Goal: Feedback & Contribution: Submit feedback/report problem

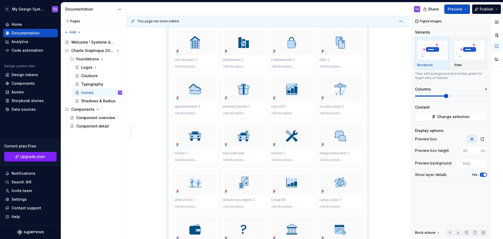
scroll to position [1022, 0]
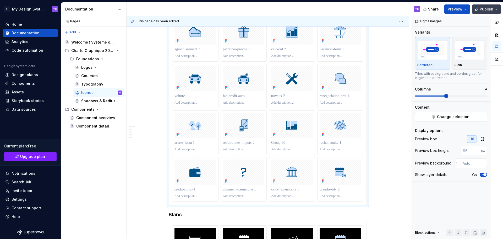
click at [487, 8] on span "Publish" at bounding box center [487, 9] width 14 height 5
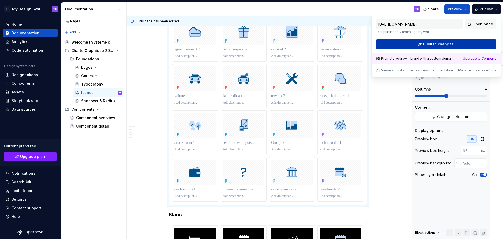
click at [445, 46] on span "Publish changes" at bounding box center [438, 43] width 31 height 5
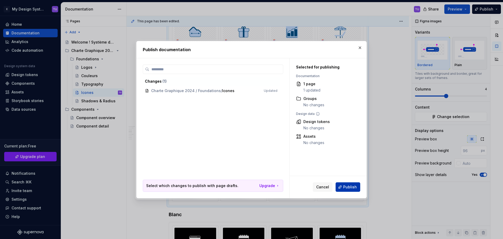
click at [343, 186] on button "Publish" at bounding box center [348, 186] width 25 height 9
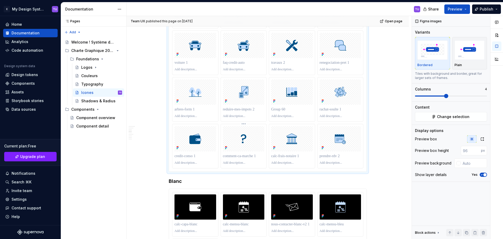
scroll to position [1100, 0]
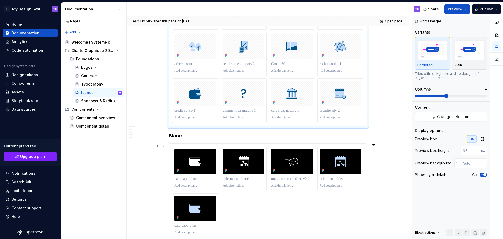
click at [388, 142] on div "Team UX published this page on September 16, 2025 Open page Icones Les icônes s…" at bounding box center [269, 127] width 285 height 223
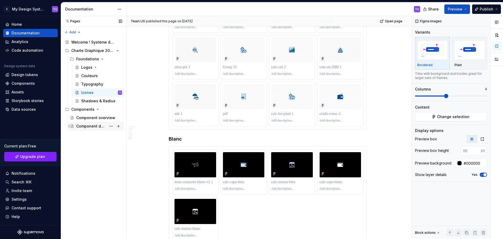
scroll to position [2386, 0]
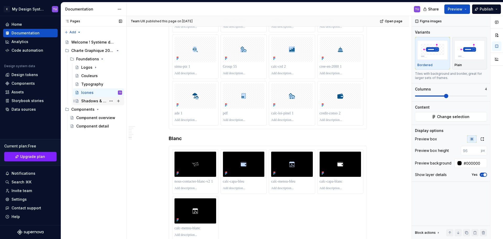
click at [91, 101] on div "Shadows & Radius" at bounding box center [93, 100] width 25 height 5
type textarea "*"
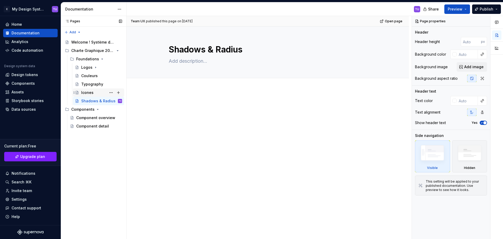
click at [86, 93] on div "Icones" at bounding box center [87, 92] width 12 height 5
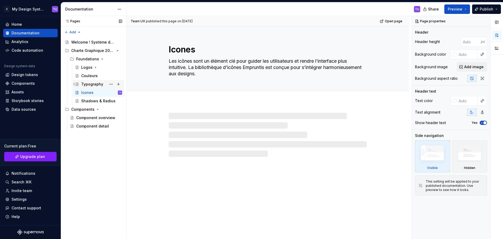
click at [86, 85] on div "Typography" at bounding box center [92, 83] width 22 height 5
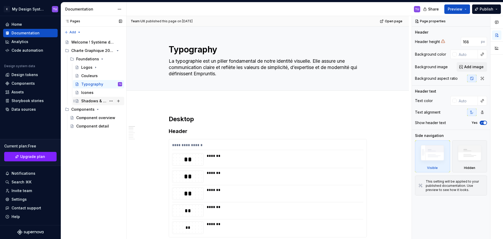
click at [85, 97] on div "Shadows & Radius" at bounding box center [98, 101] width 51 height 8
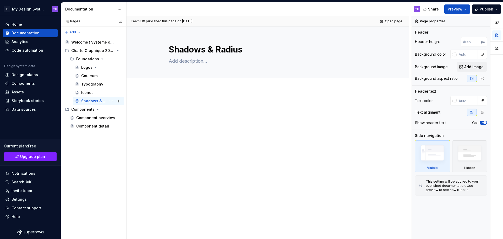
click at [85, 102] on div "Shadows & Radius" at bounding box center [93, 100] width 25 height 5
click at [182, 57] on textarea at bounding box center [267, 61] width 198 height 8
paste textarea "Les ombres apportent une dimension visuelle en créant des hiérarchies subtiles …"
type textarea "*"
type textarea "Les ombres apportent une dimension visuelle en créant des hiérarchies subtiles …"
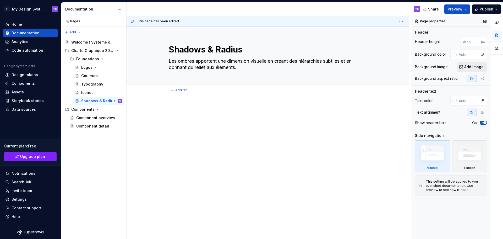
type textarea "*"
type textarea "Les ombres apportent une dimension visuelle en créant des hiérarchies subtiles …"
click at [176, 106] on div "This page has been edited. Shadows & Radius Les ombres apportent une dimension …" at bounding box center [269, 127] width 285 height 223
click at [179, 106] on div at bounding box center [268, 151] width 282 height 110
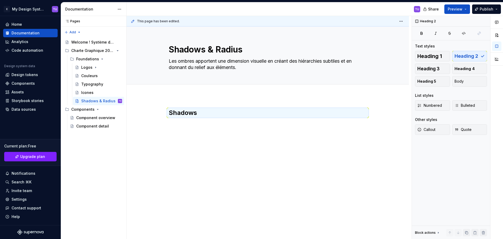
click at [194, 129] on div "Shadows" at bounding box center [268, 121] width 198 height 26
click at [178, 123] on div "Shadows" at bounding box center [268, 118] width 198 height 20
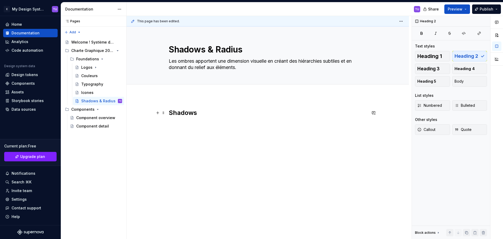
click at [206, 116] on h2 "Shadows" at bounding box center [268, 112] width 198 height 8
click at [172, 104] on div "Shadows" at bounding box center [268, 151] width 282 height 110
drag, startPoint x: 178, startPoint y: 115, endPoint x: 173, endPoint y: 121, distance: 7.4
click at [177, 116] on div "Shadows" at bounding box center [268, 120] width 198 height 24
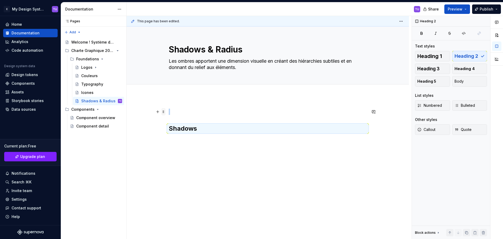
click at [162, 110] on span at bounding box center [163, 111] width 4 height 7
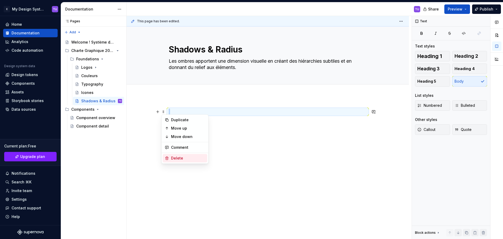
click at [173, 157] on div "Delete" at bounding box center [188, 157] width 34 height 5
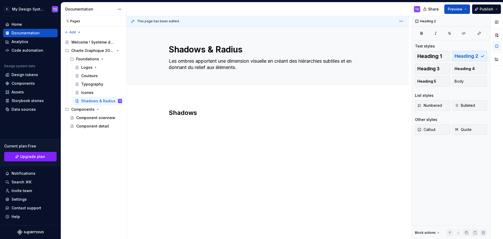
click at [173, 120] on div "Shadows" at bounding box center [268, 118] width 198 height 20
click at [188, 120] on div "Shadows" at bounding box center [268, 118] width 198 height 20
click at [203, 115] on h2 "Shadows" at bounding box center [268, 112] width 198 height 8
click at [158, 113] on button "button" at bounding box center [157, 112] width 7 height 7
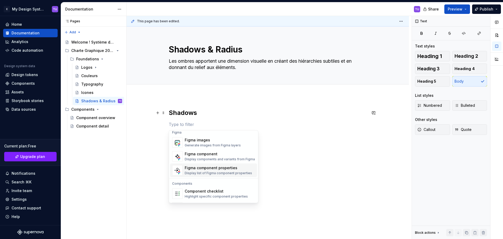
scroll to position [495, 0]
click at [211, 141] on div "Figma images" at bounding box center [213, 139] width 56 height 5
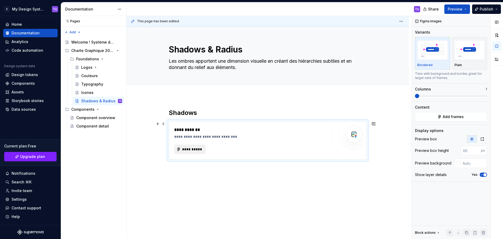
click at [190, 149] on span "**********" at bounding box center [192, 148] width 20 height 5
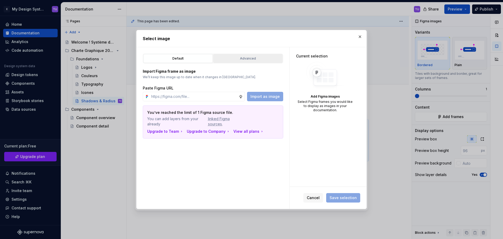
drag, startPoint x: 236, startPoint y: 57, endPoint x: 236, endPoint y: 61, distance: 4.2
click at [236, 57] on div "Advanced" at bounding box center [248, 58] width 66 height 5
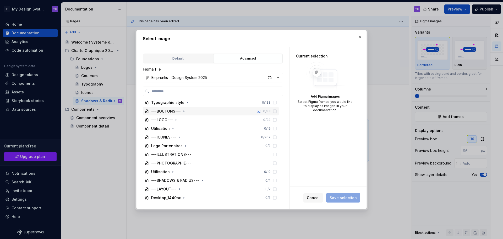
scroll to position [105, 0]
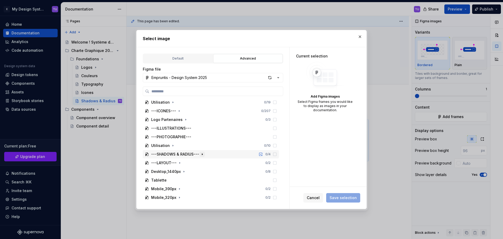
click at [201, 154] on icon "button" at bounding box center [202, 154] width 4 height 4
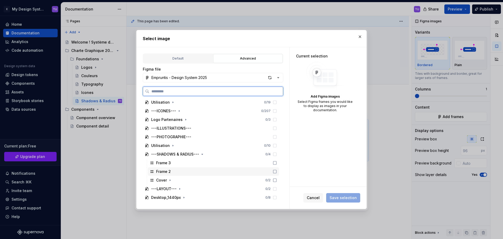
click at [175, 171] on div "Frame 2" at bounding box center [213, 171] width 131 height 8
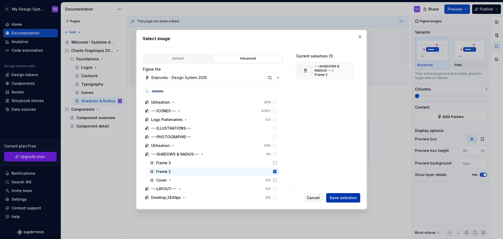
click at [339, 197] on span "Save selection" at bounding box center [343, 197] width 27 height 5
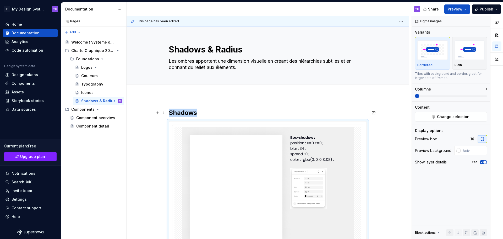
click at [215, 115] on h2 "Shadows" at bounding box center [268, 112] width 198 height 8
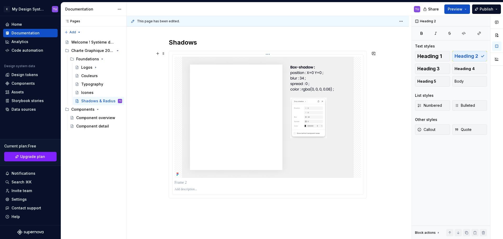
scroll to position [79, 0]
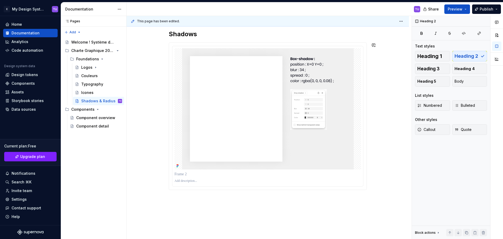
click at [188, 197] on div "Shadows" at bounding box center [268, 142] width 282 height 250
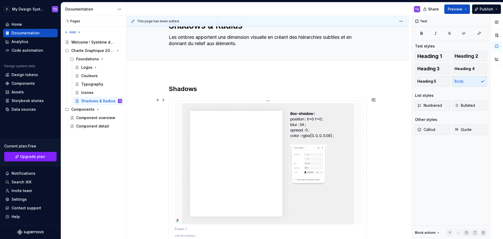
scroll to position [15, 0]
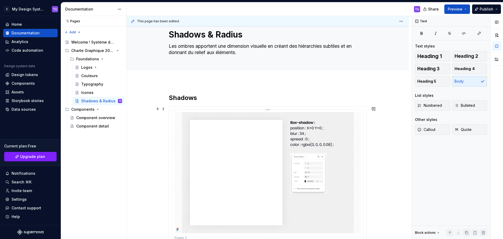
click at [269, 110] on html "E My Design System TU Home Documentation Analytics Code automation Design syste…" at bounding box center [251, 119] width 503 height 239
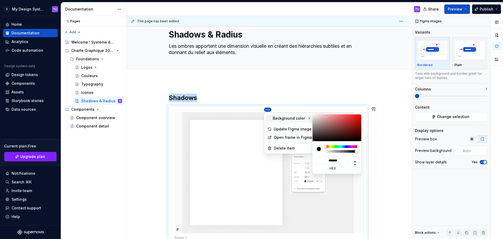
click at [336, 94] on html "E My Design System TU Home Documentation Analytics Code automation Design syste…" at bounding box center [251, 119] width 503 height 239
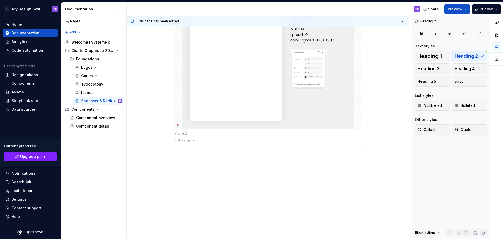
scroll to position [120, 0]
click at [190, 149] on div at bounding box center [268, 74] width 198 height 147
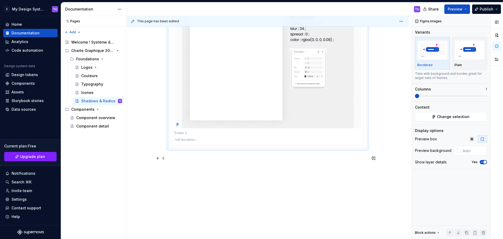
click at [189, 156] on p at bounding box center [268, 158] width 198 height 6
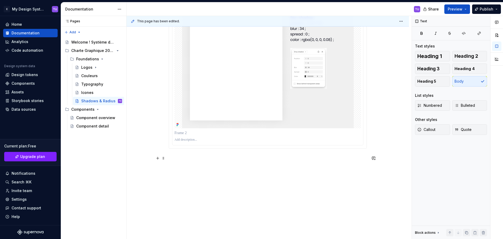
click at [184, 158] on p at bounding box center [268, 158] width 198 height 6
click at [188, 157] on p at bounding box center [268, 158] width 198 height 6
click at [181, 159] on p at bounding box center [268, 158] width 198 height 6
click at [286, 176] on div "Shadows Radius" at bounding box center [268, 110] width 282 height 268
click at [485, 10] on span "Publish" at bounding box center [487, 9] width 14 height 5
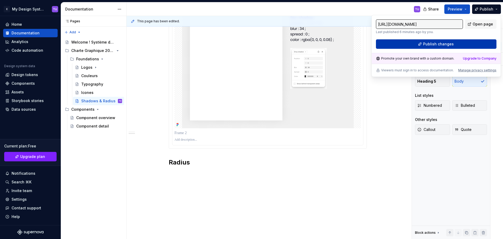
click at [465, 44] on button "Publish changes" at bounding box center [436, 43] width 121 height 9
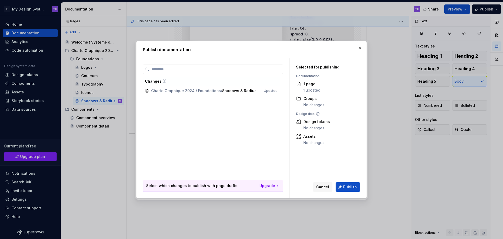
click at [350, 189] on button "Publish" at bounding box center [348, 186] width 25 height 9
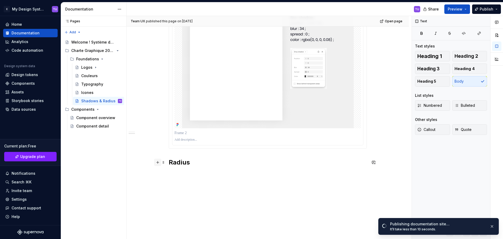
click at [159, 163] on button "button" at bounding box center [157, 162] width 7 height 7
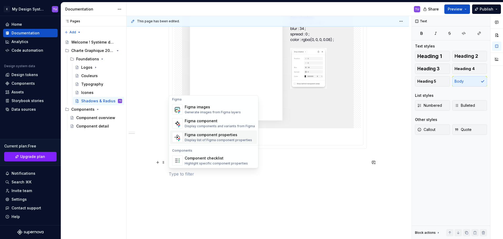
scroll to position [498, 0]
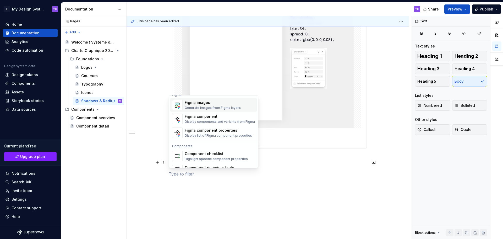
click at [199, 106] on div "Generate images from Figma layers" at bounding box center [213, 108] width 56 height 4
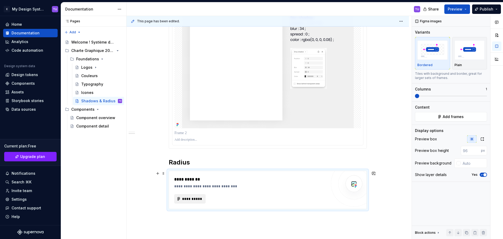
click at [194, 200] on span "**********" at bounding box center [192, 198] width 20 height 5
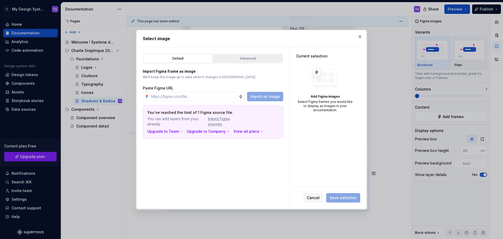
click at [250, 56] on div "Advanced" at bounding box center [248, 58] width 66 height 5
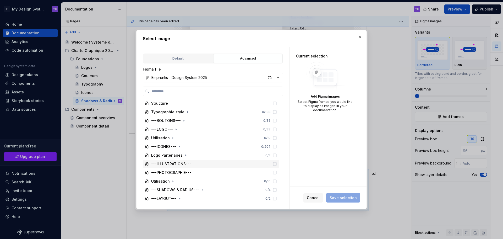
scroll to position [79, 0]
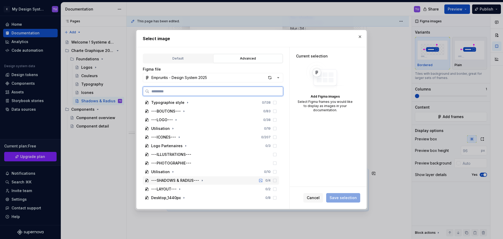
click at [164, 182] on div "---SHADOWS & RADIUS---" at bounding box center [175, 180] width 48 height 5
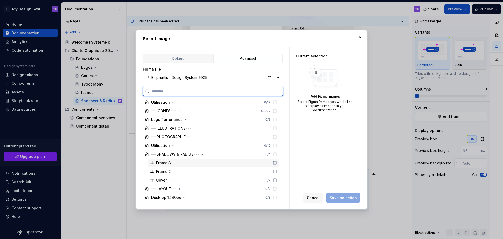
click at [174, 163] on div "Frame 3" at bounding box center [213, 163] width 131 height 8
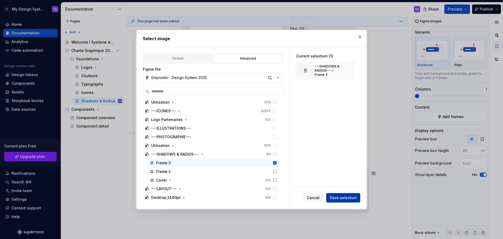
click at [343, 197] on span "Save selection" at bounding box center [343, 197] width 27 height 5
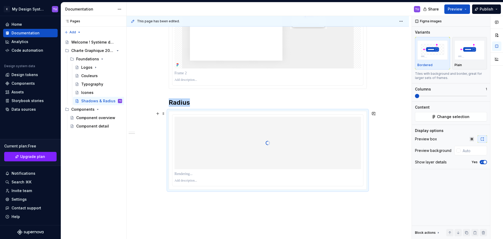
scroll to position [182, 0]
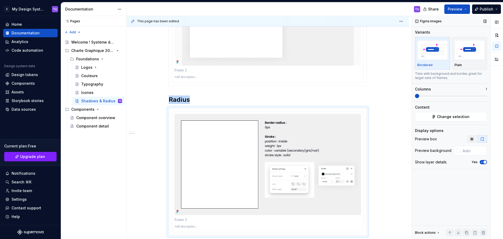
click at [473, 139] on icon "button" at bounding box center [471, 138] width 3 height 3
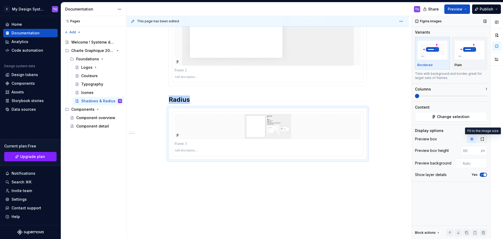
click at [482, 138] on icon "button" at bounding box center [482, 139] width 4 height 4
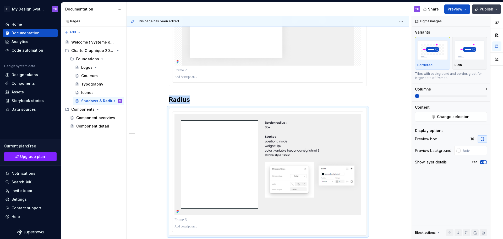
click at [485, 10] on span "Publish" at bounding box center [487, 9] width 14 height 5
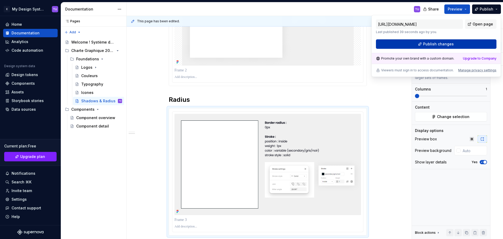
click at [464, 44] on button "Publish changes" at bounding box center [436, 43] width 121 height 9
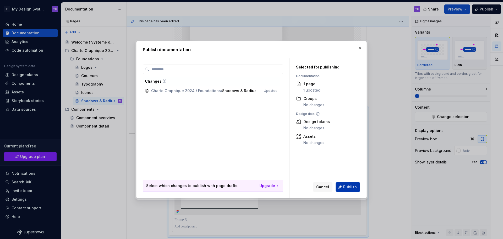
click at [348, 189] on span "Publish" at bounding box center [350, 186] width 14 height 5
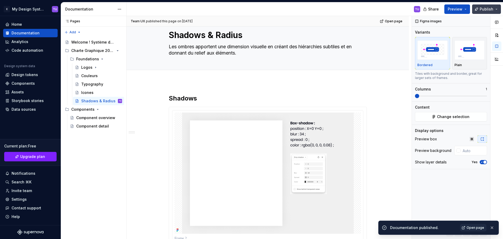
scroll to position [26, 0]
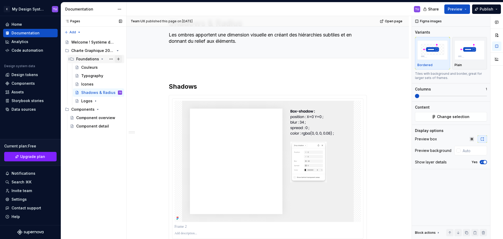
click at [117, 58] on button "Page tree" at bounding box center [118, 58] width 7 height 7
type textarea "*"
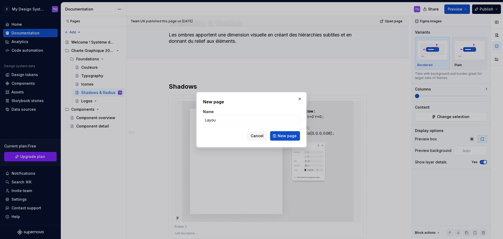
type input "Layout"
click button "New page" at bounding box center [285, 135] width 30 height 9
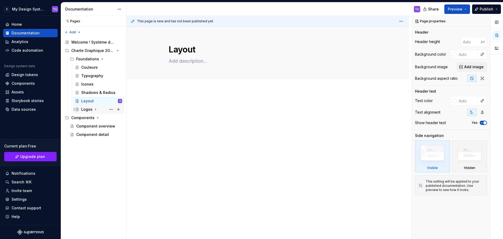
click at [96, 111] on icon "Page tree" at bounding box center [96, 109] width 4 height 4
click at [96, 109] on icon "Page tree" at bounding box center [95, 109] width 1 height 1
click at [112, 103] on button "Page tree" at bounding box center [110, 100] width 7 height 7
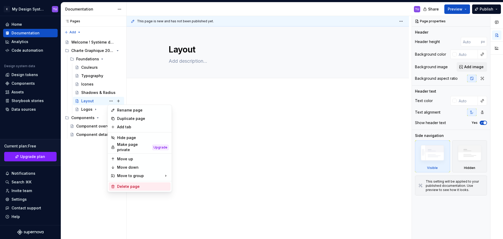
click at [127, 184] on div "Delete page" at bounding box center [142, 186] width 51 height 5
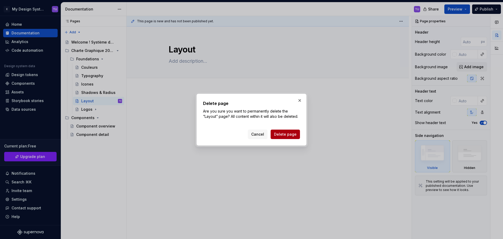
click at [293, 135] on span "Delete page" at bounding box center [285, 134] width 23 height 5
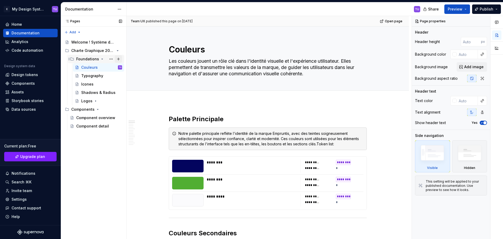
click at [120, 57] on button "Page tree" at bounding box center [118, 58] width 7 height 7
type textarea "*"
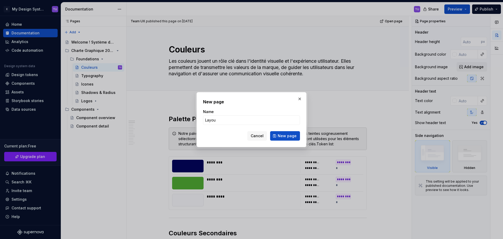
type input "Layout"
click button "New page" at bounding box center [285, 135] width 30 height 9
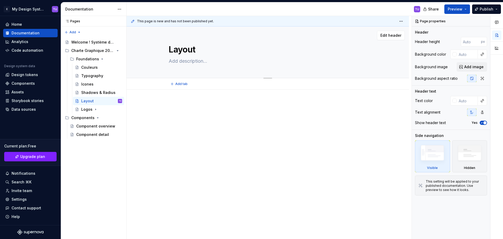
click at [177, 62] on textarea at bounding box center [267, 61] width 198 height 8
paste textarea "Le système de grilles assure une structure cohérente et adaptable à tous les fo…"
type textarea "*"
type textarea "Le système de grilles assure une structure cohérente et adaptable à tous les fo…"
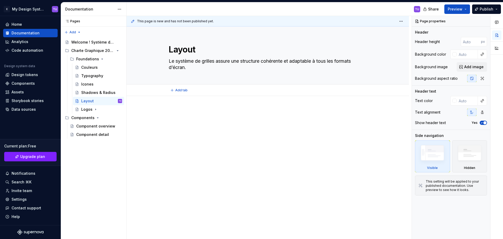
type textarea "*"
type textarea "Le système de grilles assure une structure cohérente et adaptable à tous les fo…"
click at [174, 106] on div at bounding box center [268, 151] width 282 height 110
click at [176, 90] on span "Add tab" at bounding box center [181, 90] width 12 height 4
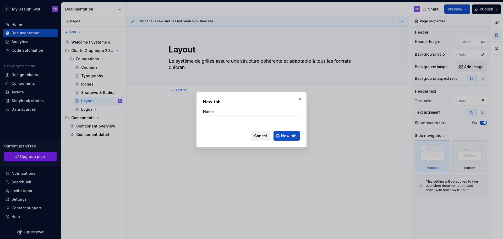
click at [261, 136] on span "Cancel" at bounding box center [260, 135] width 13 height 5
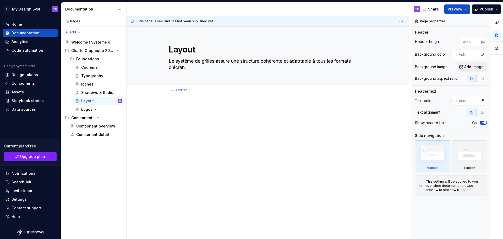
click at [183, 103] on div at bounding box center [268, 151] width 282 height 110
click at [184, 110] on p at bounding box center [268, 111] width 198 height 6
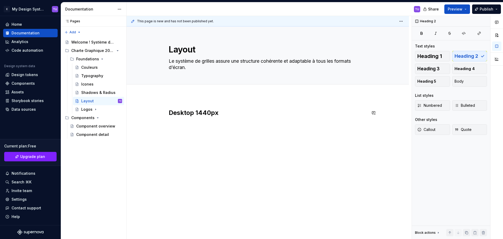
click at [179, 120] on div "Desktop 1440px" at bounding box center [268, 118] width 198 height 20
click at [157, 114] on button "button" at bounding box center [157, 112] width 7 height 7
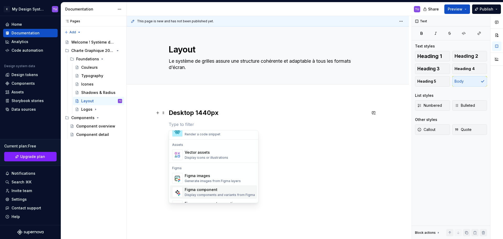
scroll to position [472, 0]
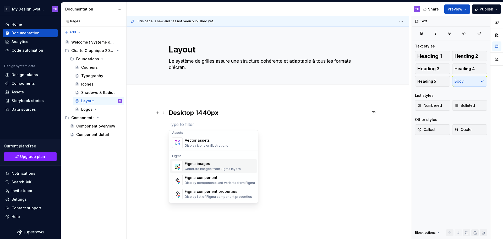
click at [193, 166] on div "Figma images Generate images from Figma layers" at bounding box center [213, 166] width 56 height 10
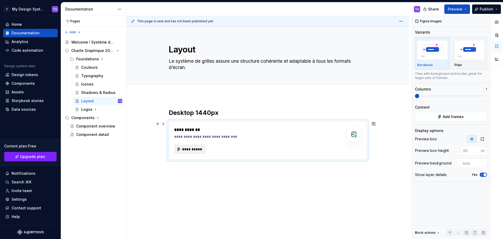
click at [193, 148] on span "**********" at bounding box center [192, 148] width 20 height 5
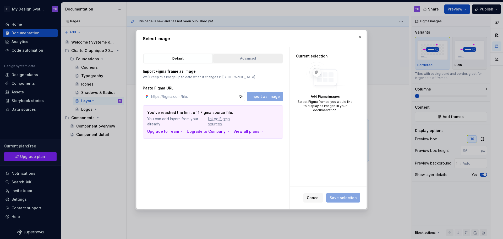
click at [235, 58] on div "Advanced" at bounding box center [248, 58] width 66 height 5
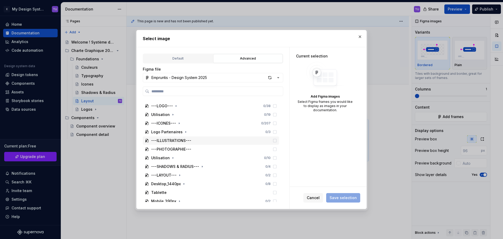
scroll to position [105, 0]
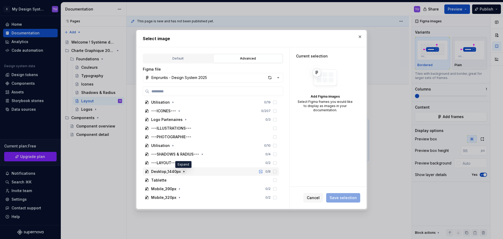
click at [182, 171] on icon "button" at bounding box center [184, 171] width 4 height 4
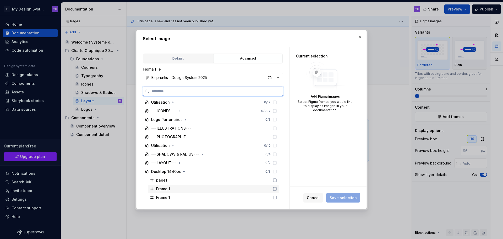
click at [171, 189] on div "Frame 1" at bounding box center [213, 188] width 131 height 8
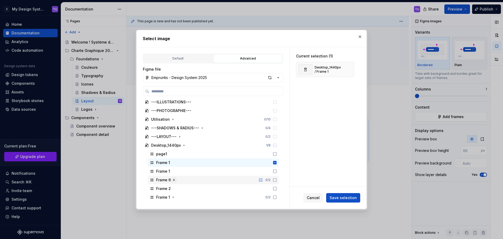
scroll to position [157, 0]
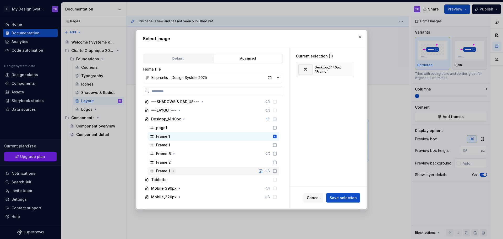
click at [175, 170] on button "button" at bounding box center [173, 170] width 5 height 5
click at [173, 170] on icon "button" at bounding box center [173, 171] width 4 height 4
click at [174, 169] on icon "button" at bounding box center [173, 171] width 4 height 4
click at [182, 170] on div "Frame 1 0 / 2" at bounding box center [213, 171] width 131 height 8
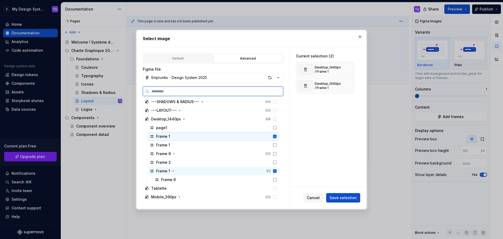
click at [263, 135] on div "Frame 1" at bounding box center [213, 136] width 131 height 8
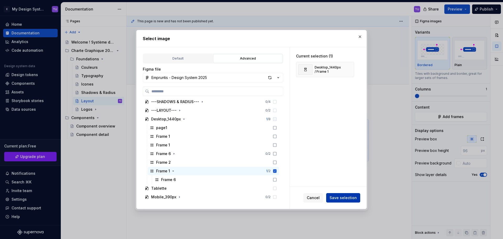
click at [346, 197] on span "Save selection" at bounding box center [343, 197] width 27 height 5
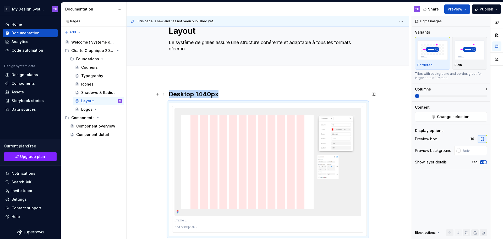
scroll to position [26, 0]
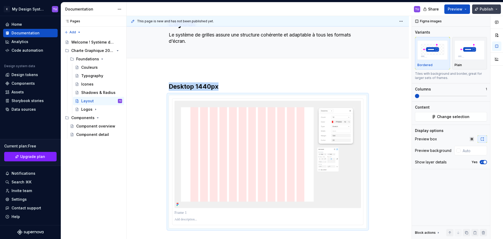
click at [492, 9] on span "Publish" at bounding box center [487, 9] width 14 height 5
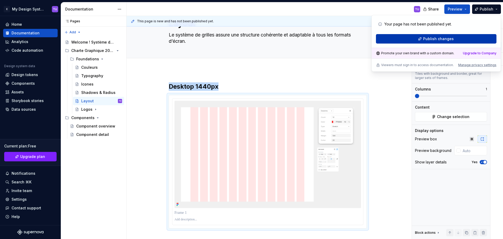
click at [452, 40] on span "Publish changes" at bounding box center [438, 38] width 31 height 5
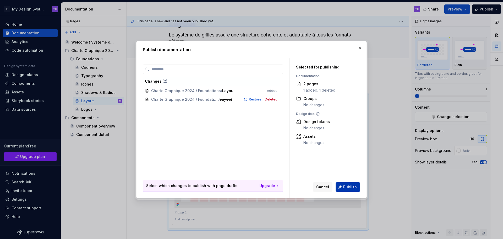
click at [345, 187] on span "Publish" at bounding box center [350, 186] width 14 height 5
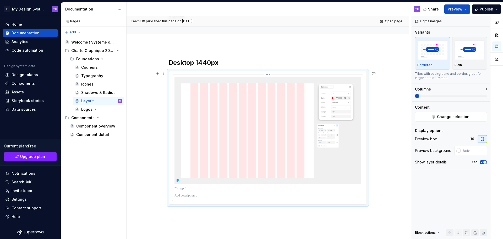
scroll to position [93, 0]
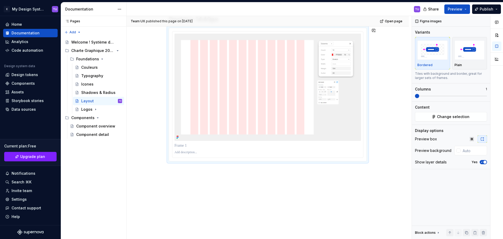
click at [177, 169] on div "Desktop 1440px" at bounding box center [268, 121] width 282 height 236
click at [176, 170] on div "Desktop 1440px" at bounding box center [268, 121] width 282 height 236
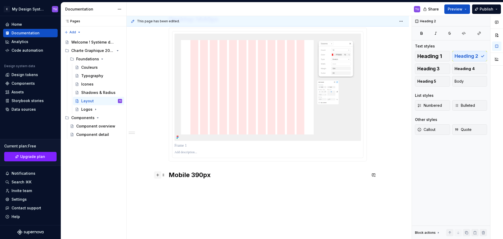
click at [157, 175] on button "button" at bounding box center [157, 174] width 7 height 7
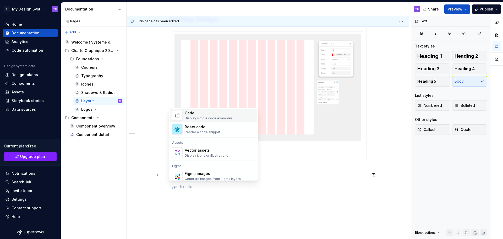
scroll to position [445, 0]
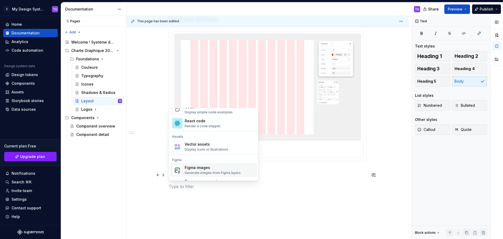
click at [196, 167] on div "Figma images" at bounding box center [213, 167] width 56 height 5
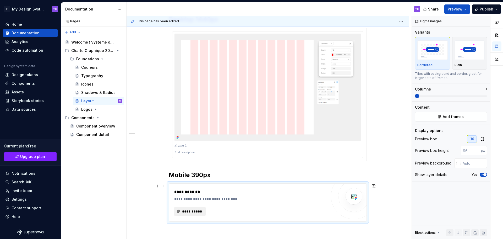
click at [191, 212] on span "**********" at bounding box center [192, 211] width 20 height 5
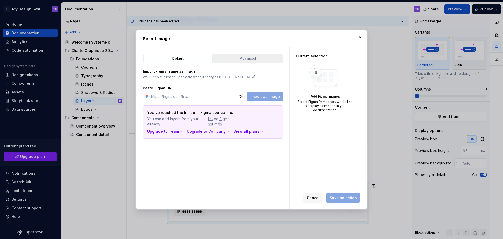
click at [251, 58] on div "Advanced" at bounding box center [248, 58] width 66 height 5
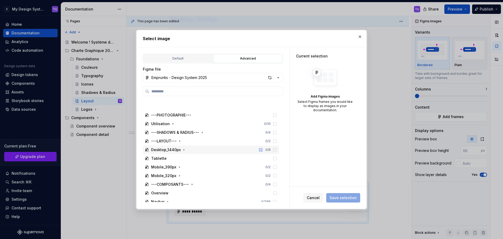
scroll to position [157, 0]
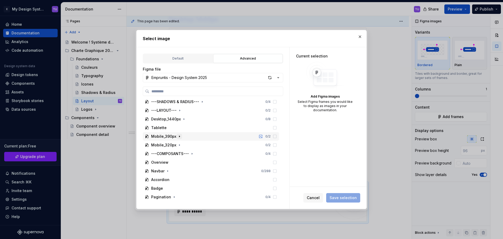
click at [179, 138] on button "button" at bounding box center [179, 136] width 5 height 5
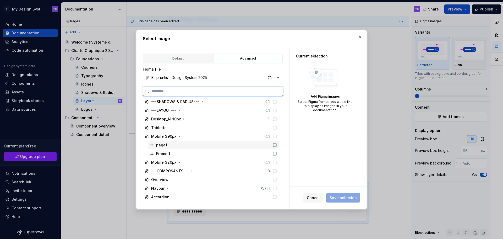
click at [181, 145] on div "page1" at bounding box center [213, 145] width 131 height 8
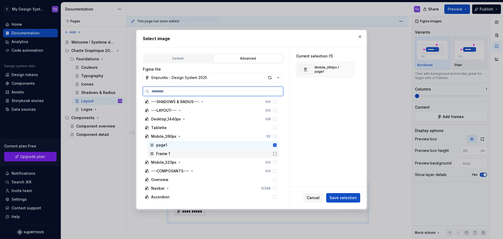
click at [180, 153] on div "Frame 1" at bounding box center [213, 153] width 131 height 8
click at [183, 145] on div "page1" at bounding box center [213, 145] width 131 height 8
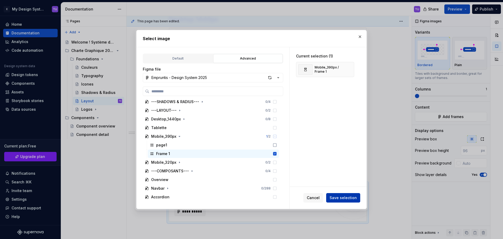
click at [352, 199] on span "Save selection" at bounding box center [343, 197] width 27 height 5
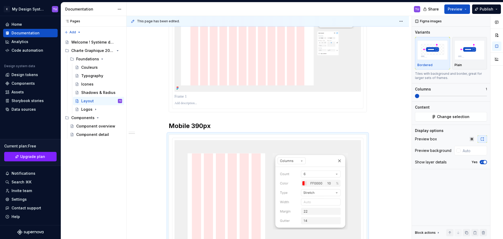
scroll to position [168, 0]
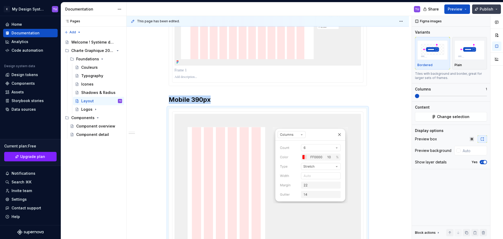
drag, startPoint x: 491, startPoint y: 10, endPoint x: 490, endPoint y: 13, distance: 3.4
click at [491, 10] on span "Publish" at bounding box center [487, 9] width 14 height 5
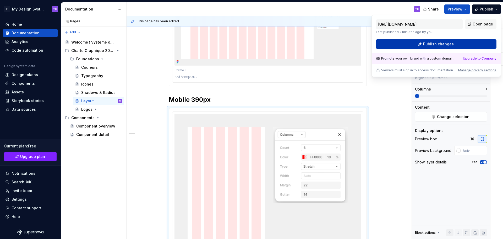
click at [456, 45] on button "Publish changes" at bounding box center [436, 43] width 121 height 9
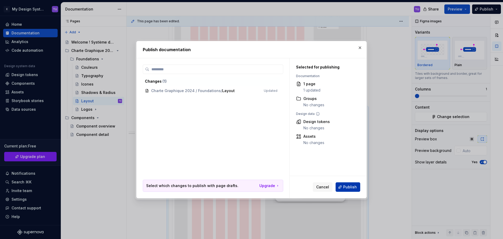
click at [348, 187] on span "Publish" at bounding box center [350, 186] width 14 height 5
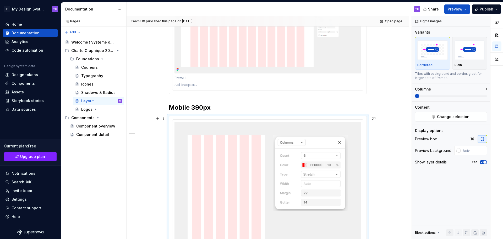
scroll to position [152, 0]
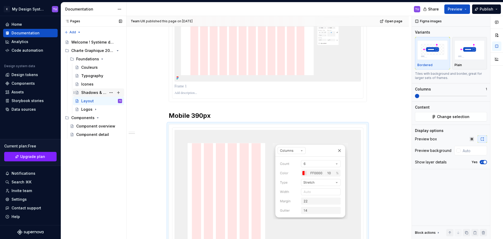
click at [86, 90] on div "Shadows & Radius" at bounding box center [93, 92] width 25 height 5
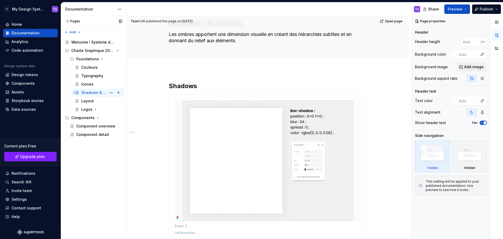
scroll to position [26, 0]
click at [87, 84] on div "Icones" at bounding box center [87, 83] width 12 height 5
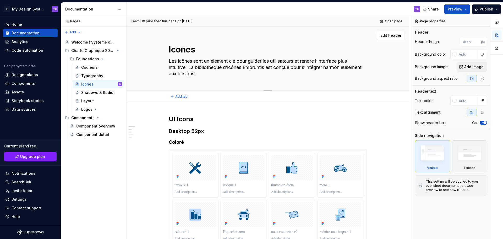
click at [181, 49] on textarea "Icones" at bounding box center [267, 49] width 198 height 13
click at [198, 49] on textarea "Icones" at bounding box center [267, 49] width 198 height 13
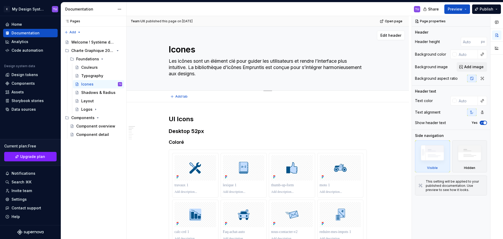
click at [179, 51] on textarea "Icones" at bounding box center [267, 49] width 198 height 13
type textarea "*"
type textarea "Icnes"
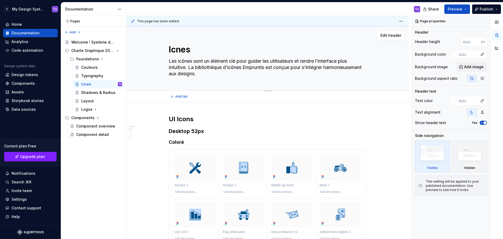
type textarea "*"
type textarea "Icônes"
click at [211, 50] on textarea "Icônes" at bounding box center [267, 49] width 198 height 13
type textarea "*"
type textarea "Icônes"
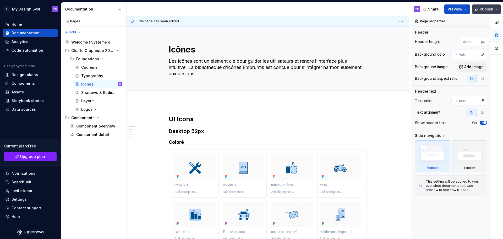
click at [494, 8] on button "Publish" at bounding box center [486, 8] width 29 height 9
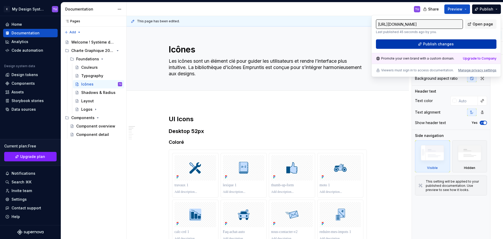
click at [438, 42] on span "Publish changes" at bounding box center [438, 43] width 31 height 5
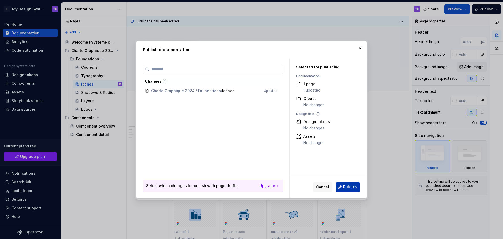
click at [345, 186] on span "Publish" at bounding box center [350, 186] width 14 height 5
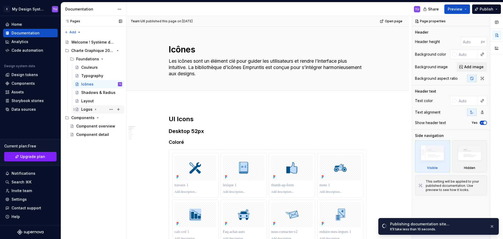
click at [100, 108] on div "Logos" at bounding box center [101, 109] width 41 height 7
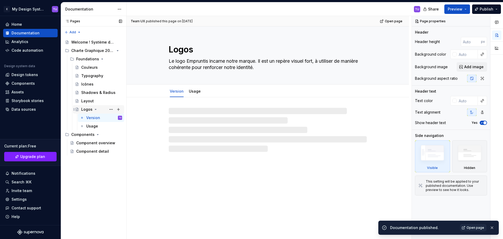
click at [96, 109] on icon "Page tree" at bounding box center [95, 109] width 1 height 1
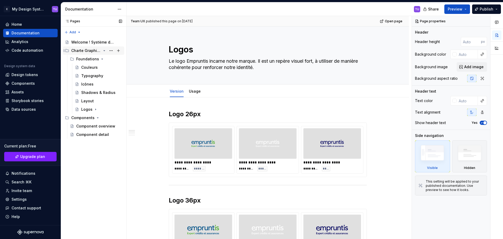
click at [83, 51] on div "Charte Graphique 2024" at bounding box center [86, 50] width 30 height 5
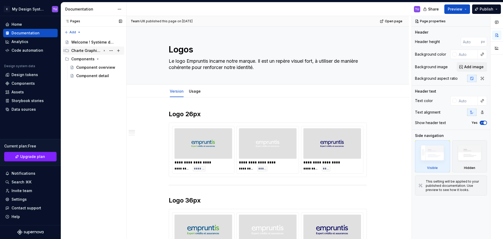
click at [82, 52] on div "Charte Graphique 2024" at bounding box center [86, 50] width 30 height 5
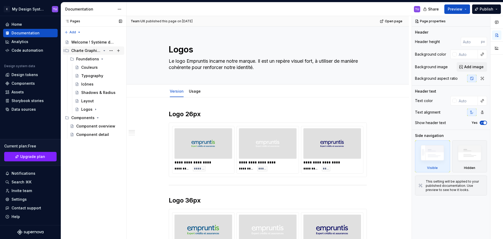
click at [85, 52] on div "Charte Graphique 2024" at bounding box center [86, 50] width 30 height 5
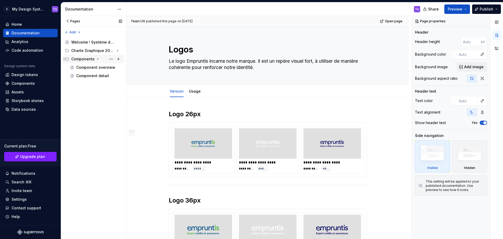
click at [83, 59] on div "Components" at bounding box center [82, 58] width 23 height 5
click at [89, 51] on div "Charte Graphique 2024" at bounding box center [86, 50] width 30 height 5
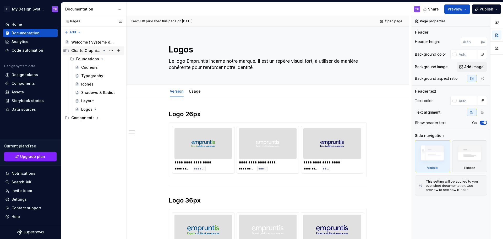
click at [95, 52] on div "Charte Graphique 2024" at bounding box center [86, 50] width 30 height 5
click at [95, 51] on div "Charte Graphique 2024" at bounding box center [86, 50] width 30 height 5
click at [111, 51] on button "Page tree" at bounding box center [110, 50] width 7 height 7
type textarea "*"
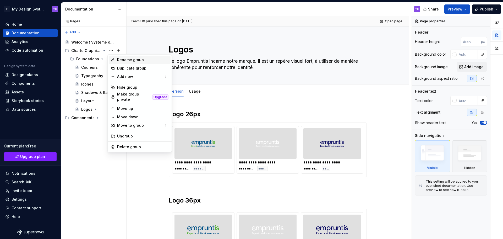
click at [127, 61] on div "Rename group" at bounding box center [142, 59] width 51 height 5
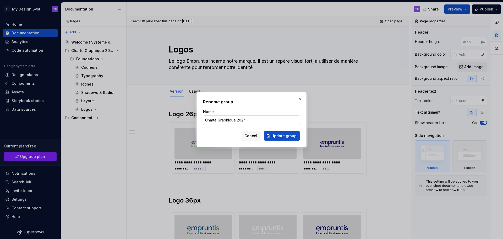
click at [247, 118] on input "Charte Graphique 2024" at bounding box center [251, 119] width 97 height 9
click at [237, 118] on input "Charte Graphique 2024" at bounding box center [251, 119] width 97 height 9
type input "Charte Graphique Web 2024"
click at [282, 138] on button "Update group" at bounding box center [282, 135] width 36 height 9
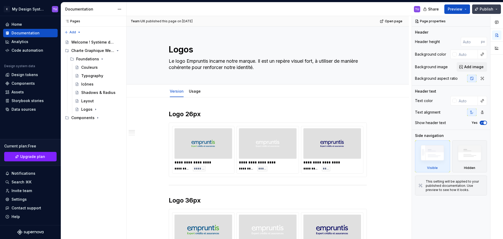
click at [488, 10] on span "Publish" at bounding box center [487, 9] width 14 height 5
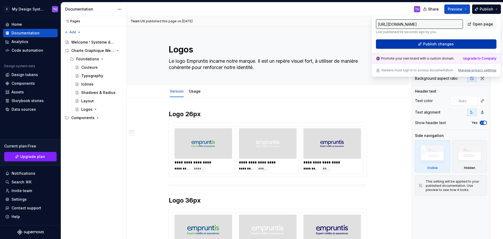
click at [451, 46] on span "Publish changes" at bounding box center [438, 43] width 31 height 5
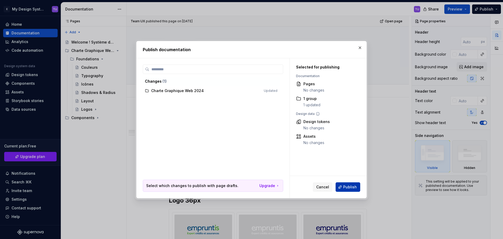
click at [341, 189] on button "Publish" at bounding box center [348, 186] width 25 height 9
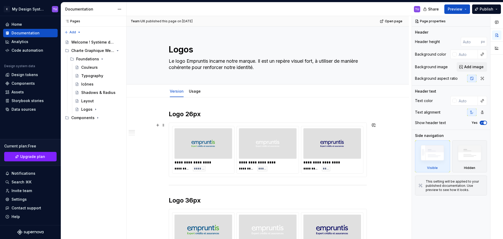
click at [274, 141] on img at bounding box center [268, 143] width 24 height 26
type textarea "*"
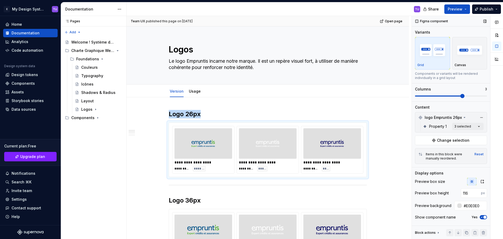
scroll to position [20, 0]
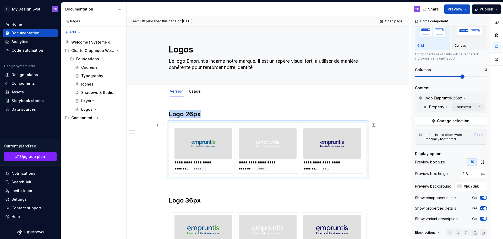
click at [276, 156] on img at bounding box center [268, 143] width 24 height 26
click at [283, 165] on div "**********" at bounding box center [268, 162] width 58 height 5
click at [280, 147] on div at bounding box center [268, 143] width 58 height 30
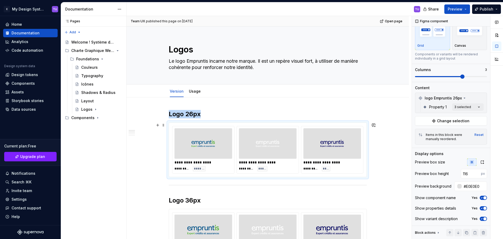
click at [280, 147] on div at bounding box center [268, 143] width 58 height 30
click at [280, 142] on div at bounding box center [268, 143] width 58 height 30
click at [458, 105] on div "Comments Open comments No comments yet Select ‘Comment’ from the block context …" at bounding box center [457, 127] width 91 height 223
click at [458, 106] on div "Comments Open comments No comments yet Select ‘Comment’ from the block context …" at bounding box center [457, 127] width 91 height 223
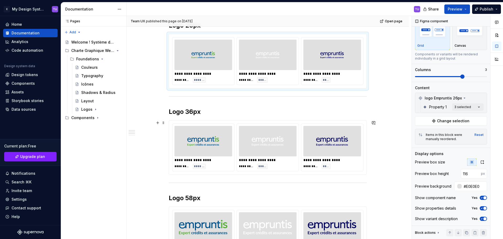
scroll to position [79, 0]
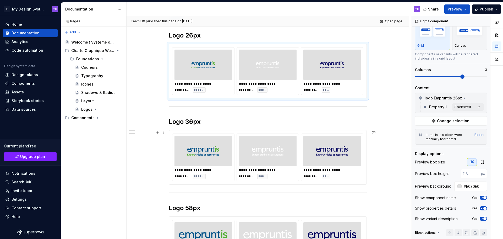
click at [260, 152] on img at bounding box center [268, 151] width 32 height 26
type input "116"
click at [265, 88] on span "*****" at bounding box center [262, 90] width 8 height 4
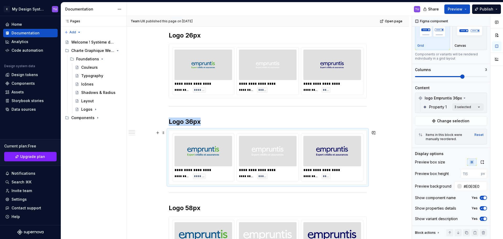
click at [273, 147] on img at bounding box center [268, 151] width 32 height 26
click at [271, 87] on div "**********" at bounding box center [268, 87] width 58 height 12
click at [464, 174] on input "116" at bounding box center [471, 173] width 20 height 9
type input "1"
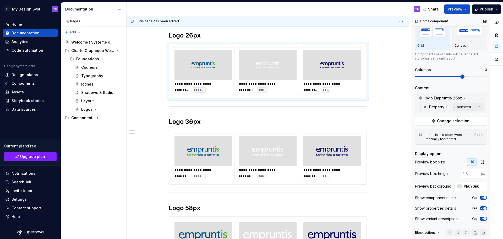
type textarea "*"
click at [251, 164] on div at bounding box center [268, 151] width 58 height 30
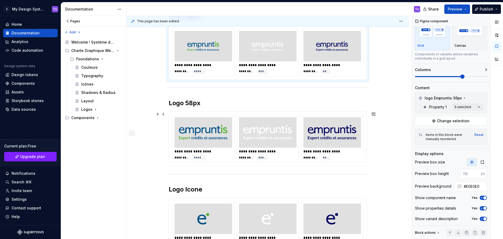
type input "116"
click at [256, 134] on img at bounding box center [267, 132] width 49 height 26
click at [463, 174] on input "116" at bounding box center [471, 173] width 20 height 9
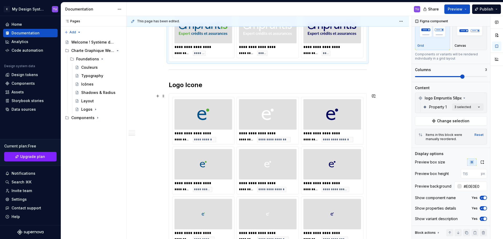
scroll to position [288, 0]
click at [287, 117] on div at bounding box center [268, 114] width 58 height 30
click at [266, 48] on div "**********" at bounding box center [268, 46] width 58 height 5
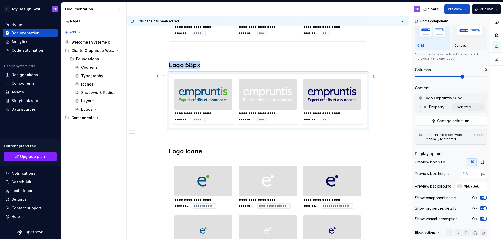
scroll to position [183, 0]
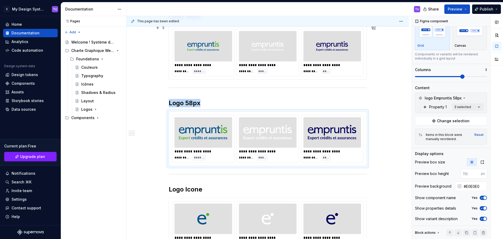
click at [279, 61] on div at bounding box center [268, 46] width 58 height 30
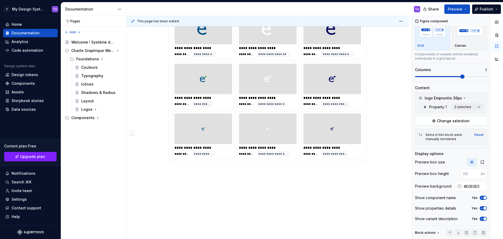
scroll to position [374, 0]
click at [278, 128] on div at bounding box center [268, 127] width 58 height 30
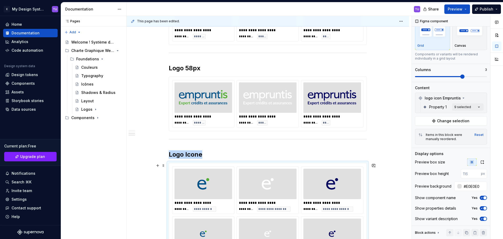
scroll to position [217, 0]
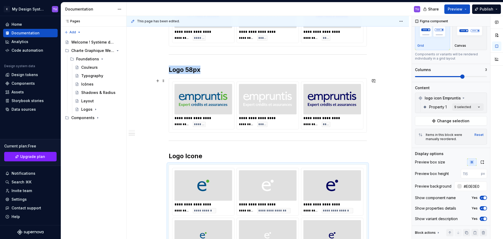
click at [292, 123] on div "**********" at bounding box center [268, 124] width 58 height 5
type textarea "*"
click at [286, 106] on img at bounding box center [267, 99] width 49 height 26
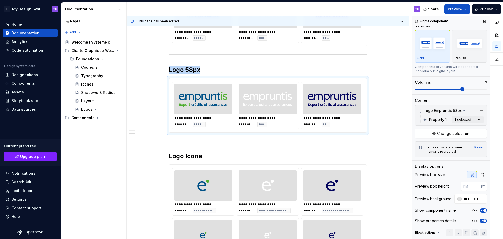
scroll to position [0, 0]
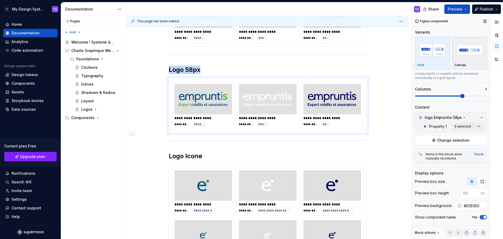
click at [466, 62] on div "Canvas" at bounding box center [470, 53] width 30 height 28
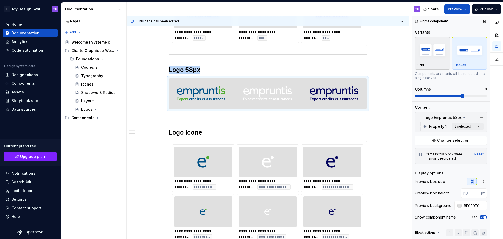
click at [442, 61] on div "Grid" at bounding box center [432, 53] width 30 height 28
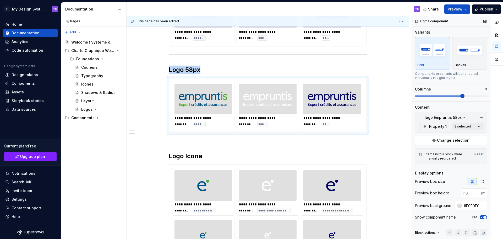
scroll to position [19, 0]
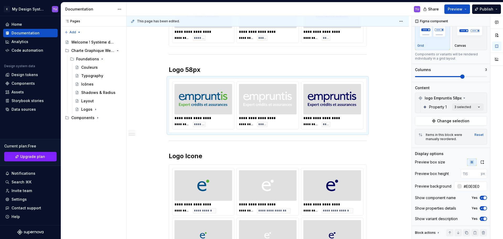
click at [457, 187] on div at bounding box center [459, 186] width 4 height 4
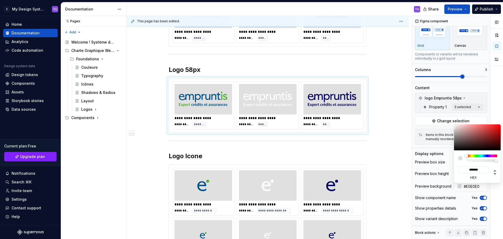
type input "#554646"
type input "*******"
type input "#4B3F3F"
type input "*******"
type input "#403838"
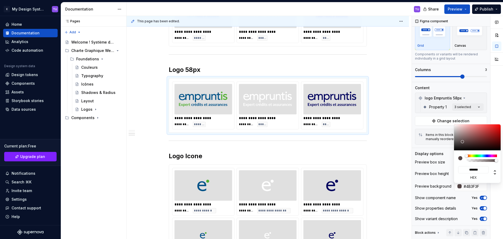
type input "*******"
type input "#393232"
type input "*******"
type input "#2C2828"
type input "*******"
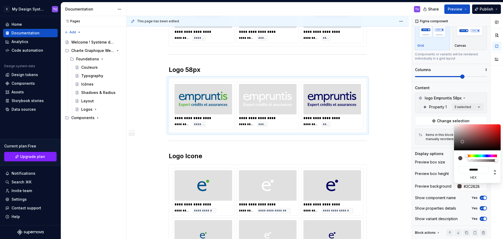
type input "#242121"
type input "*******"
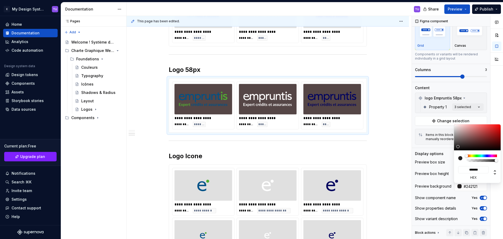
type input "#1F1D1D"
type input "*******"
type input "#171616"
type input "*******"
type input "#0D0D0D"
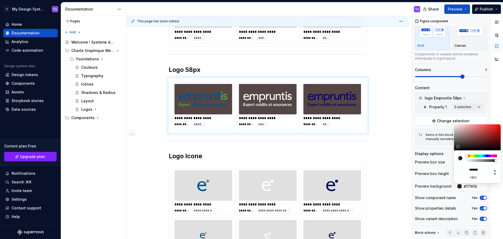
type input "*******"
type input "#000000"
type input "*******"
drag, startPoint x: 462, startPoint y: 141, endPoint x: 422, endPoint y: 175, distance: 52.1
click at [422, 175] on body "E My Design System TU Home Documentation Analytics Code automation Design syste…" at bounding box center [251, 119] width 503 height 239
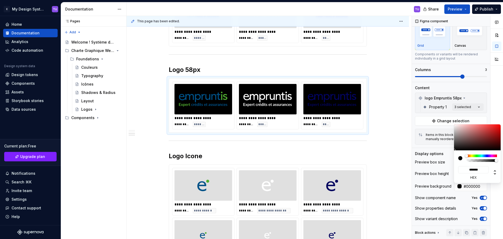
type input "#343030"
type input "*******"
type input "#363232"
type input "*******"
type input "#403C3C"
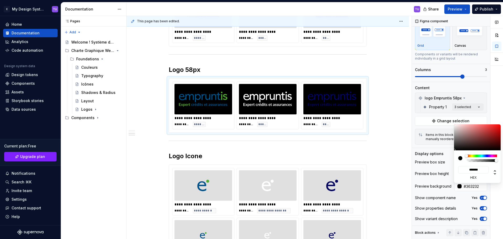
type input "*******"
type input "#484545"
type input "*******"
type input "#4B4848"
type input "*******"
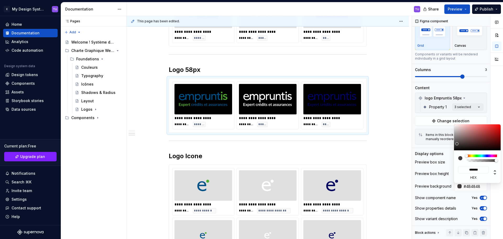
type input "#504F4F"
type input "*******"
type input "#555555"
type input "*******"
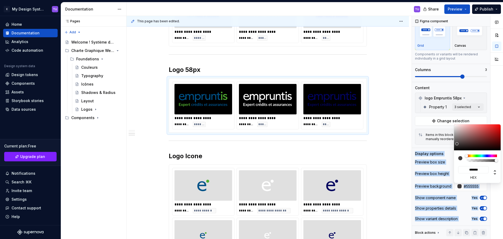
type input "#585858"
type input "*******"
type input "#5A5A5A"
type input "*******"
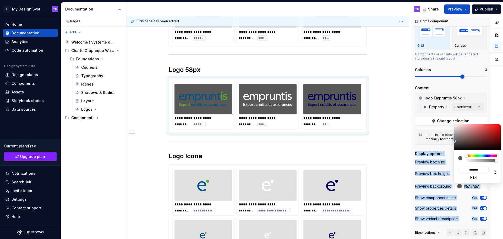
type input "#5D5D5D"
type input "*******"
type input "#767676"
type input "*******"
type input "#9D9D9D"
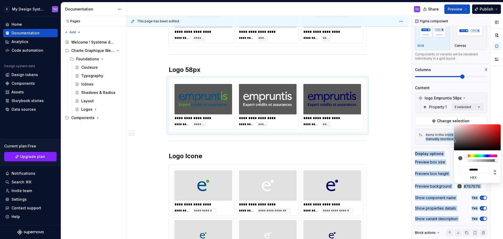
type input "*******"
type input "#A2A2A2"
type input "*******"
type input "#A5A5A5"
type input "*******"
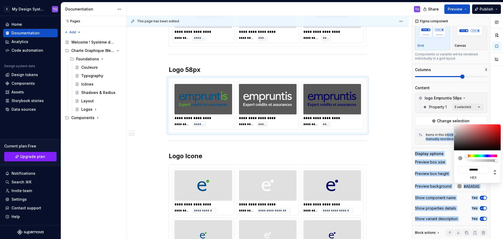
type input "#A7A7A7"
type input "*******"
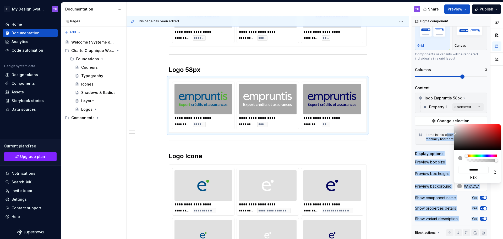
type input "#ADADAD"
type input "*******"
type input "#B7B7B7"
type input "*******"
type input "#C4C4C4"
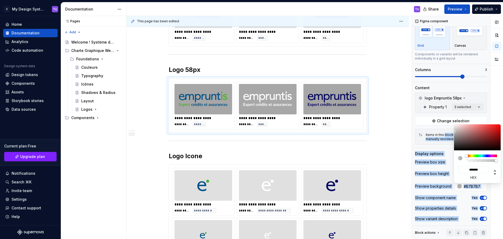
type input "*******"
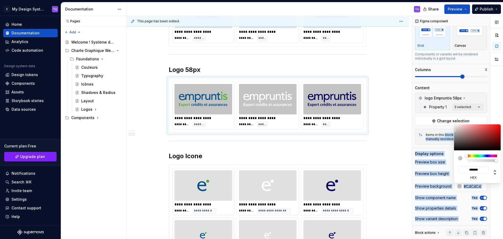
drag, startPoint x: 457, startPoint y: 145, endPoint x: 445, endPoint y: 130, distance: 19.3
click at [445, 130] on body "E My Design System TU Home Documentation Analytics Code automation Design syste…" at bounding box center [251, 119] width 503 height 239
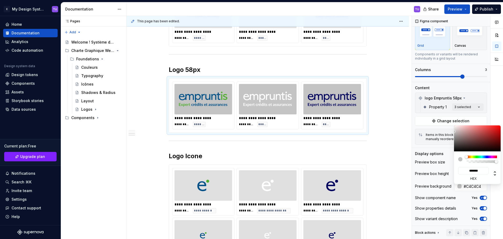
type input "2000"
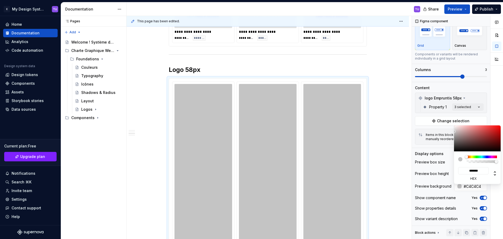
click at [436, 167] on div "Comments Open comments No comments yet Select ‘Comment’ from the block context …" at bounding box center [457, 127] width 91 height 223
type textarea "*"
click at [434, 165] on div "Comments Open comments No comments yet Select ‘Comment’ from the block context …" at bounding box center [457, 127] width 91 height 223
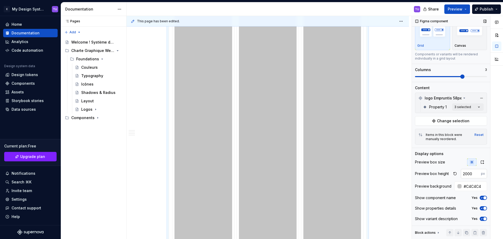
scroll to position [321, 0]
click at [466, 176] on input "2000" at bounding box center [471, 173] width 20 height 9
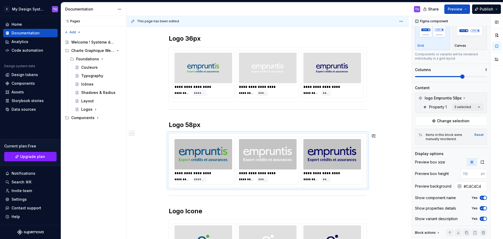
scroll to position [138, 0]
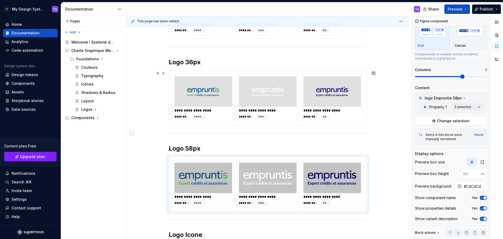
click at [378, 114] on div "**********" at bounding box center [268, 217] width 282 height 516
click at [434, 21] on div "Figma component" at bounding box center [431, 21] width 37 height 7
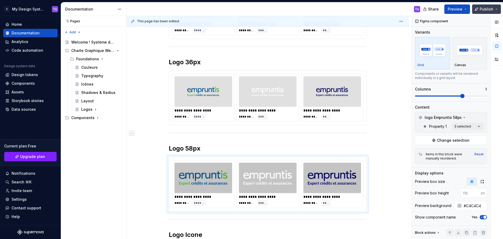
drag, startPoint x: 488, startPoint y: 8, endPoint x: 487, endPoint y: 10, distance: 2.9
click at [488, 8] on span "Publish" at bounding box center [487, 9] width 14 height 5
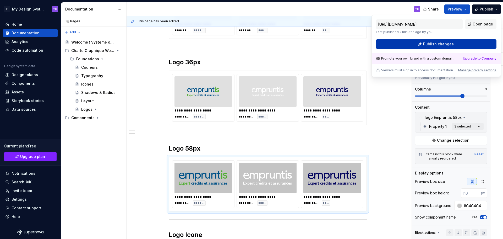
click at [457, 46] on button "Publish changes" at bounding box center [436, 43] width 121 height 9
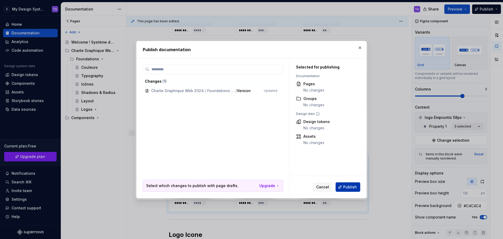
click at [346, 187] on span "Publish" at bounding box center [350, 186] width 14 height 5
type textarea "*"
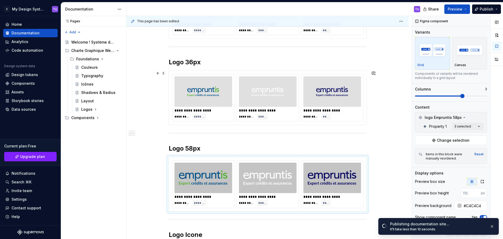
type input "#E0E0E0"
click at [328, 92] on img at bounding box center [332, 91] width 32 height 26
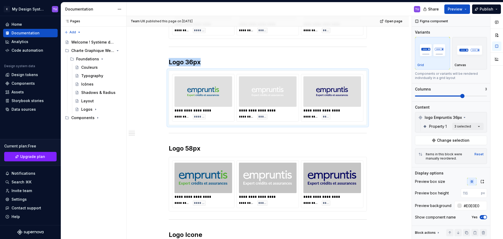
type textarea "*"
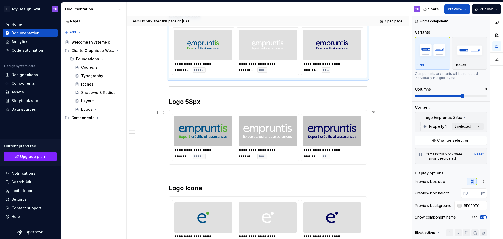
scroll to position [190, 0]
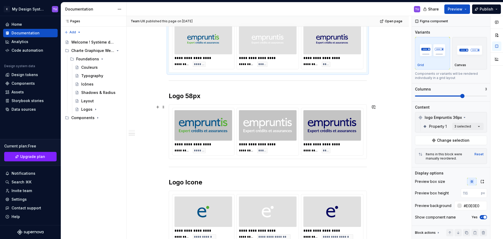
type input "#C4C4C4"
click at [277, 127] on img at bounding box center [267, 125] width 49 height 26
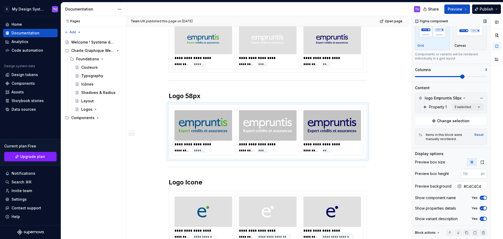
click at [466, 174] on input "number" at bounding box center [471, 173] width 20 height 9
type input "500"
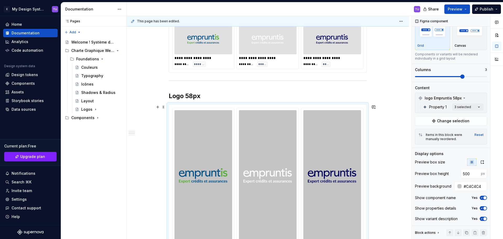
scroll to position [112, 0]
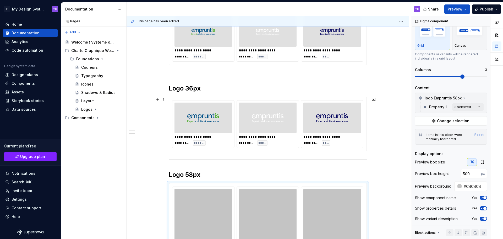
type input "#E0E0E0"
click at [291, 113] on div at bounding box center [268, 117] width 58 height 30
click at [463, 175] on input "number" at bounding box center [471, 173] width 20 height 9
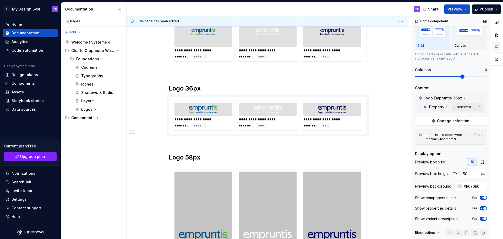
click at [464, 176] on input "50" at bounding box center [471, 173] width 20 height 9
click at [465, 174] on input "50" at bounding box center [471, 173] width 20 height 9
click at [462, 173] on input "50" at bounding box center [471, 173] width 20 height 9
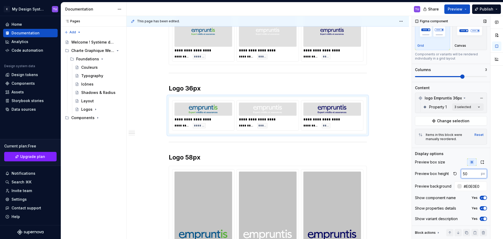
click at [462, 173] on input "50" at bounding box center [471, 173] width 20 height 9
type input "200"
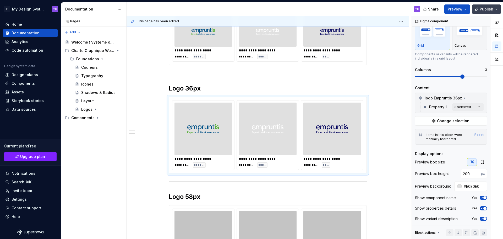
click at [489, 7] on span "Publish" at bounding box center [487, 9] width 14 height 5
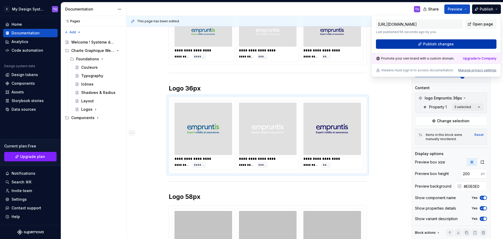
click at [450, 43] on span "Publish changes" at bounding box center [438, 43] width 31 height 5
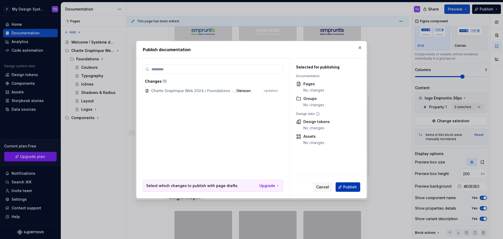
click at [350, 186] on span "Publish" at bounding box center [350, 186] width 14 height 5
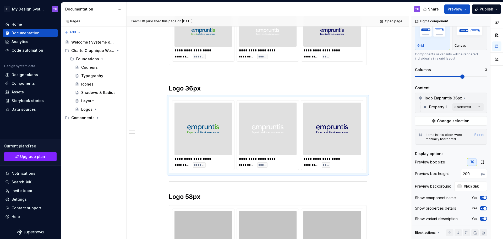
type textarea "*"
click at [464, 173] on input "200" at bounding box center [471, 173] width 20 height 9
type textarea "*"
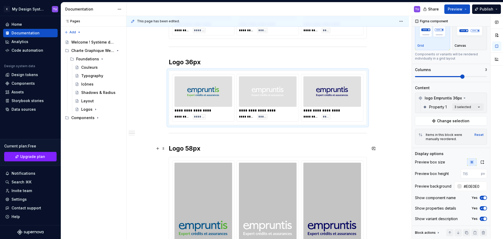
scroll to position [217, 0]
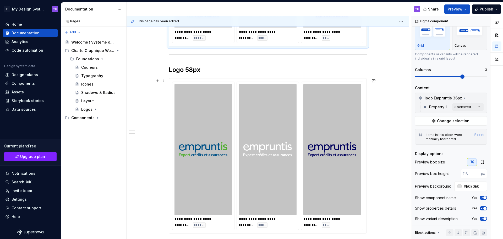
type input "500"
type input "#C4C4C4"
click at [253, 125] on img at bounding box center [267, 149] width 49 height 127
click at [465, 175] on input "500" at bounding box center [471, 173] width 20 height 9
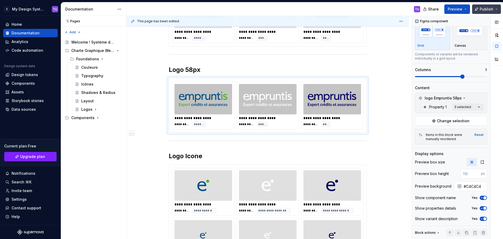
click at [489, 9] on span "Publish" at bounding box center [487, 9] width 14 height 5
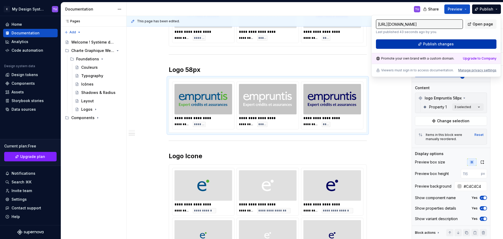
click at [441, 46] on span "Publish changes" at bounding box center [438, 43] width 31 height 5
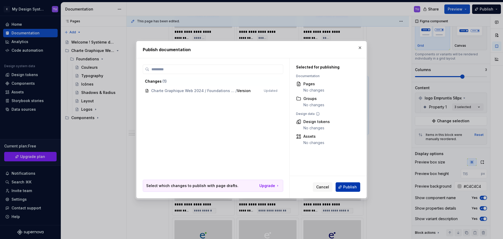
click at [344, 186] on span "Publish" at bounding box center [350, 186] width 14 height 5
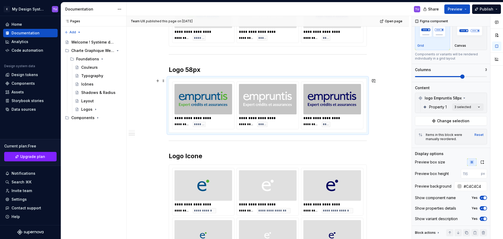
type textarea "*"
click at [323, 185] on div at bounding box center [332, 185] width 58 height 30
click at [319, 102] on img at bounding box center [332, 99] width 49 height 26
click at [333, 187] on img at bounding box center [332, 185] width 12 height 26
click at [471, 187] on input "#E0E0E0" at bounding box center [474, 185] width 25 height 9
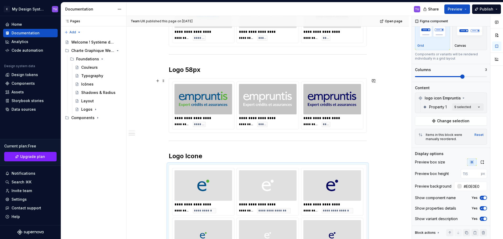
type input "#C4C4C4"
click at [317, 108] on img at bounding box center [332, 99] width 49 height 26
type textarea "*"
click at [472, 185] on input "#C4C4C4" at bounding box center [474, 185] width 25 height 9
paste input "E0E0E0"
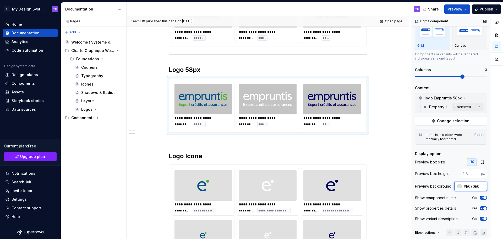
type input "#E0E0E0"
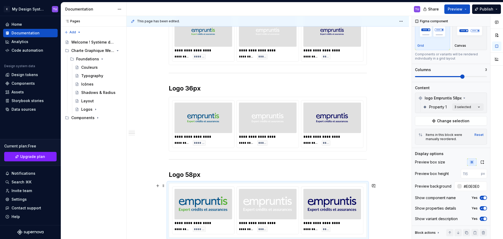
scroll to position [86, 0]
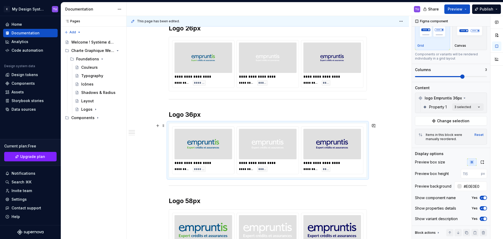
click at [332, 145] on img at bounding box center [332, 144] width 32 height 26
click at [300, 74] on div "**********" at bounding box center [267, 64] width 191 height 48
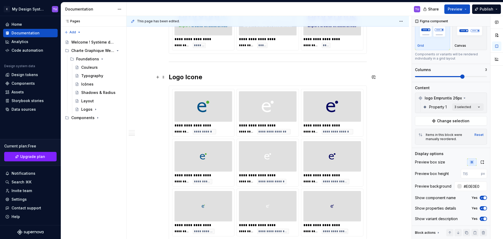
scroll to position [374, 0]
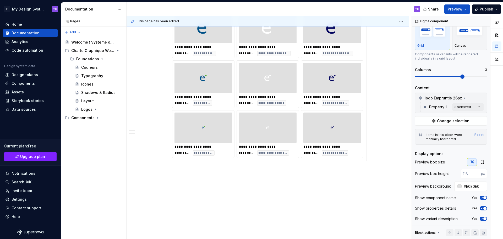
click at [304, 87] on div at bounding box center [332, 78] width 58 height 30
click at [483, 8] on span "Publish" at bounding box center [487, 9] width 14 height 5
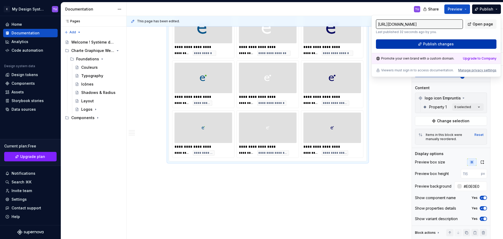
click at [462, 44] on button "Publish changes" at bounding box center [436, 43] width 121 height 9
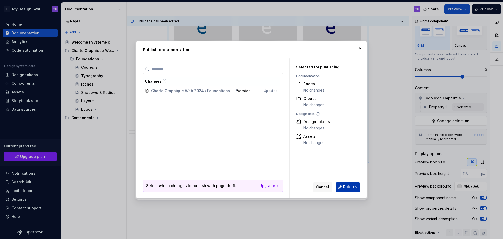
click at [348, 184] on span "Publish" at bounding box center [350, 186] width 14 height 5
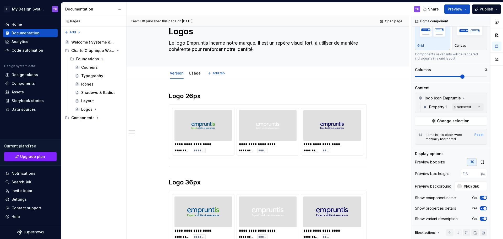
scroll to position [26, 0]
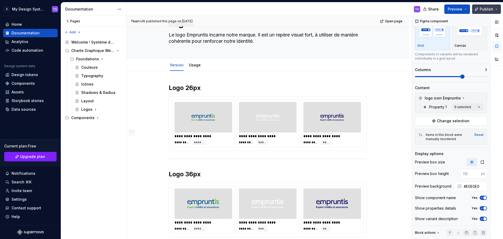
click at [485, 11] on span "Publish" at bounding box center [487, 9] width 14 height 5
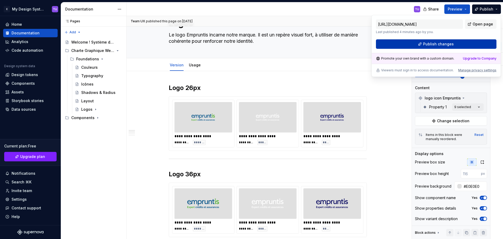
click at [468, 40] on button "Publish changes" at bounding box center [436, 43] width 121 height 9
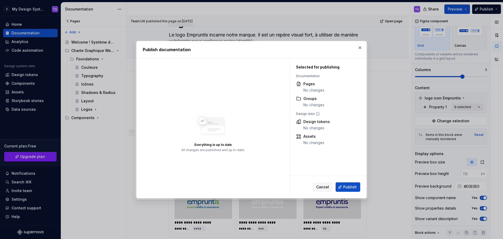
click at [325, 187] on span "Cancel" at bounding box center [322, 186] width 13 height 5
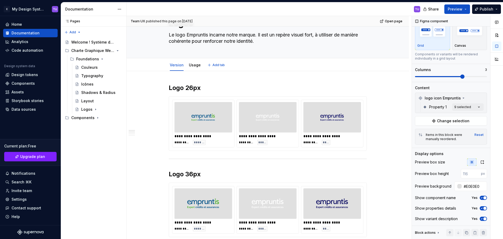
scroll to position [0, 0]
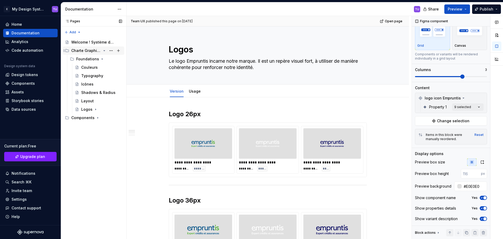
click at [85, 51] on div "Charte Graphique Web 2024" at bounding box center [86, 50] width 30 height 5
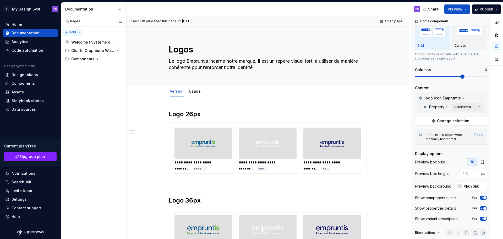
click at [78, 31] on div "Pages Pages Add Accessibility guide for tree Page tree. Navigate the tree with …" at bounding box center [93, 127] width 65 height 223
click at [92, 31] on div "Pages Pages Add Accessibility guide for tree Page tree. Navigate the tree with …" at bounding box center [93, 127] width 65 height 223
click at [79, 31] on div "Pages Pages Add Accessibility guide for tree Page tree. Navigate the tree with …" at bounding box center [93, 127] width 65 height 223
click at [80, 50] on div "New group" at bounding box center [90, 50] width 34 height 5
type textarea "*"
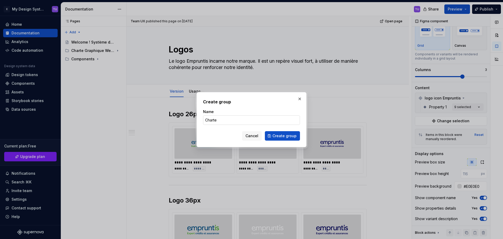
click at [250, 118] on input "Charte" at bounding box center [251, 119] width 97 height 9
click at [249, 120] on input "Charte" at bounding box center [251, 119] width 97 height 9
type input "Charte Graphique Web 2025"
click at [285, 135] on span "Create group" at bounding box center [284, 135] width 24 height 5
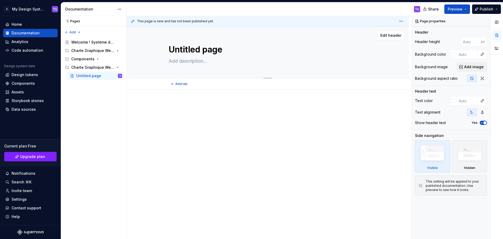
click at [193, 52] on textarea "Untitled page" at bounding box center [267, 49] width 198 height 13
click at [86, 51] on div "Charte Graphique Web 2024" at bounding box center [86, 50] width 30 height 5
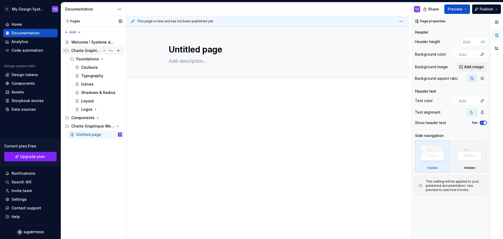
click at [86, 51] on div "Charte Graphique Web 2024" at bounding box center [86, 50] width 30 height 5
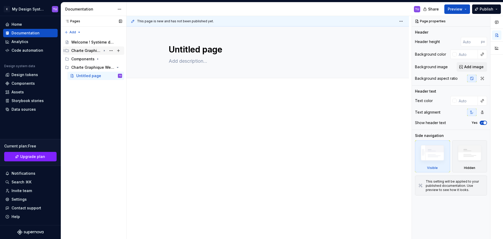
click at [86, 50] on div "Charte Graphique Web 2024" at bounding box center [86, 50] width 30 height 5
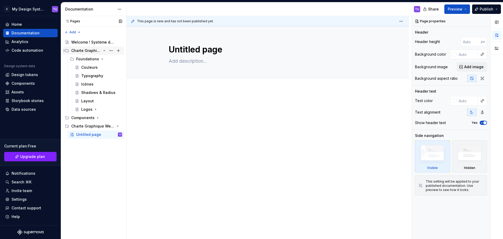
click at [86, 50] on div "Charte Graphique Web 2024" at bounding box center [86, 50] width 30 height 5
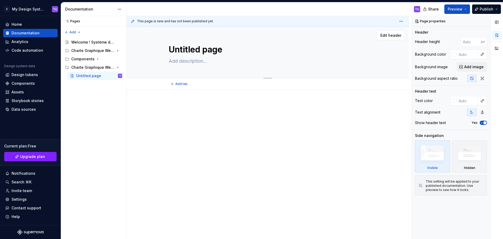
click at [194, 48] on textarea "Untitled page" at bounding box center [267, 49] width 198 height 13
type textarea "*"
type textarea "C"
type textarea "*"
type textarea "Co"
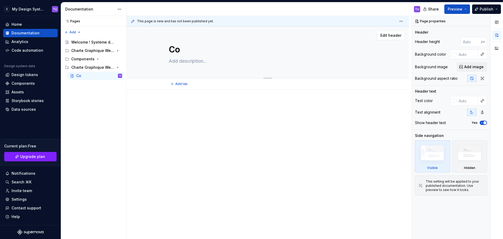
type textarea "*"
type textarea "Cou"
type textarea "*"
type textarea "Coue"
type textarea "*"
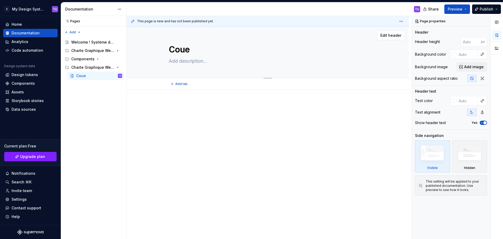
type textarea "Cou"
type textarea "*"
type textarea "Coul"
type textarea "*"
type textarea "Coule"
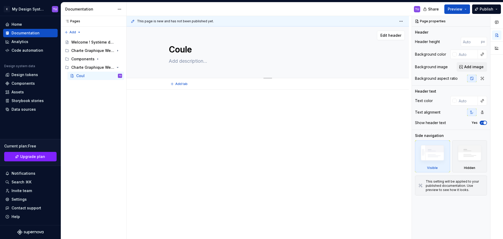
type textarea "*"
type textarea "Couleu"
type textarea "*"
type textarea "Couleur"
type textarea "*"
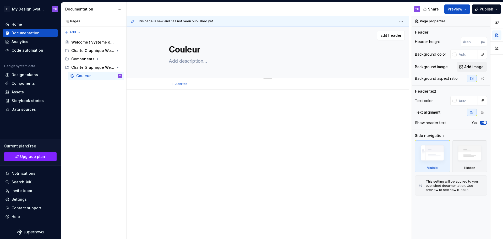
type textarea "Couleurs"
type textarea "*"
type textarea "Couleurs"
click at [91, 52] on div "Charte Graphique Web 2024" at bounding box center [86, 50] width 30 height 5
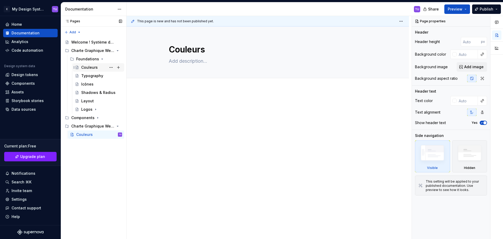
click at [98, 68] on div "Couleurs" at bounding box center [101, 67] width 41 height 7
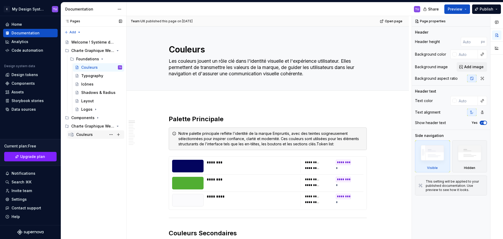
click at [84, 134] on div "Couleurs" at bounding box center [84, 134] width 17 height 5
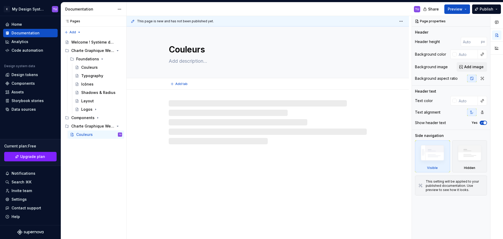
click at [195, 62] on textarea at bounding box center [267, 61] width 198 height 8
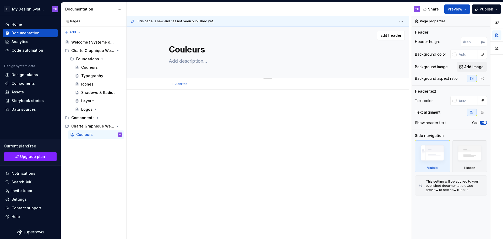
paste textarea "Les couleurs jouent un rôle clé dans l'identité visuelle et l'expérience utilis…"
type textarea "*"
type textarea "Les couleurs jouent un rôle clé dans l'identité visuelle et l'expérience utilis…"
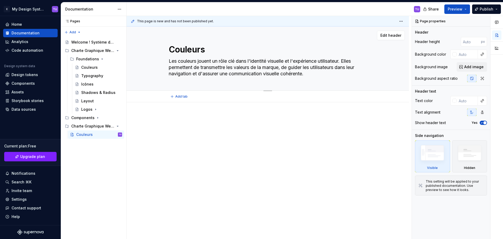
type textarea "*"
type textarea "Les couleurs jouent un rôle clé dans l'identité visuelle et l'expérience utilis…"
click at [117, 125] on button "Page tree" at bounding box center [118, 125] width 7 height 7
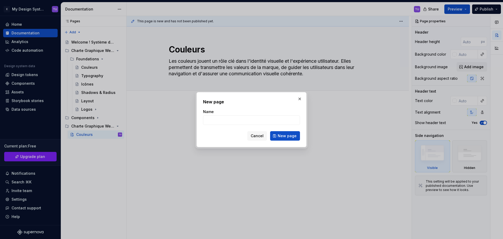
type textarea "*"
type input "Charte graphique com'"
click button "New page" at bounding box center [285, 135] width 30 height 9
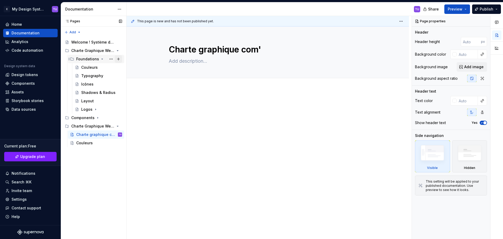
click at [119, 58] on button "Page tree" at bounding box center [118, 58] width 7 height 7
type textarea "*"
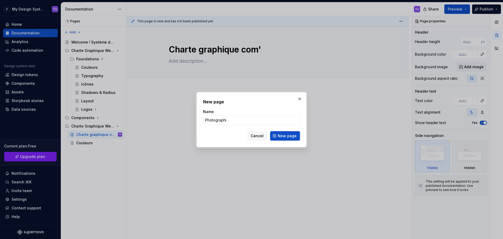
type input "Photographie"
click button "New page" at bounding box center [285, 135] width 30 height 9
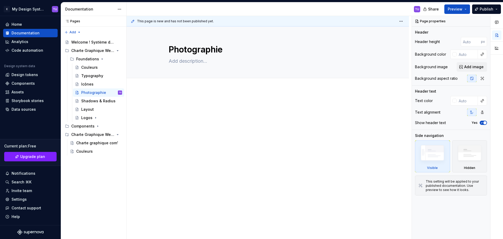
click at [184, 95] on div "This page is new and has not been published yet. Photographie Edit header" at bounding box center [269, 127] width 285 height 223
click at [183, 94] on div "This page is new and has not been published yet. Photographie Edit header" at bounding box center [269, 127] width 285 height 223
click at [176, 92] on div at bounding box center [268, 145] width 282 height 110
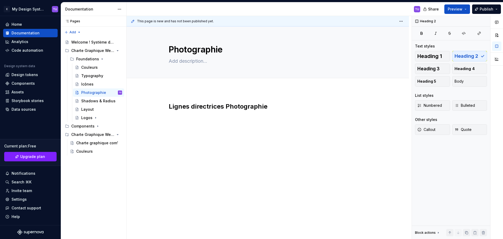
click at [175, 123] on div "Lignes directrices Photographie" at bounding box center [268, 115] width 198 height 26
drag, startPoint x: 278, startPoint y: 105, endPoint x: 274, endPoint y: 105, distance: 4.7
click at [277, 105] on h2 "Lignes directrices Photographie" at bounding box center [268, 106] width 198 height 8
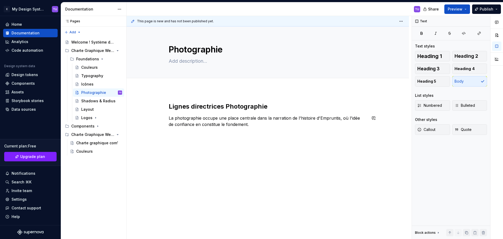
click at [176, 133] on div "Lignes directrices Photographie La photographie occupe une place centrale dans …" at bounding box center [268, 117] width 198 height 31
click at [246, 124] on p "La photographie occupe une place centrale dans la narration de l'histoire d'Emp…" at bounding box center [268, 121] width 198 height 13
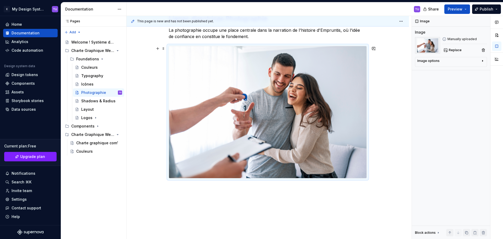
scroll to position [105, 0]
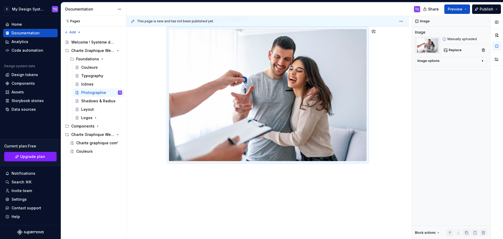
click at [177, 172] on div "Lignes directrices Photographie La photographie occupe une place centrale dans …" at bounding box center [268, 112] width 282 height 254
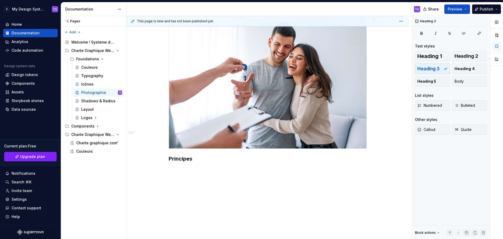
scroll to position [118, 0]
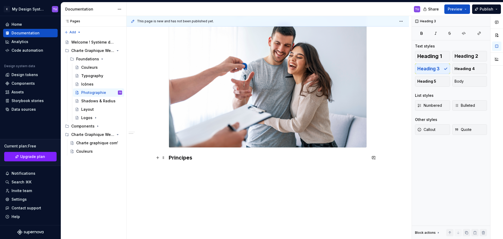
click at [179, 160] on h3 "Principes" at bounding box center [268, 157] width 198 height 7
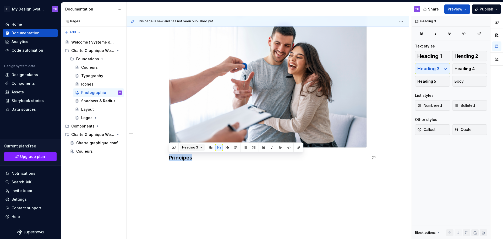
click at [189, 145] on button "Heading 3" at bounding box center [192, 147] width 25 height 7
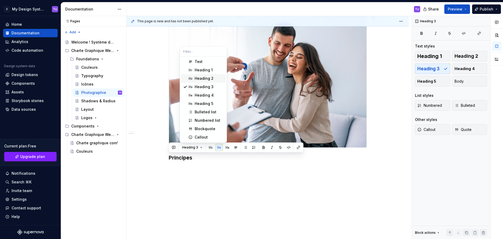
click at [199, 79] on div "Heading 2" at bounding box center [204, 78] width 19 height 5
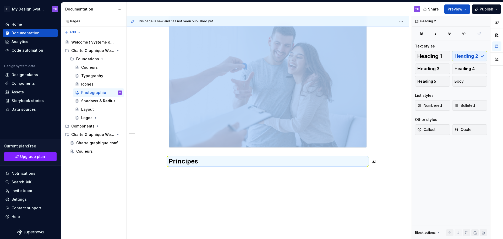
click at [170, 173] on div "Lignes directrices Photographie La photographie occupe une place centrale dans …" at bounding box center [268, 107] width 282 height 272
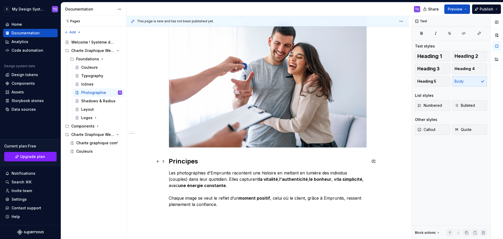
click at [183, 159] on h2 "Principes" at bounding box center [268, 161] width 198 height 8
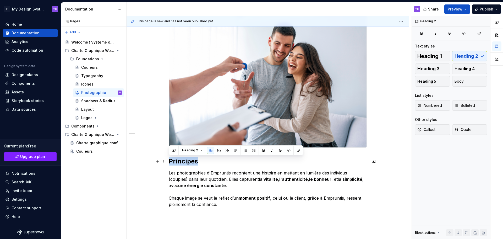
click at [183, 159] on h2 "Principes" at bounding box center [268, 161] width 198 height 8
click at [190, 150] on span "Heading 2" at bounding box center [190, 150] width 16 height 4
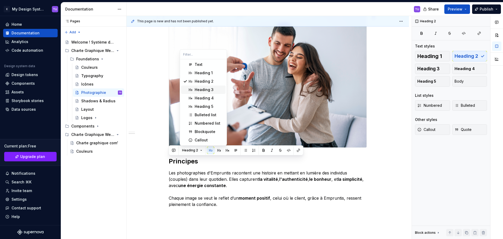
click at [200, 89] on div "Heading 3" at bounding box center [204, 89] width 19 height 5
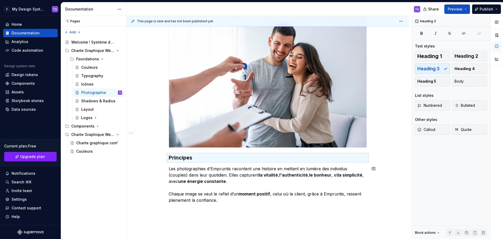
click at [176, 208] on div "Lignes directrices Photographie La photographie occupe une place centrale dans …" at bounding box center [268, 97] width 198 height 226
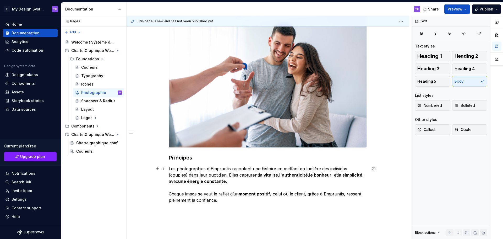
click at [222, 202] on p "Les photographies d'Empruntis racontent une histoire en mettant en lumière des …" at bounding box center [268, 184] width 198 height 38
click at [181, 220] on div "Lignes directrices Photographie La photographie occupe une place centrale dans …" at bounding box center [268, 103] width 198 height 239
click at [245, 216] on h3 "Montrer son bonheur" at bounding box center [268, 212] width 198 height 7
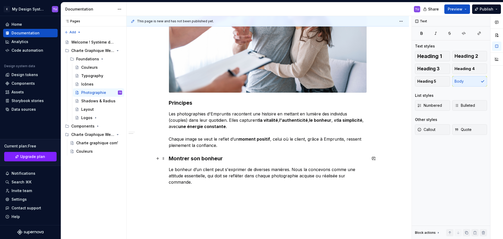
scroll to position [197, 0]
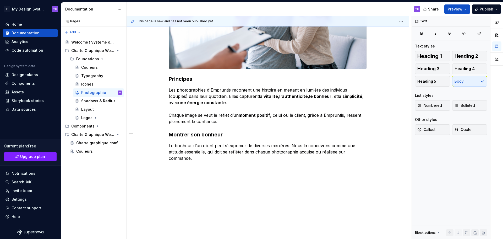
click at [161, 168] on div "Lignes directrices Photographie La photographie occupe une place centrale dans …" at bounding box center [268, 66] width 282 height 346
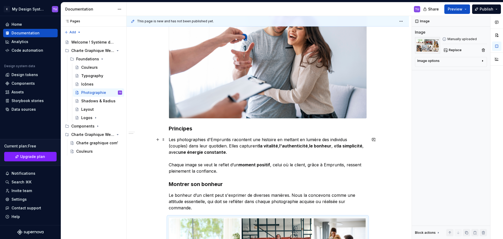
scroll to position [145, 0]
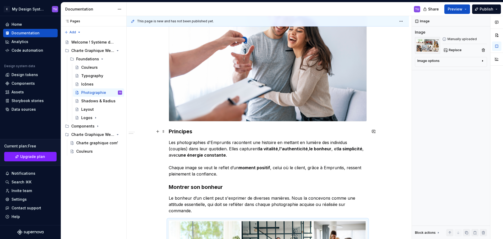
click at [174, 132] on h3 "Principes" at bounding box center [268, 131] width 198 height 7
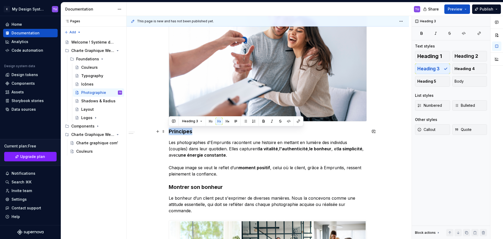
click at [174, 132] on h3 "Principes" at bounding box center [268, 131] width 198 height 7
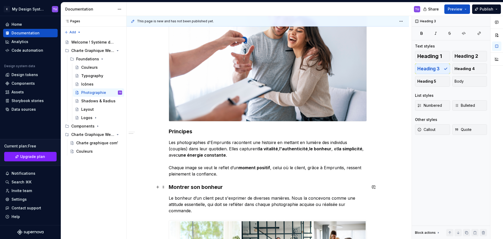
click at [174, 186] on h3 "Montrer son bonheur" at bounding box center [268, 186] width 198 height 7
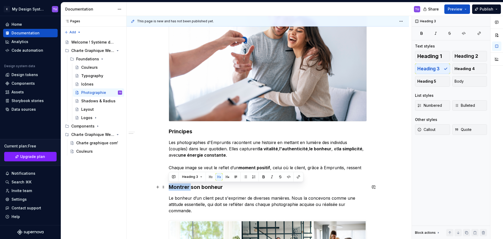
click at [175, 186] on h3 "Montrer son bonheur" at bounding box center [268, 186] width 198 height 7
drag, startPoint x: 175, startPoint y: 186, endPoint x: 204, endPoint y: 186, distance: 29.6
click at [207, 186] on h3 "Montrer son bonheur" at bounding box center [268, 186] width 198 height 7
click at [195, 175] on span "Heading 3" at bounding box center [190, 176] width 16 height 4
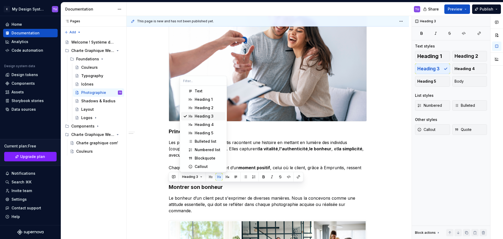
click at [204, 116] on div "Heading 3" at bounding box center [204, 115] width 19 height 5
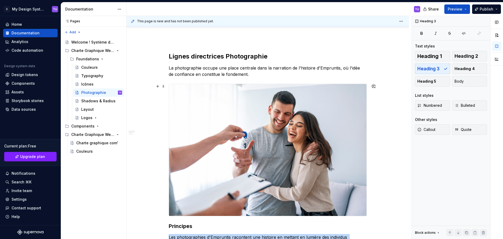
scroll to position [0, 0]
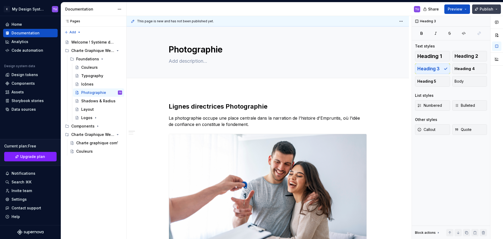
click at [490, 8] on span "Publish" at bounding box center [487, 9] width 14 height 5
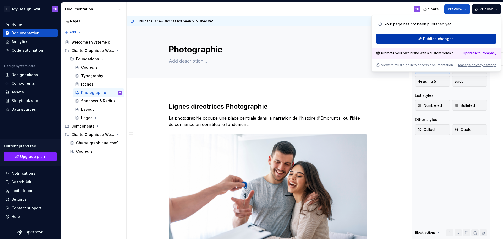
click at [452, 37] on span "Publish changes" at bounding box center [438, 38] width 31 height 5
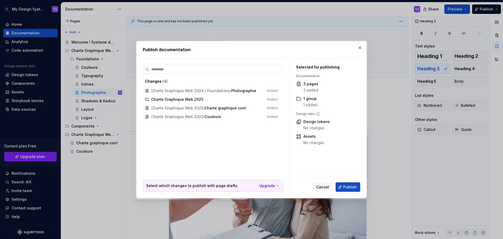
click at [351, 187] on span "Publish" at bounding box center [350, 186] width 14 height 5
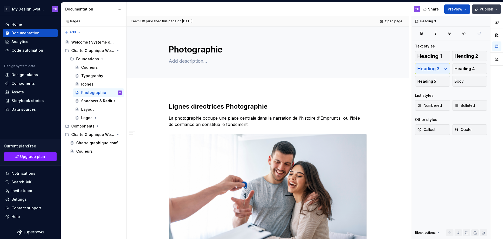
click at [486, 10] on span "Publish" at bounding box center [487, 9] width 14 height 5
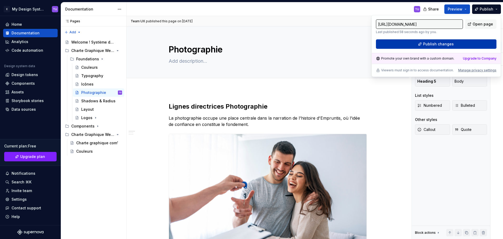
click at [434, 45] on span "Publish changes" at bounding box center [438, 43] width 31 height 5
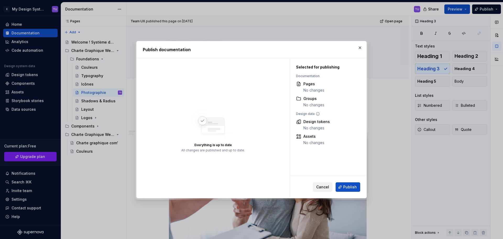
click at [320, 184] on button "Cancel" at bounding box center [323, 186] width 20 height 9
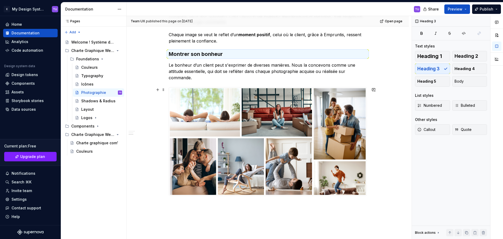
scroll to position [266, 0]
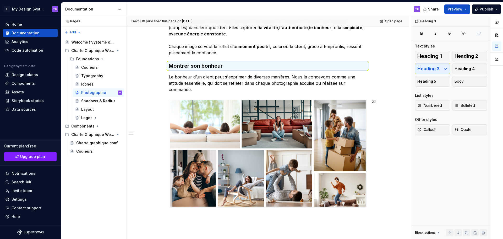
click at [195, 223] on div "Lignes directrices Photographie La photographie occupe une place centrale dans …" at bounding box center [268, 54] width 282 height 461
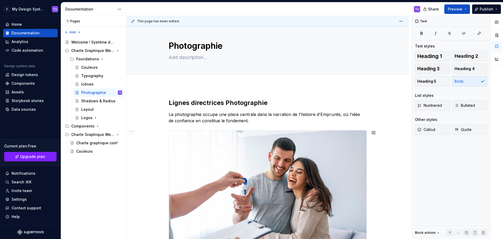
scroll to position [0, 0]
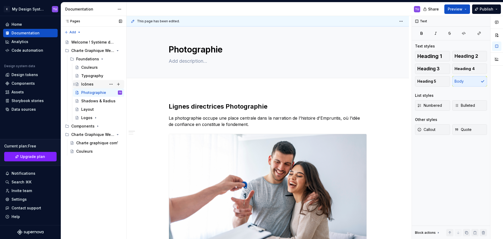
click at [83, 86] on div "Icônes" at bounding box center [87, 83] width 12 height 5
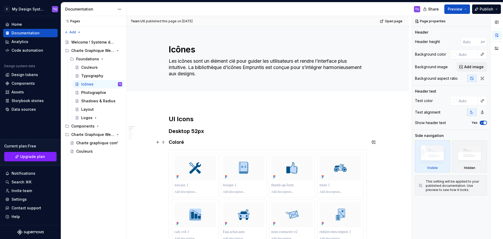
click at [177, 141] on strong "Coloré" at bounding box center [176, 142] width 15 height 6
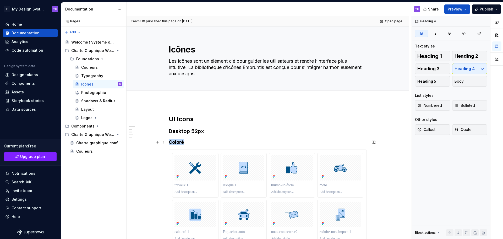
click at [177, 141] on strong "Coloré" at bounding box center [176, 142] width 15 height 6
click at [221, 133] on button "button" at bounding box center [218, 131] width 7 height 7
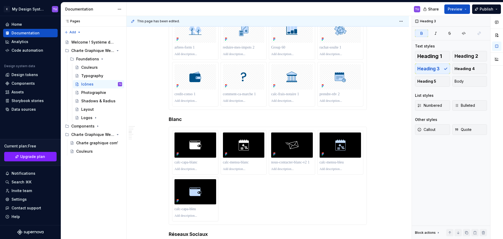
scroll to position [1127, 0]
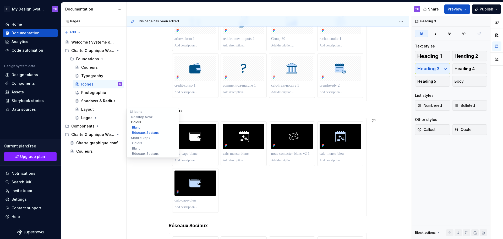
click at [136, 121] on button "Coloré" at bounding box center [153, 121] width 50 height 5
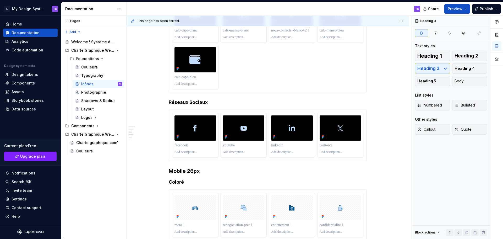
scroll to position [1145, 0]
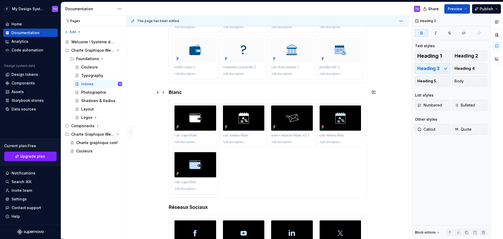
click at [175, 92] on strong "Blanc" at bounding box center [175, 92] width 13 height 6
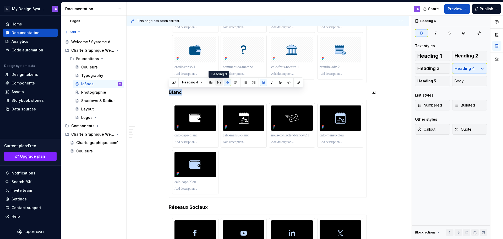
click at [217, 81] on button "button" at bounding box center [218, 82] width 7 height 7
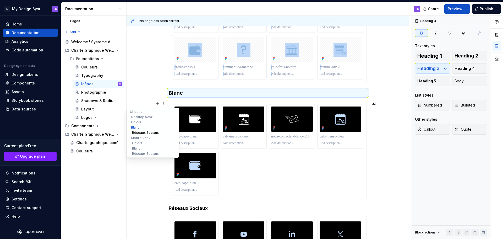
click at [139, 133] on button "Réseaux Sociaux" at bounding box center [153, 132] width 50 height 5
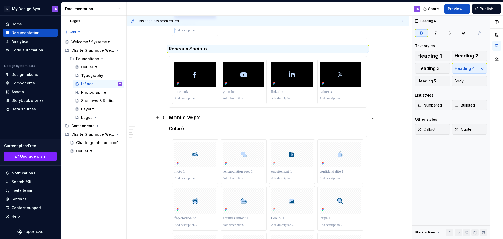
scroll to position [1308, 0]
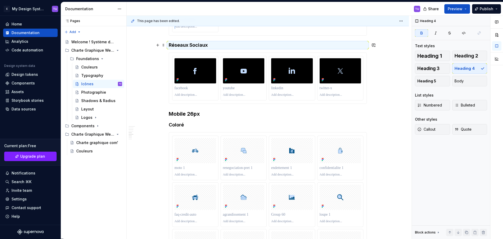
click at [182, 46] on strong "Réseaux Sociaux" at bounding box center [188, 45] width 39 height 6
click at [182, 44] on strong "Réseaux Sociaux" at bounding box center [188, 45] width 39 height 6
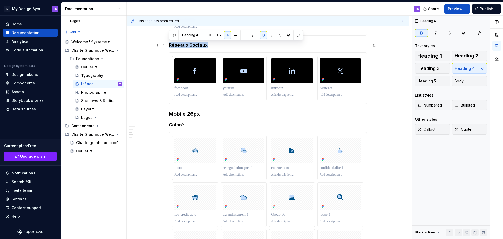
drag, startPoint x: 182, startPoint y: 44, endPoint x: 191, endPoint y: 44, distance: 9.2
click at [191, 44] on strong "Réseaux Sociaux" at bounding box center [188, 45] width 39 height 6
click at [218, 35] on button "button" at bounding box center [218, 34] width 7 height 7
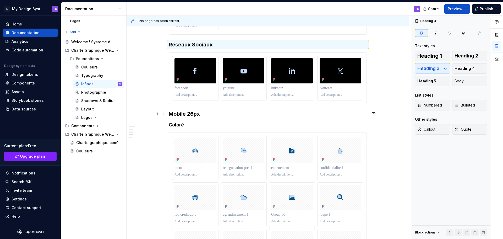
click at [179, 114] on h3 "Mobile 26px" at bounding box center [268, 113] width 198 height 7
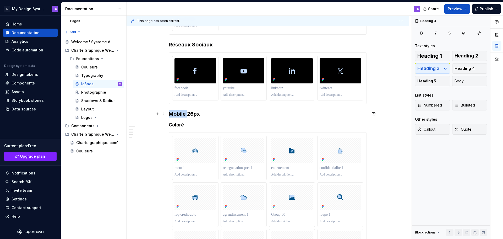
click at [179, 114] on h3 "Mobile 26px" at bounding box center [268, 113] width 198 height 7
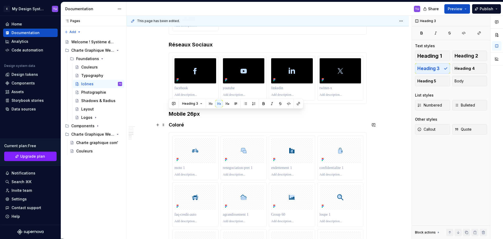
click at [176, 124] on h4 "Coloré" at bounding box center [268, 125] width 198 height 6
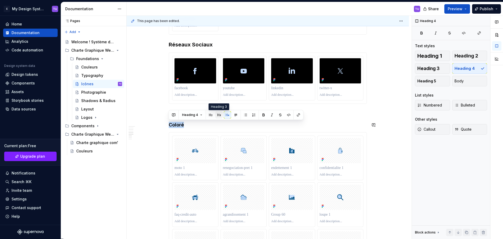
click at [217, 114] on button "button" at bounding box center [218, 114] width 7 height 7
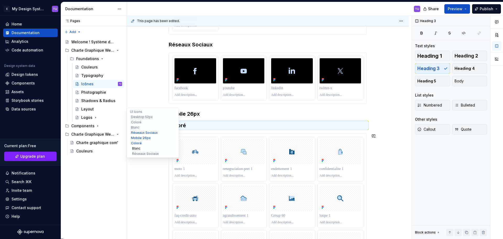
click at [137, 149] on button "Blanc" at bounding box center [153, 148] width 50 height 5
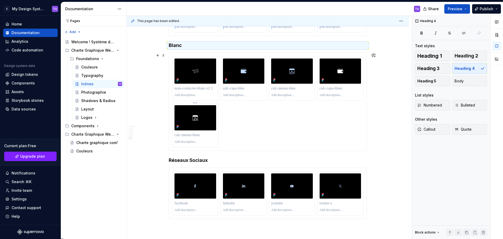
scroll to position [2483, 0]
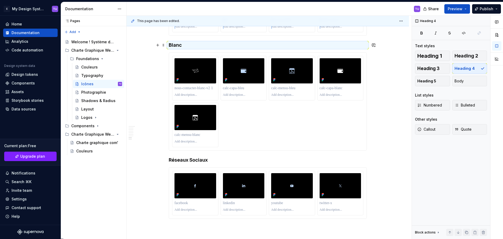
click at [171, 43] on h4 "Blanc" at bounding box center [268, 45] width 198 height 6
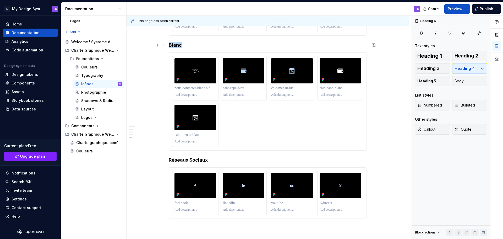
click at [171, 43] on h4 "Blanc" at bounding box center [268, 45] width 198 height 6
click at [218, 36] on button "button" at bounding box center [218, 34] width 7 height 7
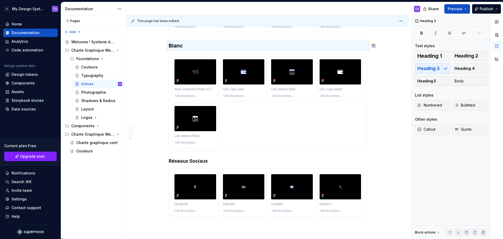
scroll to position [2484, 0]
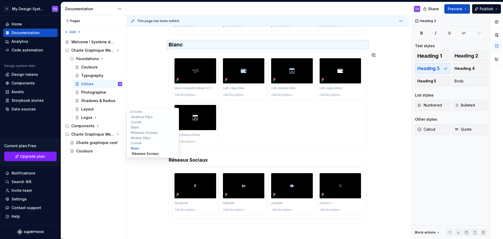
click at [138, 153] on button "Réseaux Sociaux" at bounding box center [153, 153] width 50 height 5
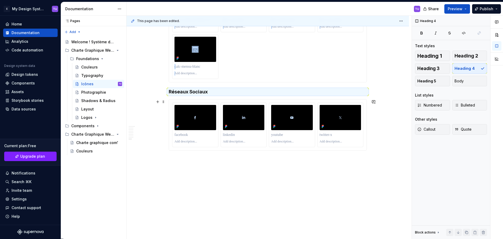
scroll to position [2555, 0]
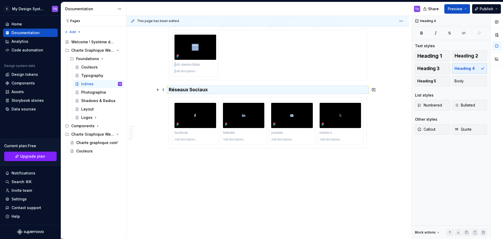
click at [195, 89] on h4 "Réseaux Sociaux" at bounding box center [268, 89] width 198 height 6
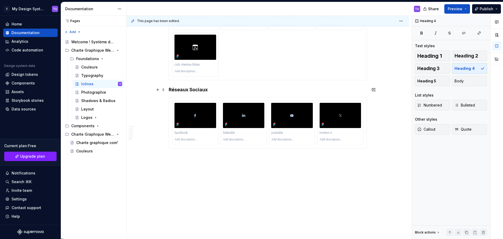
click at [180, 89] on h4 "Réseaux Sociaux" at bounding box center [268, 89] width 198 height 6
drag, startPoint x: 180, startPoint y: 89, endPoint x: 207, endPoint y: 89, distance: 27.2
click at [207, 89] on h4 "Réseaux Sociaux" at bounding box center [268, 89] width 198 height 6
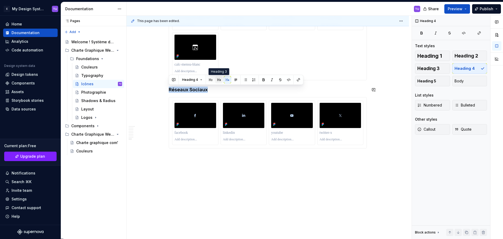
click at [217, 81] on button "button" at bounding box center [218, 79] width 7 height 7
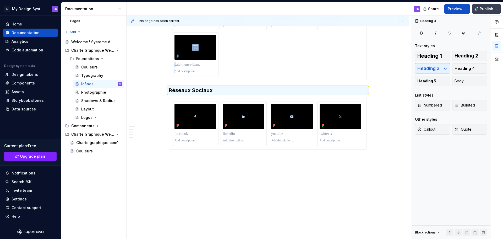
click at [488, 9] on span "Publish" at bounding box center [487, 8] width 14 height 5
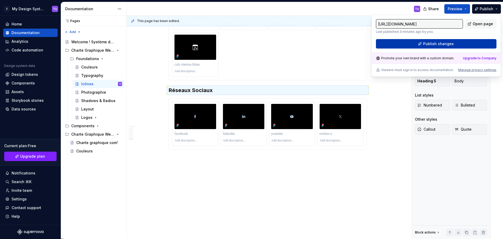
click at [437, 46] on span "Publish changes" at bounding box center [438, 43] width 31 height 5
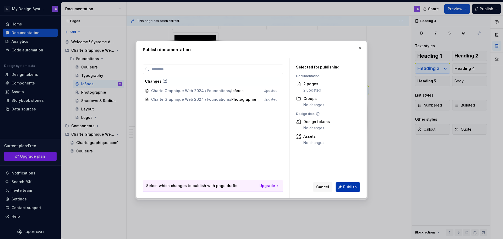
click at [344, 186] on span "Publish" at bounding box center [350, 186] width 14 height 5
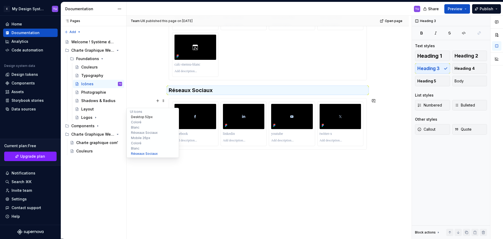
click at [137, 116] on button "Desktop 52px" at bounding box center [153, 116] width 50 height 5
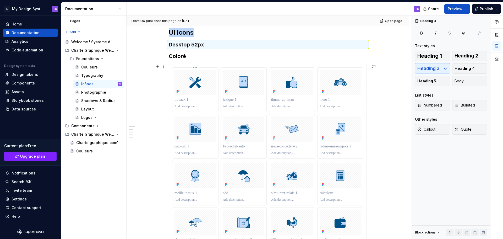
scroll to position [85, 0]
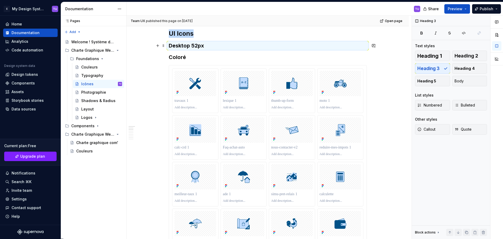
click at [184, 45] on h3 "Desktop 52px" at bounding box center [268, 45] width 198 height 7
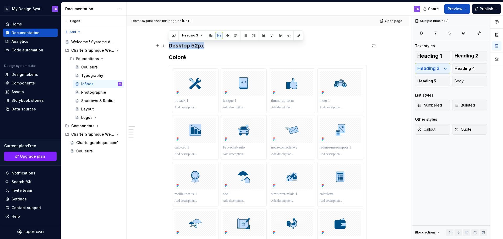
drag, startPoint x: 184, startPoint y: 45, endPoint x: 220, endPoint y: 47, distance: 35.4
click at [220, 47] on h3 "Desktop 52px" at bounding box center [268, 45] width 198 height 7
click at [211, 35] on button "button" at bounding box center [210, 35] width 7 height 7
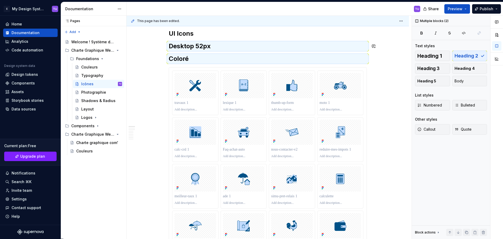
scroll to position [87, 0]
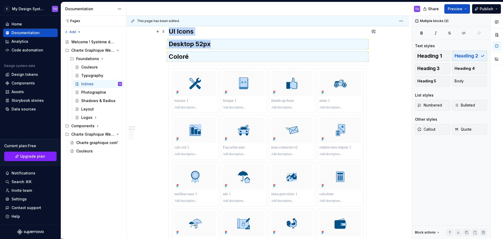
click at [172, 30] on h2 "UI Icons" at bounding box center [268, 31] width 198 height 8
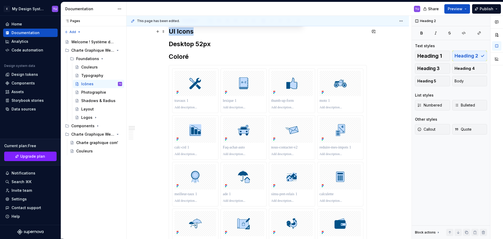
scroll to position [0, 0]
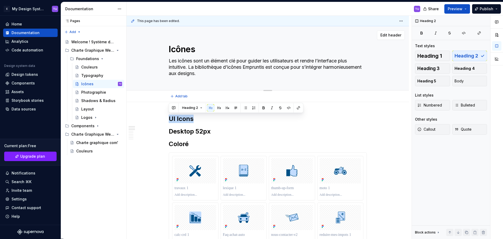
drag, startPoint x: 172, startPoint y: 30, endPoint x: 190, endPoint y: 30, distance: 18.3
click at [198, 108] on button "Heading 2" at bounding box center [192, 107] width 25 height 7
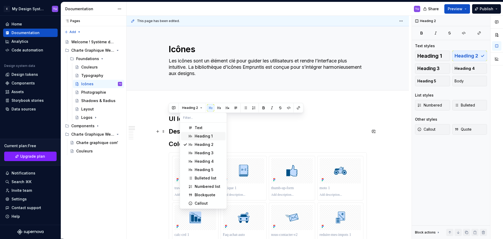
click at [196, 135] on div "Heading 1" at bounding box center [204, 135] width 18 height 5
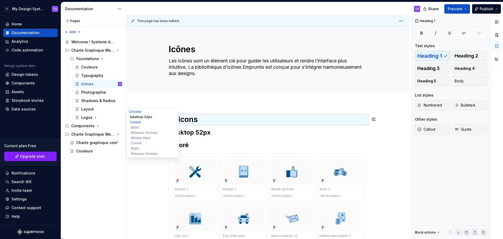
click at [140, 116] on button "Desktop 52px" at bounding box center [153, 116] width 50 height 5
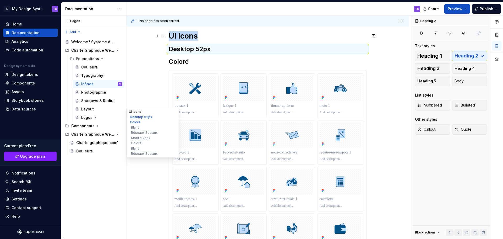
scroll to position [86, 0]
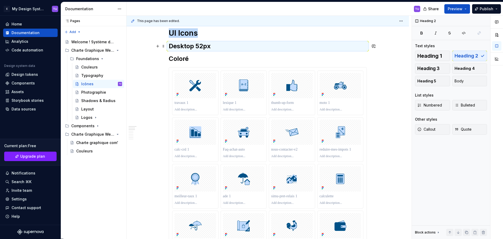
click at [187, 47] on h2 "Desktop 52px" at bounding box center [268, 46] width 198 height 8
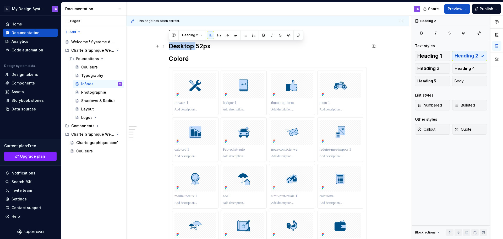
click at [187, 47] on h2 "Desktop 52px" at bounding box center [268, 46] width 198 height 8
click at [182, 57] on strong "Coloré" at bounding box center [179, 59] width 20 height 8
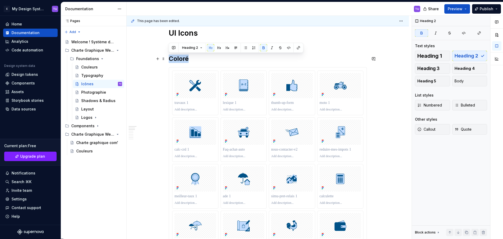
click at [182, 57] on strong "Coloré" at bounding box center [179, 59] width 20 height 8
click at [220, 47] on button "button" at bounding box center [218, 47] width 7 height 7
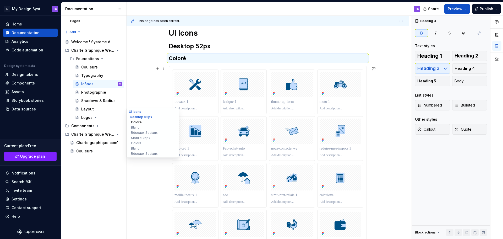
click at [137, 121] on button "Coloré" at bounding box center [153, 121] width 50 height 5
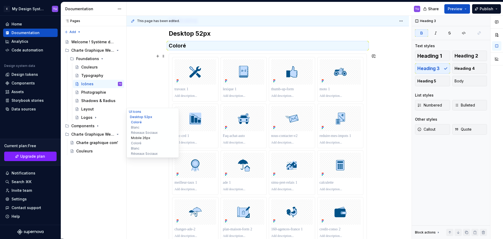
click at [138, 137] on button "Mobile 26px" at bounding box center [153, 137] width 50 height 5
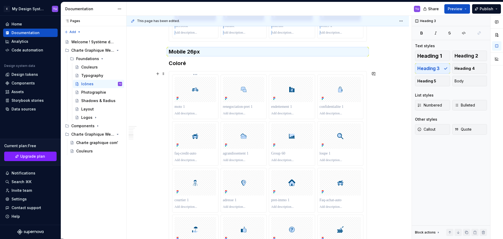
scroll to position [1379, 0]
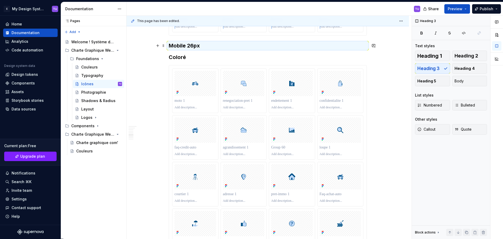
click at [178, 46] on h3 "Mobile 26px" at bounding box center [268, 45] width 198 height 7
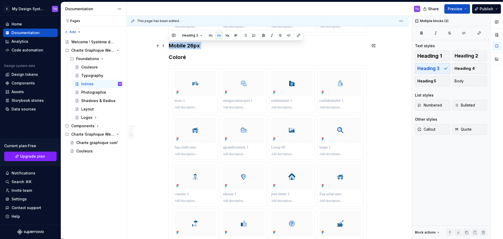
drag, startPoint x: 180, startPoint y: 46, endPoint x: 206, endPoint y: 46, distance: 26.2
click at [206, 46] on h3 "Mobile 26px" at bounding box center [268, 45] width 198 height 7
click at [210, 36] on button "button" at bounding box center [210, 35] width 7 height 7
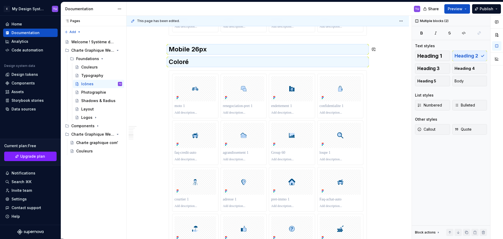
scroll to position [1384, 0]
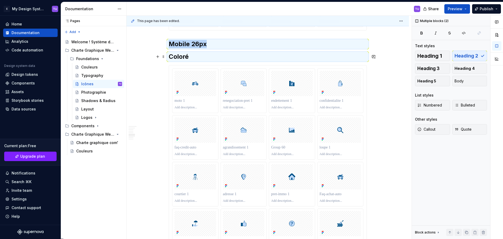
click at [179, 56] on h2 "Coloré" at bounding box center [268, 56] width 198 height 8
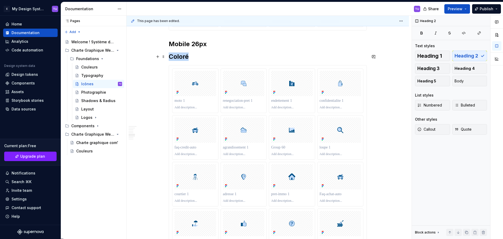
click at [179, 56] on h2 "Coloré" at bounding box center [268, 56] width 198 height 8
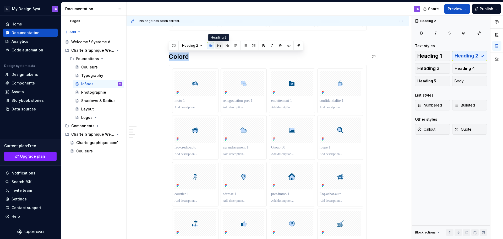
click at [218, 47] on button "button" at bounding box center [218, 45] width 7 height 7
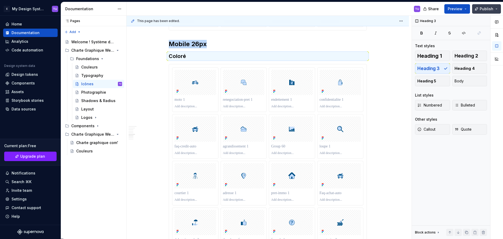
click at [489, 7] on span "Publish" at bounding box center [487, 8] width 14 height 5
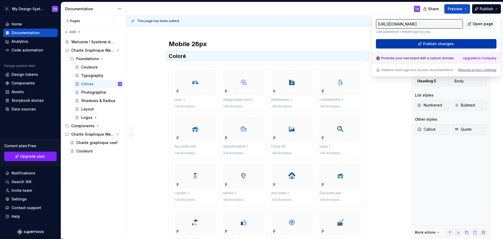
click at [451, 45] on span "Publish changes" at bounding box center [438, 43] width 31 height 5
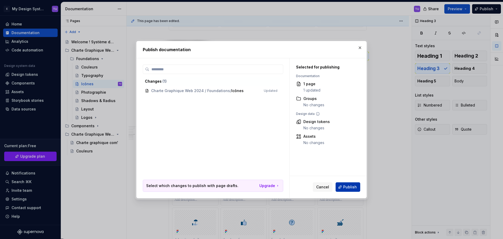
click at [352, 187] on span "Publish" at bounding box center [350, 186] width 14 height 5
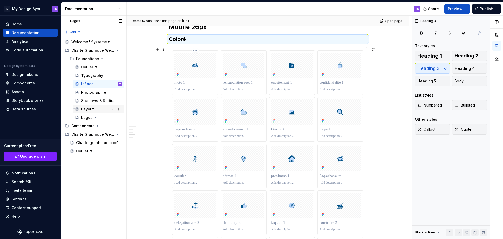
scroll to position [1410, 0]
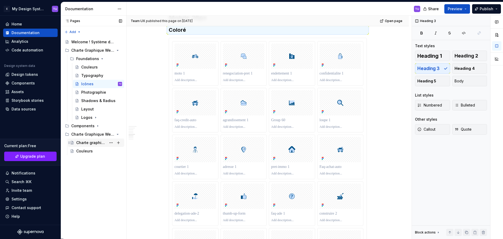
click at [85, 141] on div "Charte graphique com'" at bounding box center [91, 142] width 30 height 5
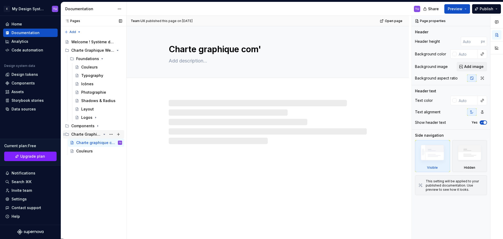
click at [87, 134] on div "Charte Graphique Web 2025" at bounding box center [86, 134] width 30 height 5
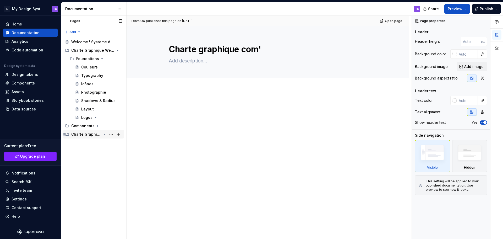
click at [87, 134] on div "Charte Graphique Web 2025" at bounding box center [86, 134] width 30 height 5
click at [117, 133] on button "Page tree" at bounding box center [118, 133] width 7 height 7
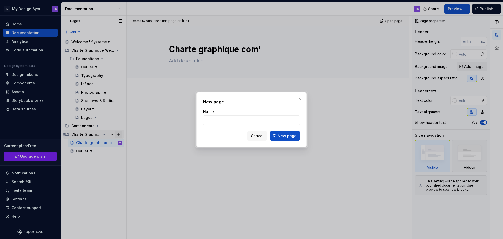
type textarea "*"
type input "Logo"
click button "New page" at bounding box center [285, 135] width 30 height 9
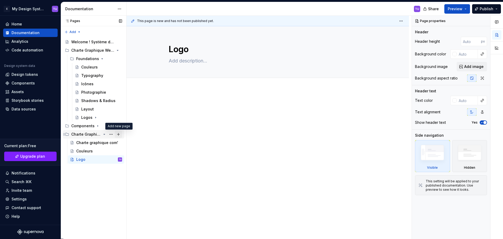
click at [119, 135] on button "Page tree" at bounding box center [118, 133] width 7 height 7
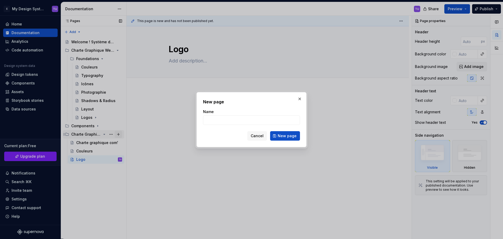
type textarea "*"
type input "Typographie"
click button "New page" at bounding box center [285, 135] width 30 height 9
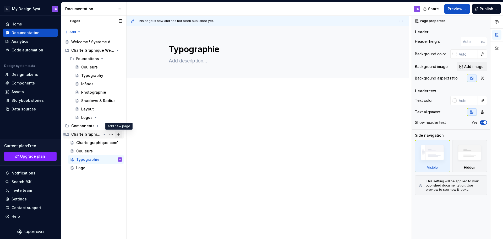
click at [118, 134] on button "Page tree" at bounding box center [118, 133] width 7 height 7
type textarea "*"
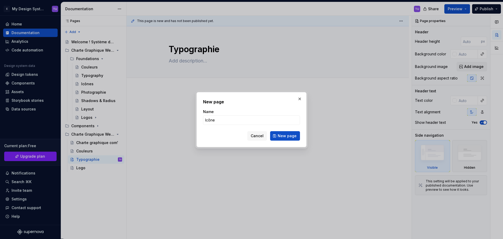
type input "Icônes"
click button "New page" at bounding box center [285, 135] width 30 height 9
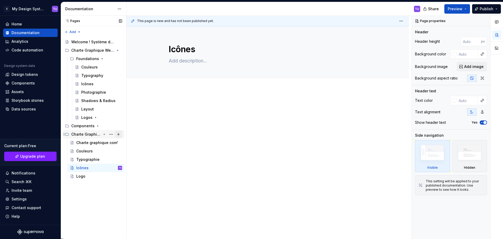
click at [118, 135] on button "Page tree" at bounding box center [118, 133] width 7 height 7
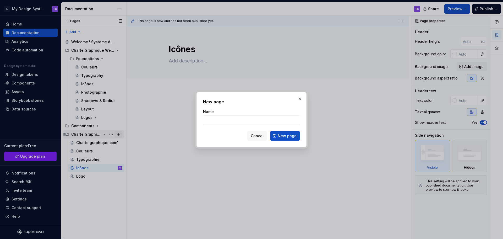
type textarea "*"
click at [233, 119] on input "Name" at bounding box center [251, 119] width 97 height 9
type input "Photographie"
click button "New page" at bounding box center [285, 135] width 30 height 9
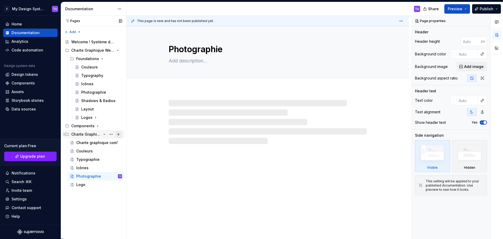
click at [119, 135] on button "Page tree" at bounding box center [118, 133] width 7 height 7
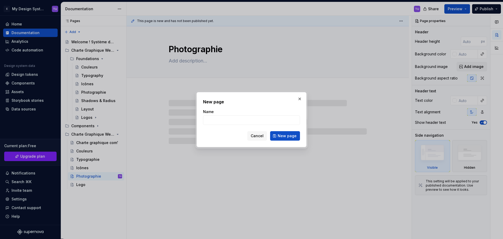
type textarea "*"
type input "Shadows & Radius"
click button "New page" at bounding box center [285, 135] width 30 height 9
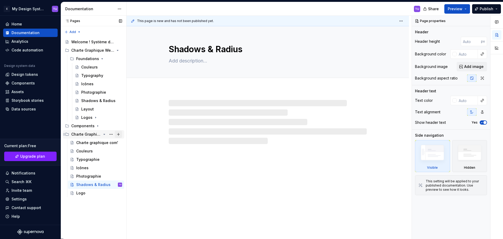
click at [119, 134] on button "Page tree" at bounding box center [118, 133] width 7 height 7
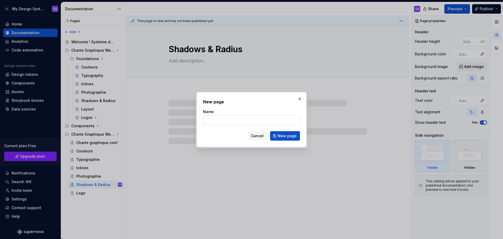
type textarea "*"
type input "Layout"
click button "New page" at bounding box center [285, 135] width 30 height 9
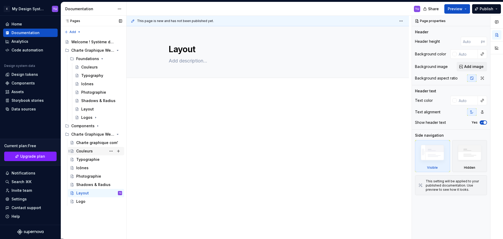
click at [89, 154] on div "Couleurs" at bounding box center [99, 150] width 46 height 7
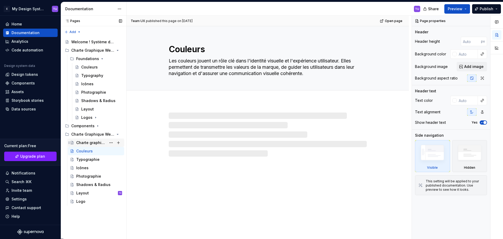
click at [93, 142] on div "Charte graphique com'" at bounding box center [91, 142] width 30 height 5
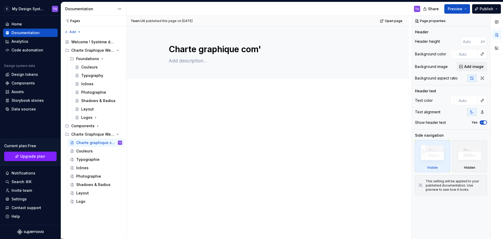
click at [186, 91] on div at bounding box center [268, 144] width 282 height 110
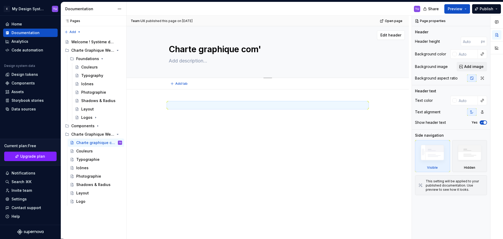
click at [188, 63] on textarea at bounding box center [267, 61] width 198 height 8
click at [176, 109] on div at bounding box center [268, 112] width 198 height 20
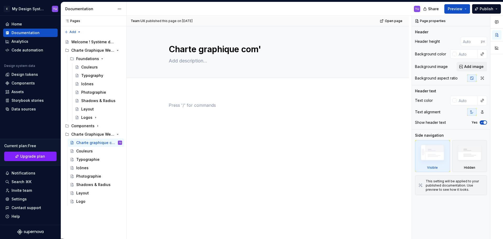
click at [170, 104] on p at bounding box center [268, 105] width 198 height 6
click at [161, 105] on div at bounding box center [268, 144] width 282 height 110
click at [171, 98] on div at bounding box center [268, 144] width 282 height 110
click at [156, 111] on div at bounding box center [268, 144] width 282 height 110
click at [174, 107] on p at bounding box center [268, 105] width 198 height 6
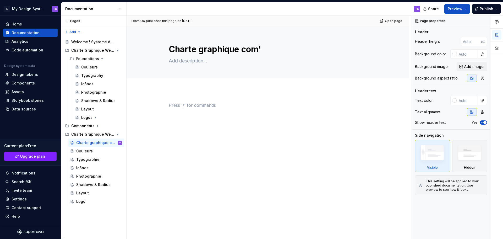
type textarea "*"
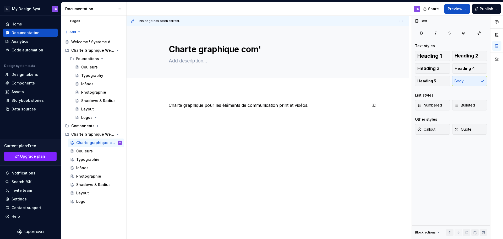
click at [175, 110] on div "Charte graphique pour les éléments de communication print et vidéos." at bounding box center [268, 112] width 198 height 20
click at [325, 105] on p "Charte graphique pour les éléments de communication print et vidéos." at bounding box center [268, 105] width 198 height 6
click at [160, 107] on button "button" at bounding box center [157, 104] width 7 height 7
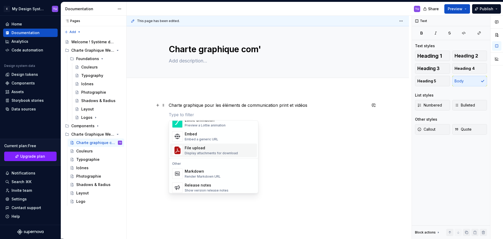
scroll to position [314, 0]
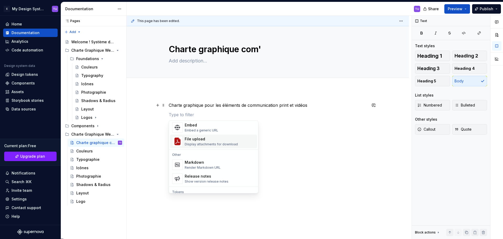
click at [201, 145] on div "Display attachments for download" at bounding box center [211, 144] width 53 height 4
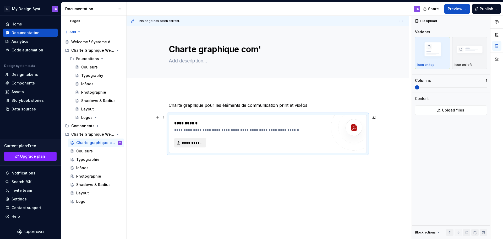
click at [195, 144] on span "**********" at bounding box center [192, 142] width 21 height 5
click at [188, 141] on span "**********" at bounding box center [192, 142] width 21 height 5
click at [282, 129] on div "**********" at bounding box center [250, 129] width 152 height 5
drag, startPoint x: 282, startPoint y: 129, endPoint x: 289, endPoint y: 129, distance: 7.6
click at [290, 129] on div "**********" at bounding box center [250, 129] width 152 height 5
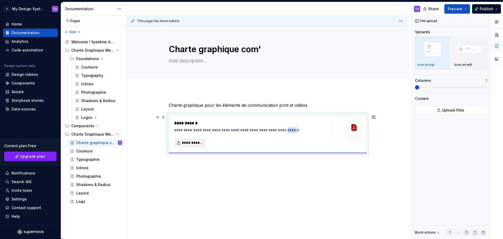
click at [196, 142] on span "**********" at bounding box center [192, 142] width 21 height 5
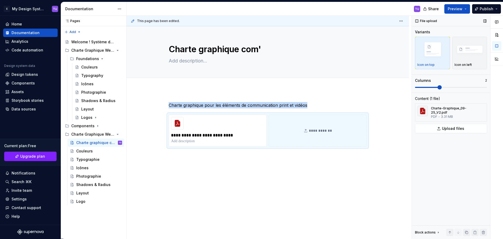
click at [439, 88] on span at bounding box center [440, 87] width 4 height 4
click at [284, 207] on div "**********" at bounding box center [269, 127] width 285 height 223
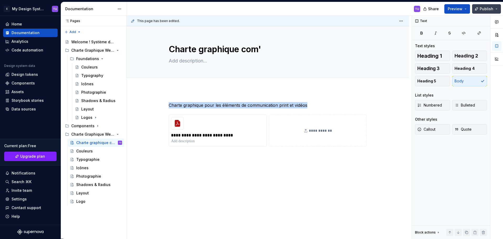
click at [489, 8] on span "Publish" at bounding box center [487, 8] width 14 height 5
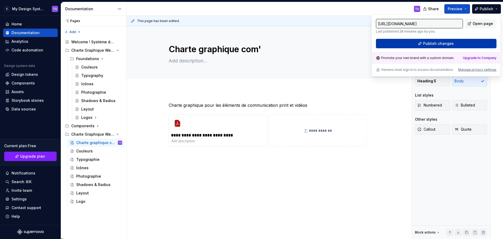
click at [444, 42] on span "Publish changes" at bounding box center [438, 43] width 31 height 5
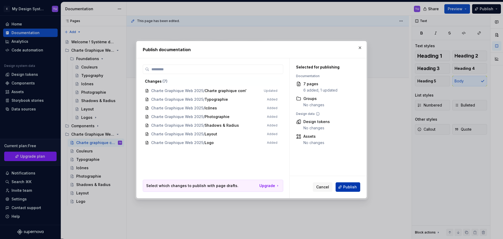
click at [351, 187] on span "Publish" at bounding box center [350, 186] width 14 height 5
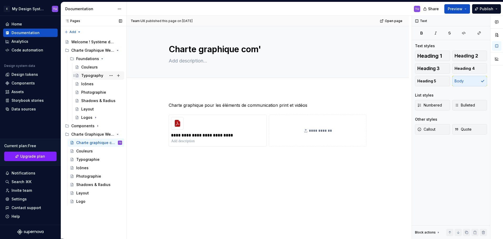
click at [91, 78] on div "Typography" at bounding box center [92, 75] width 22 height 5
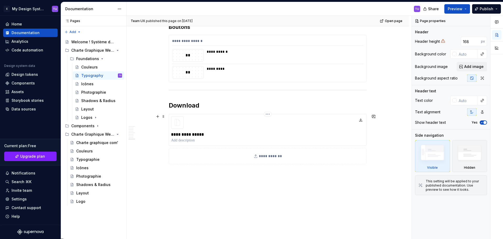
scroll to position [528, 0]
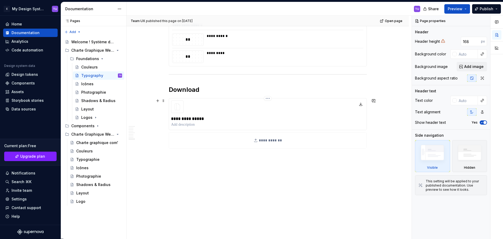
click at [303, 119] on p "**********" at bounding box center [267, 119] width 193 height 6
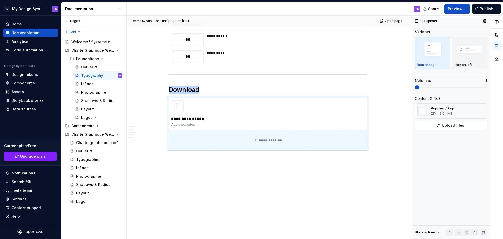
scroll to position [510, 0]
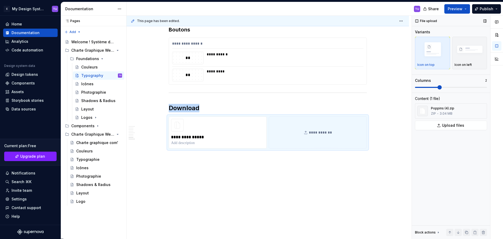
click at [438, 87] on span at bounding box center [440, 87] width 4 height 4
click at [485, 8] on span "Publish" at bounding box center [487, 8] width 14 height 5
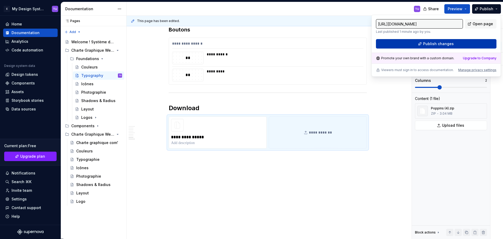
click at [450, 44] on span "Publish changes" at bounding box center [438, 43] width 31 height 5
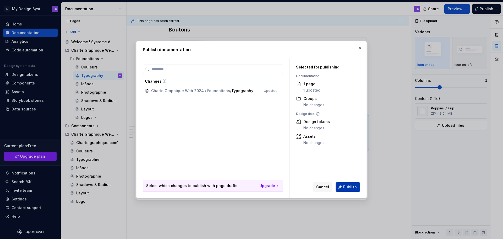
click at [349, 189] on span "Publish" at bounding box center [350, 186] width 14 height 5
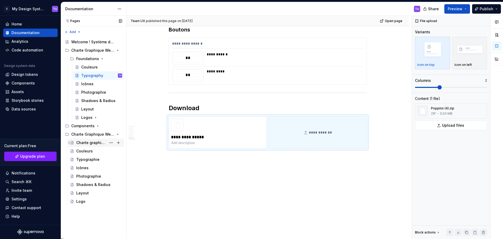
click at [89, 146] on div "Charte graphique com'" at bounding box center [99, 142] width 46 height 7
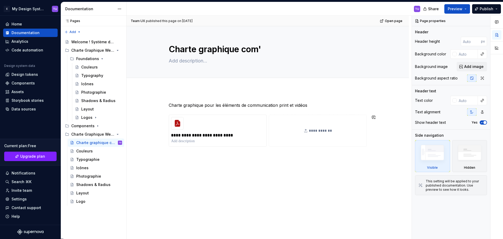
type textarea "*"
click at [181, 159] on div "**********" at bounding box center [268, 156] width 282 height 135
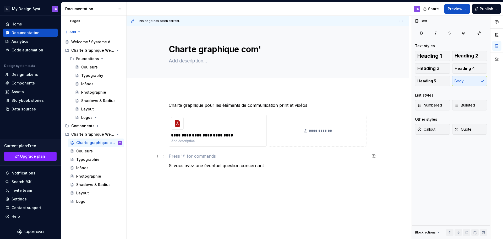
click at [187, 154] on p at bounding box center [268, 156] width 198 height 6
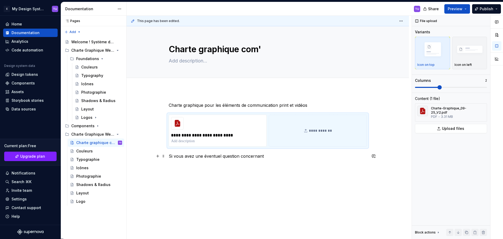
click at [214, 157] on p "Si vous avez une éventuel question concernant" at bounding box center [268, 156] width 198 height 6
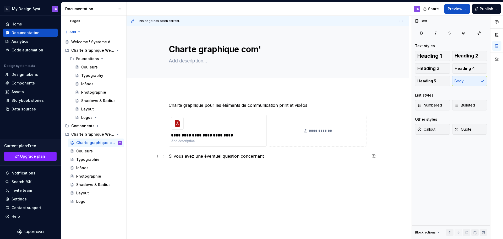
click at [219, 157] on p "Si vous avez une éventuel question concernant" at bounding box center [268, 156] width 198 height 6
click at [220, 156] on p "Si vous avez une éventuel question concernant" at bounding box center [268, 156] width 198 height 6
click at [274, 157] on p "Si vous avez une éventuelle question concernant" at bounding box center [268, 156] width 198 height 6
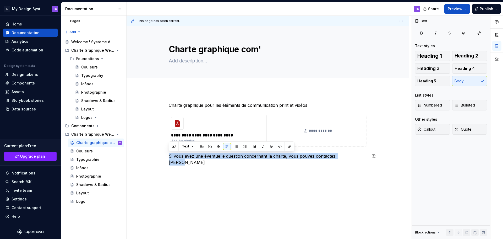
copy p "Si vous avez une éventuelle question concernant la charte, vous pouvez contacte…"
click at [279, 175] on div "**********" at bounding box center [268, 166] width 282 height 154
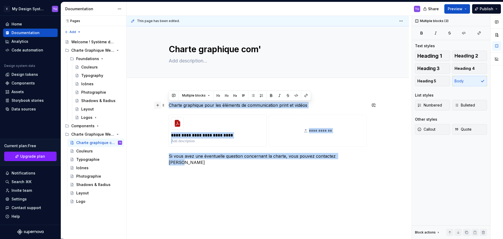
drag, startPoint x: 351, startPoint y: 157, endPoint x: 157, endPoint y: 105, distance: 200.7
click at [169, 105] on div "**********" at bounding box center [268, 141] width 198 height 79
copy div "**********"
click at [182, 107] on p "Charte graphique pour les éléments de communication print et vidéos" at bounding box center [268, 105] width 198 height 6
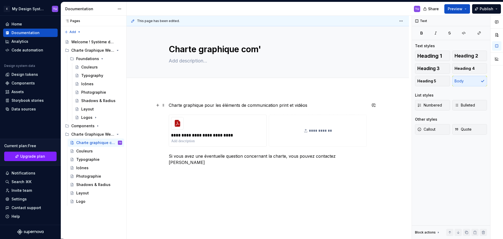
click at [175, 107] on p "Charte graphique pour les éléments de communication print et vidéos" at bounding box center [268, 105] width 198 height 6
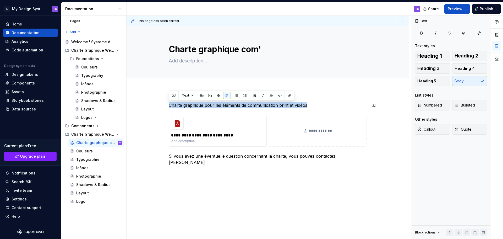
drag, startPoint x: 175, startPoint y: 107, endPoint x: 300, endPoint y: 102, distance: 125.3
click at [300, 102] on p "Charte graphique pour les éléments de communication print et vidéos" at bounding box center [268, 105] width 198 height 6
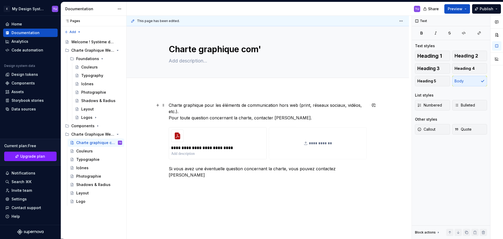
click at [175, 118] on p "Charte graphique pour les éléments de communication hors web (print, réseaux so…" at bounding box center [268, 111] width 198 height 19
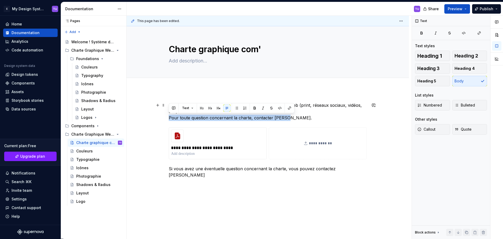
drag, startPoint x: 175, startPoint y: 118, endPoint x: 282, endPoint y: 118, distance: 106.9
click at [282, 118] on p "Charte graphique pour les éléments de communication hors web (print, réseaux so…" at bounding box center [268, 111] width 198 height 19
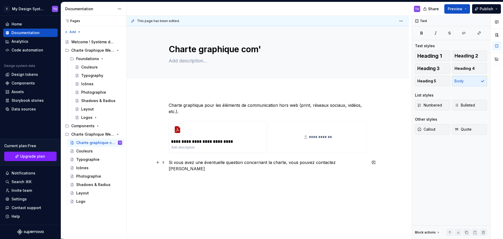
click at [171, 162] on p "Si vous avez une éventuelle question concernant la charte, vous pouvez contacte…" at bounding box center [268, 165] width 198 height 13
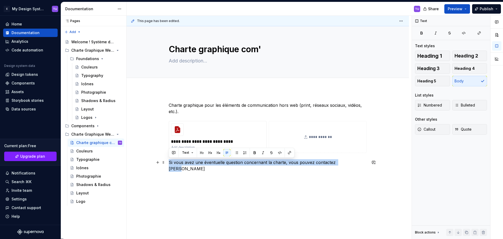
drag, startPoint x: 171, startPoint y: 162, endPoint x: 338, endPoint y: 161, distance: 167.7
click at [338, 161] on p "Si vous avez une éventuelle question concernant la charte, vous pouvez contacte…" at bounding box center [268, 165] width 198 height 13
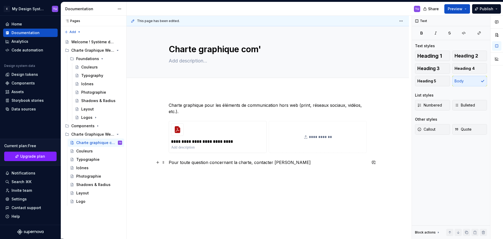
click at [288, 160] on p "Pour toute question concernant la charte, contacter [PERSON_NAME]" at bounding box center [268, 162] width 198 height 6
click at [158, 162] on button "button" at bounding box center [157, 162] width 7 height 7
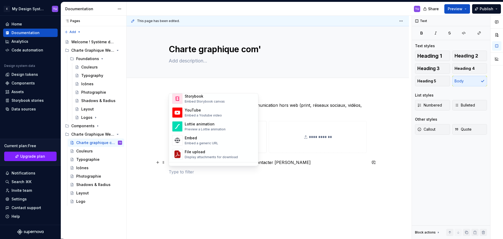
scroll to position [286, 0]
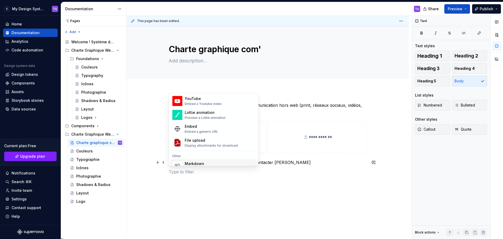
click at [287, 168] on p at bounding box center [268, 171] width 198 height 6
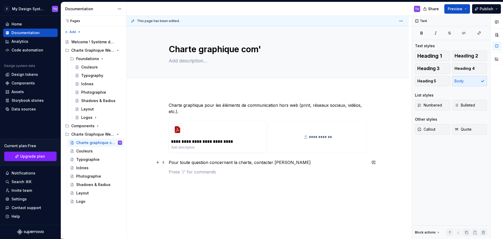
click at [278, 161] on p "Pour toute question concernant la charte, contacter [PERSON_NAME]" at bounding box center [268, 162] width 198 height 6
drag, startPoint x: 278, startPoint y: 161, endPoint x: 294, endPoint y: 161, distance: 16.2
click at [294, 161] on p "Pour toute question concernant la charte, contacter [PERSON_NAME]" at bounding box center [268, 162] width 198 height 6
click at [361, 153] on div "Text" at bounding box center [334, 152] width 123 height 7
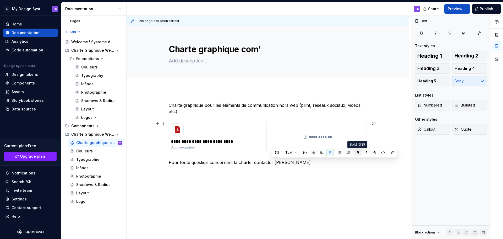
click at [359, 153] on button "button" at bounding box center [357, 152] width 7 height 7
click at [322, 163] on p "Pour toute question concernant la charte, contacter [PERSON_NAME]" at bounding box center [268, 162] width 198 height 6
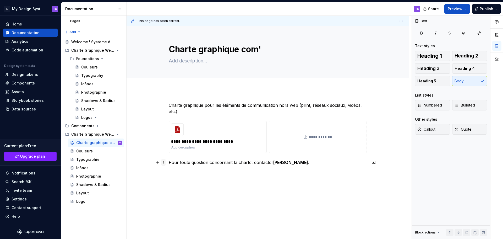
click at [164, 162] on span at bounding box center [163, 162] width 4 height 7
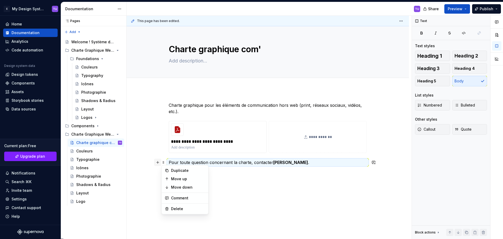
click at [159, 162] on button "button" at bounding box center [157, 162] width 7 height 7
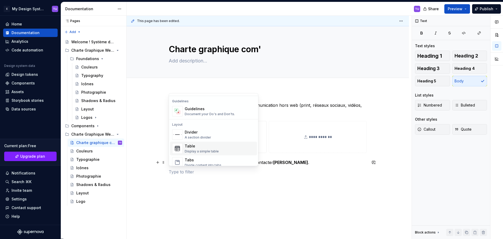
scroll to position [155, 0]
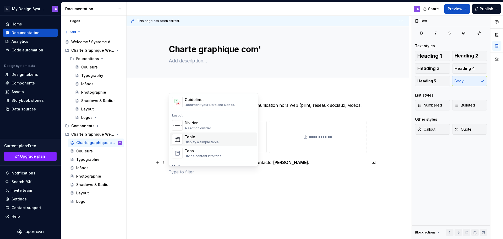
click at [199, 140] on div "Display a simple table" at bounding box center [202, 142] width 34 height 4
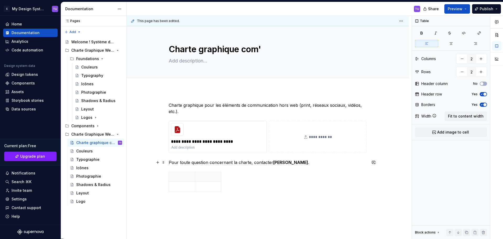
click at [174, 163] on p "Pour toute question concernant la charte, contacter [PERSON_NAME] ." at bounding box center [268, 162] width 198 height 6
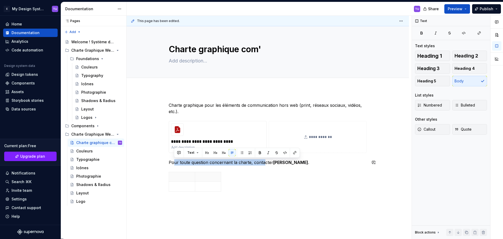
drag, startPoint x: 174, startPoint y: 163, endPoint x: 264, endPoint y: 159, distance: 89.4
click at [264, 159] on div "**********" at bounding box center [268, 154] width 198 height 104
click at [171, 163] on p "Pour toute question concernant la charte, contacter [PERSON_NAME] ." at bounding box center [268, 162] width 198 height 6
drag, startPoint x: 171, startPoint y: 163, endPoint x: 299, endPoint y: 162, distance: 127.9
click at [299, 162] on p "Pour toute question concernant la charte, contacter [PERSON_NAME] ." at bounding box center [268, 162] width 198 height 6
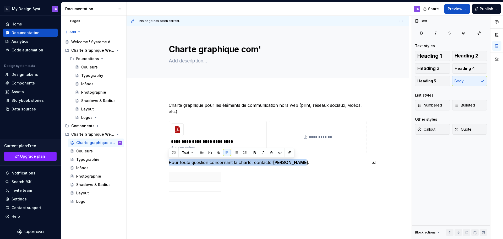
copy p "Pour toute question concernant la charte, contacter [PERSON_NAME]"
click at [178, 179] on th at bounding box center [182, 177] width 26 height 10
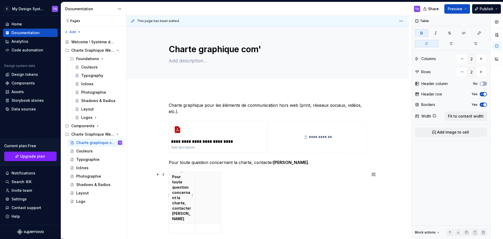
click at [175, 176] on p "Pour toute question concernant la charte, contacter [PERSON_NAME]" at bounding box center [182, 197] width 20 height 47
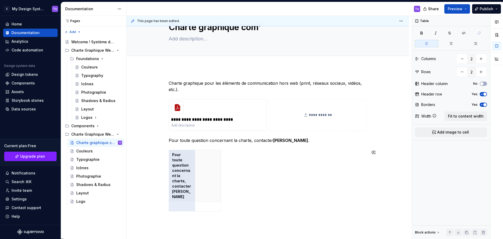
scroll to position [29, 0]
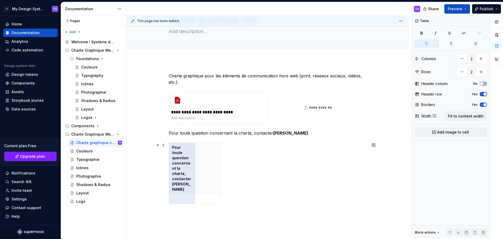
drag, startPoint x: 175, startPoint y: 176, endPoint x: 184, endPoint y: 184, distance: 12.6
click at [186, 191] on tbody "Pour toute question concernant la charte, contacter [PERSON_NAME]" at bounding box center [195, 173] width 52 height 61
click at [176, 164] on p "Pour toute question concernant la charte, contacter [PERSON_NAME]" at bounding box center [182, 168] width 20 height 47
click at [186, 137] on button "button" at bounding box center [186, 137] width 7 height 7
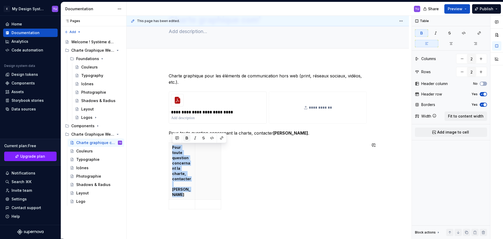
click at [186, 137] on button "button" at bounding box center [186, 137] width 7 height 7
click at [181, 171] on p "Pour toute question concernant la charte, contacter [PERSON_NAME]" at bounding box center [182, 171] width 20 height 52
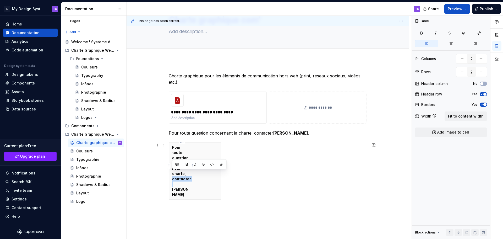
click at [181, 171] on p "Pour toute question concernant la charte, contacter [PERSON_NAME]" at bounding box center [182, 171] width 20 height 52
click at [164, 145] on span at bounding box center [163, 144] width 4 height 7
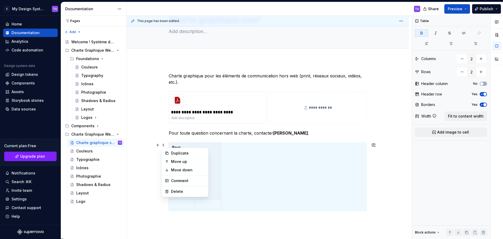
click at [282, 155] on div "Pour toute question concernant la charte, contacter [PERSON_NAME]" at bounding box center [268, 176] width 198 height 69
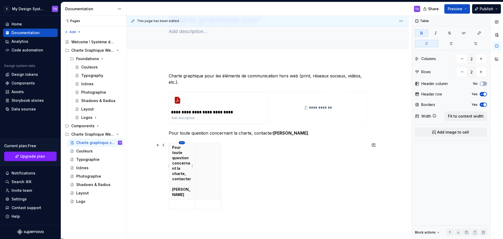
click at [182, 143] on html "E My Design System TU Home Documentation Analytics Code automation Design syste…" at bounding box center [251, 119] width 503 height 239
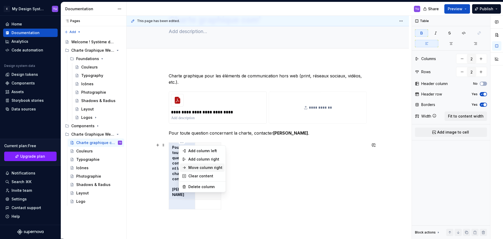
click at [198, 167] on div "Move column right" at bounding box center [205, 167] width 34 height 5
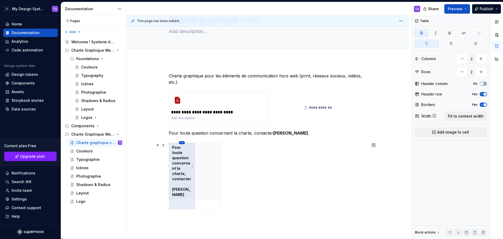
click at [181, 143] on html "E My Design System TU Home Documentation Analytics Code automation Design syste…" at bounding box center [251, 119] width 503 height 239
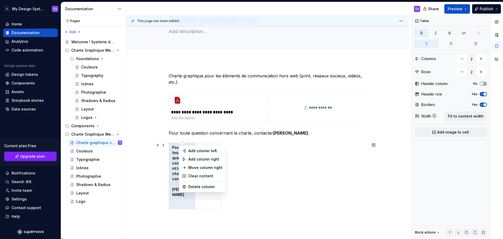
click at [174, 158] on html "E My Design System TU Home Documentation Analytics Code automation Design syste…" at bounding box center [251, 119] width 503 height 239
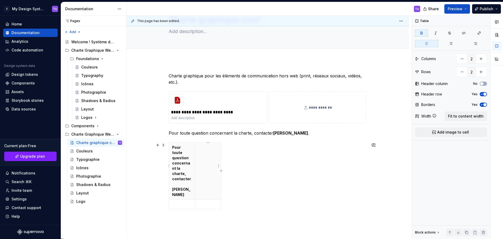
click at [210, 152] on th at bounding box center [208, 171] width 26 height 57
click at [468, 117] on span "Fit to content width" at bounding box center [466, 115] width 36 height 5
type textarea "*"
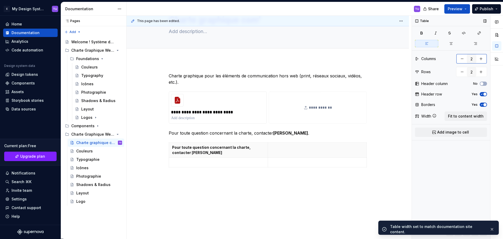
click at [464, 60] on button "button" at bounding box center [461, 58] width 9 height 9
type input "1"
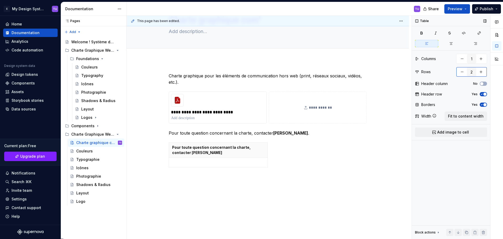
click at [464, 70] on button "button" at bounding box center [461, 71] width 9 height 9
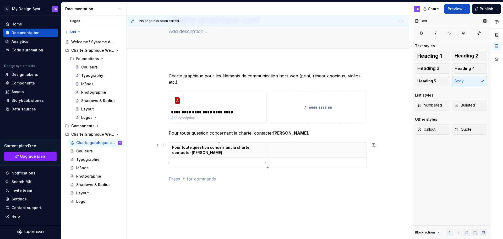
drag, startPoint x: 258, startPoint y: 157, endPoint x: 256, endPoint y: 152, distance: 5.4
click at [258, 157] on td at bounding box center [218, 162] width 99 height 10
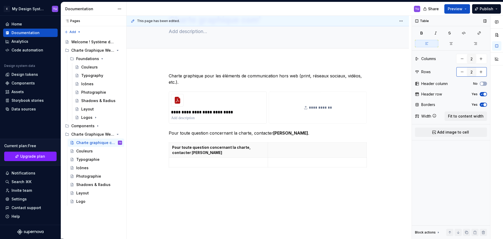
click at [460, 72] on button "button" at bounding box center [461, 71] width 9 height 9
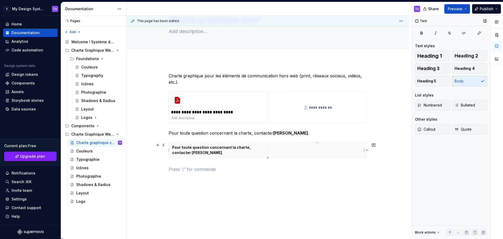
click at [295, 152] on th at bounding box center [317, 150] width 99 height 15
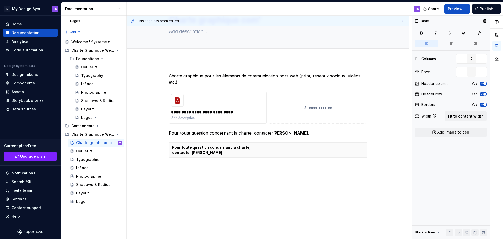
click at [482, 84] on icon "button" at bounding box center [482, 83] width 4 height 3
click at [483, 83] on icon "button" at bounding box center [482, 83] width 4 height 3
click at [484, 84] on span "button" at bounding box center [484, 83] width 3 height 3
click at [483, 92] on icon "button" at bounding box center [482, 93] width 4 height 3
click at [483, 105] on icon "button" at bounding box center [482, 104] width 4 height 3
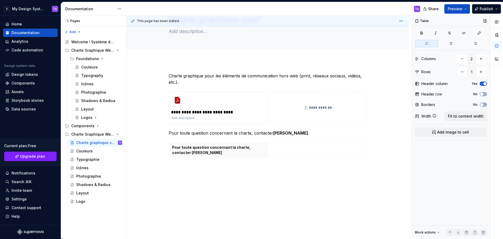
click at [483, 83] on icon "button" at bounding box center [482, 83] width 4 height 3
click at [181, 147] on strong "Pour toute question concernant la charte, contacter [PERSON_NAME]" at bounding box center [211, 150] width 79 height 10
click at [177, 147] on strong "Pour toute question concernant la charte, contacter [PERSON_NAME]" at bounding box center [211, 150] width 79 height 10
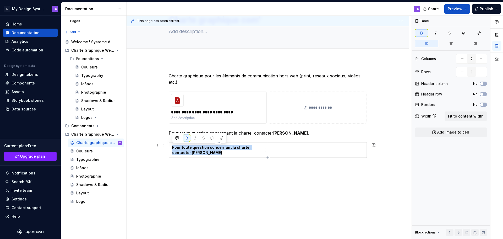
drag, startPoint x: 181, startPoint y: 147, endPoint x: 226, endPoint y: 151, distance: 45.5
click at [226, 151] on p "Pour toute question concernant la charte, contacter [PERSON_NAME]" at bounding box center [218, 150] width 92 height 10
click at [174, 146] on strong "Pour toute question concernant la charte, contacter [PERSON_NAME]" at bounding box center [211, 150] width 79 height 10
drag, startPoint x: 174, startPoint y: 146, endPoint x: 188, endPoint y: 153, distance: 15.2
click at [188, 153] on strong "Pour toute question concernant la charte, contacter [PERSON_NAME]" at bounding box center [211, 150] width 79 height 10
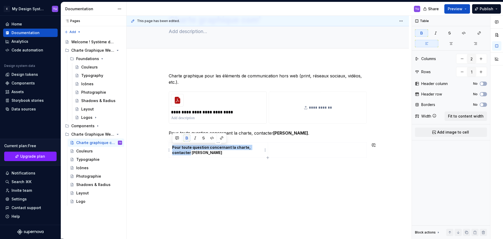
click at [186, 138] on button "button" at bounding box center [186, 137] width 7 height 7
click at [201, 162] on div "**********" at bounding box center [268, 123] width 198 height 100
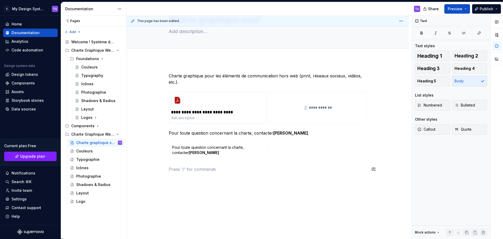
click at [254, 175] on div "**********" at bounding box center [268, 126] width 198 height 106
click at [287, 153] on td at bounding box center [317, 150] width 99 height 15
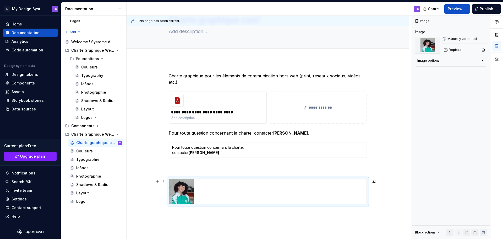
click at [182, 191] on img at bounding box center [181, 191] width 25 height 25
click at [178, 192] on img at bounding box center [181, 191] width 25 height 25
click at [180, 192] on img at bounding box center [181, 191] width 25 height 25
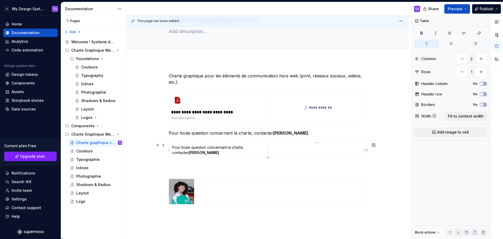
click at [285, 152] on td at bounding box center [317, 150] width 99 height 15
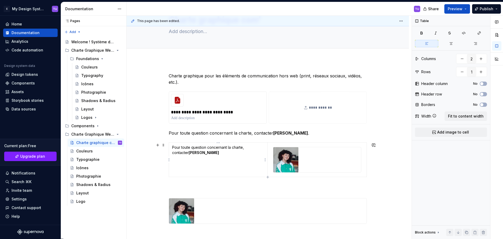
click at [203, 158] on td "Pour toute question concernant la charte, contacter [PERSON_NAME]" at bounding box center [218, 160] width 99 height 34
click at [220, 143] on html "E My Design System TU Home Documentation Analytics Code automation Design syste…" at bounding box center [251, 119] width 503 height 239
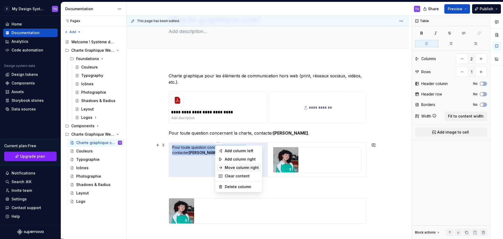
click at [242, 166] on div "Move column right" at bounding box center [242, 167] width 34 height 5
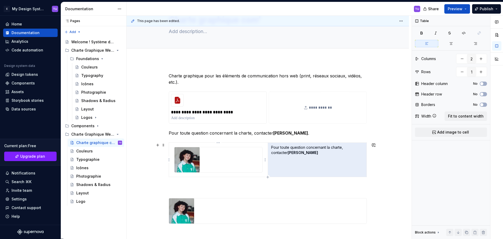
click at [248, 159] on div at bounding box center [218, 159] width 88 height 25
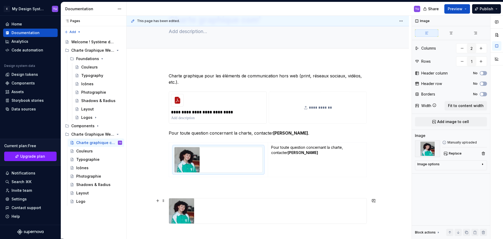
click at [245, 206] on div at bounding box center [268, 210] width 198 height 25
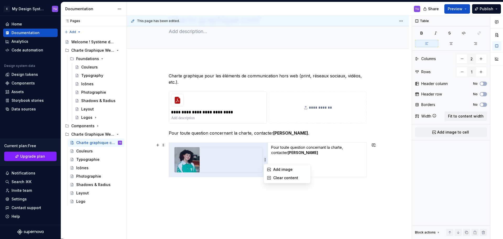
click at [249, 161] on html "E My Design System TU Home Documentation Analytics Code automation Design syste…" at bounding box center [251, 119] width 503 height 239
click at [265, 159] on html "E My Design System TU Home Documentation Analytics Code automation Design syste…" at bounding box center [251, 119] width 503 height 239
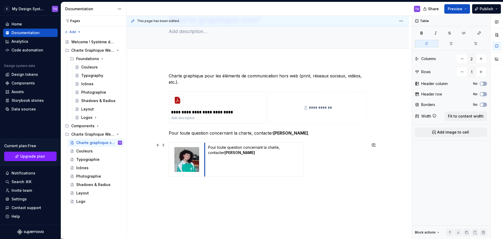
drag, startPoint x: 267, startPoint y: 158, endPoint x: 204, endPoint y: 163, distance: 63.3
click at [255, 160] on p at bounding box center [254, 163] width 92 height 10
click at [327, 160] on div "Pour toute question concernant la charte, contacter [PERSON_NAME]" at bounding box center [268, 160] width 198 height 36
click at [458, 132] on span "Add image to cell" at bounding box center [453, 131] width 32 height 5
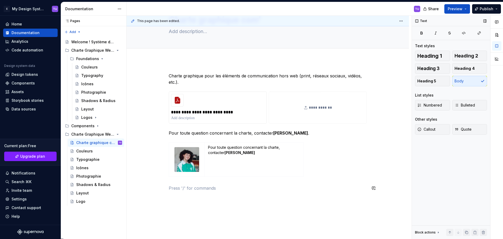
click at [229, 193] on div "**********" at bounding box center [268, 135] width 198 height 125
click at [217, 169] on td "Pour toute question concernant la charte, contacter [PERSON_NAME]" at bounding box center [254, 160] width 99 height 34
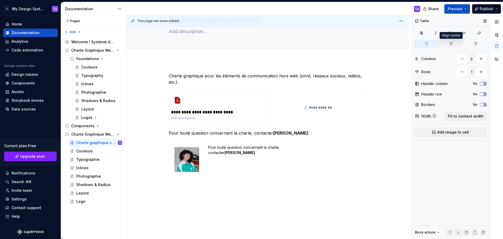
click at [450, 46] on button "button" at bounding box center [450, 43] width 23 height 7
click at [431, 45] on button "button" at bounding box center [426, 43] width 23 height 7
click at [163, 145] on span at bounding box center [163, 144] width 4 height 7
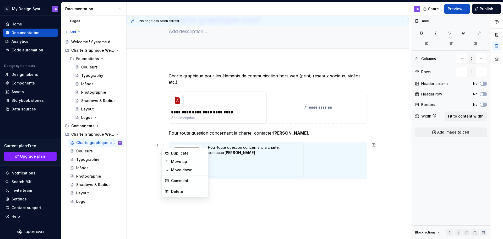
click at [290, 203] on div "**********" at bounding box center [269, 127] width 285 height 223
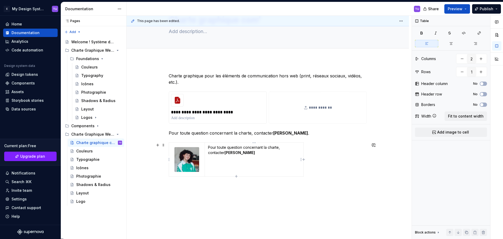
click at [284, 165] on td "Pour toute question concernant la charte, contacter [PERSON_NAME]" at bounding box center [254, 160] width 99 height 34
click at [467, 115] on span "Fit to content width" at bounding box center [466, 115] width 36 height 5
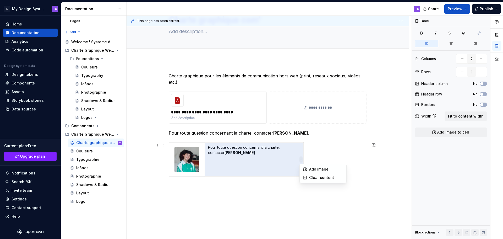
click at [303, 160] on html "E My Design System TU Home Documentation Analytics Code automation Design syste…" at bounding box center [251, 119] width 503 height 239
click at [296, 158] on html "E My Design System TU Home Documentation Analytics Code automation Design syste…" at bounding box center [251, 119] width 503 height 239
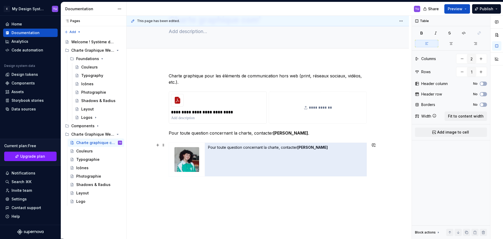
drag, startPoint x: 303, startPoint y: 156, endPoint x: 377, endPoint y: 151, distance: 73.7
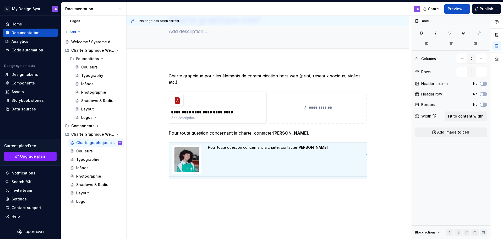
click at [366, 154] on div "**********" at bounding box center [269, 127] width 285 height 223
click at [355, 152] on p "Pour toute question concernant la charte, contacter [PERSON_NAME]" at bounding box center [291, 150] width 166 height 10
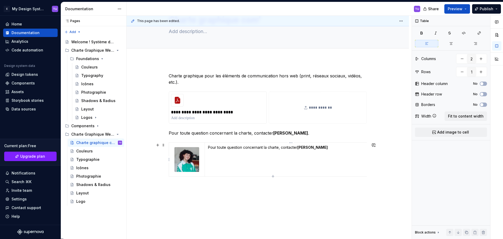
click at [355, 153] on p "Pour toute question concernant la charte, contacter [PERSON_NAME]" at bounding box center [291, 150] width 166 height 10
drag, startPoint x: 342, startPoint y: 153, endPoint x: 319, endPoint y: 152, distance: 23.1
click at [319, 152] on p "Pour toute question concernant la charte, contacter [PERSON_NAME]" at bounding box center [291, 150] width 166 height 10
drag, startPoint x: 367, startPoint y: 153, endPoint x: 356, endPoint y: 153, distance: 11.0
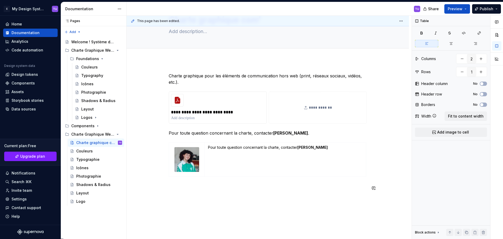
click at [338, 207] on div "**********" at bounding box center [269, 127] width 285 height 223
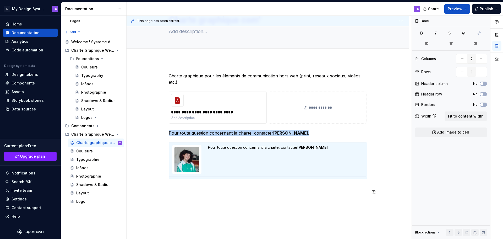
click at [331, 204] on div "**********" at bounding box center [269, 127] width 285 height 223
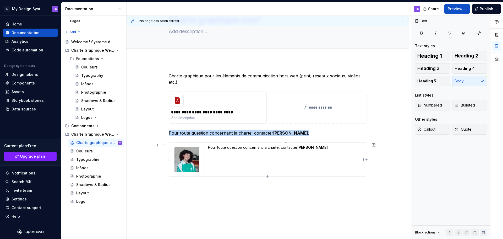
click at [326, 165] on td "Pour toute question concernant la charte, contacter [PERSON_NAME]" at bounding box center [285, 160] width 161 height 34
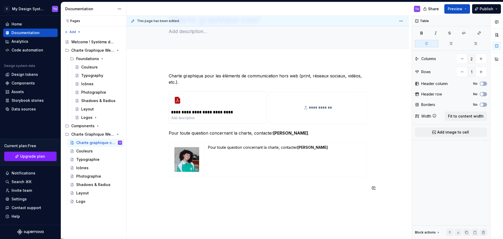
click at [288, 203] on div "**********" at bounding box center [268, 164] width 282 height 209
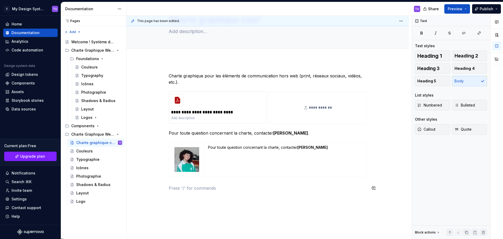
click at [281, 169] on td "Pour toute question concernant la charte, contacter [PERSON_NAME]" at bounding box center [285, 160] width 161 height 34
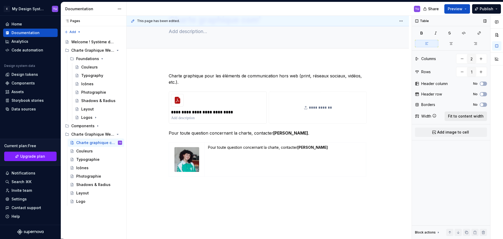
click at [464, 117] on span "Fit to content width" at bounding box center [466, 115] width 36 height 5
click at [281, 146] on p "Pour toute question concernant la charte, contacter [PERSON_NAME]" at bounding box center [285, 150] width 155 height 10
click at [211, 147] on p "Pour toute question concernant la charte," at bounding box center [285, 147] width 155 height 5
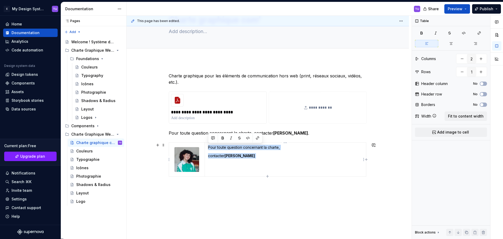
drag, startPoint x: 211, startPoint y: 147, endPoint x: 265, endPoint y: 158, distance: 55.6
click at [265, 158] on td "Pour toute question concernant la charte, contacter [PERSON_NAME]" at bounding box center [285, 160] width 161 height 34
click at [284, 143] on html "E My Design System TU Home Documentation Analytics Code automation Design syste…" at bounding box center [251, 119] width 503 height 239
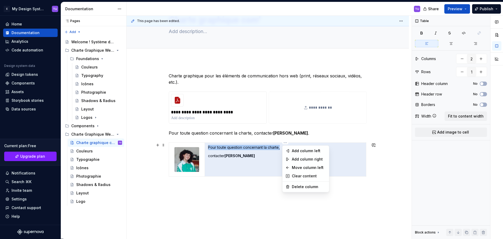
click at [252, 172] on html "E My Design System TU Home Documentation Analytics Code automation Design syste…" at bounding box center [251, 119] width 503 height 239
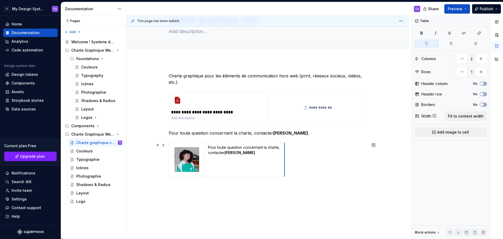
drag, startPoint x: 366, startPoint y: 153, endPoint x: 284, endPoint y: 155, distance: 81.5
click at [172, 132] on p "Pour toute question concernant la charte, contacter [PERSON_NAME] ." at bounding box center [268, 133] width 198 height 6
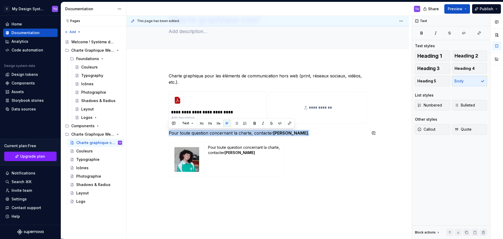
drag, startPoint x: 172, startPoint y: 132, endPoint x: 302, endPoint y: 129, distance: 129.7
click at [302, 129] on div "**********" at bounding box center [268, 132] width 198 height 118
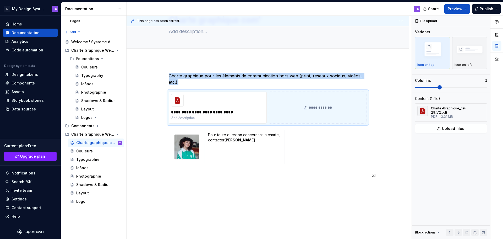
click at [278, 186] on div "**********" at bounding box center [268, 158] width 282 height 196
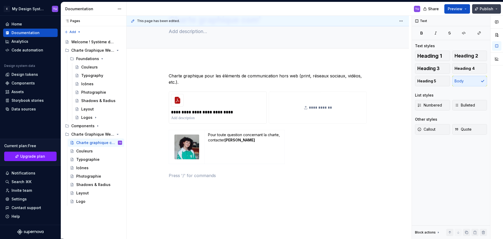
click at [482, 10] on span "Publish" at bounding box center [487, 8] width 14 height 5
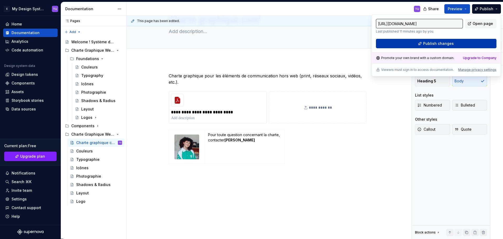
click at [464, 41] on button "Publish changes" at bounding box center [436, 43] width 121 height 9
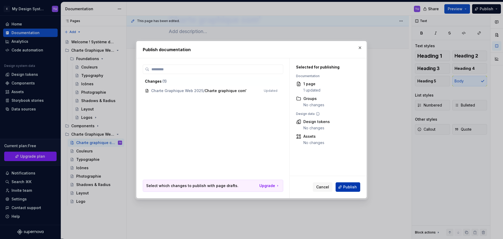
click at [354, 188] on span "Publish" at bounding box center [350, 186] width 14 height 5
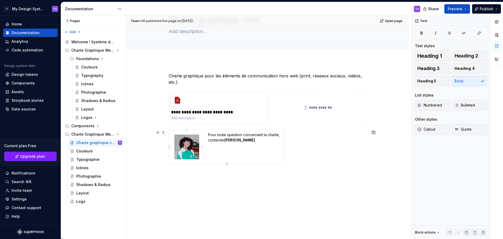
type textarea "*"
click at [163, 133] on span at bounding box center [163, 132] width 4 height 7
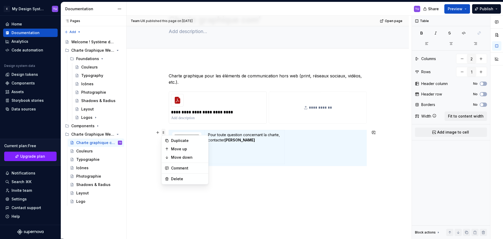
click at [163, 133] on span at bounding box center [163, 132] width 4 height 7
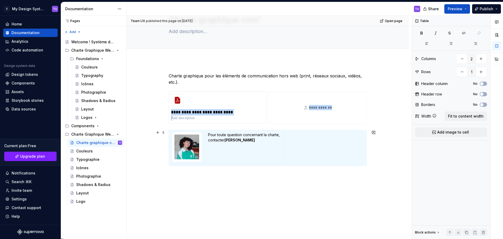
click at [319, 151] on div "Pour toute question concernant la charte, contacter [PERSON_NAME]" at bounding box center [268, 148] width 198 height 36
click at [482, 60] on button "button" at bounding box center [480, 58] width 9 height 9
type input "3"
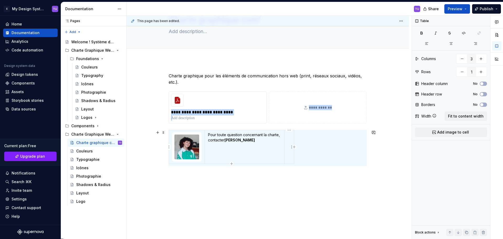
click at [288, 140] on td at bounding box center [289, 147] width 9 height 34
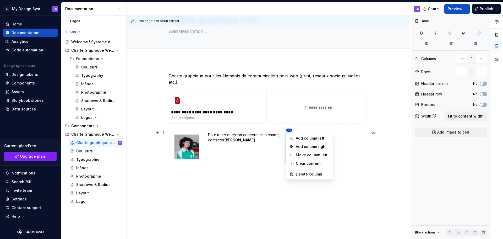
click at [166, 140] on html "E My Design System TU Home Documentation Analytics Code automation Design syste…" at bounding box center [251, 119] width 503 height 239
click at [296, 152] on div "Move column left" at bounding box center [309, 155] width 45 height 8
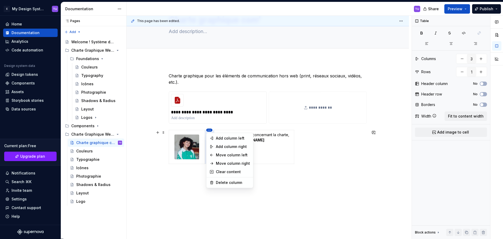
click at [209, 131] on html "E My Design System TU Home Documentation Analytics Code automation Design syste…" at bounding box center [251, 119] width 503 height 239
click at [220, 153] on div "Move column left" at bounding box center [233, 154] width 34 height 5
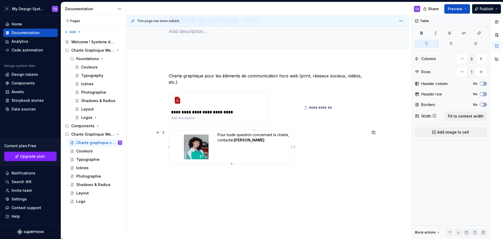
click at [254, 153] on td "Pour toute question concernant la charte, contacter [PERSON_NAME]" at bounding box center [254, 147] width 80 height 34
click at [458, 115] on span "Fit to content width" at bounding box center [466, 115] width 36 height 5
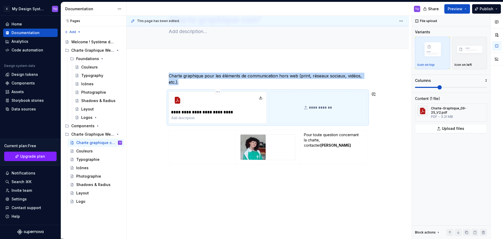
copy p "Charte graphique pour les éléments de communication hors web (print, réseaux so…"
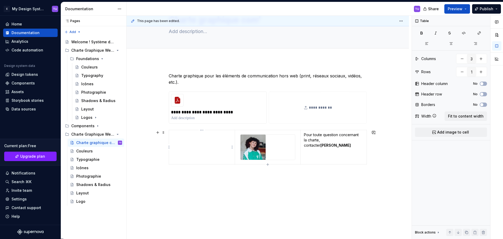
click at [192, 144] on td at bounding box center [202, 147] width 66 height 34
click at [164, 95] on span at bounding box center [163, 93] width 4 height 7
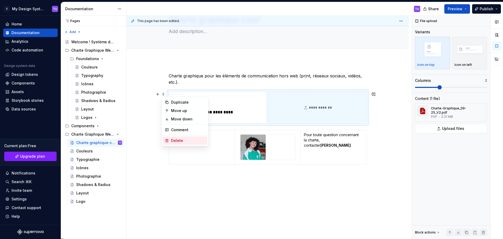
type textarea "*"
click at [221, 136] on p at bounding box center [201, 134] width 59 height 5
click at [178, 139] on td at bounding box center [202, 147] width 66 height 34
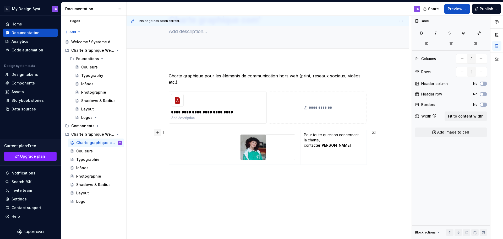
click at [159, 132] on button "button" at bounding box center [157, 132] width 7 height 7
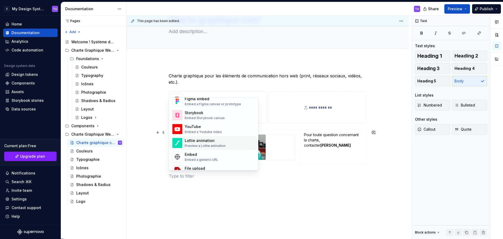
scroll to position [288, 0]
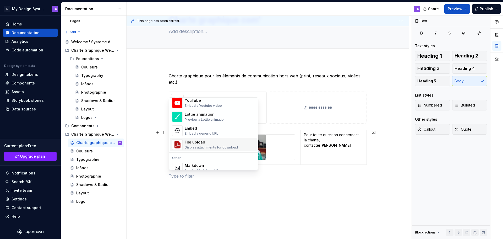
click at [195, 143] on div "File upload" at bounding box center [211, 141] width 53 height 5
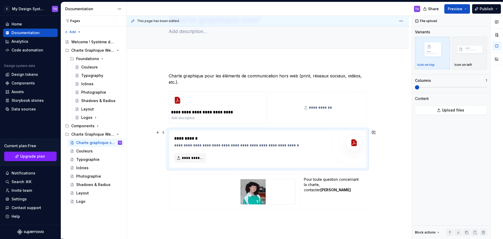
click at [316, 141] on div "**********" at bounding box center [250, 141] width 152 height 13
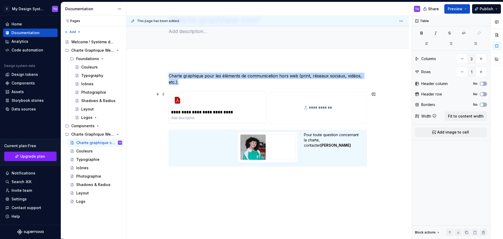
click at [295, 108] on div "**********" at bounding box center [318, 107] width 98 height 32
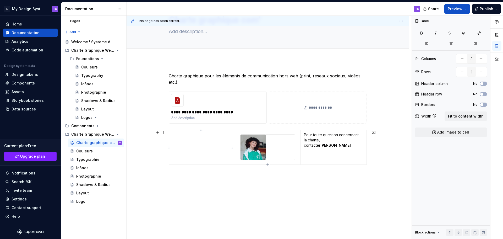
click at [207, 152] on td at bounding box center [202, 147] width 66 height 34
click at [202, 131] on html "E My Design System TU Home Documentation Analytics Code automation Design syste…" at bounding box center [251, 119] width 503 height 239
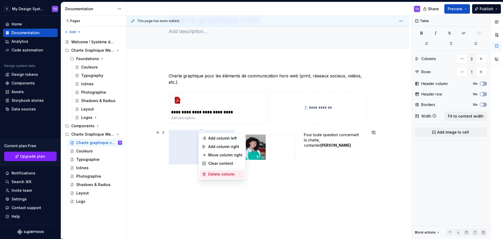
click at [214, 173] on div "Delete column" at bounding box center [225, 173] width 34 height 5
type input "2"
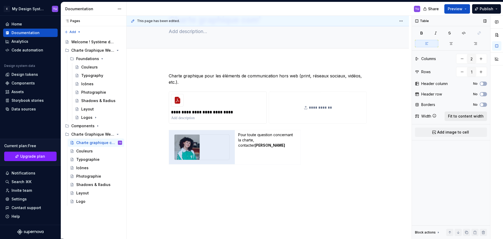
click at [463, 114] on span "Fit to content width" at bounding box center [466, 115] width 36 height 5
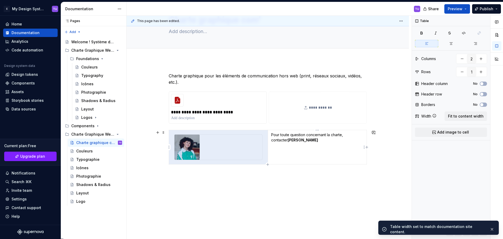
click at [300, 149] on td "Pour toute question concernant la charte, contacter [PERSON_NAME]" at bounding box center [317, 147] width 99 height 34
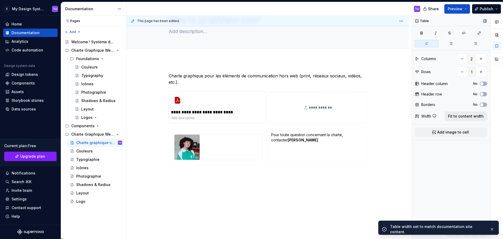
click at [464, 114] on span "Fit to content width" at bounding box center [466, 115] width 36 height 5
click at [268, 134] on td "Pour toute question concernant la charte, contacter [PERSON_NAME]" at bounding box center [317, 147] width 99 height 34
click at [472, 115] on span "Fit to content width" at bounding box center [466, 115] width 36 height 5
click at [287, 182] on div "**********" at bounding box center [268, 129] width 198 height 113
click at [296, 154] on td "Pour toute question concernant la charte, contacter [PERSON_NAME]" at bounding box center [317, 147] width 99 height 34
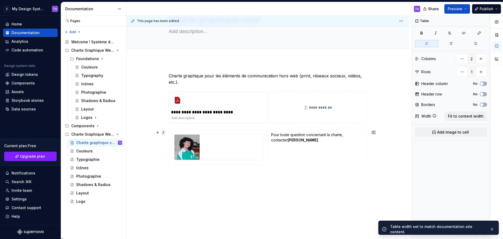
click at [165, 133] on span at bounding box center [163, 132] width 4 height 7
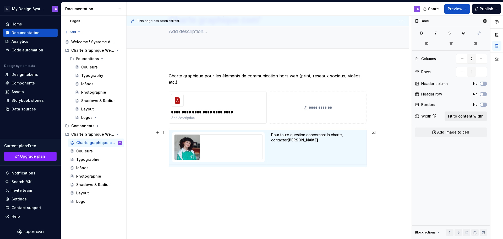
click at [469, 116] on span "Fit to content width" at bounding box center [466, 115] width 36 height 5
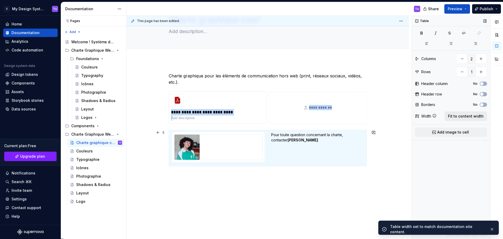
click at [469, 116] on span "Fit to content width" at bounding box center [466, 115] width 36 height 5
click at [304, 183] on div "**********" at bounding box center [268, 129] width 198 height 113
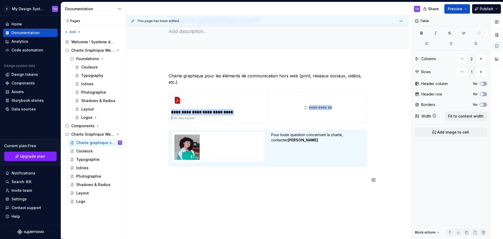
click at [275, 184] on div "**********" at bounding box center [268, 129] width 198 height 113
click at [288, 150] on td "Pour toute question concernant la charte, contacter [PERSON_NAME]" at bounding box center [317, 147] width 99 height 34
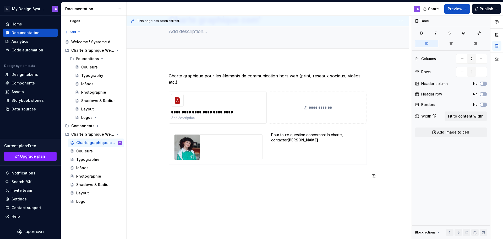
click at [328, 190] on div "**********" at bounding box center [269, 127] width 285 height 223
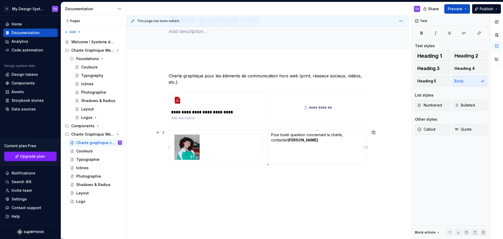
click at [283, 151] on td "Pour toute question concernant la charte, contacter [PERSON_NAME]" at bounding box center [317, 147] width 99 height 34
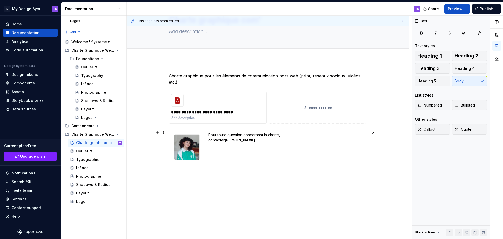
drag, startPoint x: 267, startPoint y: 144, endPoint x: 204, endPoint y: 146, distance: 62.9
click at [280, 150] on td "Pour toute question concernant la charte, contacter [PERSON_NAME]" at bounding box center [254, 147] width 99 height 34
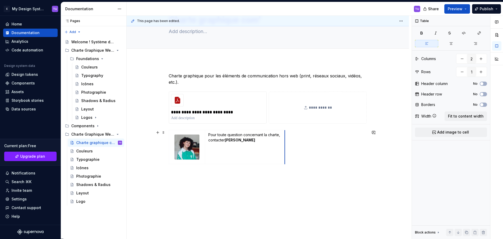
drag, startPoint x: 304, startPoint y: 140, endPoint x: 285, endPoint y: 141, distance: 18.9
click at [485, 11] on span "Publish" at bounding box center [487, 8] width 14 height 5
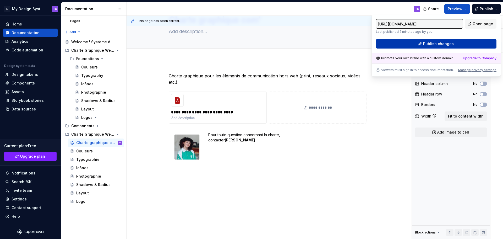
click at [451, 44] on span "Publish changes" at bounding box center [438, 43] width 31 height 5
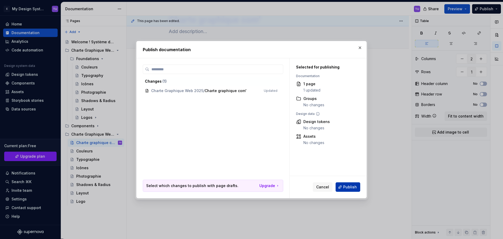
click at [349, 190] on button "Publish" at bounding box center [348, 186] width 25 height 9
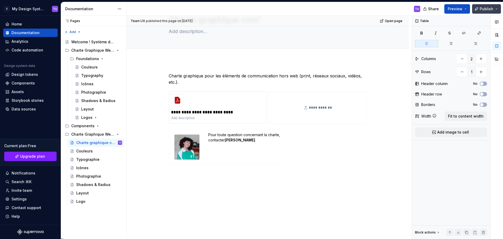
click at [482, 9] on span "Publish" at bounding box center [487, 8] width 14 height 5
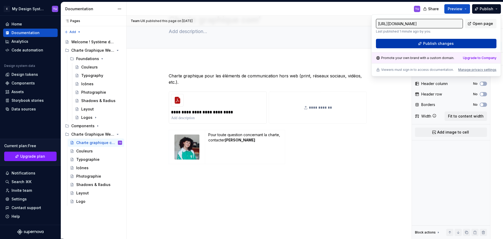
click at [452, 44] on span "Publish changes" at bounding box center [438, 43] width 31 height 5
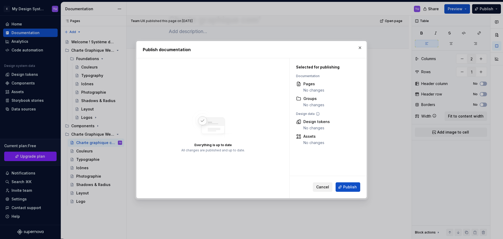
click at [321, 190] on button "Cancel" at bounding box center [323, 186] width 20 height 9
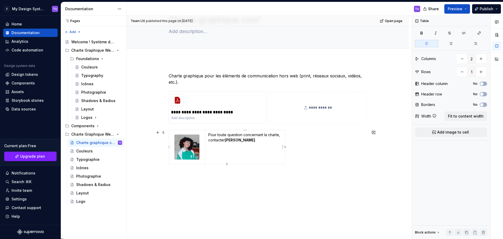
click at [222, 153] on td "Pour toute question concernant la charte, contacter [PERSON_NAME]" at bounding box center [245, 147] width 80 height 34
click at [89, 202] on div "Logo" at bounding box center [99, 201] width 46 height 7
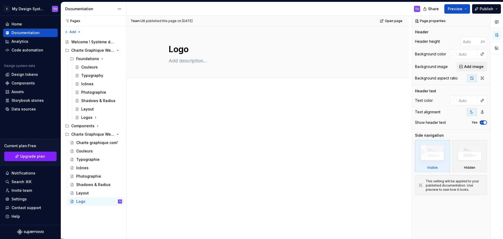
type textarea "*"
click at [177, 106] on p at bounding box center [268, 105] width 198 height 6
click at [165, 96] on div at bounding box center [268, 144] width 282 height 110
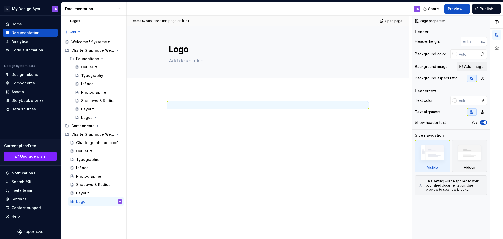
click at [171, 105] on p at bounding box center [268, 105] width 198 height 6
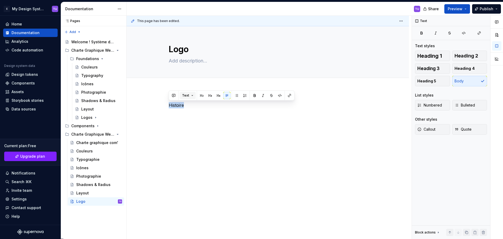
click at [190, 95] on button "Text" at bounding box center [188, 95] width 16 height 7
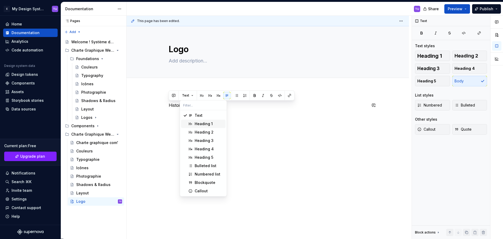
click at [203, 122] on div "Heading 1" at bounding box center [204, 123] width 18 height 5
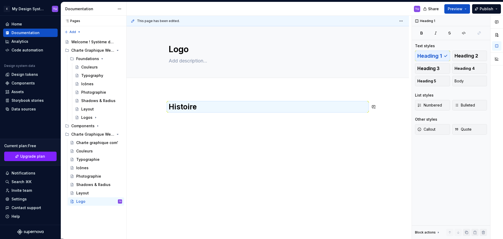
click at [178, 120] on div "Histoire" at bounding box center [268, 112] width 198 height 20
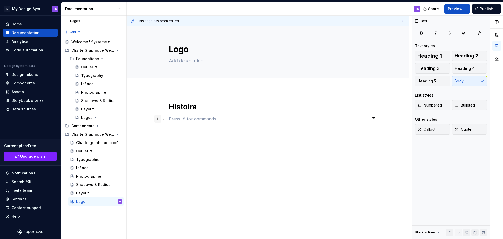
click at [158, 119] on button "button" at bounding box center [157, 118] width 7 height 7
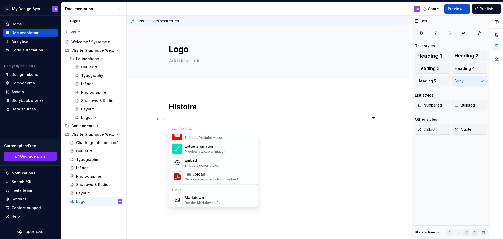
scroll to position [314, 0]
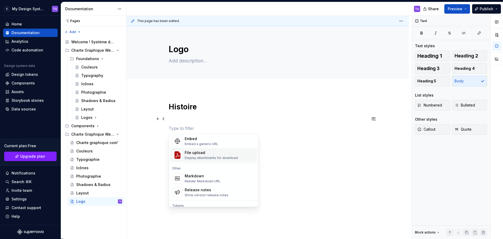
click at [194, 155] on div "File upload Display attachments for download" at bounding box center [211, 155] width 53 height 10
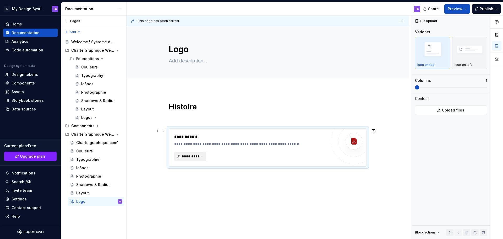
click at [189, 156] on span "**********" at bounding box center [192, 156] width 21 height 5
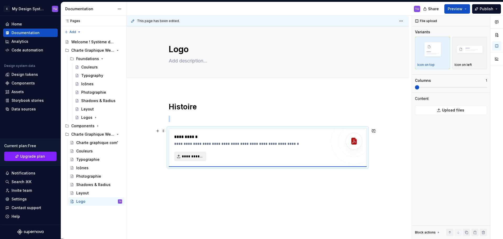
click at [194, 157] on span "**********" at bounding box center [192, 156] width 21 height 5
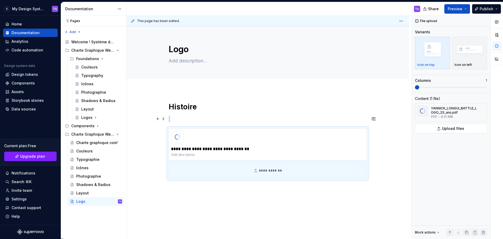
click at [185, 121] on p at bounding box center [268, 119] width 198 height 6
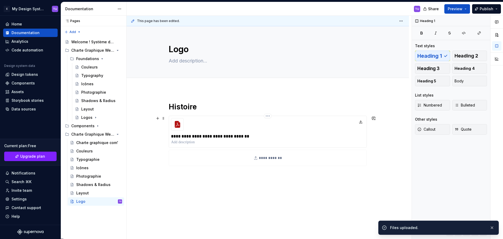
click at [347, 123] on div "**********" at bounding box center [268, 132] width 198 height 32
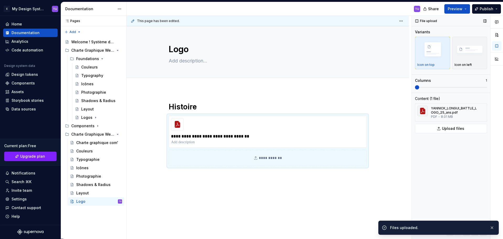
click at [433, 87] on span at bounding box center [451, 87] width 72 height 1
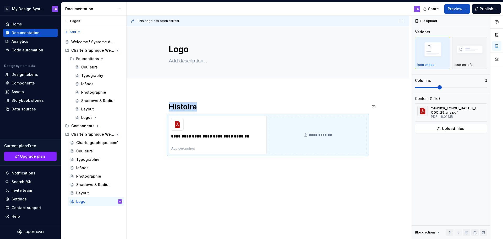
click at [279, 97] on div "**********" at bounding box center [268, 160] width 282 height 142
click at [483, 9] on span "Publish" at bounding box center [487, 8] width 14 height 5
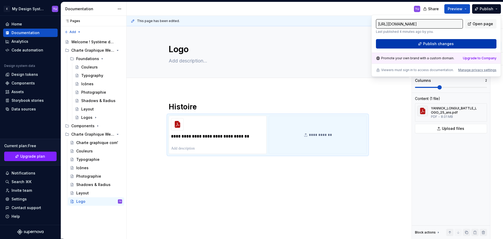
click at [459, 45] on button "Publish changes" at bounding box center [436, 43] width 121 height 9
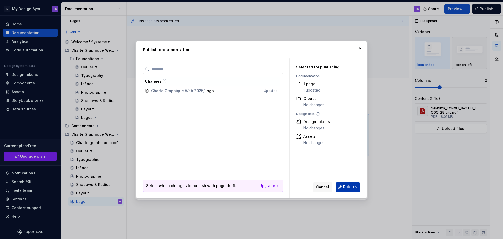
click at [350, 185] on span "Publish" at bounding box center [350, 186] width 14 height 5
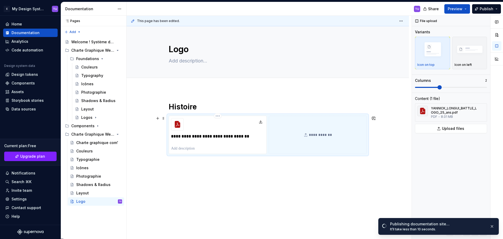
click at [219, 131] on div "**********" at bounding box center [218, 135] width 98 height 38
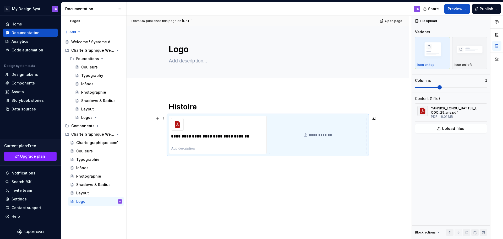
click at [175, 108] on h1 "Histoire" at bounding box center [268, 106] width 198 height 9
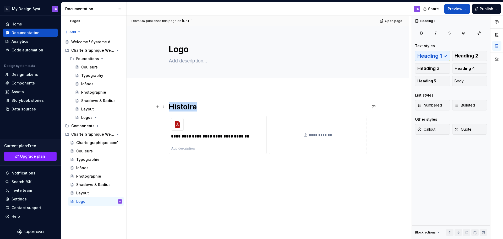
click at [175, 108] on h1 "Histoire" at bounding box center [268, 106] width 198 height 9
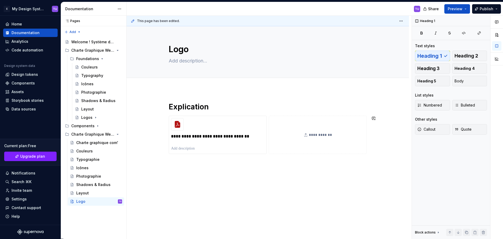
click at [197, 181] on div "**********" at bounding box center [268, 160] width 282 height 142
click at [488, 10] on span "Publish" at bounding box center [487, 8] width 14 height 5
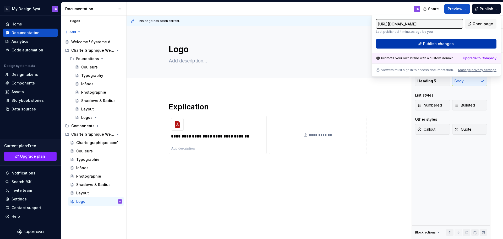
click at [468, 43] on button "Publish changes" at bounding box center [436, 43] width 121 height 9
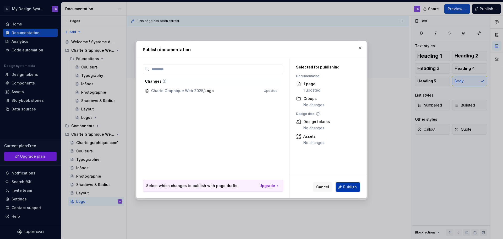
click at [346, 185] on span "Publish" at bounding box center [350, 186] width 14 height 5
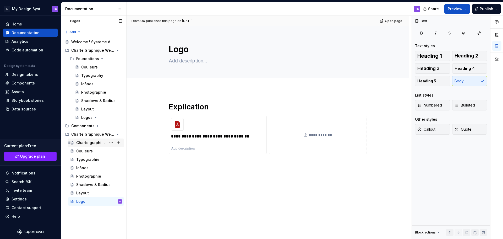
click at [86, 141] on div "Charte graphique com'" at bounding box center [91, 142] width 30 height 5
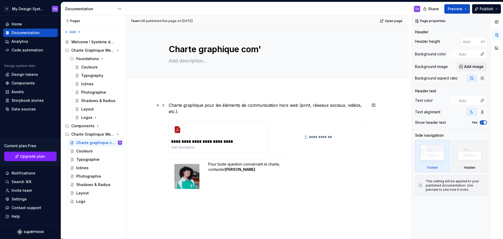
click at [185, 112] on p "Charte graphique pour les éléments de communication hors web (print, réseaux so…" at bounding box center [268, 108] width 198 height 13
type textarea "*"
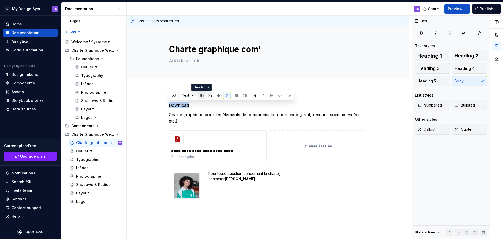
click at [203, 96] on button "button" at bounding box center [201, 95] width 7 height 7
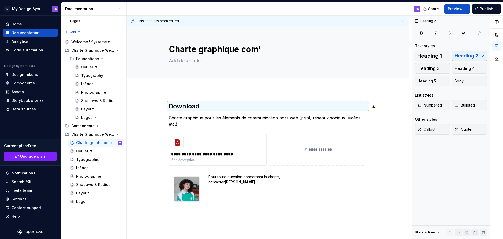
click at [172, 97] on div "**********" at bounding box center [268, 193] width 282 height 209
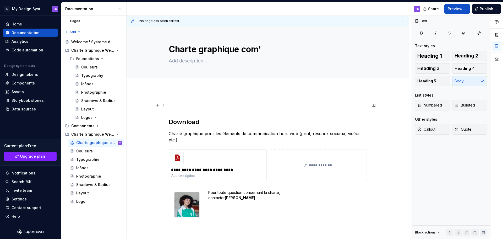
click at [179, 104] on p at bounding box center [268, 105] width 198 height 6
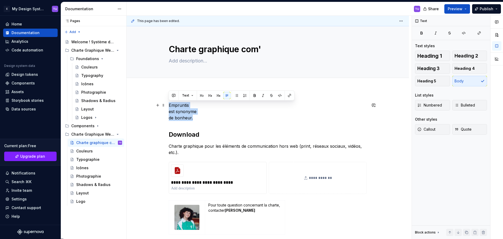
click at [170, 111] on p "Empruntis est synonyme de bonheur." at bounding box center [268, 111] width 198 height 19
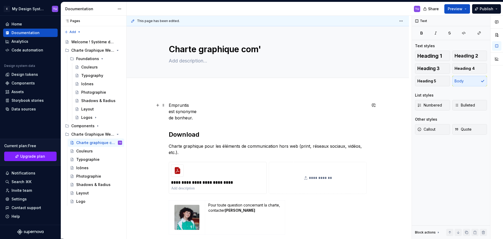
click at [169, 112] on p "Empruntis est synonyme de bonheur." at bounding box center [268, 111] width 198 height 19
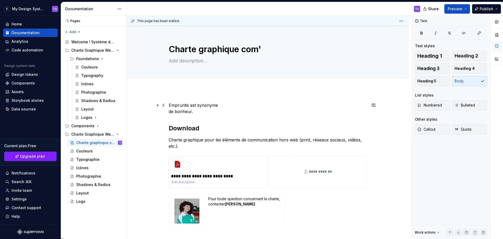
click at [170, 112] on p "Empruntis est synonyme de bonheur." at bounding box center [268, 108] width 198 height 13
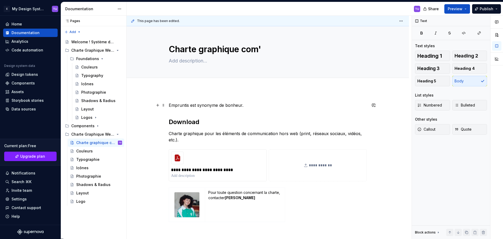
click at [174, 106] on p "Empruntis est synonyme de bonheur." at bounding box center [268, 105] width 198 height 6
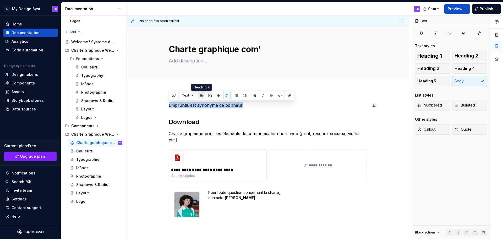
click at [202, 94] on button "button" at bounding box center [201, 95] width 7 height 7
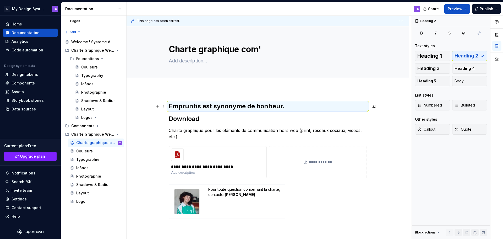
click at [183, 107] on h2 "Empruntis est synonyme de bonheur." at bounding box center [268, 106] width 198 height 8
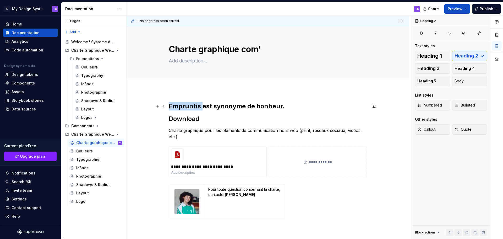
click at [183, 107] on h2 "Empruntis est synonyme de bonheur." at bounding box center [268, 106] width 198 height 8
click at [263, 94] on button "button" at bounding box center [263, 94] width 7 height 7
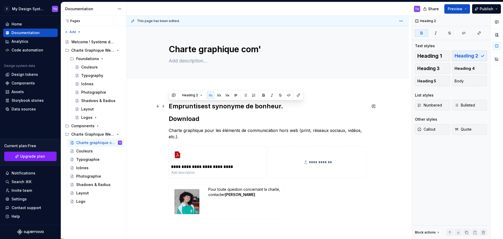
click at [290, 104] on h2 "Empruntis est synonyme de bonheur." at bounding box center [268, 106] width 198 height 8
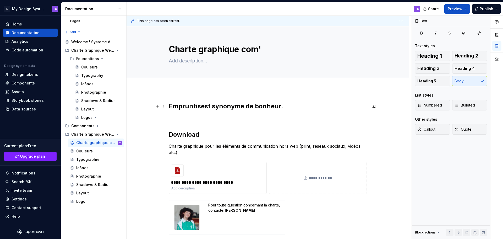
click at [177, 106] on strong "Empruntis" at bounding box center [185, 106] width 32 height 8
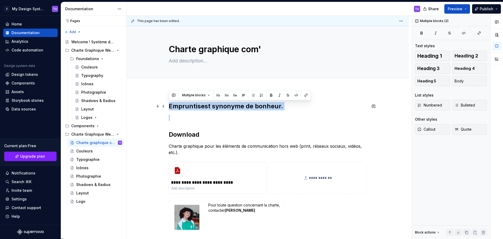
drag, startPoint x: 177, startPoint y: 106, endPoint x: 289, endPoint y: 106, distance: 112.4
click at [289, 106] on h2 "Empruntis est synonyme de bonheur." at bounding box center [268, 106] width 198 height 8
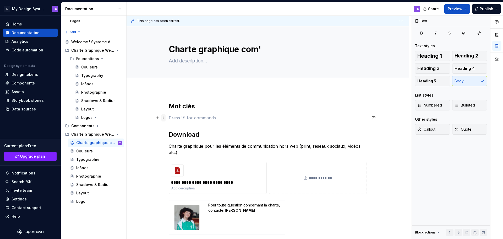
click at [164, 118] on span at bounding box center [163, 117] width 4 height 7
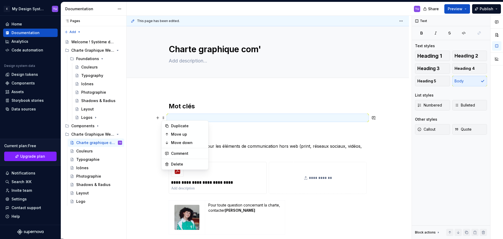
click at [198, 107] on h2 "Mot clés" at bounding box center [268, 106] width 198 height 8
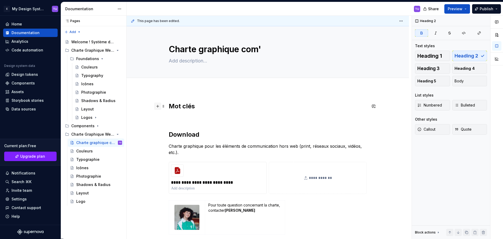
click at [159, 107] on button "button" at bounding box center [157, 105] width 7 height 7
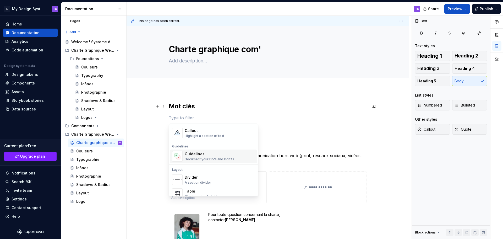
scroll to position [157, 0]
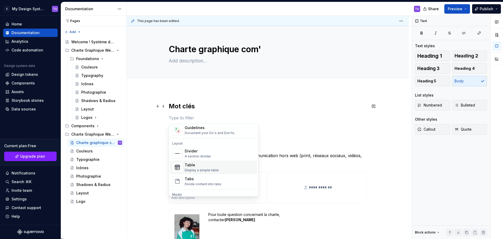
click at [193, 164] on div "Table" at bounding box center [202, 164] width 34 height 5
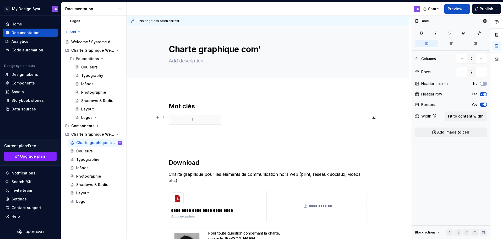
type textarea "*"
click at [485, 58] on button "button" at bounding box center [480, 58] width 9 height 9
type input "3"
click at [462, 72] on button "button" at bounding box center [461, 71] width 9 height 9
type input "1"
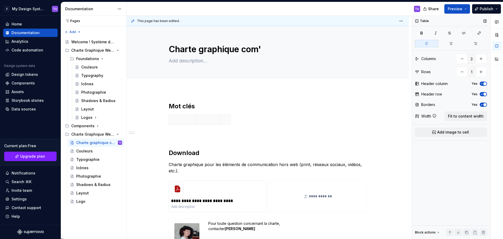
click at [485, 83] on span "button" at bounding box center [484, 83] width 3 height 3
click at [484, 93] on span "button" at bounding box center [484, 93] width 3 height 3
click at [484, 102] on div "Borders Yes" at bounding box center [451, 104] width 72 height 7
click at [483, 101] on div "Borders Yes" at bounding box center [451, 104] width 72 height 7
click at [484, 104] on span "button" at bounding box center [484, 104] width 3 height 3
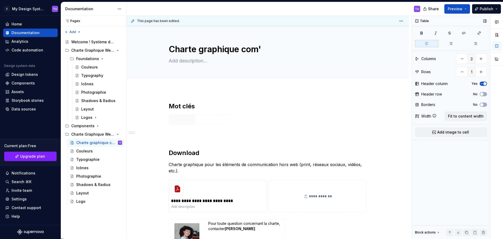
click at [484, 82] on span "button" at bounding box center [484, 83] width 3 height 3
click at [480, 114] on span "Fit to content width" at bounding box center [466, 115] width 36 height 5
click at [254, 121] on p at bounding box center [267, 119] width 59 height 5
click at [318, 117] on p at bounding box center [333, 119] width 59 height 5
click at [196, 122] on p "Bonheur" at bounding box center [201, 119] width 59 height 5
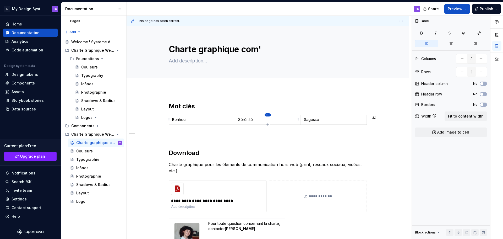
click at [267, 114] on html "E My Design System TU Home Documentation Analytics Code automation Design syste…" at bounding box center [251, 119] width 503 height 239
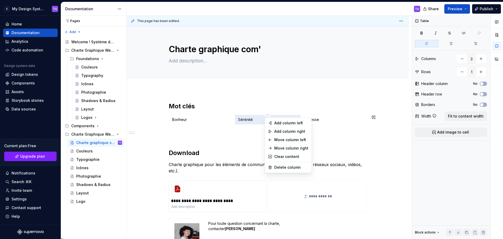
click at [164, 119] on html "E My Design System TU Home Documentation Analytics Code automation Design syste…" at bounding box center [251, 119] width 503 height 239
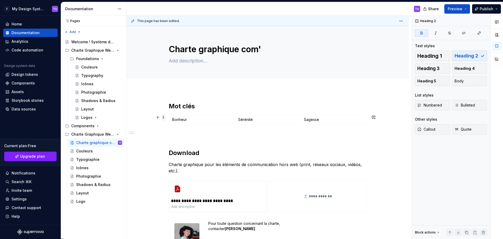
click at [165, 118] on span at bounding box center [163, 116] width 4 height 7
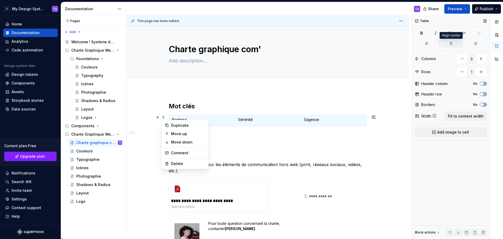
click at [451, 45] on icon "button" at bounding box center [451, 43] width 3 height 2
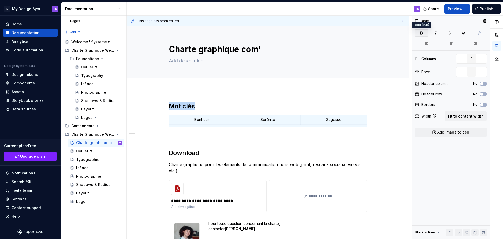
click at [421, 34] on icon "button" at bounding box center [422, 33] width 2 height 2
click at [291, 139] on p at bounding box center [268, 136] width 198 height 6
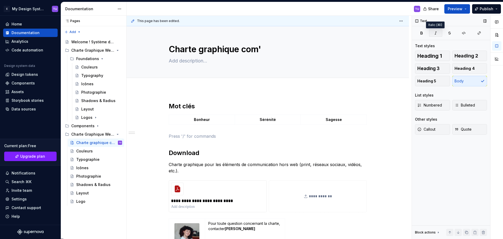
click at [436, 32] on icon "button" at bounding box center [436, 33] width 4 height 4
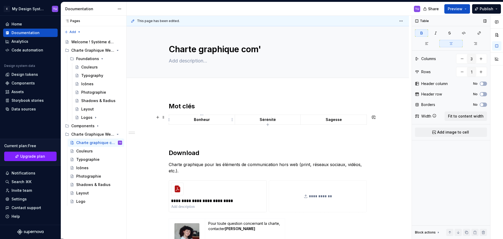
click at [193, 119] on p "Bonheur" at bounding box center [201, 119] width 59 height 5
click at [236, 136] on p at bounding box center [268, 136] width 198 height 6
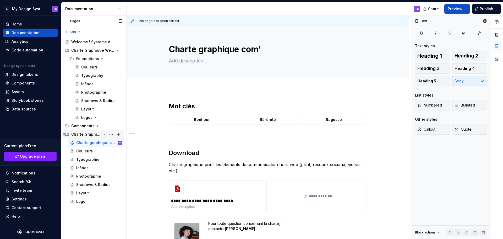
click at [96, 133] on div "Charte Graphique Web 2025" at bounding box center [86, 134] width 30 height 5
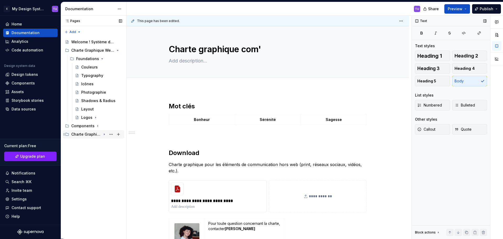
click at [88, 134] on div "Charte Graphique Web 2025" at bounding box center [86, 134] width 30 height 5
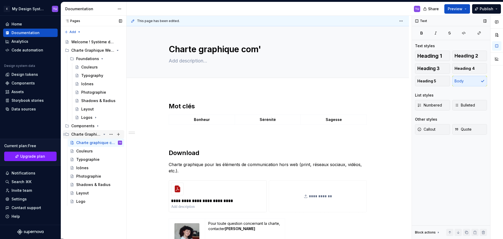
click at [88, 134] on div "Charte Graphique Web 2025" at bounding box center [86, 134] width 30 height 5
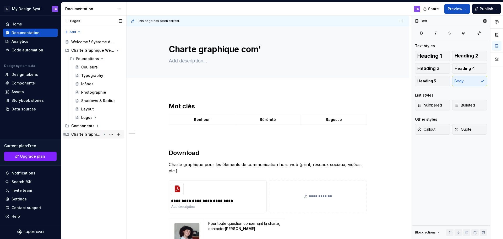
click at [88, 134] on div "Charte Graphique Web 2025" at bounding box center [86, 134] width 30 height 5
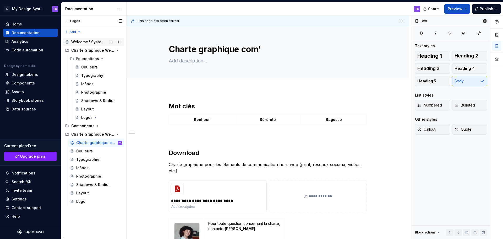
click at [83, 42] on div "Welcome ! Système de conception - Empruntis" at bounding box center [88, 41] width 35 height 5
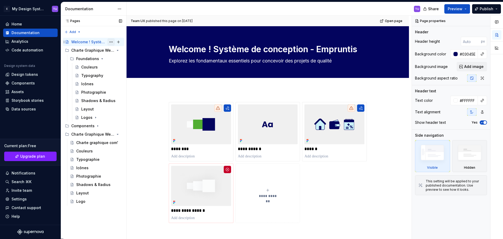
click at [111, 41] on button "Page tree" at bounding box center [110, 41] width 7 height 7
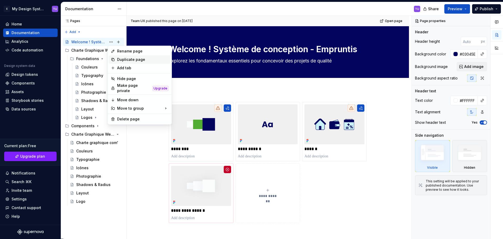
click at [127, 59] on div "Duplicate page" at bounding box center [142, 59] width 51 height 5
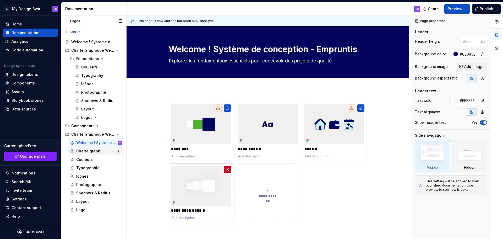
click at [90, 152] on div "Charte graphique com'" at bounding box center [91, 150] width 30 height 5
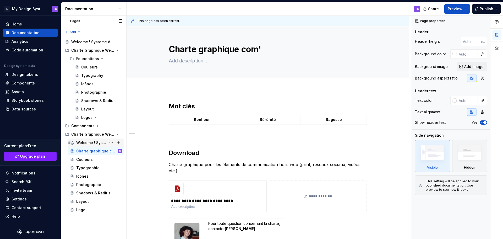
click at [94, 141] on div "Welcome ! Système de conception - Empruntis" at bounding box center [91, 142] width 30 height 5
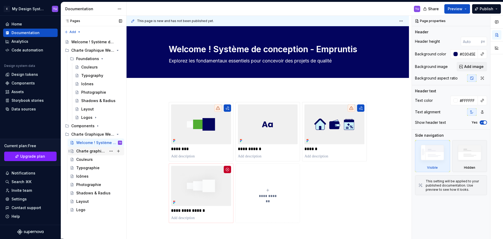
click at [98, 151] on div "Charte graphique com'" at bounding box center [91, 150] width 30 height 5
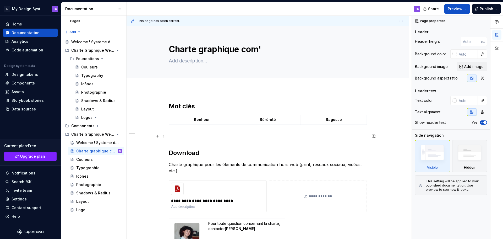
click at [183, 135] on p at bounding box center [268, 136] width 198 height 6
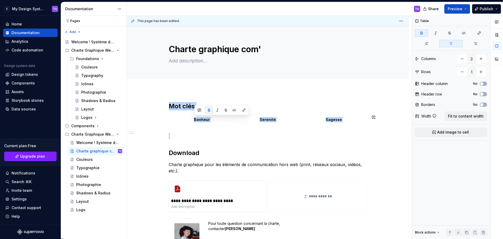
drag, startPoint x: 179, startPoint y: 137, endPoint x: 169, endPoint y: 107, distance: 31.0
click at [169, 107] on div "**********" at bounding box center [268, 184] width 198 height 165
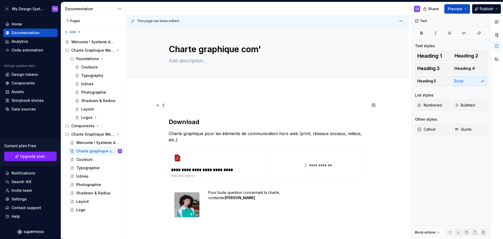
click at [165, 105] on span at bounding box center [163, 104] width 4 height 7
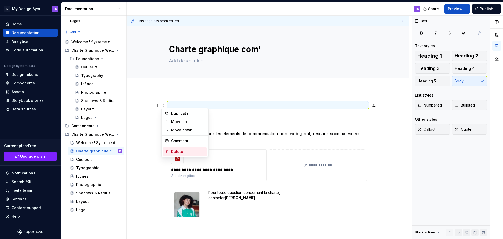
click at [170, 152] on div "Delete" at bounding box center [185, 151] width 45 height 8
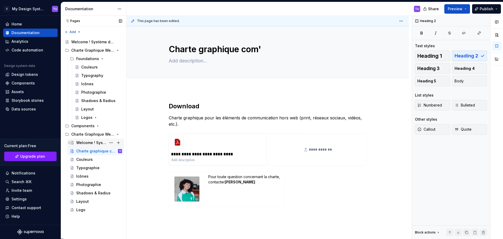
click at [91, 143] on div "Welcome ! Système de conception - Empruntis" at bounding box center [91, 142] width 30 height 5
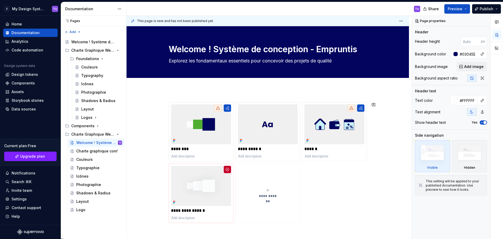
click at [181, 96] on div "**********" at bounding box center [268, 224] width 282 height 271
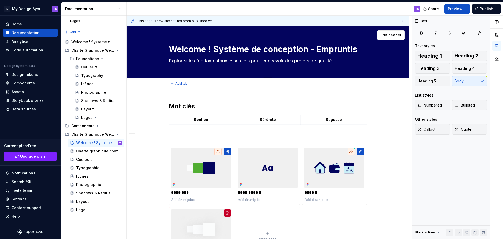
click at [235, 47] on textarea "Welcome ! Système de conception - Empruntis" at bounding box center [267, 49] width 198 height 13
drag, startPoint x: 235, startPoint y: 47, endPoint x: 261, endPoint y: 47, distance: 26.5
click at [261, 47] on textarea "Welcome ! Système de conception - Empruntis" at bounding box center [267, 49] width 198 height 13
click at [233, 48] on textarea "Welcome ! Système de conception - Empruntis" at bounding box center [267, 49] width 198 height 13
drag, startPoint x: 233, startPoint y: 48, endPoint x: 328, endPoint y: 48, distance: 94.8
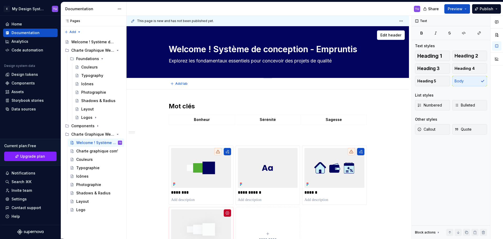
click at [328, 48] on textarea "Welcome ! Système de conception - Empruntis" at bounding box center [267, 49] width 198 height 13
type textarea "*"
type textarea "Welcome ! T"
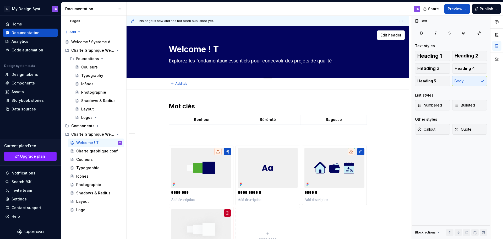
type textarea "*"
type textarea "Welcome ! To"
type textarea "*"
type textarea "Welcome ! To"
type textarea "*"
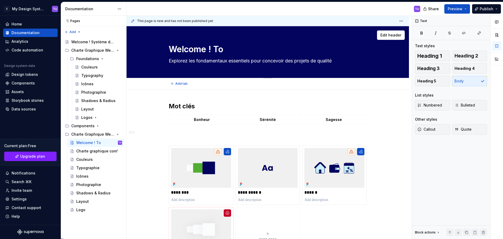
type textarea "Welcome ! To E"
type textarea "*"
type textarea "Welcome ! To Em"
type textarea "*"
type textarea "Welcome ! To Emp"
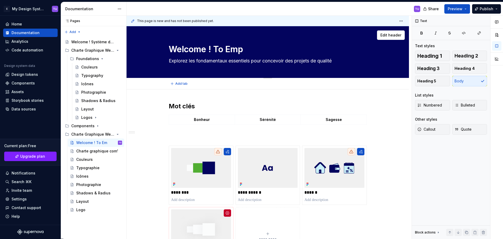
type textarea "*"
type textarea "Welcome ! To Empr"
type textarea "*"
type textarea "Welcome ! To [GEOGRAPHIC_DATA]"
type textarea "*"
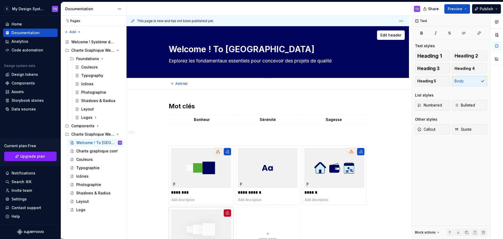
type textarea "Welcome ! To [GEOGRAPHIC_DATA]"
type textarea "*"
type textarea "Welcome ! To Emprunt"
type textarea "*"
type textarea "Welcome ! To Emprunti"
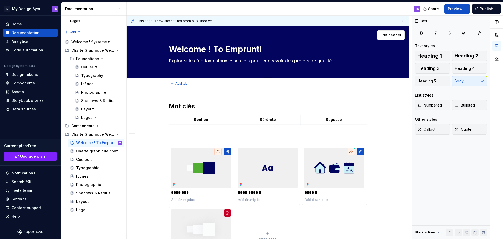
type textarea "*"
type textarea "Welcome ! To Empruntis"
type textarea "*"
type textarea "Welcome ! To Empruntis"
type textarea "*"
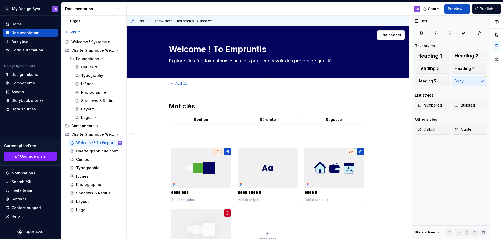
type textarea "Welcome ! To Empruntis 2"
type textarea "*"
type textarea "Welcome ! To Empruntis 20"
type textarea "*"
type textarea "Welcome ! To Empruntis 202"
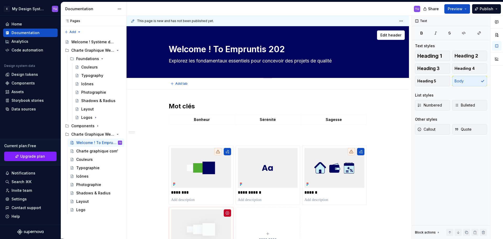
type textarea "*"
type textarea "Welcome ! To Empruntis 2025"
click at [212, 47] on textarea "Welcome ! To Empruntis 2025" at bounding box center [267, 49] width 198 height 13
click at [214, 47] on textarea "Welcome ! To Empruntis 2025" at bounding box center [267, 49] width 198 height 13
click at [184, 51] on textarea "Welcome to Empruntis 2025" at bounding box center [267, 49] width 198 height 13
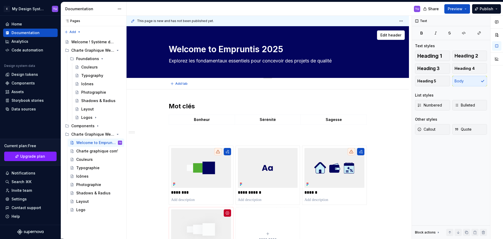
drag, startPoint x: 184, startPoint y: 51, endPoint x: 275, endPoint y: 48, distance: 91.0
click at [275, 48] on textarea "Welcome to Empruntis 2025" at bounding box center [267, 49] width 198 height 13
paste textarea "new"
click at [181, 61] on textarea "Explorez les fondamentaux essentiels pour concevoir des projets de qualité" at bounding box center [267, 61] width 198 height 8
drag, startPoint x: 181, startPoint y: 61, endPoint x: 309, endPoint y: 62, distance: 128.6
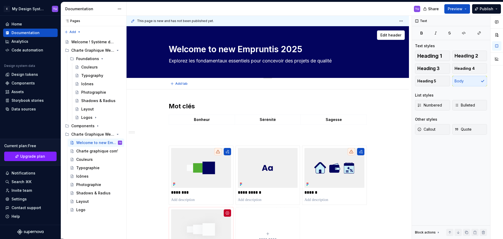
click at [309, 62] on textarea "Explorez les fondamentaux essentiels pour concevoir des projets de qualité" at bounding box center [267, 61] width 198 height 8
click at [332, 62] on textarea "Explorez les fondamentaux essentiels pour concevoir des projets de qualité" at bounding box center [267, 61] width 198 height 8
click at [183, 62] on textarea "Explorez les fondamentaux essentiels pour concevoir des projets de qualité" at bounding box center [267, 61] width 198 height 8
drag, startPoint x: 183, startPoint y: 62, endPoint x: 277, endPoint y: 64, distance: 94.3
click at [268, 64] on textarea "Explorez les fondamentaux essentiels pour concevoir des projets de qualité" at bounding box center [267, 61] width 198 height 8
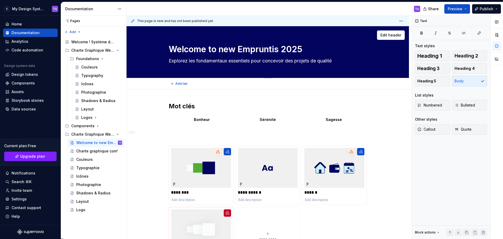
click at [178, 60] on textarea "Explorez les fondamentaux essentiels pour concevoir des projets de qualité" at bounding box center [267, 61] width 198 height 8
drag, startPoint x: 178, startPoint y: 60, endPoint x: 333, endPoint y: 59, distance: 154.6
click at [333, 59] on textarea "Explorez les fondamentaux essentiels pour concevoir des projets de qualité" at bounding box center [267, 61] width 198 height 8
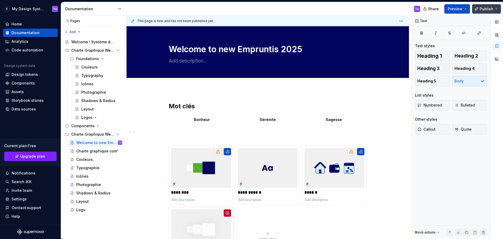
click at [494, 10] on button "Publish" at bounding box center [486, 8] width 29 height 9
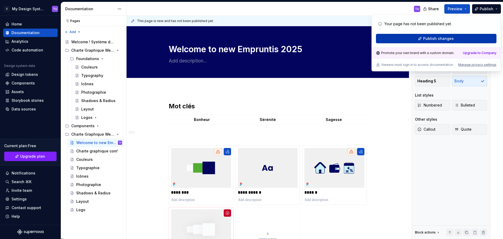
click at [461, 39] on button "Publish changes" at bounding box center [436, 38] width 121 height 9
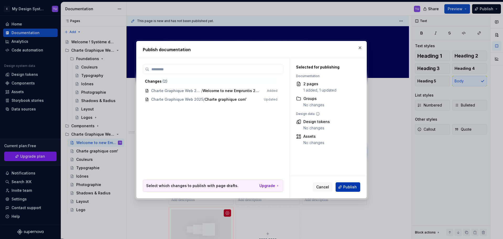
click at [347, 186] on span "Publish" at bounding box center [350, 186] width 14 height 5
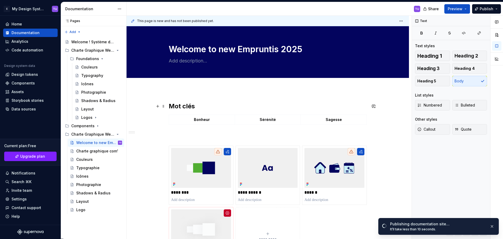
click at [175, 106] on strong "Mot clés" at bounding box center [182, 106] width 26 height 8
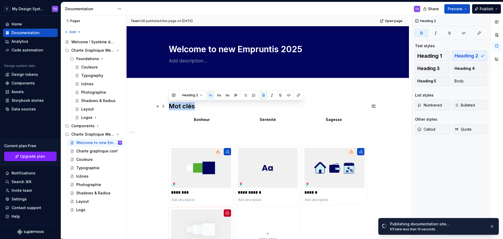
drag, startPoint x: 175, startPoint y: 106, endPoint x: 189, endPoint y: 106, distance: 13.6
click at [189, 106] on strong "Mot clés" at bounding box center [182, 106] width 26 height 8
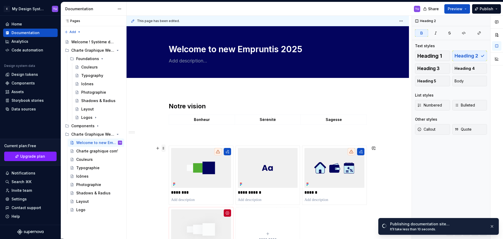
click at [163, 148] on span at bounding box center [163, 147] width 4 height 7
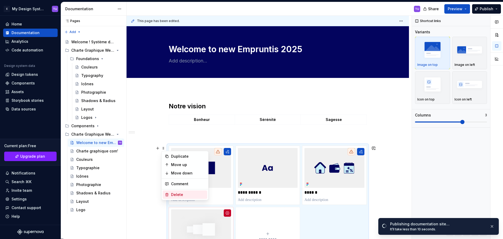
click at [175, 192] on div "Delete" at bounding box center [188, 194] width 34 height 5
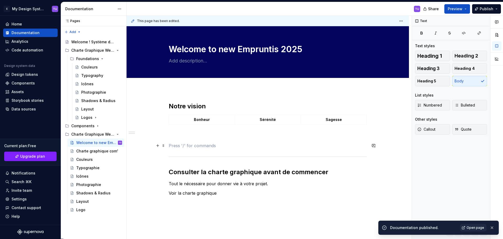
click at [172, 146] on p at bounding box center [268, 145] width 198 height 6
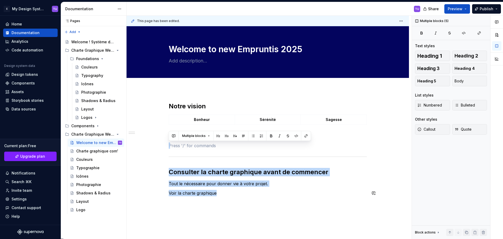
drag, startPoint x: 172, startPoint y: 146, endPoint x: 257, endPoint y: 204, distance: 102.8
click at [257, 204] on div "Notre vision Bonheur Sérénité Sagesse Consulter la charte graphique avant de co…" at bounding box center [268, 181] width 282 height 184
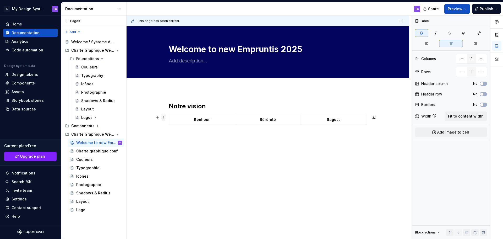
click at [163, 117] on span at bounding box center [163, 116] width 4 height 7
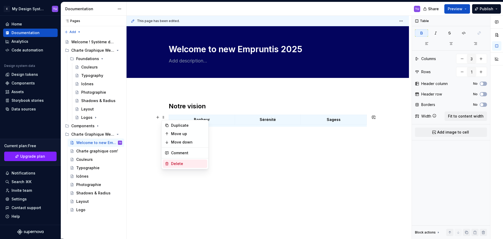
click at [173, 164] on div "Delete" at bounding box center [188, 163] width 34 height 5
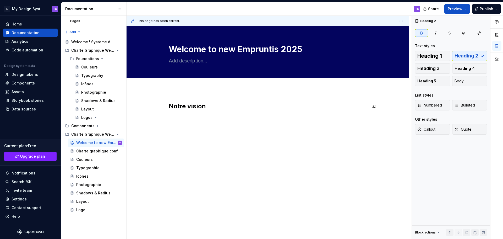
click at [171, 118] on div "Notre vision" at bounding box center [268, 112] width 198 height 20
click at [210, 107] on h2 "Notre vision" at bounding box center [268, 106] width 198 height 8
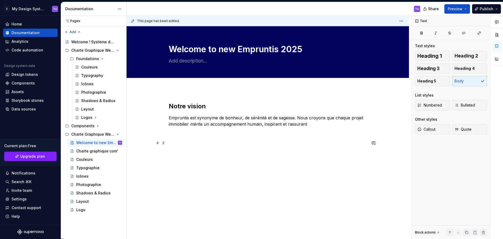
click at [191, 141] on p at bounding box center [268, 143] width 198 height 6
click at [201, 134] on button "button" at bounding box center [201, 132] width 7 height 7
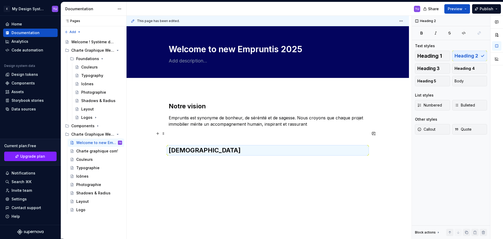
click at [176, 135] on p at bounding box center [268, 133] width 198 height 6
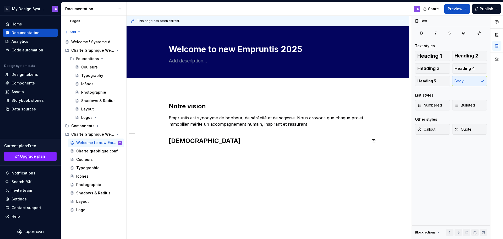
click at [191, 146] on div "Notre vision Empruntis est synonyme de bonheur, de sérénité et de sagesse. Nous…" at bounding box center [268, 126] width 198 height 49
click at [186, 151] on div "Notre vision Empruntis est synonyme de bonheur, de sérénité et de sagesse. Nous…" at bounding box center [268, 126] width 198 height 49
click at [222, 144] on h2 "[DEMOGRAPHIC_DATA]" at bounding box center [268, 140] width 198 height 8
click at [320, 151] on p "Rendre l’achat immobilier plus simple, plus serein et plus humain. Avec Emprunt…" at bounding box center [268, 155] width 198 height 13
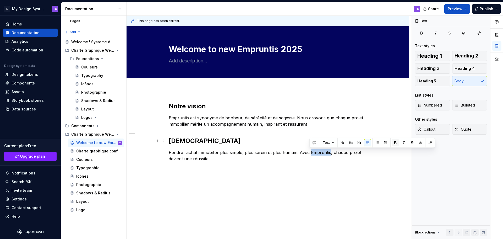
click at [395, 141] on button "button" at bounding box center [395, 142] width 7 height 7
click at [212, 159] on p "Rendre l’achat immobilier plus simple, plus serein et plus humain. Avec Emprunt…" at bounding box center [268, 155] width 198 height 13
click at [187, 173] on div "Notre vision Empruntis est synonyme de bonheur, de sérénité et de sagesse. Nous…" at bounding box center [268, 164] width 282 height 150
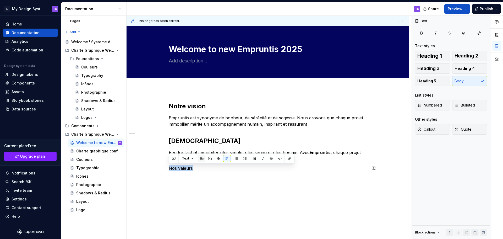
click at [203, 157] on button "button" at bounding box center [201, 158] width 7 height 7
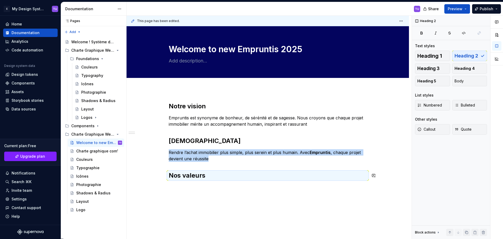
click at [214, 189] on div "This page has been edited. Welcome to new Empruntis 2025 Edit header Notre visi…" at bounding box center [269, 127] width 285 height 223
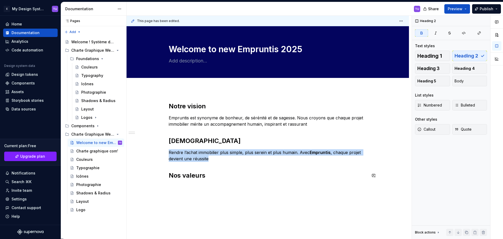
click at [182, 188] on div "Notre vision Empruntis est synonyme de bonheur, de sérénité et de sagesse. Nous…" at bounding box center [268, 173] width 282 height 168
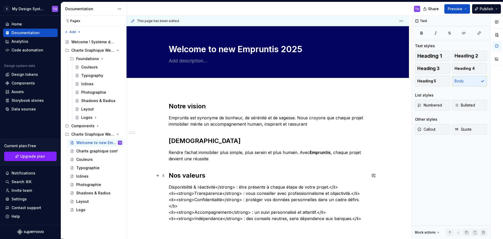
scroll to position [26, 0]
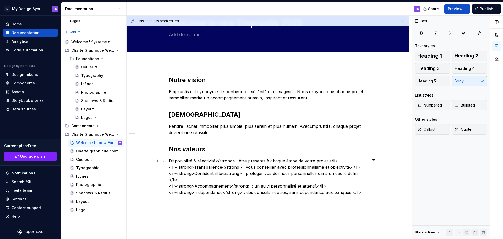
click at [309, 161] on p "Disponibilité & réactivité</strong> : être présents à chaque étape de votre pro…" at bounding box center [268, 176] width 198 height 38
click at [169, 162] on p "Disponibilité & réactivité</strong> : être présents à chaque étape du projet.</…" at bounding box center [268, 176] width 198 height 38
click at [162, 160] on span at bounding box center [163, 160] width 4 height 7
click at [183, 158] on p "Disponibilité & réactivité</strong> : être présents à chaque étape du projet.</…" at bounding box center [268, 176] width 198 height 38
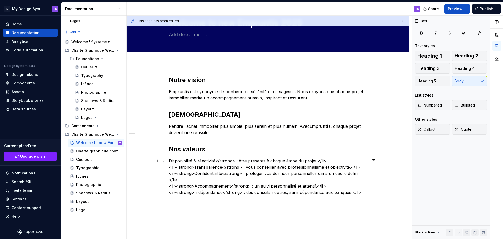
click at [168, 158] on div "Notre vision Empruntis est synonyme de bonheur, de sérénité et de sagesse. Nous…" at bounding box center [268, 168] width 282 height 210
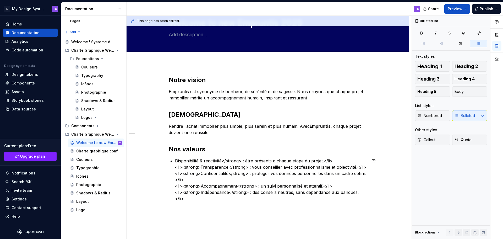
click at [192, 156] on div "Notre vision Empruntis est synonyme de bonheur, de sérénité et de sagesse. Nous…" at bounding box center [268, 139] width 198 height 126
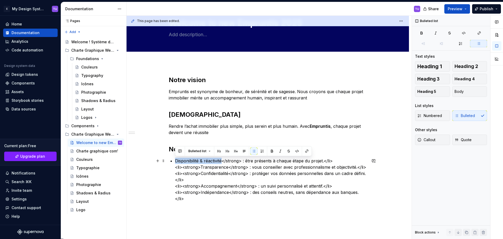
drag, startPoint x: 192, startPoint y: 156, endPoint x: 214, endPoint y: 157, distance: 22.3
click at [214, 157] on div "Notre vision Empruntis est synonyme de bonheur, de sérénité et de sagesse. Nous…" at bounding box center [268, 139] width 198 height 126
click at [270, 150] on button "button" at bounding box center [271, 150] width 7 height 7
click at [224, 161] on strong "Disponibilité & réactivité" at bounding box center [200, 160] width 51 height 5
drag, startPoint x: 224, startPoint y: 161, endPoint x: 244, endPoint y: 160, distance: 19.9
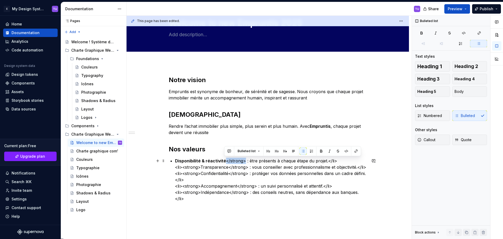
click at [244, 160] on p "Disponibilité & réactivité </strong> : être présents à chaque étape du projet.<…" at bounding box center [271, 179] width 192 height 44
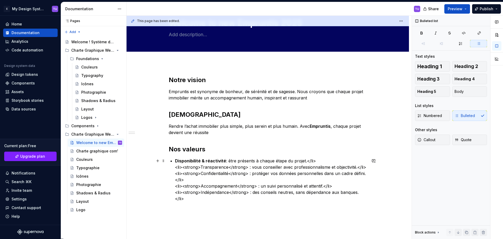
click at [203, 166] on p "Disponibilité & réactivité : être présents à chaque étape du projet.</li> <li><…" at bounding box center [271, 179] width 192 height 44
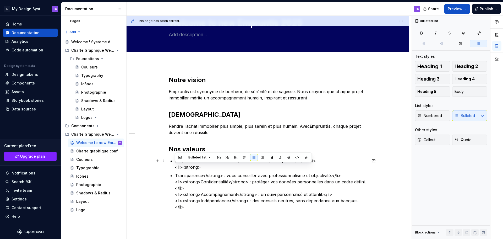
drag, startPoint x: 200, startPoint y: 166, endPoint x: 160, endPoint y: 169, distance: 39.7
click at [160, 169] on div "Notre vision Empruntis est synonyme de bonheur, de sérénité et de sagesse. Nous…" at bounding box center [268, 175] width 282 height 225
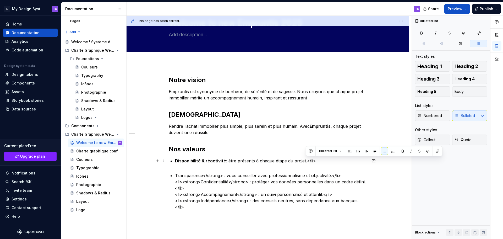
drag, startPoint x: 318, startPoint y: 160, endPoint x: 307, endPoint y: 160, distance: 11.5
click at [307, 160] on p "Disponibilité & réactivité : être présents à chaque étape du projet.</li>" at bounding box center [271, 163] width 192 height 13
click at [191, 168] on p "Disponibilité & réactivité : être présents à chaque étape du projet." at bounding box center [271, 163] width 192 height 13
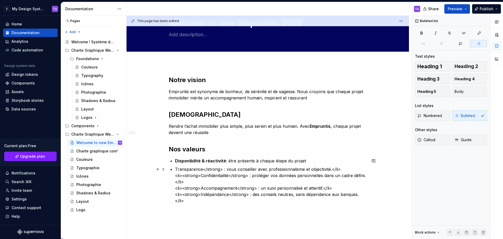
click at [196, 167] on p "Transparence</strong> : vous conseiller avec professionnalisme et objectivité.<…" at bounding box center [271, 185] width 192 height 38
click at [269, 159] on button "button" at bounding box center [271, 159] width 7 height 7
drag, startPoint x: 223, startPoint y: 169, endPoint x: 204, endPoint y: 170, distance: 19.9
click at [204, 170] on p "Transparence </strong> : vous conseiller avec professionnalisme et objectivité.…" at bounding box center [271, 185] width 192 height 38
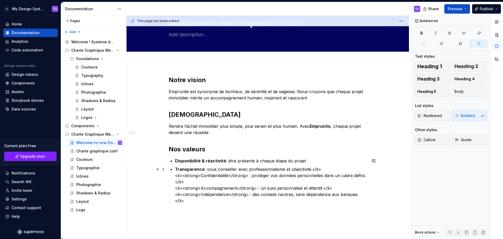
click at [195, 176] on p "Transparence : vous conseiller avec professionnalisme et objectivité.</li> <li>…" at bounding box center [271, 185] width 192 height 38
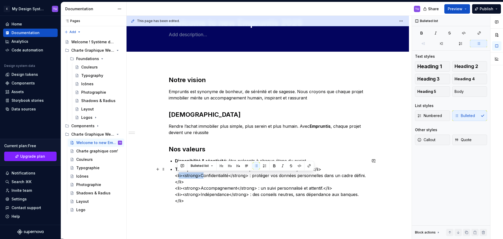
drag, startPoint x: 195, startPoint y: 176, endPoint x: 178, endPoint y: 176, distance: 17.0
click at [178, 176] on p "Transparence : vous conseiller avec professionnalisme et objectivité.</li> <li>…" at bounding box center [271, 185] width 192 height 38
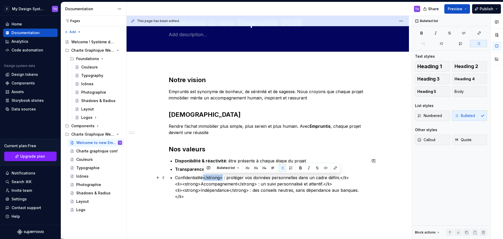
drag, startPoint x: 223, startPoint y: 177, endPoint x: 204, endPoint y: 177, distance: 19.4
click at [204, 177] on p "Confidentialité</strong> : protéger vos données personnelles dans un cadre défi…" at bounding box center [271, 186] width 192 height 25
click at [194, 177] on p "Confidentialité : protéger vos données personnelles dans un cadre défini.</li> …" at bounding box center [271, 186] width 192 height 25
click at [270, 169] on button "button" at bounding box center [271, 167] width 7 height 7
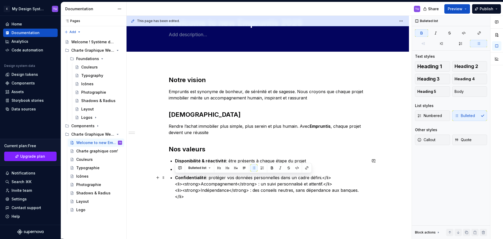
click at [335, 176] on p "Confidentialité : protéger vos données personnelles dans un cadre défini.</li> …" at bounding box center [271, 186] width 192 height 25
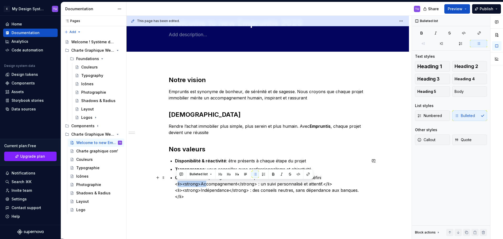
drag, startPoint x: 203, startPoint y: 182, endPoint x: 176, endPoint y: 183, distance: 27.3
click at [176, 183] on p "Confidentialité : protéger vos données personnelles dans un cadre défini <li><s…" at bounding box center [271, 186] width 192 height 25
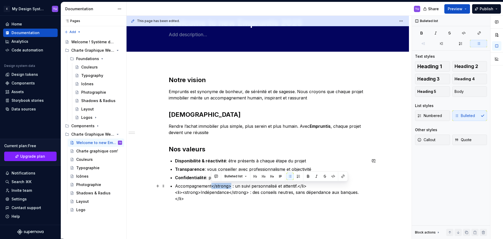
drag, startPoint x: 211, startPoint y: 186, endPoint x: 231, endPoint y: 186, distance: 20.2
click at [231, 186] on p "Accompagnement</strong> : un suivi personnalisé et attentif.</li> <li><strong>I…" at bounding box center [271, 192] width 192 height 19
click at [197, 186] on p "Accompagnement : un suivi personnalisé et attentif.</li> <li><strong>Indépendan…" at bounding box center [271, 192] width 192 height 19
click at [269, 177] on button "button" at bounding box center [271, 175] width 7 height 7
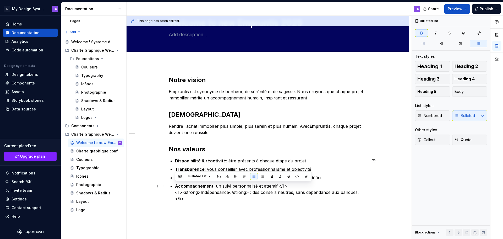
click at [203, 192] on p "Accompagnement : un suivi personnalisé et attentif.</li> <li><strong>Indépendan…" at bounding box center [271, 192] width 192 height 19
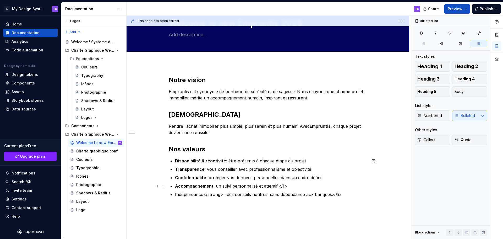
click at [290, 185] on p "Accompagnement : un suivi personnalisé et attentif.</li>" at bounding box center [271, 186] width 192 height 6
drag, startPoint x: 204, startPoint y: 194, endPoint x: 222, endPoint y: 194, distance: 18.3
click at [222, 194] on p "Indépendance</strong> : des conseils neutres, sans dépendance aux banques.</li>" at bounding box center [271, 194] width 192 height 6
click at [186, 193] on p "Indépendance : des conseils neutres, sans dépendance aux banques.</li>" at bounding box center [271, 194] width 192 height 6
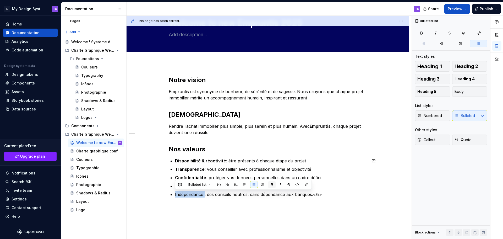
click at [272, 183] on button "button" at bounding box center [271, 184] width 7 height 7
click at [228, 199] on div "Notre vision Empruntis est synonyme de bonheur, de sérénité et de sagesse. Nous…" at bounding box center [268, 140] width 198 height 128
click at [321, 193] on p "Indépendance : des conseils neutres, sans dépendance aux banques.</li>" at bounding box center [271, 194] width 192 height 6
click at [326, 193] on p "Indépendance : des conseils neutres, sans dépendance aux banques.</li>" at bounding box center [271, 194] width 192 height 6
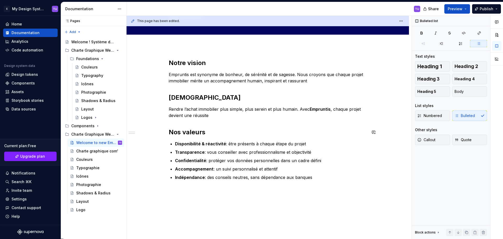
scroll to position [63, 0]
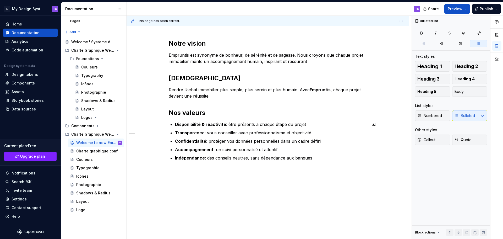
click at [192, 177] on div "Notre vision Empruntis est synonyme de bonheur, de sérénité et de sagesse. Nous…" at bounding box center [268, 133] width 282 height 212
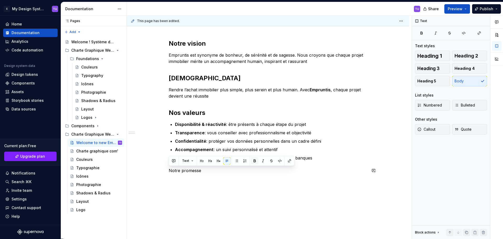
click at [258, 160] on div "Text" at bounding box center [231, 160] width 123 height 7
click at [255, 161] on button "button" at bounding box center [254, 160] width 7 height 7
click at [203, 160] on button "button" at bounding box center [201, 160] width 7 height 7
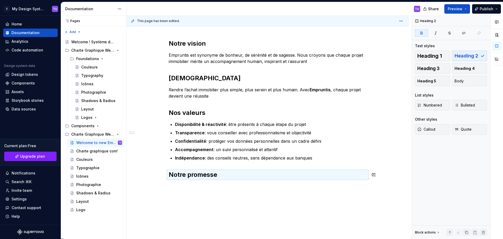
click at [184, 180] on div "Notre vision Empruntis est synonyme de bonheur, de sérénité et de sagesse. Nous…" at bounding box center [268, 112] width 198 height 146
click at [183, 183] on div "Notre vision Empruntis est synonyme de bonheur, de sérénité et de sagesse. Nous…" at bounding box center [268, 112] width 198 height 146
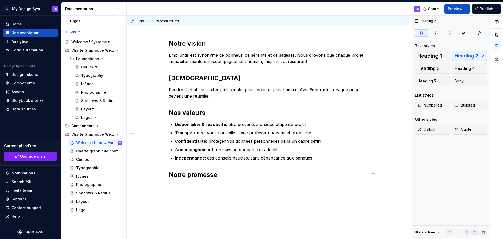
click at [181, 186] on div "Notre vision Empruntis est synonyme de bonheur, de sérénité et de sagesse. Nous…" at bounding box center [268, 142] width 282 height 230
click at [163, 188] on span at bounding box center [163, 185] width 4 height 7
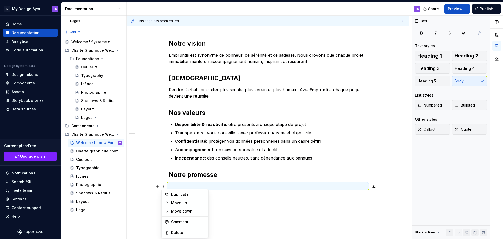
click at [223, 188] on p at bounding box center [268, 186] width 198 height 6
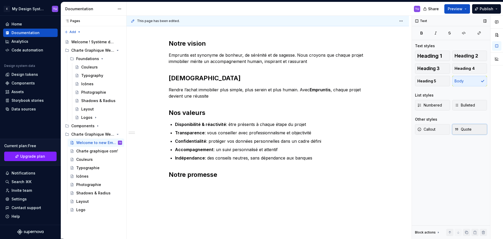
click at [460, 130] on span "Quote" at bounding box center [463, 129] width 17 height 5
click at [178, 186] on div at bounding box center [271, 186] width 192 height 7
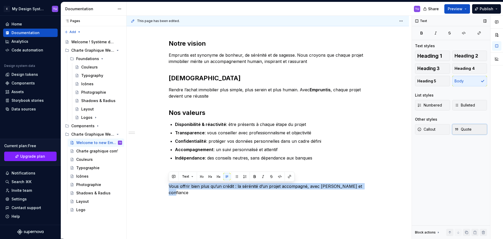
click at [466, 128] on span "Quote" at bounding box center [463, 129] width 17 height 5
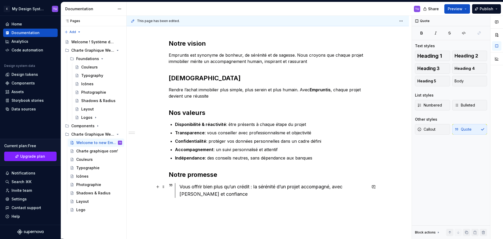
click at [249, 197] on div "Vous offrir bien plus qu’un crédit : la sérénité d’un projet accompagné, avec […" at bounding box center [272, 190] width 187 height 15
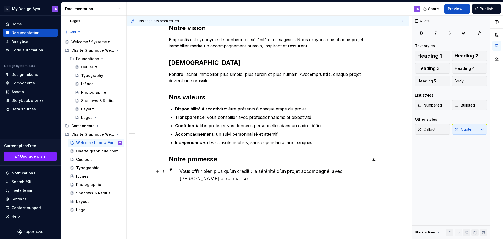
scroll to position [89, 0]
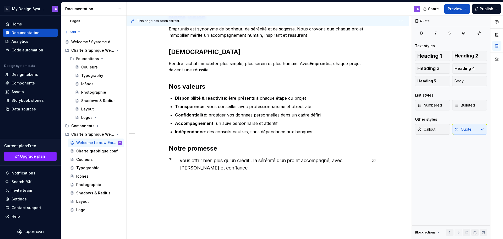
click at [181, 184] on div "Notre vision Empruntis est synonyme de bonheur, de sérénité et de sagesse. Nous…" at bounding box center [268, 125] width 282 height 249
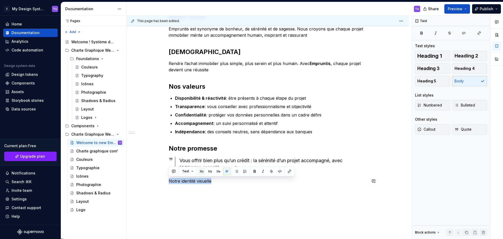
click at [204, 170] on button "button" at bounding box center [201, 170] width 7 height 7
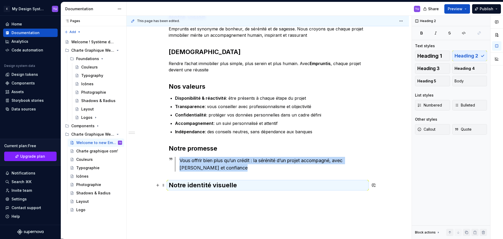
click at [182, 196] on div "This page has been edited. Welcome to new Empruntis 2025 Edit header Notre visi…" at bounding box center [269, 127] width 285 height 223
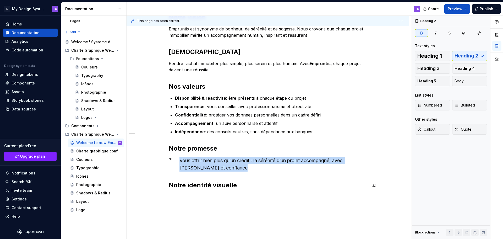
click at [182, 196] on div "Notre vision Empruntis est synonyme de bonheur, de sérénité et de sagesse. Nous…" at bounding box center [268, 134] width 282 height 266
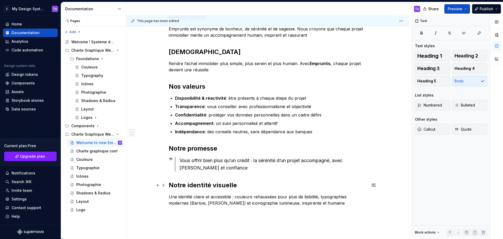
click at [242, 186] on h2 "Notre identité visuelle" at bounding box center [268, 185] width 198 height 8
click at [204, 203] on p "Une identité claire et accessible : couleurs rehaussées pour plus de lisibilité…" at bounding box center [268, 199] width 198 height 13
click at [217, 203] on p "Une identité claire et accessible : couleurs rehaussées pour plus de lisibilité…" at bounding box center [268, 199] width 198 height 13
click at [318, 200] on p "Une identité claire et accessible : couleurs rehaussées pour plus de lisibilité…" at bounding box center [268, 199] width 198 height 13
click at [178, 218] on div "Notre vision Empruntis est synonyme de bonheur, de sérénité et de sagesse. Nous…" at bounding box center [268, 142] width 282 height 283
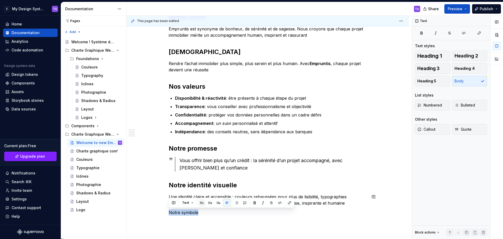
click at [203, 203] on button "button" at bounding box center [201, 202] width 7 height 7
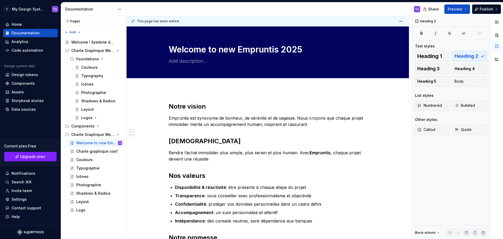
scroll to position [89, 0]
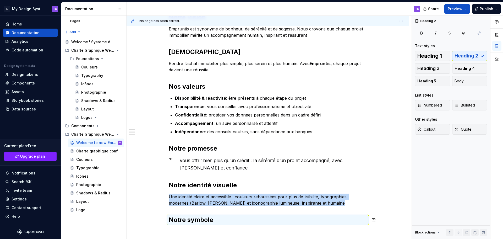
click at [179, 228] on div "Notre vision Empruntis est synonyme de bonheur, de sérénité et de sagesse. Nous…" at bounding box center [268, 121] width 198 height 217
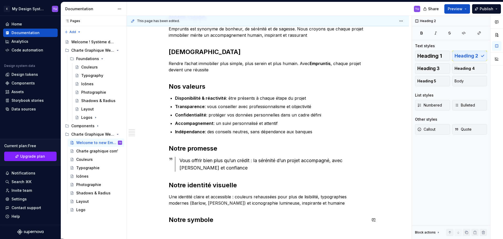
click at [177, 229] on div "Notre vision Empruntis est synonyme de bonheur, de sérénité et de sagesse. Nous…" at bounding box center [268, 121] width 198 height 217
click at [177, 230] on div "Notre vision Empruntis est synonyme de bonheur, de sérénité et de sagesse. Nous…" at bounding box center [268, 121] width 198 height 217
click at [220, 222] on h2 "Notre symbole" at bounding box center [268, 219] width 198 height 8
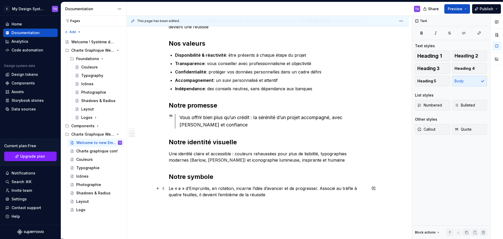
scroll to position [141, 0]
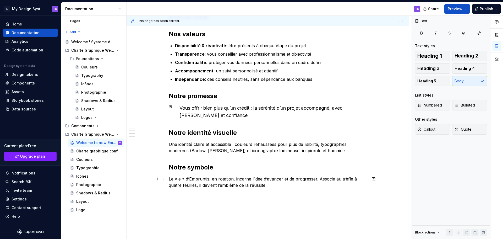
click at [168, 177] on div "Notre vision Empruntis est synonyme de bonheur, de sérénité et de sagesse. Nous…" at bounding box center [268, 107] width 282 height 318
click at [164, 178] on span at bounding box center [163, 178] width 4 height 7
drag, startPoint x: 218, startPoint y: 194, endPoint x: 214, endPoint y: 193, distance: 4.6
click at [215, 193] on div "This page has been edited. Welcome to new Empruntis 2025 Edit header Notre visi…" at bounding box center [269, 127] width 285 height 223
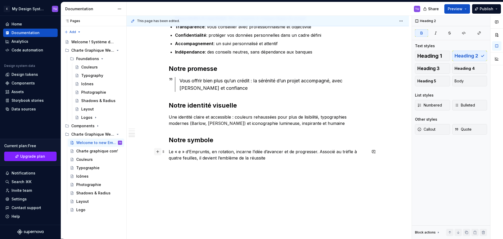
click at [160, 153] on button "button" at bounding box center [157, 151] width 7 height 7
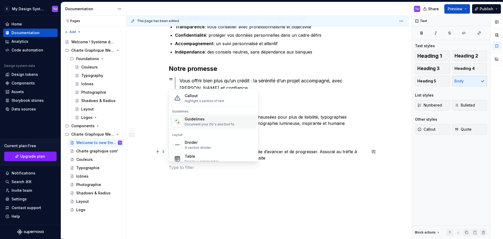
scroll to position [157, 0]
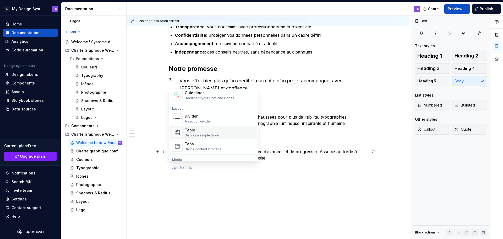
click at [202, 133] on div "Table Display a simple table" at bounding box center [202, 132] width 34 height 10
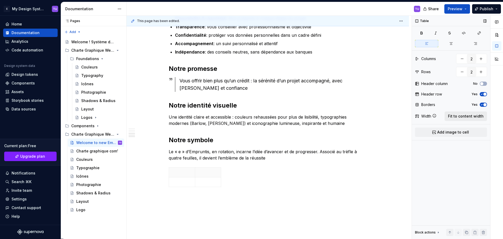
click at [474, 113] on button "Fit to content width" at bounding box center [466, 115] width 42 height 9
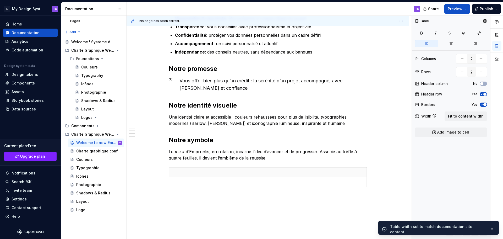
click at [482, 95] on icon "button" at bounding box center [482, 93] width 4 height 3
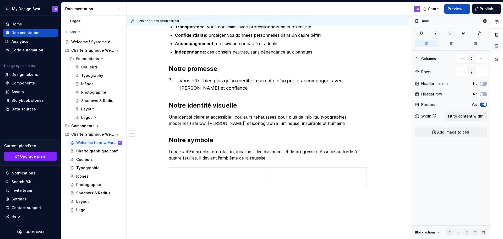
click at [483, 101] on div "Table Columns 2 Rows 2 Header column No Header row No Borders Yes Width Fit to …" at bounding box center [451, 127] width 78 height 223
type textarea "*"
click at [483, 104] on icon "button" at bounding box center [482, 104] width 4 height 3
click at [461, 72] on button "button" at bounding box center [461, 71] width 9 height 9
type input "1"
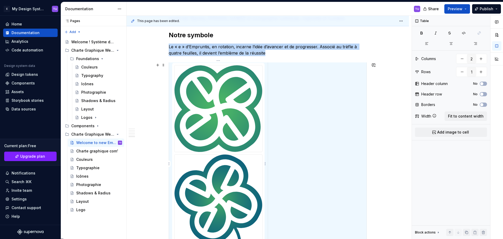
scroll to position [2, 0]
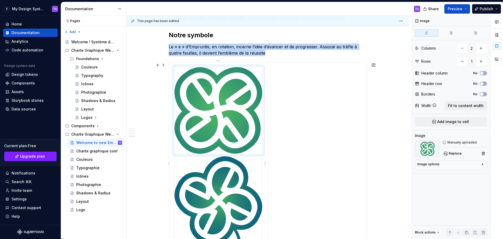
click at [219, 110] on img at bounding box center [218, 110] width 88 height 86
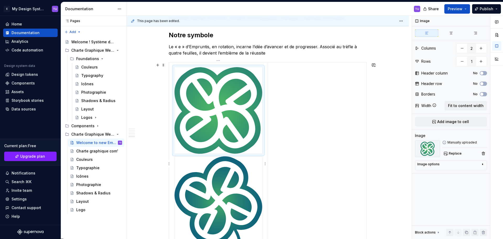
scroll to position [0, 0]
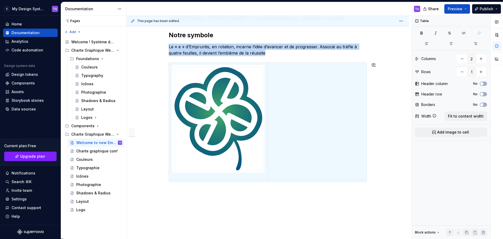
click at [219, 110] on img at bounding box center [218, 118] width 88 height 103
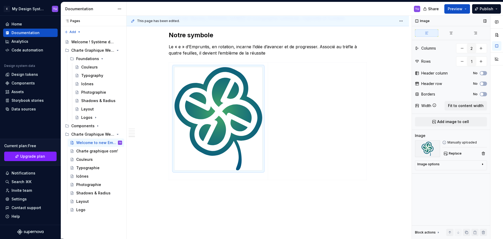
click at [437, 162] on div "Image options Alignment Caption" at bounding box center [451, 165] width 72 height 10
click at [443, 163] on div "Image options" at bounding box center [448, 165] width 63 height 6
click at [471, 163] on div "Image options" at bounding box center [448, 164] width 63 height 4
click at [172, 47] on p "Le « e » d’Empruntis, en rotation, incarne l’idée d’avancer et de progresser. A…" at bounding box center [268, 49] width 198 height 13
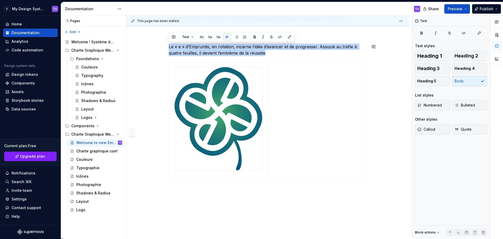
drag, startPoint x: 172, startPoint y: 47, endPoint x: 264, endPoint y: 57, distance: 92.5
click at [264, 57] on div "Notre vision Empruntis est synonyme de bonheur, de sérénité et de sagesse. Nous…" at bounding box center [268, 5] width 198 height 353
copy p "Le « e » d’Empruntis, en rotation, incarne l’idée d’avancer et de progresser. A…"
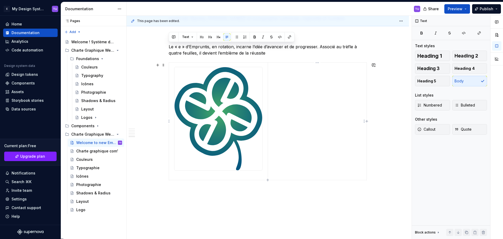
click at [292, 80] on td at bounding box center [317, 121] width 99 height 117
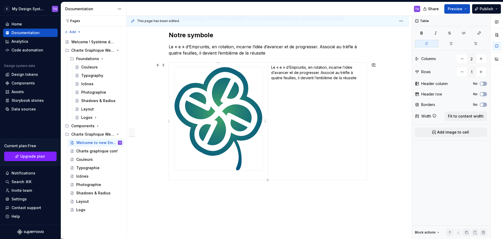
click at [202, 102] on img at bounding box center [218, 118] width 88 height 103
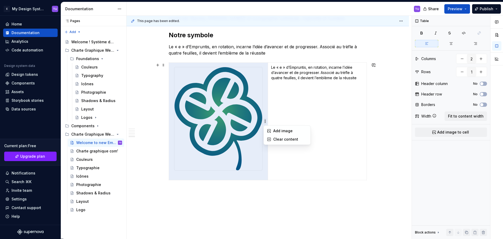
click at [258, 120] on html "E My Design System TU Home Documentation Analytics Code automation Design syste…" at bounding box center [251, 119] width 503 height 239
click at [266, 122] on html "E My Design System TU Home Documentation Analytics Code automation Design syste…" at bounding box center [251, 119] width 503 height 239
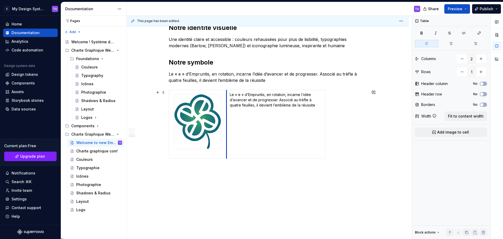
drag, startPoint x: 267, startPoint y: 120, endPoint x: 226, endPoint y: 125, distance: 41.3
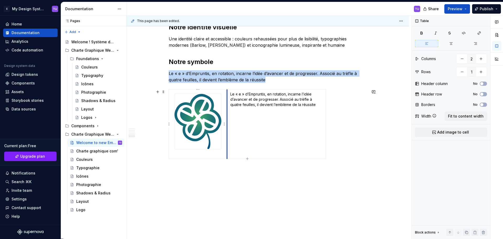
scroll to position [245, 0]
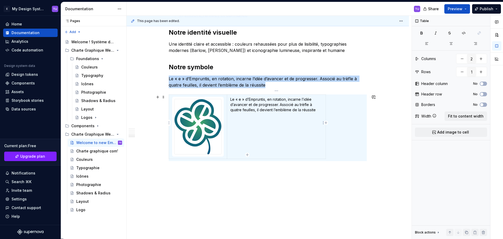
click at [268, 125] on td "Le « e » d’Empruntis, en rotation, incarne l’idée d’avancer et de progresser. A…" at bounding box center [276, 127] width 99 height 64
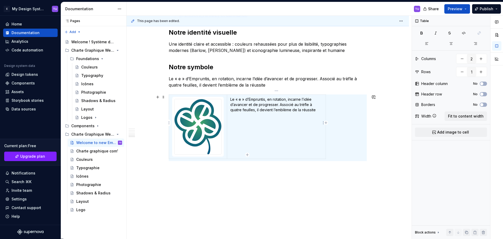
scroll to position [241, 0]
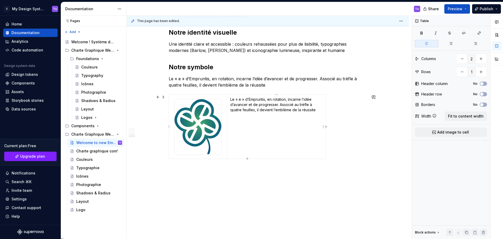
click at [298, 127] on td "Le « e » d’Empruntis, en rotation, incarne l’idée d’avancer et de progresser. A…" at bounding box center [276, 127] width 99 height 64
click at [170, 78] on p "Le « e » d’Empruntis, en rotation, incarne l’idée d’avancer et de progresser. A…" at bounding box center [268, 81] width 198 height 13
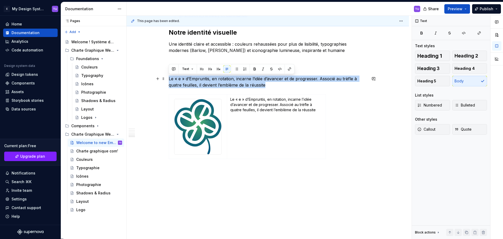
drag, startPoint x: 170, startPoint y: 78, endPoint x: 305, endPoint y: 88, distance: 135.0
click at [305, 88] on p "Le « e » d’Empruntis, en rotation, incarne l’idée d’avancer et de progresser. A…" at bounding box center [268, 81] width 198 height 13
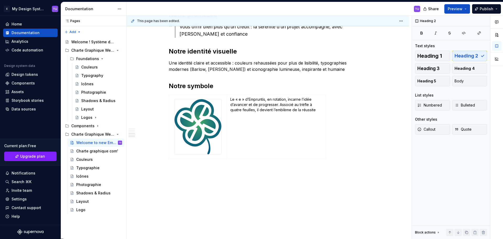
scroll to position [222, 0]
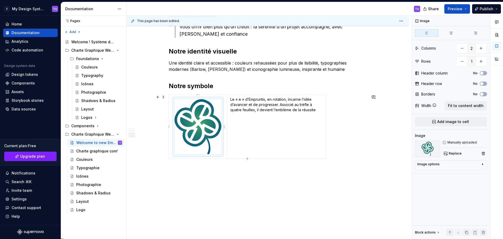
click at [207, 122] on img at bounding box center [197, 126] width 47 height 55
click at [246, 110] on p "Le « e » d’Empruntis, en rotation, incarne l’idée d’avancer et de progresser. A…" at bounding box center [276, 105] width 92 height 16
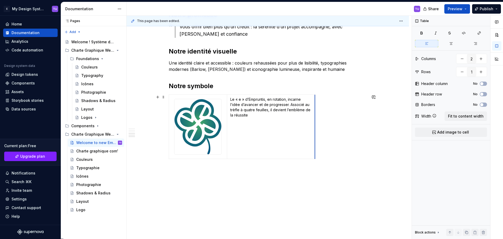
drag, startPoint x: 325, startPoint y: 120, endPoint x: 314, endPoint y: 122, distance: 10.9
click at [289, 105] on p "Le « e » d’Empruntis, en rotation, incarne l’idée d’avancer et de progresser. A…" at bounding box center [270, 107] width 81 height 21
click at [238, 112] on p "Associé au trèfle à quatre feuilles, il devient l’emblème de la réussite" at bounding box center [270, 115] width 81 height 10
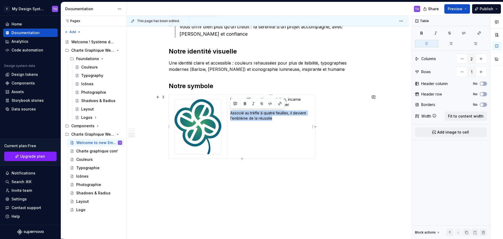
drag, startPoint x: 238, startPoint y: 112, endPoint x: 277, endPoint y: 119, distance: 39.9
click at [277, 119] on p "Associé au trèfle à quatre feuilles, il devient l’emblème de la réussite" at bounding box center [270, 115] width 81 height 10
click at [243, 102] on button "button" at bounding box center [244, 103] width 7 height 7
click at [296, 122] on td "Le « e » d’Empruntis, en rotation, incarne l’idée d’avancer et de progresser. A…" at bounding box center [271, 127] width 88 height 64
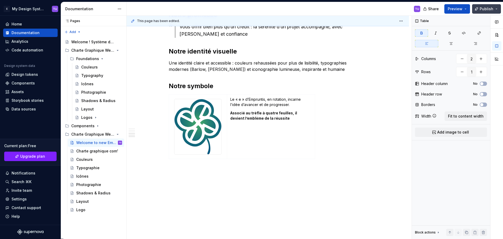
click at [487, 10] on span "Publish" at bounding box center [487, 8] width 14 height 5
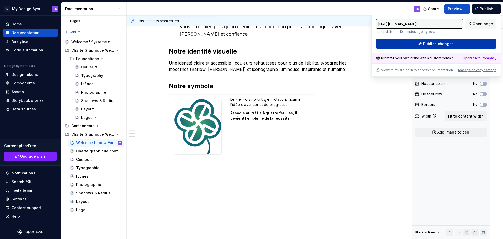
click at [440, 46] on button "Publish changes" at bounding box center [436, 43] width 121 height 9
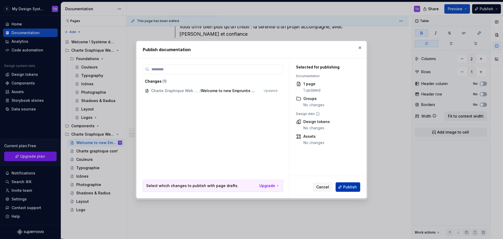
click at [351, 186] on span "Publish" at bounding box center [350, 186] width 14 height 5
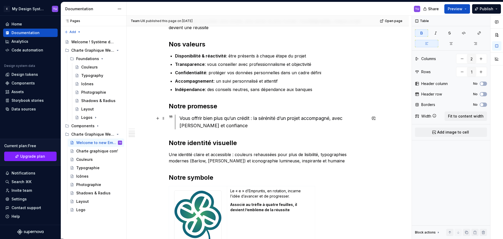
scroll to position [183, 0]
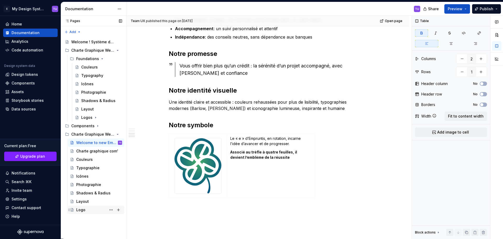
click at [81, 210] on div "Logo" at bounding box center [80, 209] width 9 height 5
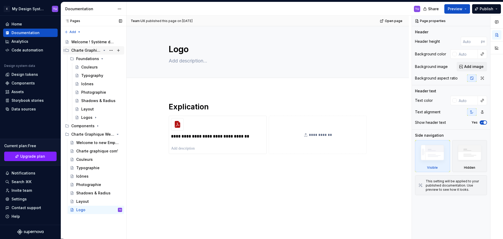
click at [103, 50] on icon "Page tree" at bounding box center [104, 50] width 4 height 4
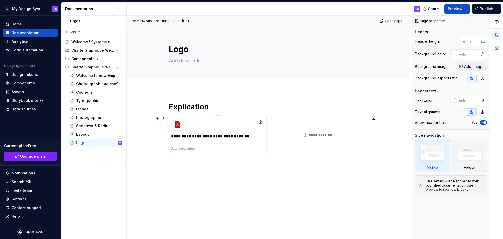
click at [261, 133] on div "**********" at bounding box center [217, 142] width 93 height 19
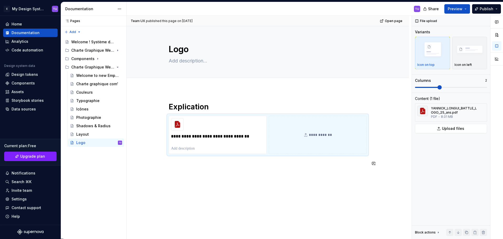
click at [222, 170] on div "**********" at bounding box center [268, 137] width 198 height 71
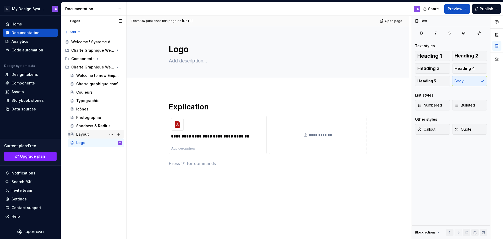
click at [77, 133] on div "Layout" at bounding box center [82, 134] width 13 height 5
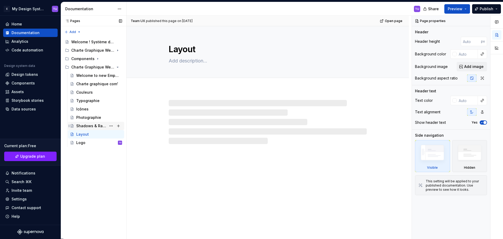
click at [84, 127] on div "Shadows & Radius" at bounding box center [91, 125] width 30 height 5
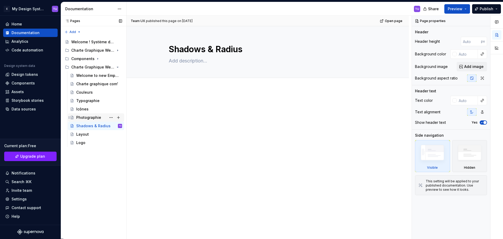
click at [84, 119] on div "Photographie" at bounding box center [88, 117] width 25 height 5
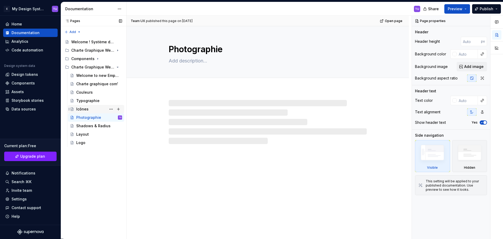
click at [85, 110] on div "Icônes" at bounding box center [82, 108] width 12 height 5
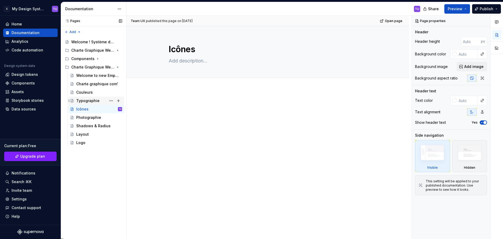
click at [86, 101] on div "Typographie" at bounding box center [87, 100] width 23 height 5
click at [100, 92] on div "Couleurs" at bounding box center [99, 92] width 46 height 7
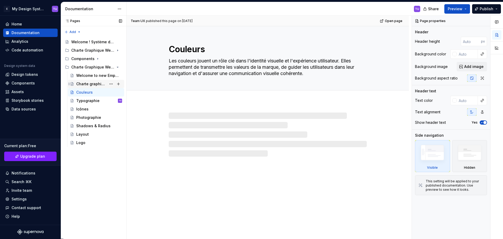
click at [100, 84] on div "Charte graphique com'" at bounding box center [91, 83] width 30 height 5
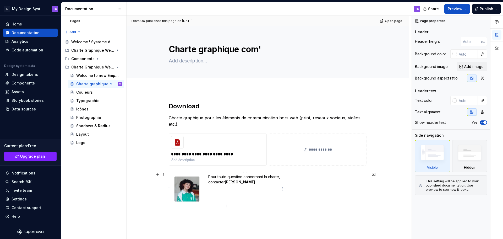
click at [232, 183] on strong "[PERSON_NAME]" at bounding box center [240, 181] width 30 height 4
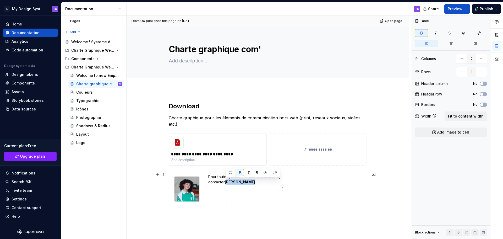
drag, startPoint x: 232, startPoint y: 183, endPoint x: 252, endPoint y: 183, distance: 20.4
click at [252, 183] on strong "[PERSON_NAME]" at bounding box center [240, 181] width 30 height 4
click at [309, 188] on div "Pour toute question concernant la charte, contacter [PERSON_NAME]" at bounding box center [268, 190] width 198 height 36
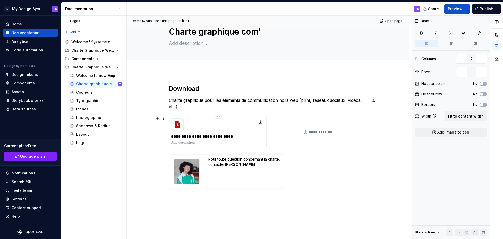
scroll to position [26, 0]
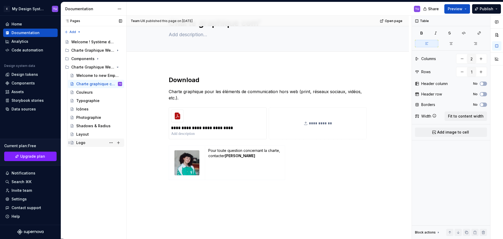
click at [83, 145] on div "Logo" at bounding box center [99, 142] width 46 height 7
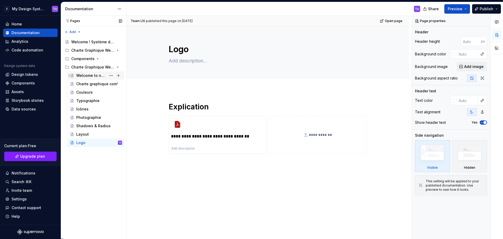
click at [95, 73] on div "Welcome to new Empruntis 2025" at bounding box center [91, 75] width 30 height 5
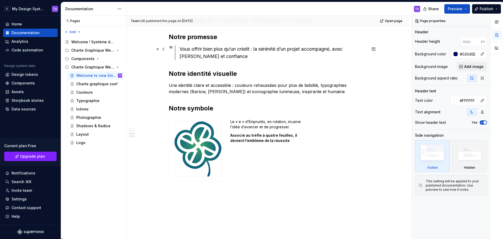
scroll to position [210, 0]
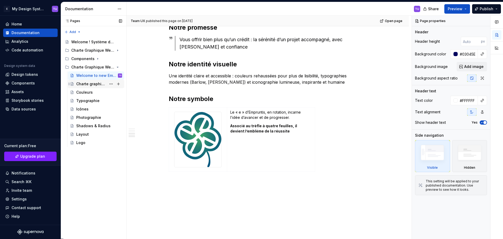
click at [99, 84] on div "Charte graphique com'" at bounding box center [91, 83] width 30 height 5
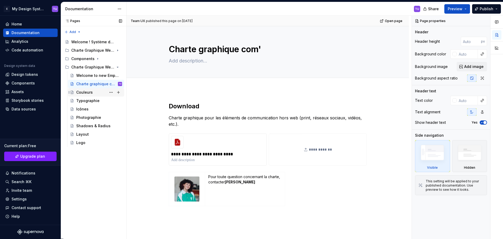
click at [86, 94] on div "Couleurs" at bounding box center [84, 92] width 17 height 5
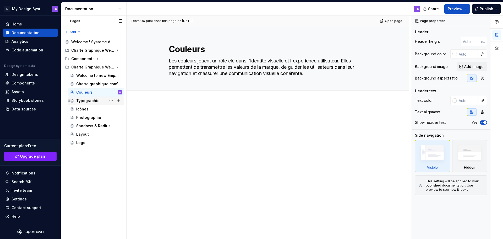
click at [90, 99] on div "Typographie" at bounding box center [87, 100] width 23 height 5
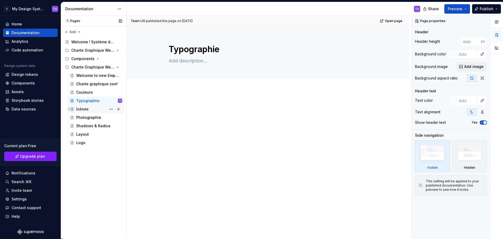
click at [86, 109] on div "Icônes" at bounding box center [82, 108] width 12 height 5
click at [84, 116] on div "Photographie" at bounding box center [88, 117] width 25 height 5
click at [92, 125] on div "Shadows & Radius" at bounding box center [91, 125] width 30 height 5
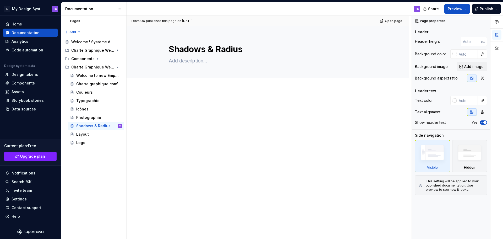
click at [178, 100] on div at bounding box center [268, 144] width 282 height 110
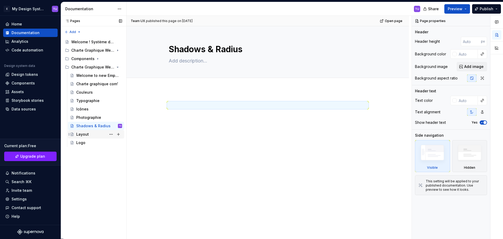
click at [89, 135] on div "Layout" at bounding box center [99, 133] width 46 height 7
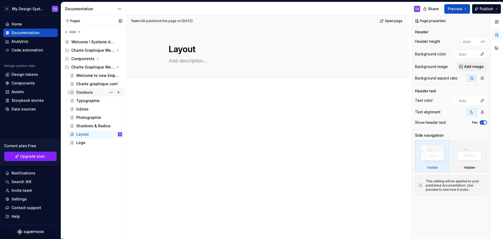
click at [90, 91] on div "Couleurs" at bounding box center [84, 92] width 17 height 5
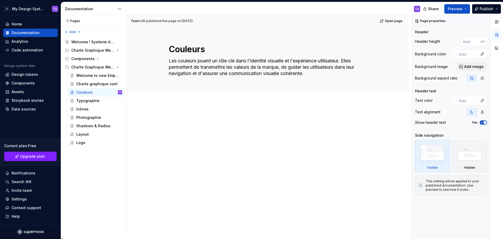
click at [183, 112] on div at bounding box center [268, 157] width 282 height 110
click at [314, 75] on textarea "Les couleurs jouent un rôle clé dans l'identité visuelle et l'expérience utilis…" at bounding box center [267, 67] width 198 height 21
type textarea "*"
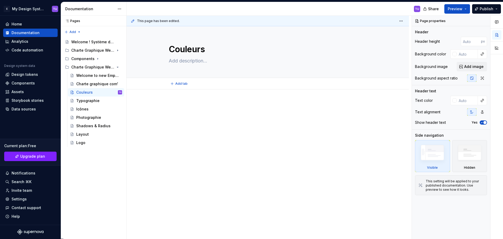
type textarea "*"
click at [190, 107] on p at bounding box center [268, 105] width 198 height 6
click at [90, 69] on div "Charte Graphique Web 2025" at bounding box center [86, 66] width 30 height 5
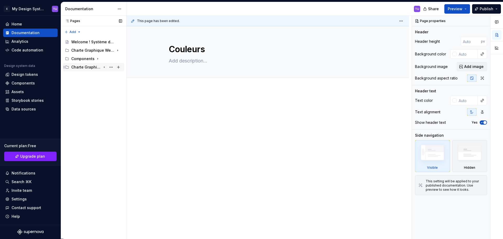
click at [81, 67] on div "Charte Graphique Web 2025" at bounding box center [86, 66] width 30 height 5
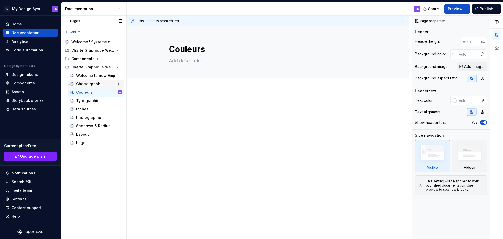
click at [83, 85] on div "Charte graphique com'" at bounding box center [91, 83] width 30 height 5
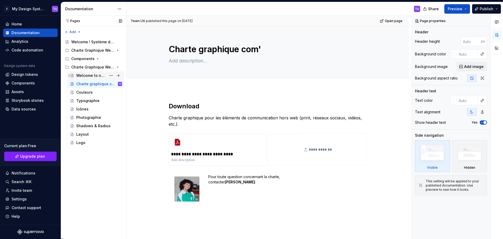
click at [93, 74] on div "Welcome to new Empruntis 2025" at bounding box center [91, 75] width 30 height 5
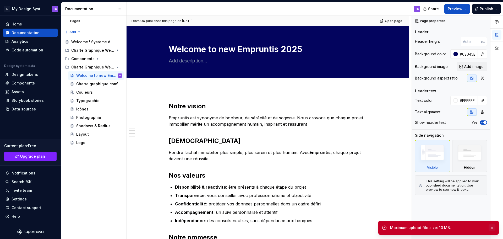
click at [493, 226] on button "button" at bounding box center [492, 227] width 7 height 7
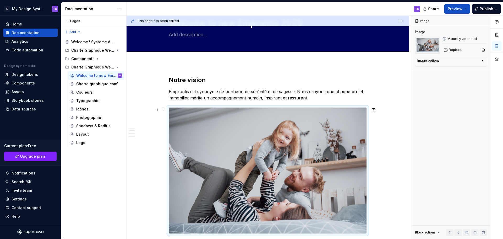
scroll to position [52, 0]
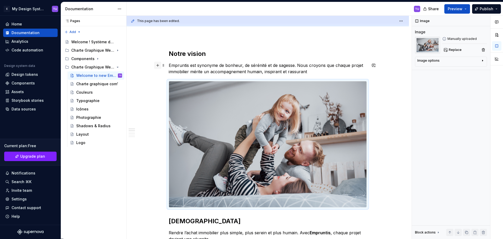
click at [159, 66] on button "button" at bounding box center [157, 65] width 7 height 7
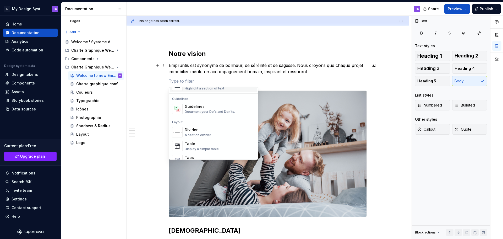
scroll to position [157, 0]
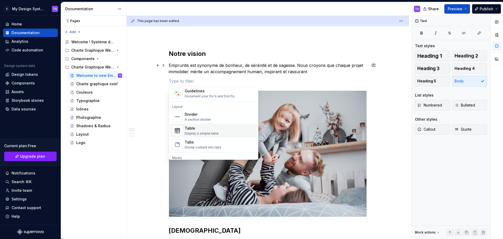
click at [193, 131] on div "Display a simple table" at bounding box center [202, 133] width 34 height 4
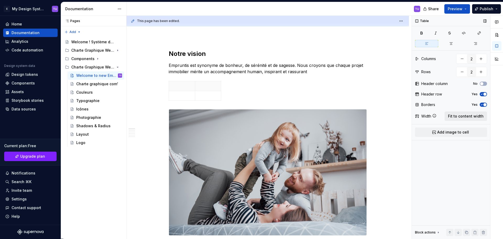
click at [466, 115] on span "Fit to content width" at bounding box center [466, 115] width 36 height 5
type textarea "*"
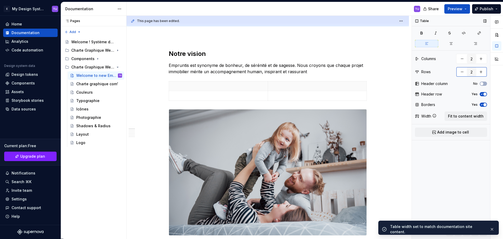
click at [463, 70] on button "button" at bounding box center [461, 71] width 9 height 9
type input "1"
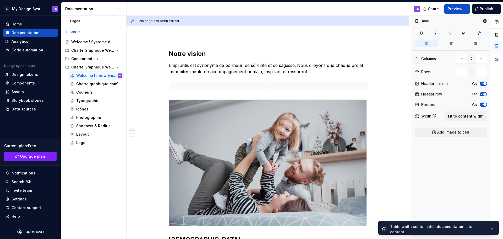
click at [481, 85] on icon "button" at bounding box center [482, 83] width 4 height 3
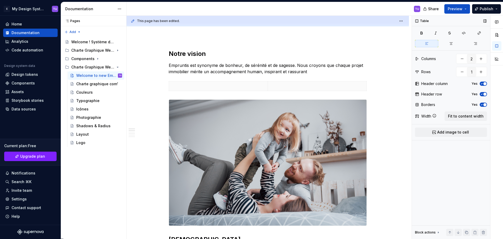
click at [484, 96] on div "Header row Yes" at bounding box center [451, 93] width 72 height 7
click at [484, 95] on span "button" at bounding box center [484, 93] width 3 height 3
click at [483, 103] on icon "button" at bounding box center [482, 104] width 4 height 3
click at [485, 85] on span "button" at bounding box center [484, 83] width 3 height 3
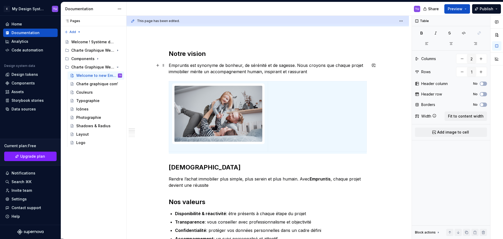
click at [178, 65] on p "Empruntis est synonyme de bonheur, de sérénité et de sagesse. Nous croyons que …" at bounding box center [268, 68] width 198 height 13
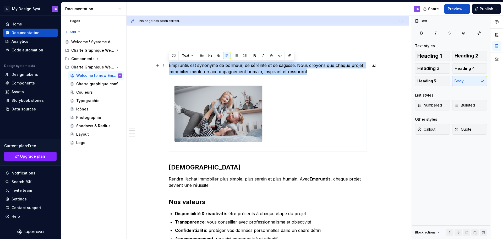
drag, startPoint x: 178, startPoint y: 65, endPoint x: 306, endPoint y: 72, distance: 128.3
click at [306, 72] on p "Empruntis est synonyme de bonheur, de sérénité et de sagesse. Nous croyons que …" at bounding box center [268, 68] width 198 height 13
copy p "Empruntis est synonyme de bonheur, de sérénité et de sagesse. Nous croyons que …"
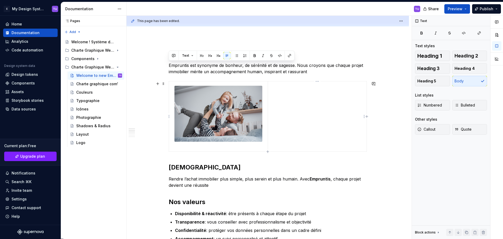
click at [289, 98] on td at bounding box center [317, 116] width 99 height 70
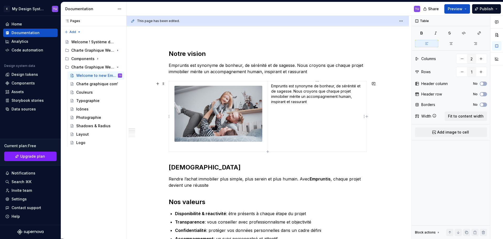
click at [293, 88] on p "Empruntis est synonyme de bonheur, de sérénité et de sagesse. Nous croyons que …" at bounding box center [317, 93] width 92 height 21
click at [293, 92] on p "Empruntis est synonyme de bonheur, de sérénité et de sagesse. Nous croyons que …" at bounding box center [317, 93] width 92 height 21
click at [276, 99] on p "Nous croyons que chaque projet immobilier mérite un accompagnement humain, insp…" at bounding box center [317, 102] width 92 height 10
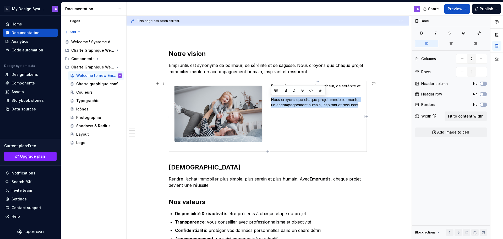
drag, startPoint x: 276, startPoint y: 99, endPoint x: 356, endPoint y: 105, distance: 79.8
click at [356, 105] on p "Nous croyons que chaque projet immobilier mérite un accompagnement humain, insp…" at bounding box center [317, 102] width 92 height 10
click at [287, 90] on button "button" at bounding box center [285, 89] width 7 height 7
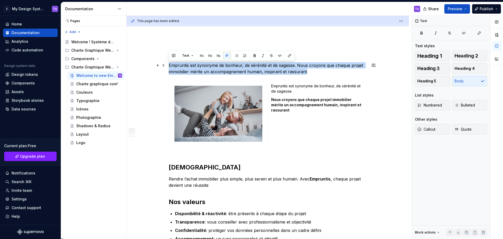
drag, startPoint x: 307, startPoint y: 70, endPoint x: 169, endPoint y: 68, distance: 138.1
click at [169, 68] on p "Empruntis est synonyme de bonheur, de sérénité et de sagesse. Nous croyons que …" at bounding box center [268, 68] width 198 height 13
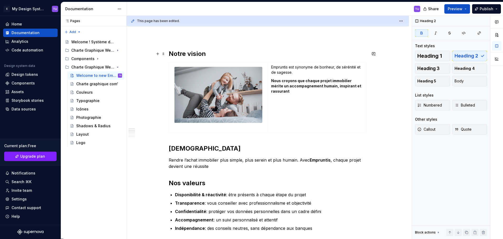
click at [276, 52] on h2 "Notre vision" at bounding box center [268, 54] width 198 height 8
click at [486, 9] on span "Publish" at bounding box center [487, 8] width 14 height 5
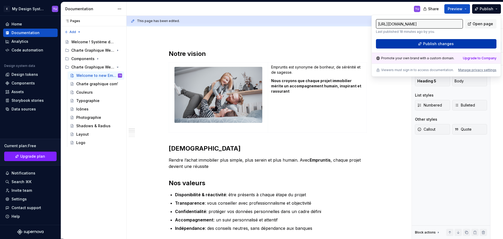
click at [445, 45] on span "Publish changes" at bounding box center [438, 43] width 31 height 5
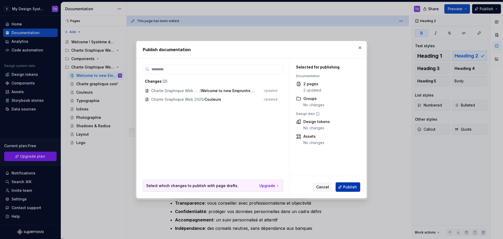
click at [347, 187] on span "Publish" at bounding box center [350, 186] width 14 height 5
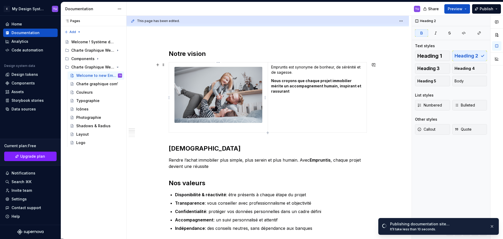
click at [185, 129] on p at bounding box center [218, 127] width 92 height 5
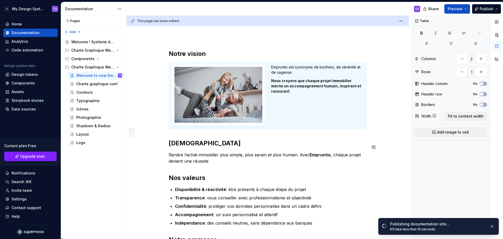
click at [182, 139] on div "Notre vision Empruntis est synonyme de bonheur, de sérénité et de sagesse. Nous…" at bounding box center [268, 218] width 198 height 336
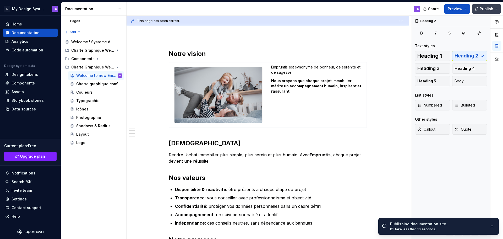
click at [488, 9] on span "Publish" at bounding box center [487, 8] width 14 height 5
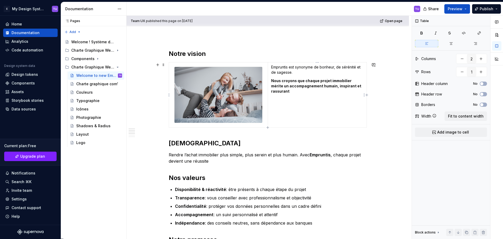
click at [300, 74] on p "Empruntis est synonyme de bonheur, de sérénité et de sagesse." at bounding box center [317, 69] width 92 height 10
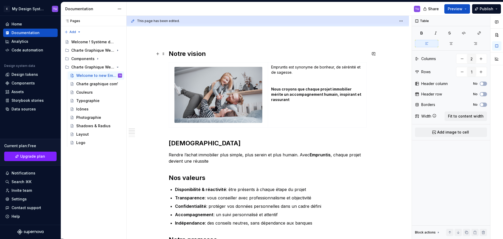
click at [340, 52] on h2 "Notre vision" at bounding box center [268, 54] width 198 height 8
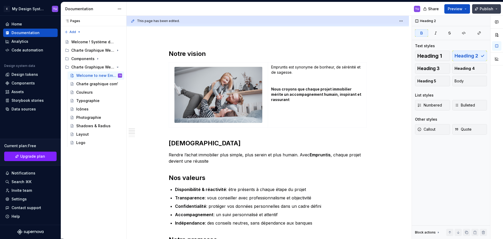
click at [485, 10] on span "Publish" at bounding box center [487, 8] width 14 height 5
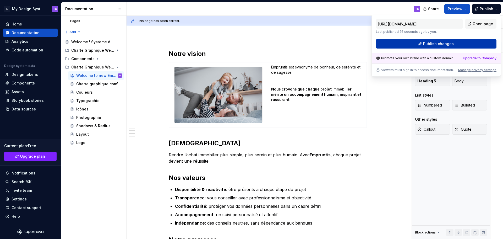
click at [448, 44] on span "Publish changes" at bounding box center [438, 43] width 31 height 5
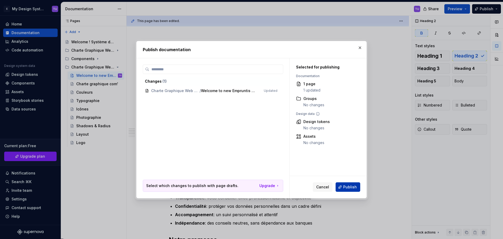
click at [343, 190] on button "Publish" at bounding box center [348, 186] width 25 height 9
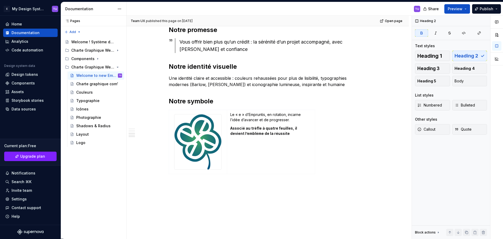
scroll to position [277, 0]
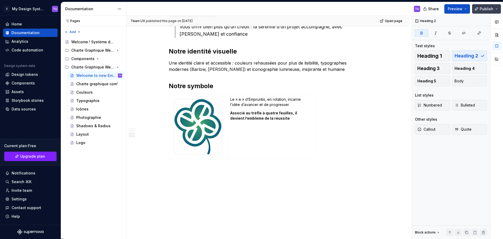
click at [490, 11] on span "Publish" at bounding box center [487, 8] width 14 height 5
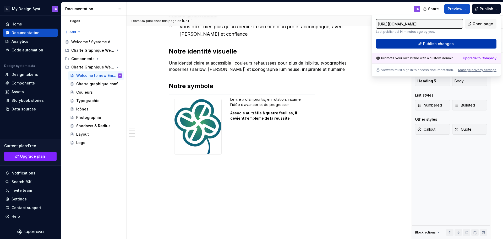
click at [431, 41] on span "Publish changes" at bounding box center [438, 43] width 31 height 5
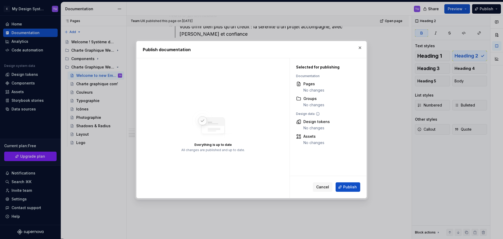
click at [321, 184] on button "Cancel" at bounding box center [323, 186] width 20 height 9
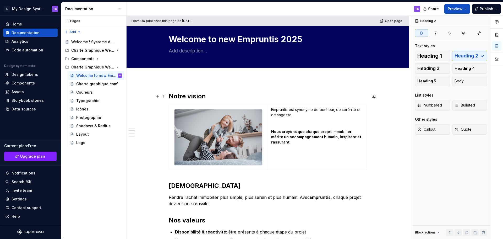
scroll to position [0, 0]
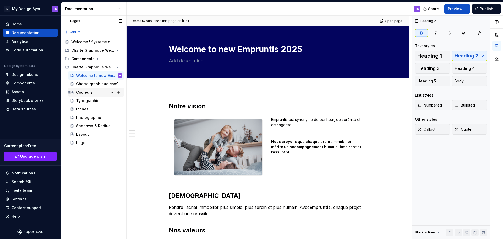
click at [87, 93] on div "Couleurs" at bounding box center [84, 92] width 17 height 5
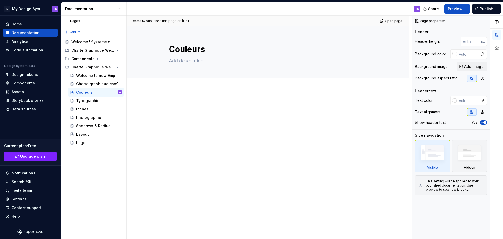
click at [180, 96] on div at bounding box center [268, 144] width 282 height 110
click at [104, 51] on icon "Page tree" at bounding box center [104, 50] width 1 height 1
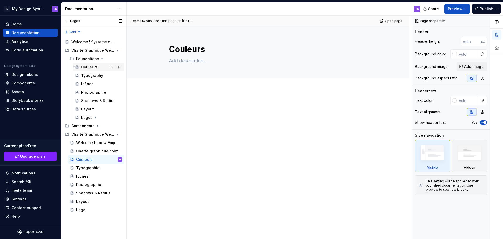
click at [99, 65] on div "Couleurs" at bounding box center [101, 66] width 41 height 7
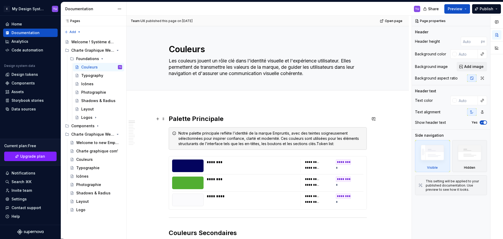
click at [172, 118] on h2 "Palette Principale" at bounding box center [268, 118] width 198 height 8
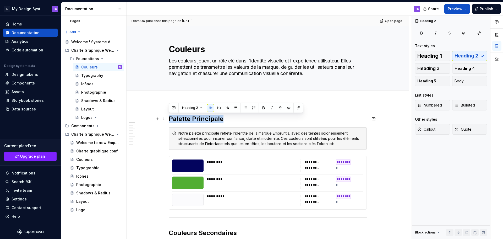
drag, startPoint x: 172, startPoint y: 118, endPoint x: 211, endPoint y: 120, distance: 38.6
click at [211, 120] on h2 "Palette Principale" at bounding box center [268, 118] width 198 height 8
copy h2 "Palette Principale"
click at [90, 160] on div "Couleurs" at bounding box center [84, 159] width 17 height 5
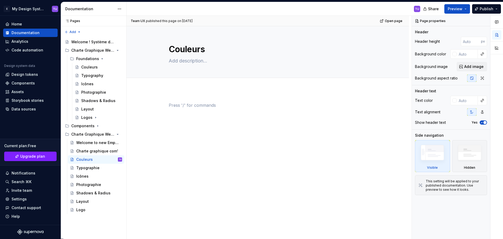
click at [181, 113] on div at bounding box center [268, 112] width 198 height 20
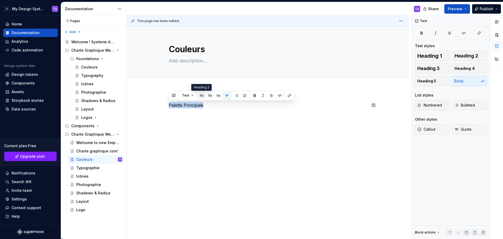
click at [202, 97] on button "button" at bounding box center [201, 95] width 7 height 7
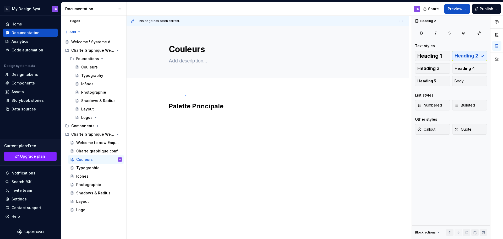
click at [185, 95] on div "This page has been edited. Couleurs Edit header Palette Principale" at bounding box center [269, 127] width 285 height 223
click at [179, 95] on div "Palette Principale" at bounding box center [268, 144] width 282 height 110
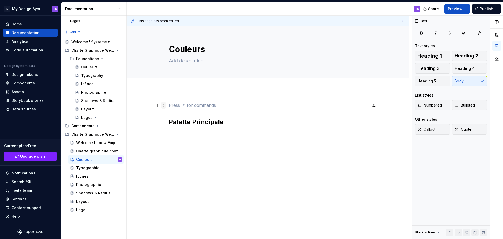
click at [164, 106] on span at bounding box center [163, 104] width 4 height 7
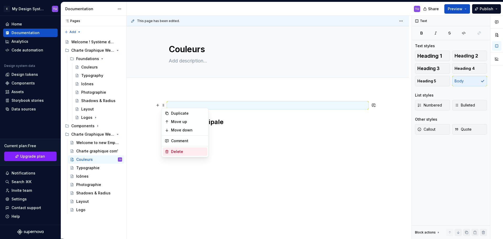
click at [175, 150] on div "Delete" at bounding box center [188, 151] width 34 height 5
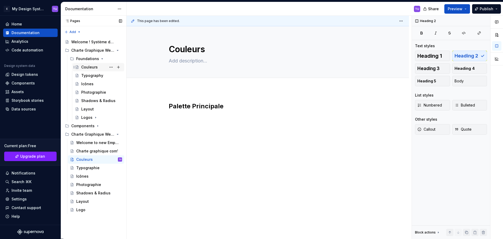
click at [89, 66] on div "Couleurs" at bounding box center [89, 66] width 17 height 5
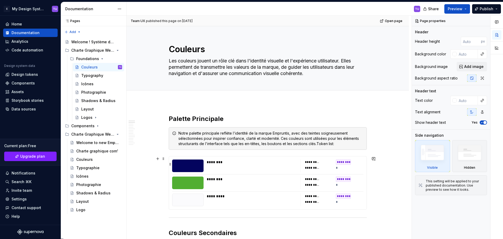
scroll to position [79, 0]
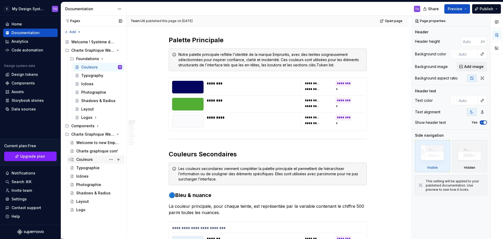
click at [84, 157] on div "Couleurs" at bounding box center [84, 159] width 17 height 5
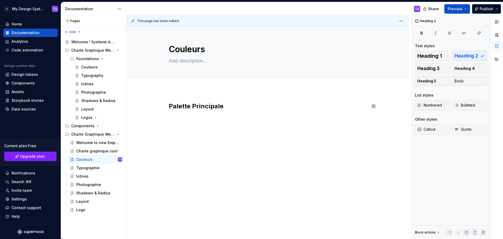
click at [172, 120] on div "Palette Principale" at bounding box center [268, 112] width 198 height 20
click at [239, 108] on h2 "Palette Principale" at bounding box center [268, 106] width 198 height 8
click at [159, 108] on button "button" at bounding box center [157, 105] width 7 height 7
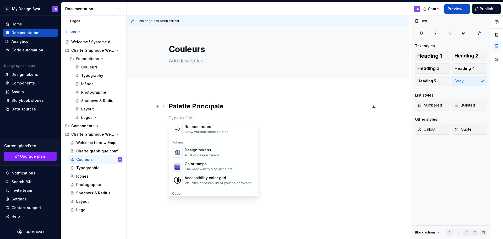
scroll to position [393, 0]
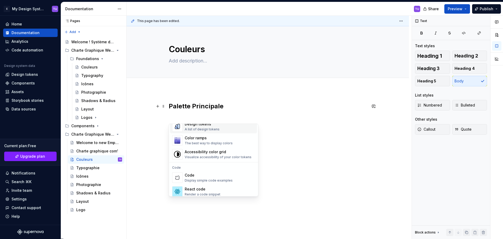
click at [207, 129] on div "A list of design tokens" at bounding box center [202, 129] width 35 height 4
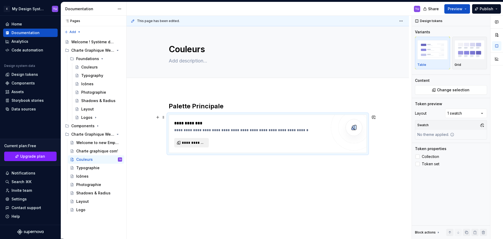
click at [190, 142] on span "**********" at bounding box center [194, 142] width 24 height 5
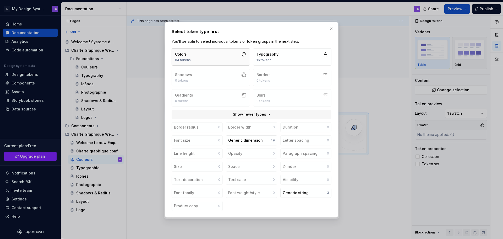
click at [208, 55] on button "Colors 84 tokens" at bounding box center [211, 56] width 78 height 17
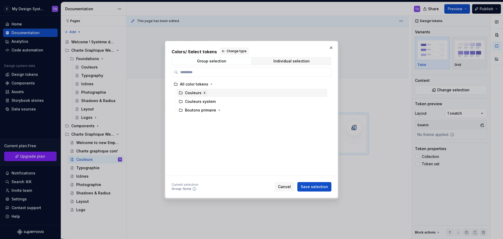
click at [203, 92] on icon "button" at bounding box center [205, 93] width 4 height 4
click at [205, 94] on icon "button" at bounding box center [205, 93] width 4 height 4
click at [292, 59] on div "Individual selection" at bounding box center [292, 61] width 36 height 4
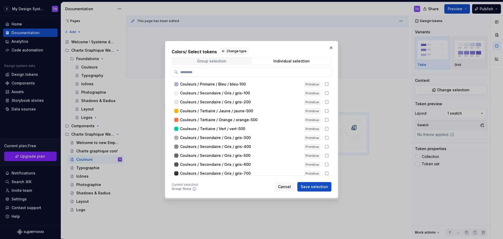
click at [229, 61] on span "Group selection" at bounding box center [211, 60] width 79 height 7
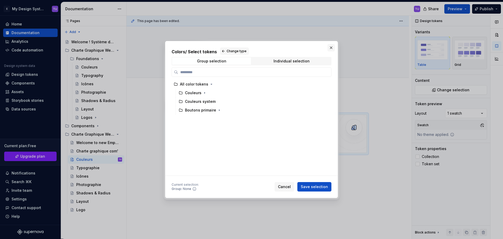
click at [328, 45] on button "button" at bounding box center [330, 47] width 7 height 7
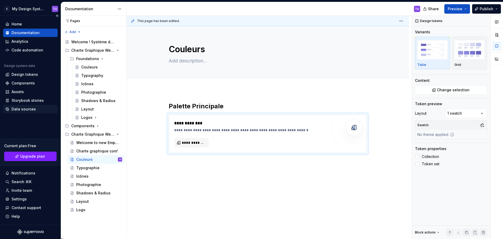
click at [18, 106] on div "Data sources" at bounding box center [30, 109] width 54 height 8
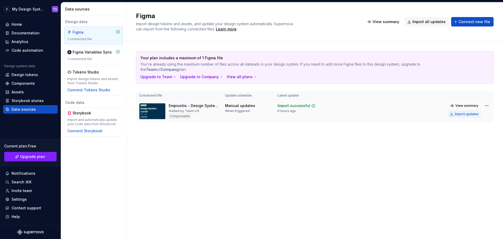
click at [459, 114] on div "Import updates" at bounding box center [467, 114] width 24 height 4
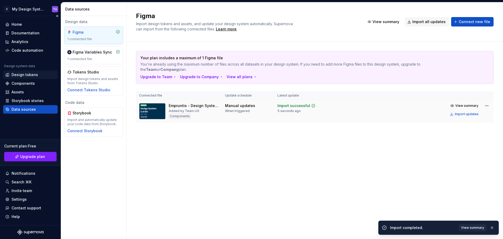
click at [18, 73] on div "Design tokens" at bounding box center [25, 74] width 26 height 5
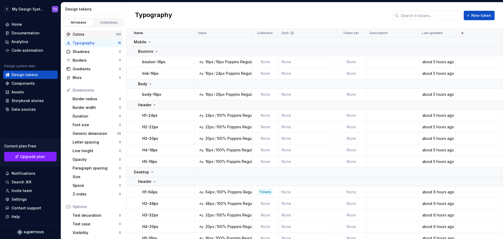
click at [99, 35] on div "Colors" at bounding box center [94, 34] width 43 height 5
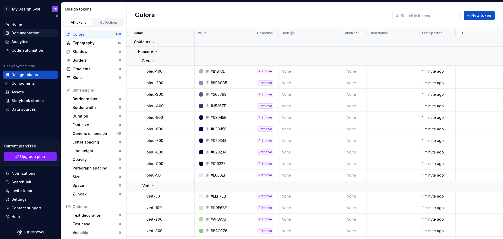
click at [26, 35] on div "Documentation" at bounding box center [26, 32] width 28 height 5
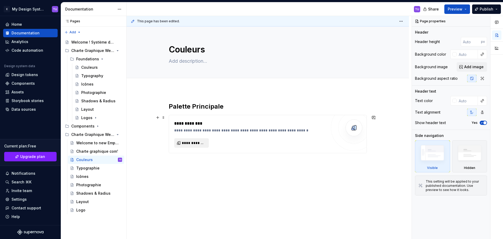
click at [192, 145] on span "**********" at bounding box center [194, 142] width 24 height 5
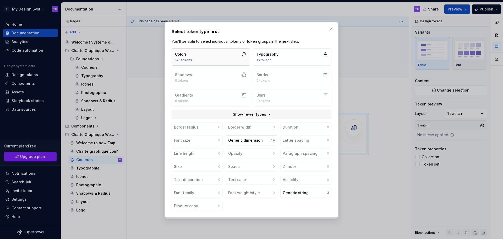
click at [227, 61] on button "Colors 146 tokens" at bounding box center [211, 56] width 78 height 17
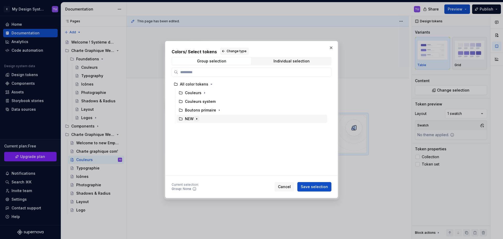
click at [198, 119] on icon "button" at bounding box center [197, 119] width 4 height 4
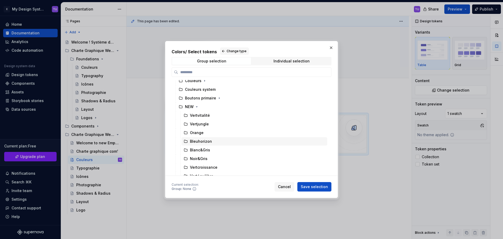
scroll to position [17, 0]
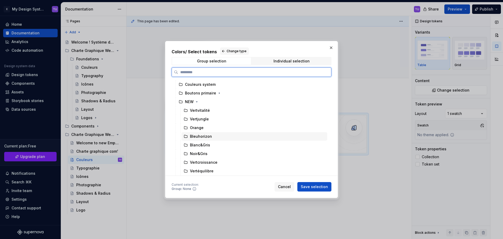
click at [206, 134] on div "Bleuhorizon" at bounding box center [201, 136] width 22 height 5
click at [310, 187] on span "Save selection" at bounding box center [314, 186] width 27 height 5
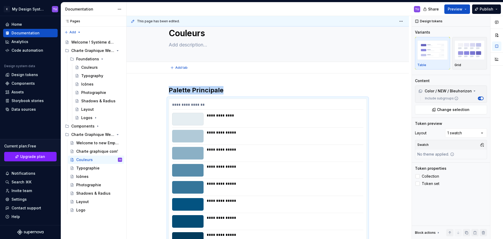
scroll to position [6, 0]
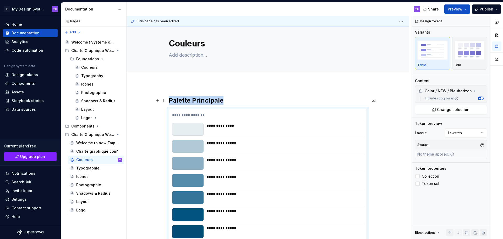
click at [230, 98] on h2 "Palette Principale" at bounding box center [268, 100] width 198 height 8
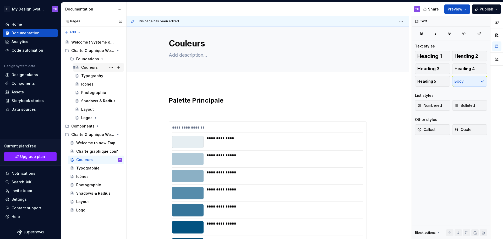
click at [96, 68] on div "Couleurs" at bounding box center [89, 67] width 17 height 5
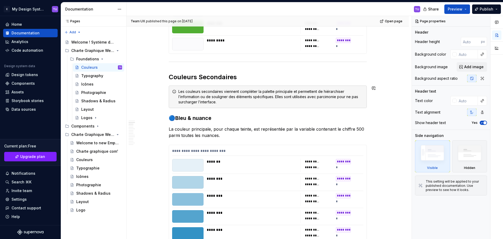
scroll to position [157, 0]
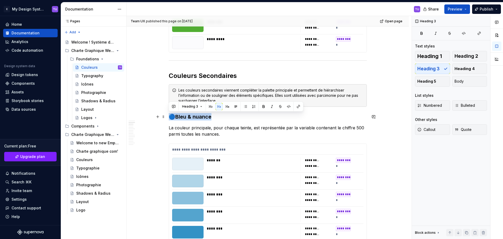
drag, startPoint x: 170, startPoint y: 116, endPoint x: 219, endPoint y: 114, distance: 49.0
click at [219, 114] on h3 "🔵Bleu & nuance" at bounding box center [268, 116] width 198 height 7
copy h3 "🔵Bleu & nuance"
click at [83, 159] on div "Couleurs" at bounding box center [84, 159] width 17 height 5
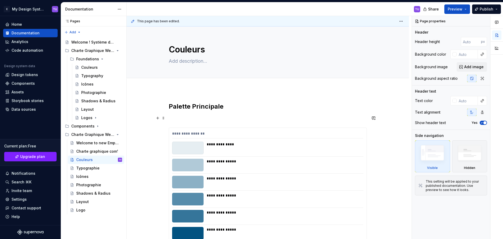
click at [180, 119] on p at bounding box center [268, 118] width 198 height 6
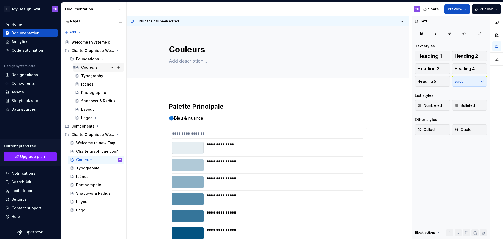
click at [87, 66] on div "Couleurs" at bounding box center [89, 67] width 17 height 5
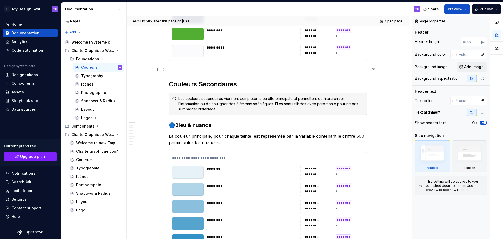
scroll to position [157, 0]
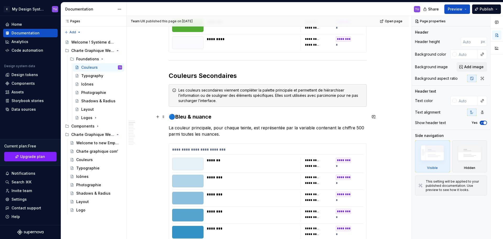
click at [175, 116] on h3 "🔵Bleu & nuance" at bounding box center [268, 116] width 198 height 7
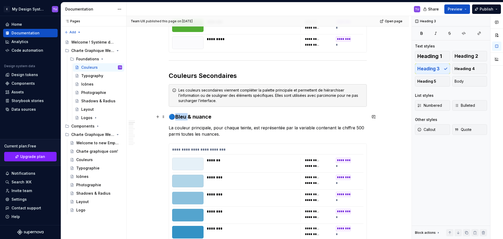
click at [176, 116] on h3 "🔵Bleu & nuance" at bounding box center [268, 116] width 198 height 7
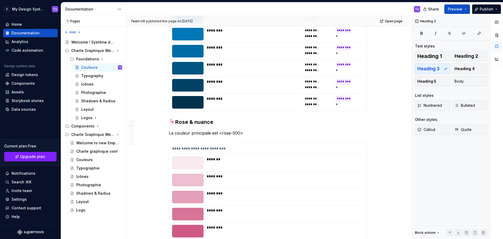
scroll to position [419, 0]
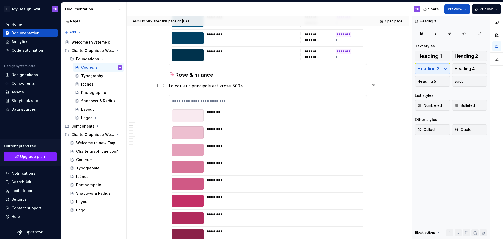
click at [171, 88] on p "La couleur principale est <rose-500>" at bounding box center [268, 86] width 198 height 6
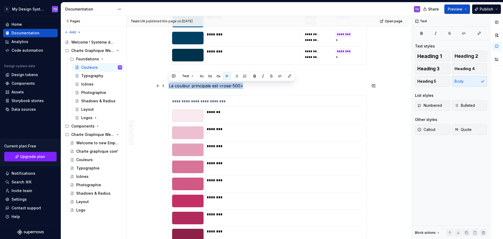
drag, startPoint x: 171, startPoint y: 88, endPoint x: 242, endPoint y: 85, distance: 71.1
click at [242, 85] on p "La couleur principale est <rose-500>" at bounding box center [268, 86] width 198 height 6
copy p "La couleur principale est <rose-500>"
click at [85, 160] on div "Couleurs" at bounding box center [84, 159] width 17 height 5
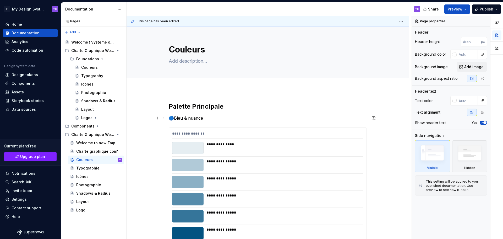
type textarea "*"
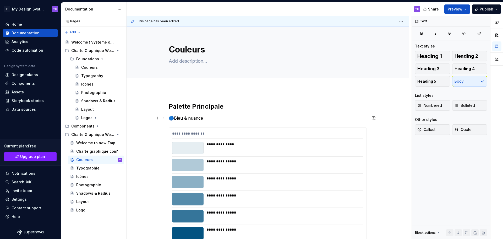
click at [209, 116] on p "🔵Bleu & nuance" at bounding box center [268, 118] width 198 height 6
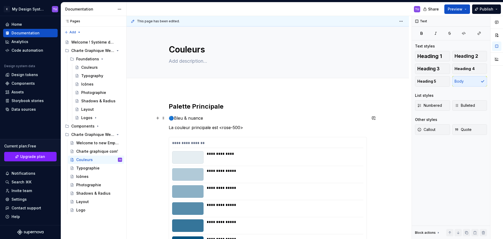
click at [177, 117] on p "🔵Bleu & nuance" at bounding box center [268, 118] width 198 height 6
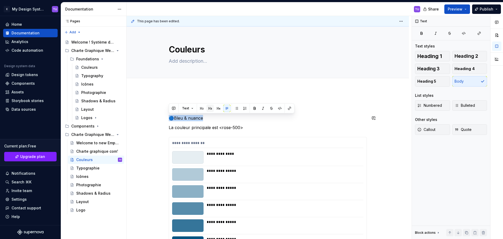
click at [211, 106] on button "button" at bounding box center [209, 108] width 7 height 7
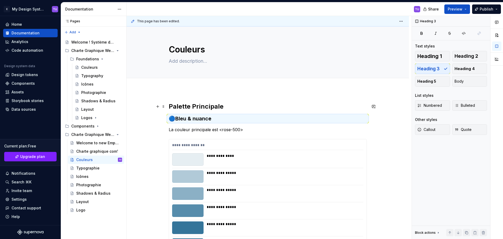
click at [212, 108] on h2 "Palette Principale" at bounding box center [268, 106] width 198 height 8
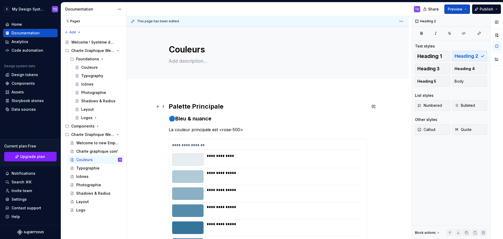
click at [224, 103] on h2 "Palette Principale" at bounding box center [268, 106] width 198 height 8
click at [217, 104] on h2 "Palette Principale" at bounding box center [268, 106] width 198 height 8
click at [211, 124] on div "**********" at bounding box center [268, 212] width 198 height 220
click at [225, 129] on p "La couleur principale est <rose-500>" at bounding box center [268, 129] width 198 height 6
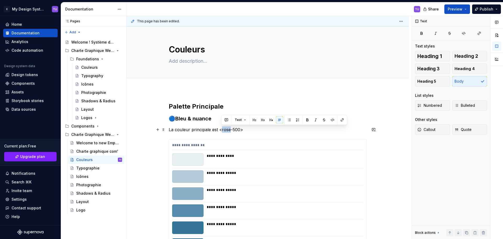
click at [225, 129] on p "La couleur principale est <rose-500>" at bounding box center [268, 129] width 198 height 6
click at [266, 127] on p "La couleur principale est <bleuhorizon-500>" at bounding box center [268, 129] width 198 height 6
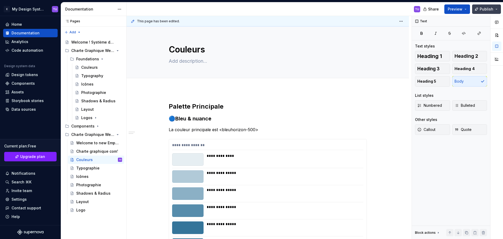
click at [490, 10] on span "Publish" at bounding box center [487, 9] width 14 height 5
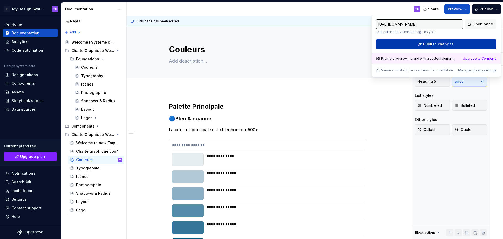
click at [447, 43] on span "Publish changes" at bounding box center [438, 43] width 31 height 5
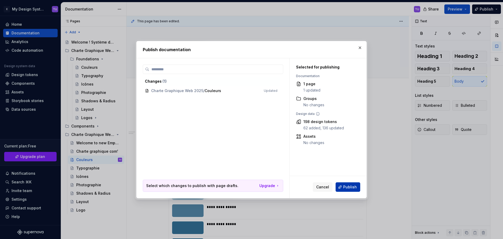
click at [339, 183] on button "Publish" at bounding box center [348, 186] width 25 height 9
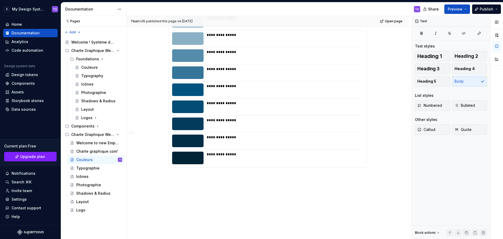
scroll to position [157, 0]
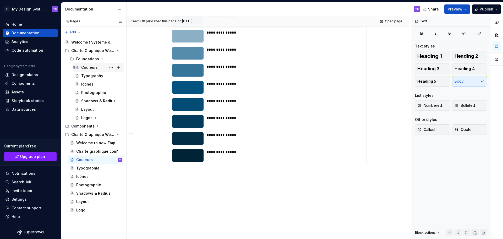
click at [85, 68] on div "Couleurs" at bounding box center [89, 67] width 17 height 5
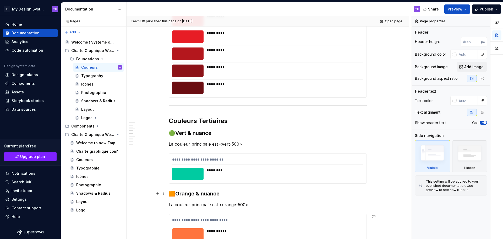
scroll to position [812, 0]
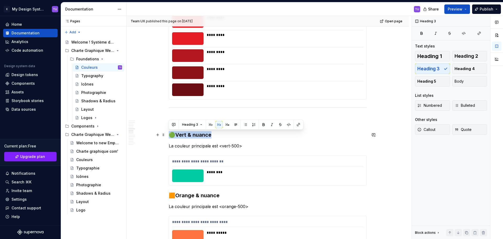
drag, startPoint x: 170, startPoint y: 135, endPoint x: 211, endPoint y: 135, distance: 41.4
click at [211, 135] on h3 "🟢Vert & nuance" at bounding box center [268, 134] width 198 height 7
copy h3 "🟢Vert & nuance"
click at [86, 155] on div "Charte graphique com'" at bounding box center [96, 151] width 56 height 8
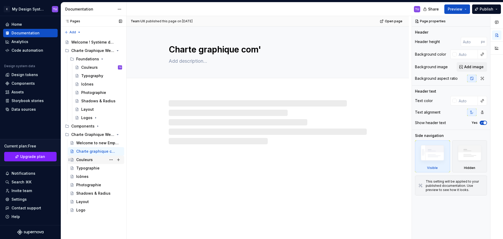
click at [90, 157] on div "Couleurs" at bounding box center [99, 159] width 46 height 7
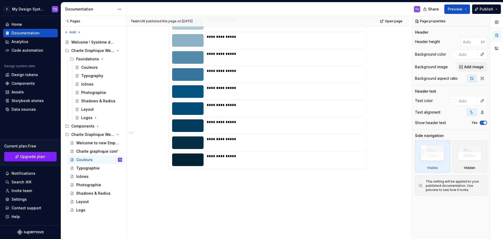
scroll to position [161, 0]
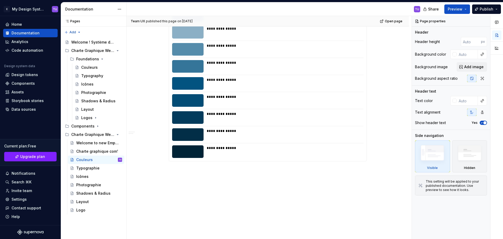
click at [182, 170] on div "**********" at bounding box center [268, 83] width 282 height 310
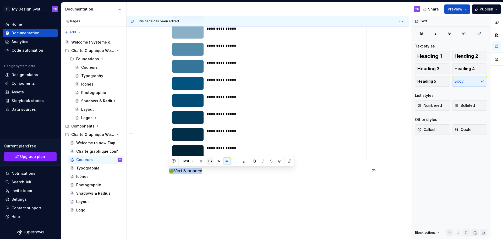
click at [209, 160] on button "button" at bounding box center [209, 160] width 7 height 7
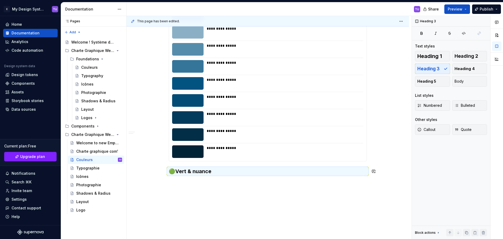
click at [176, 180] on div "**********" at bounding box center [268, 61] width 198 height 240
click at [177, 182] on div "**********" at bounding box center [268, 90] width 282 height 324
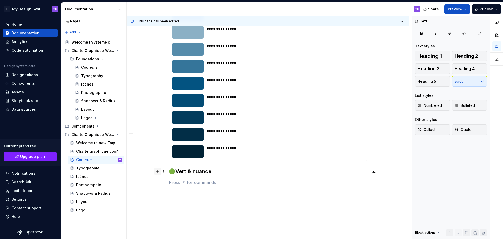
click at [160, 171] on button "button" at bounding box center [157, 170] width 7 height 7
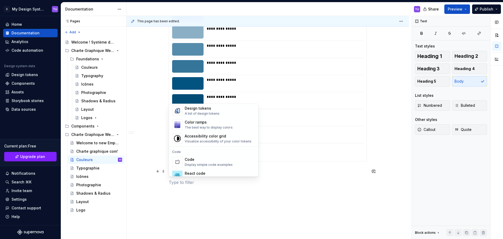
scroll to position [393, 0]
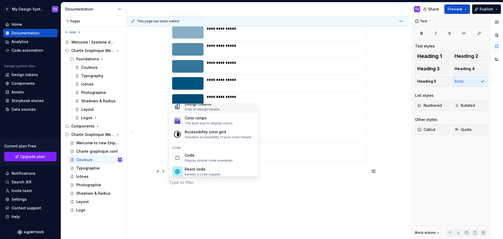
click at [201, 109] on div "A list of design tokens" at bounding box center [202, 109] width 35 height 4
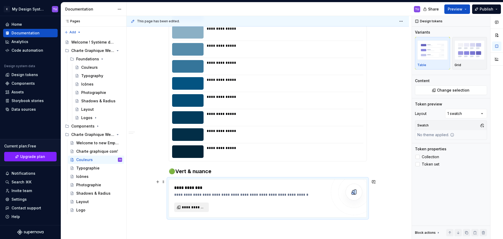
click at [192, 206] on span "**********" at bounding box center [194, 206] width 24 height 5
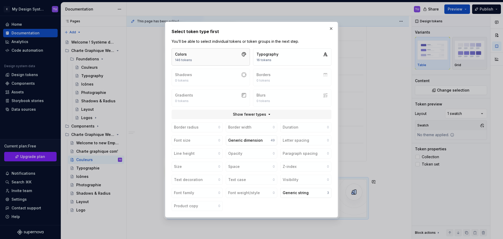
click at [207, 56] on button "Colors 146 tokens" at bounding box center [211, 56] width 78 height 17
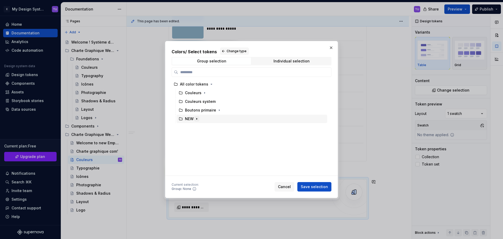
click at [196, 118] on icon "button" at bounding box center [197, 119] width 4 height 4
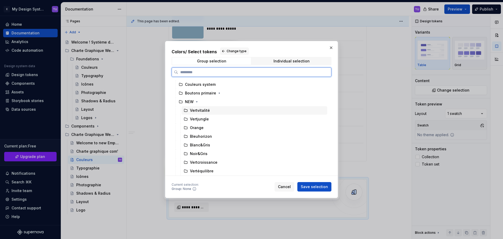
click at [201, 110] on div "Vertvitalité" at bounding box center [200, 110] width 20 height 5
click at [200, 121] on div "Vertjungle" at bounding box center [199, 118] width 19 height 5
click at [205, 112] on div "Vertvitalité" at bounding box center [200, 110] width 20 height 5
click at [313, 185] on span "Save selection" at bounding box center [314, 186] width 27 height 5
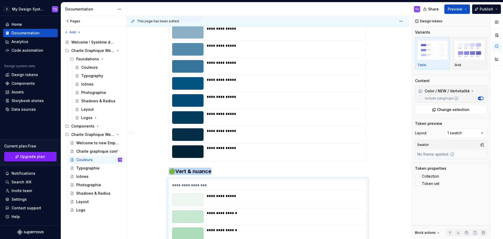
scroll to position [285, 0]
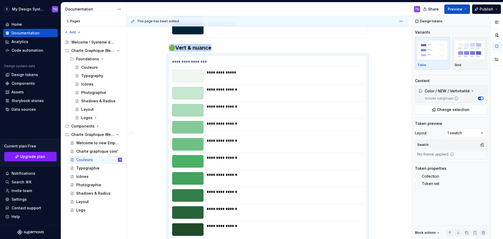
type textarea "*"
click at [207, 63] on div "**********" at bounding box center [267, 63] width 191 height 8
click at [444, 109] on span "Change selection" at bounding box center [453, 109] width 32 height 5
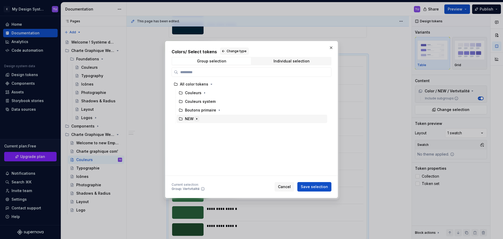
click at [198, 118] on icon "button" at bounding box center [197, 119] width 4 height 4
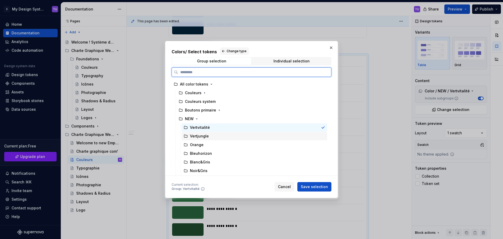
click at [210, 135] on div "Vertjungle" at bounding box center [255, 136] width 146 height 8
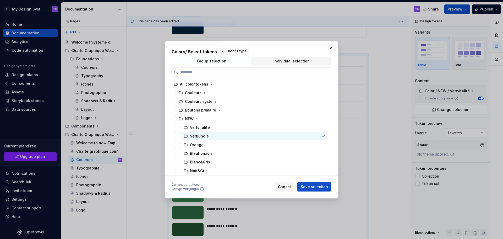
click at [313, 186] on span "Save selection" at bounding box center [314, 186] width 27 height 5
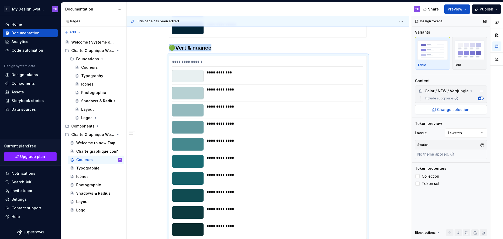
click at [449, 111] on span "Change selection" at bounding box center [453, 109] width 32 height 5
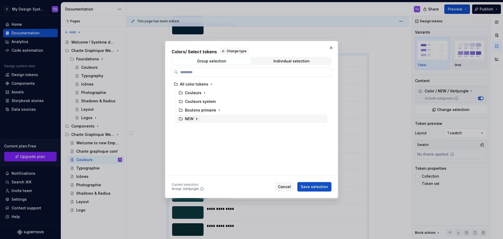
click at [194, 119] on button "button" at bounding box center [196, 118] width 5 height 5
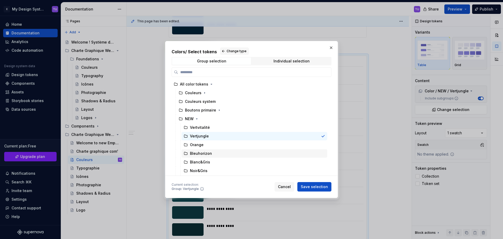
scroll to position [17, 0]
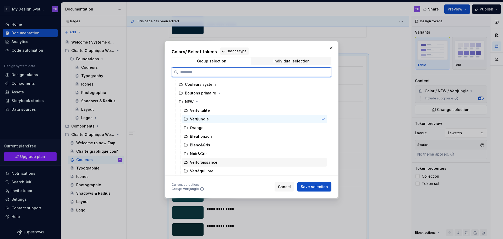
click at [209, 161] on div "Vertcroissance" at bounding box center [204, 162] width 28 height 5
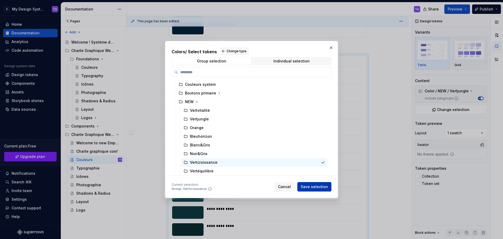
click at [310, 186] on span "Save selection" at bounding box center [314, 186] width 27 height 5
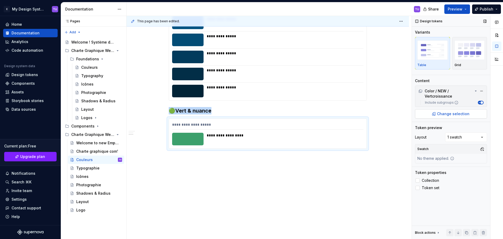
click at [456, 114] on span "Change selection" at bounding box center [453, 113] width 32 height 5
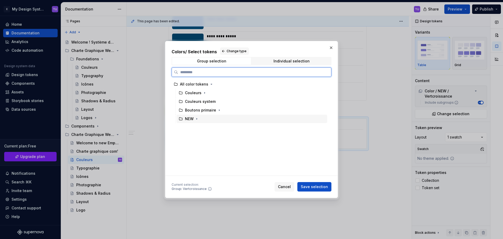
click at [204, 119] on div "NEW" at bounding box center [252, 118] width 151 height 8
click at [199, 119] on button "button" at bounding box center [196, 118] width 5 height 5
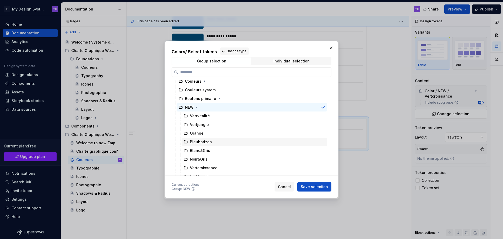
scroll to position [17, 0]
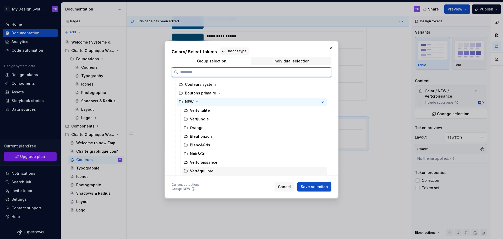
drag, startPoint x: 201, startPoint y: 172, endPoint x: 206, endPoint y: 170, distance: 4.8
click at [201, 172] on div "Vertéquilibre" at bounding box center [202, 170] width 24 height 5
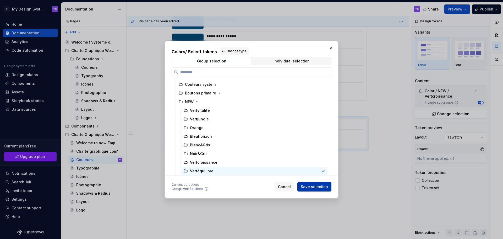
click at [309, 188] on span "Save selection" at bounding box center [314, 186] width 27 height 5
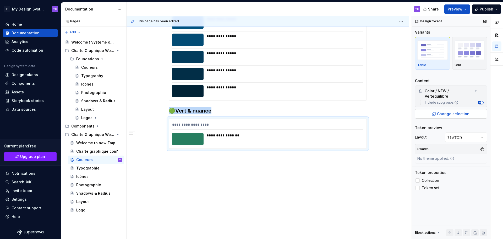
click at [447, 111] on span "Change selection" at bounding box center [453, 113] width 32 height 5
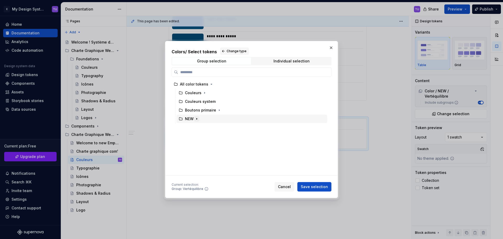
click at [198, 119] on icon "button" at bounding box center [197, 119] width 4 height 4
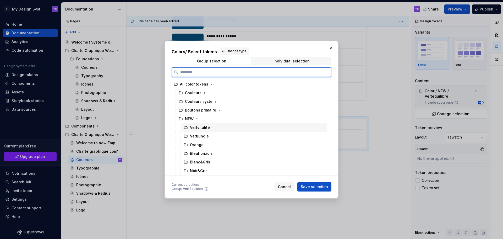
click at [214, 127] on div "Vertvitalité" at bounding box center [255, 127] width 146 height 8
click at [315, 187] on span "Save selection" at bounding box center [314, 186] width 27 height 5
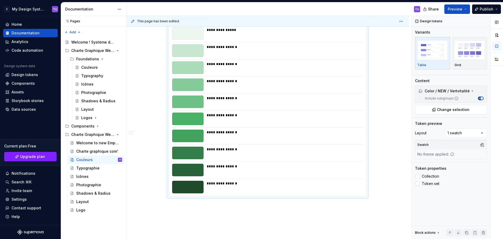
scroll to position [363, 0]
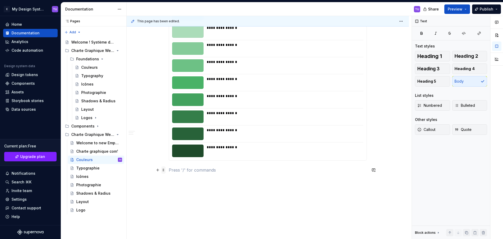
click at [162, 170] on span at bounding box center [163, 169] width 4 height 7
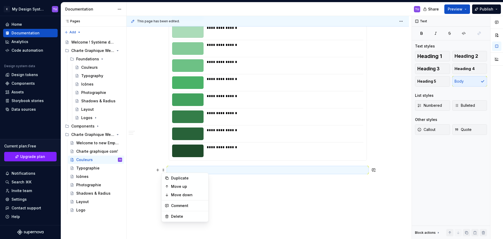
click at [226, 173] on p at bounding box center [268, 170] width 198 height 6
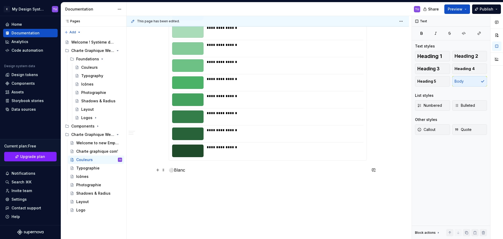
click at [190, 170] on p "⚪Blanc" at bounding box center [268, 170] width 198 height 6
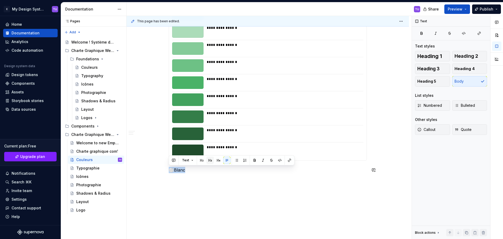
click at [211, 159] on button "button" at bounding box center [209, 159] width 7 height 7
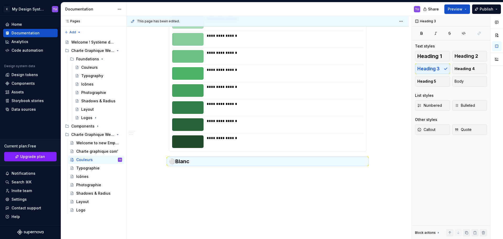
scroll to position [376, 0]
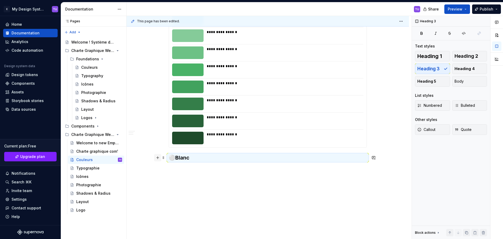
click at [159, 157] on button "button" at bounding box center [157, 157] width 7 height 7
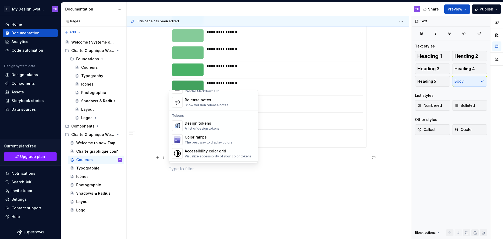
scroll to position [367, 0]
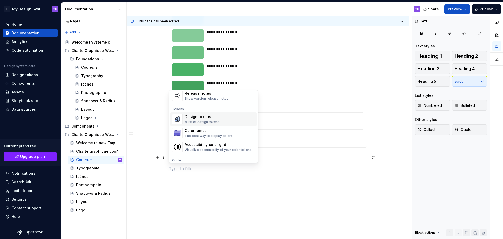
click at [203, 117] on div "Design tokens" at bounding box center [202, 116] width 35 height 5
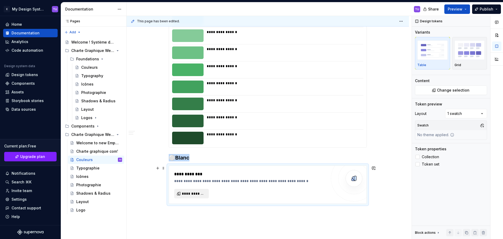
click at [195, 190] on button "**********" at bounding box center [191, 193] width 35 height 9
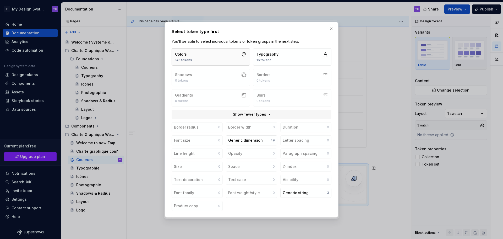
click at [219, 49] on button "Colors 146 tokens" at bounding box center [211, 56] width 78 height 17
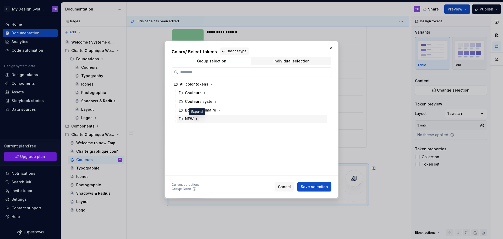
click at [196, 117] on icon "button" at bounding box center [197, 119] width 4 height 4
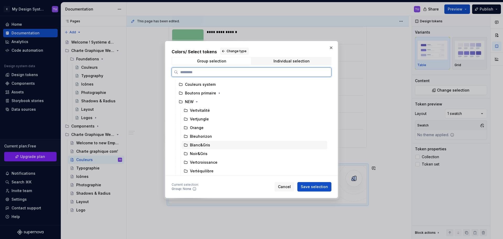
click at [203, 144] on div "Blanc&Gris" at bounding box center [200, 144] width 20 height 5
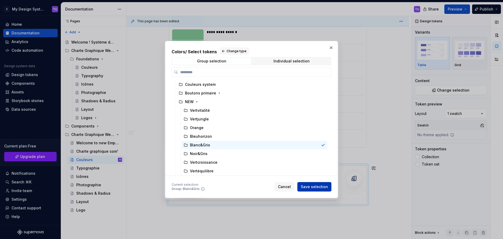
click at [319, 187] on span "Save selection" at bounding box center [314, 186] width 27 height 5
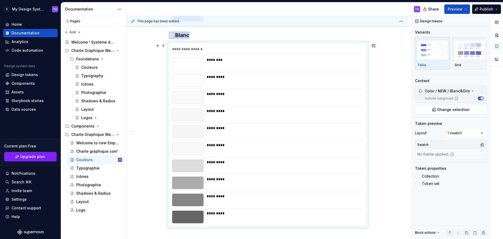
scroll to position [485, 0]
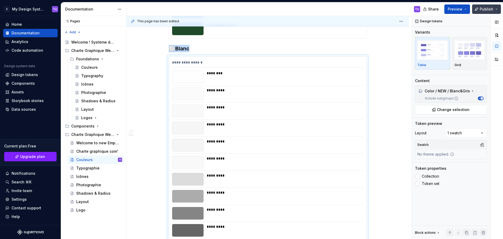
click at [491, 9] on span "Publish" at bounding box center [487, 9] width 14 height 5
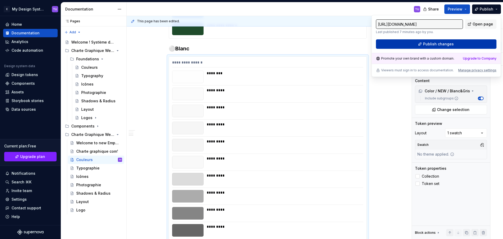
click at [444, 47] on button "Publish changes" at bounding box center [436, 43] width 121 height 9
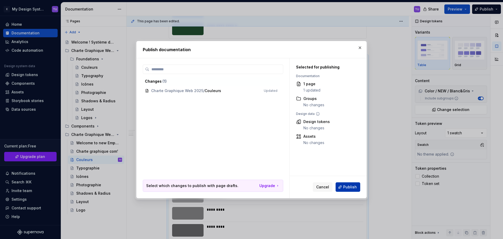
click at [354, 185] on span "Publish" at bounding box center [350, 186] width 14 height 5
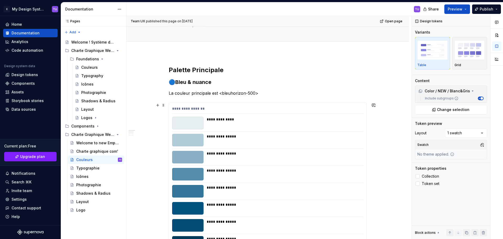
scroll to position [13, 0]
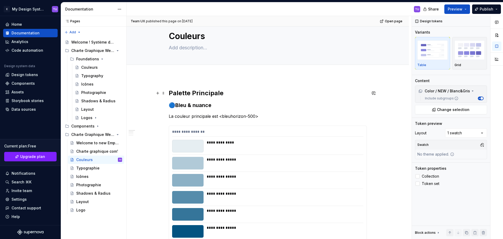
click at [178, 93] on h2 "Palette Principale" at bounding box center [268, 93] width 198 height 8
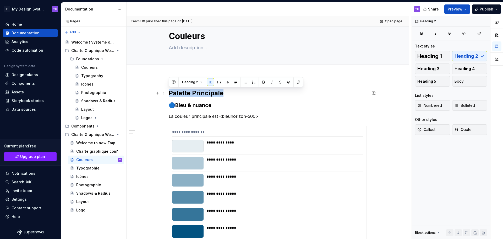
drag, startPoint x: 178, startPoint y: 93, endPoint x: 212, endPoint y: 93, distance: 34.3
click at [212, 93] on h2 "Palette Principale" at bounding box center [268, 93] width 198 height 8
copy h2 "Palette Principale"
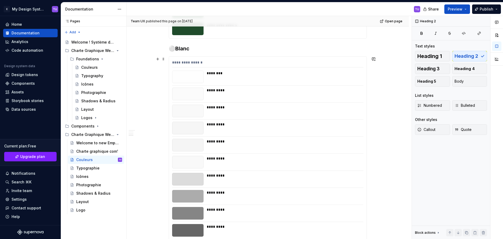
scroll to position [564, 0]
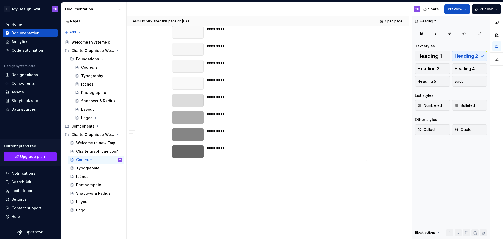
click at [175, 168] on div "**********" at bounding box center [269, 127] width 285 height 223
click at [179, 170] on div "**********" at bounding box center [269, 127] width 285 height 223
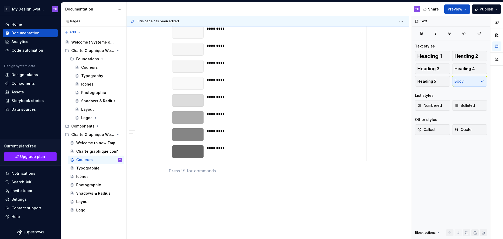
click at [179, 168] on p at bounding box center [268, 170] width 198 height 6
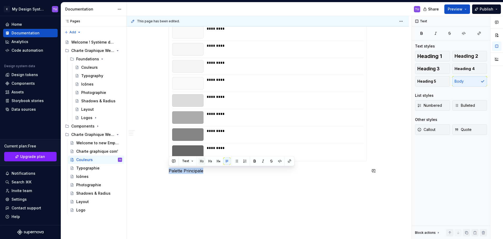
click at [203, 161] on button "button" at bounding box center [201, 160] width 7 height 7
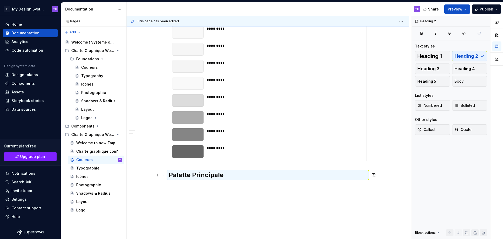
click at [179, 174] on h2 "Palette Principale" at bounding box center [268, 175] width 198 height 8
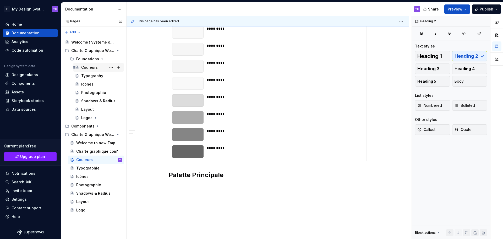
click at [89, 70] on div "Couleurs" at bounding box center [101, 67] width 41 height 7
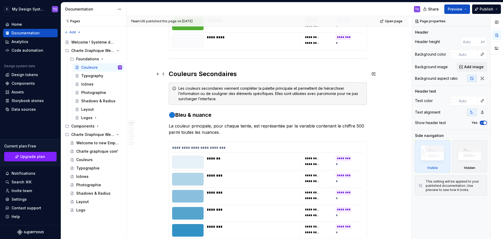
scroll to position [157, 0]
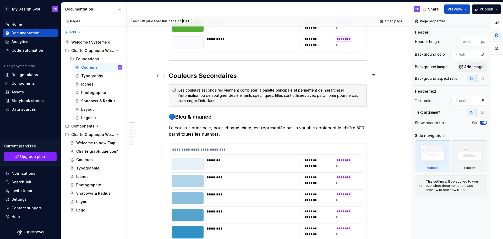
click at [185, 73] on h2 "Couleurs Secondaires" at bounding box center [268, 76] width 198 height 8
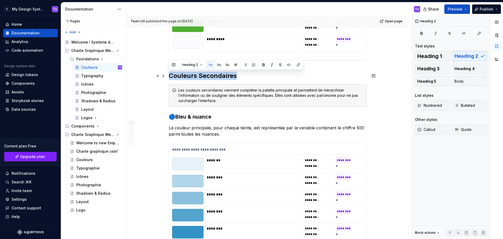
drag, startPoint x: 185, startPoint y: 73, endPoint x: 207, endPoint y: 73, distance: 21.7
click at [207, 73] on h2 "Couleurs Secondaires" at bounding box center [268, 76] width 198 height 8
copy h2 "Couleurs Secondaires"
click at [95, 159] on div "Couleurs" at bounding box center [99, 159] width 46 height 7
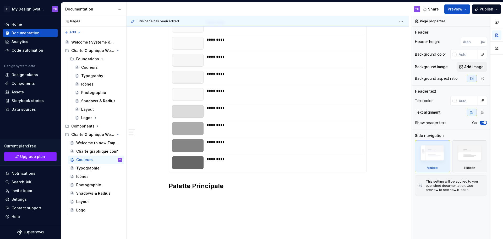
scroll to position [581, 0]
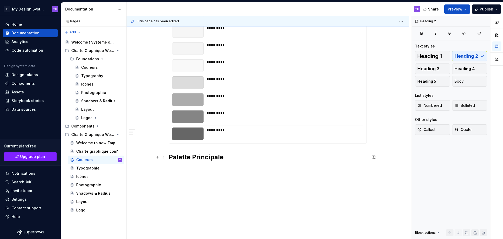
click at [177, 157] on h2 "Palette Principale" at bounding box center [268, 157] width 198 height 8
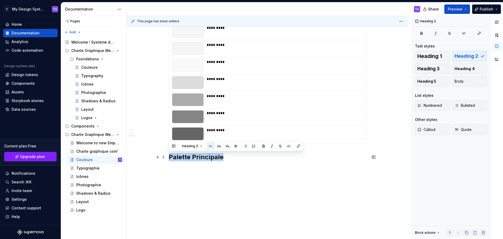
drag, startPoint x: 177, startPoint y: 157, endPoint x: 202, endPoint y: 158, distance: 24.9
click at [202, 158] on h2 "Palette Principale" at bounding box center [268, 157] width 198 height 8
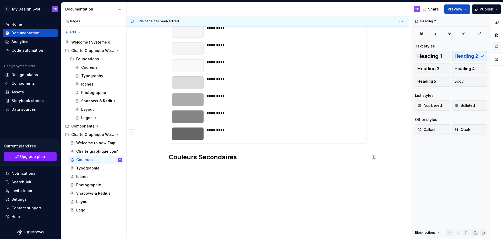
click at [245, 158] on h2 "Couleurs Secondaires" at bounding box center [268, 157] width 198 height 8
click at [160, 159] on button "button" at bounding box center [157, 156] width 7 height 7
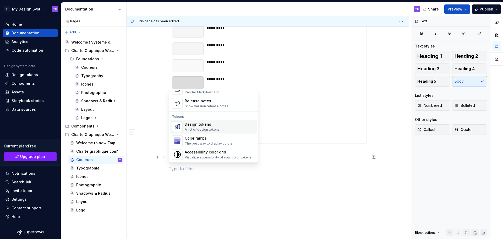
scroll to position [367, 0]
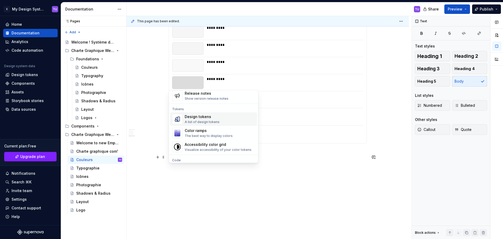
click at [200, 118] on div "Design tokens" at bounding box center [202, 116] width 35 height 5
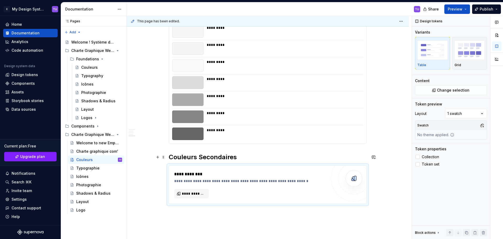
type textarea "*"
click at [194, 194] on span "**********" at bounding box center [194, 193] width 24 height 5
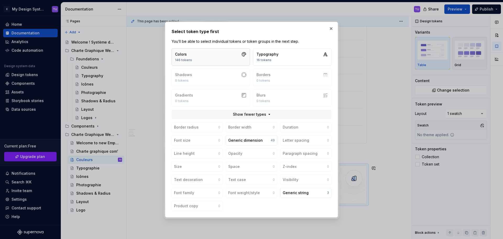
click at [216, 54] on button "Colors 146 tokens" at bounding box center [211, 56] width 78 height 17
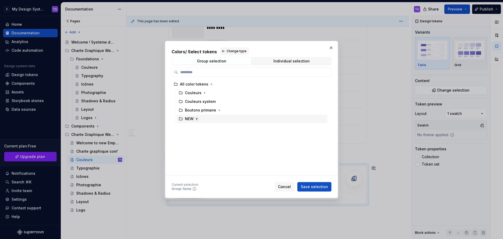
click at [196, 118] on icon "button" at bounding box center [197, 119] width 4 height 4
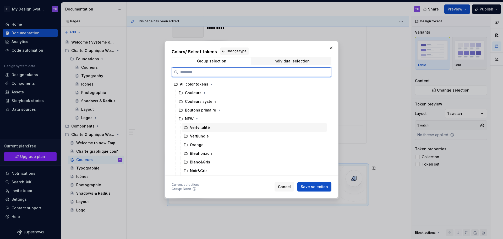
scroll to position [17, 0]
click at [200, 153] on div "Noir&Gris" at bounding box center [199, 153] width 18 height 5
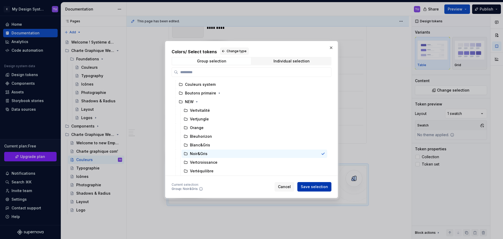
click at [326, 185] on span "Save selection" at bounding box center [314, 186] width 27 height 5
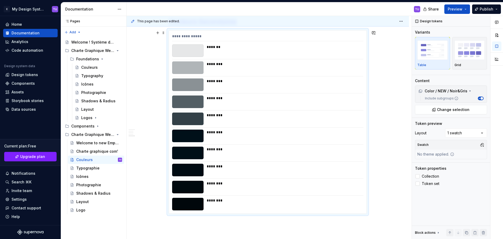
scroll to position [690, 0]
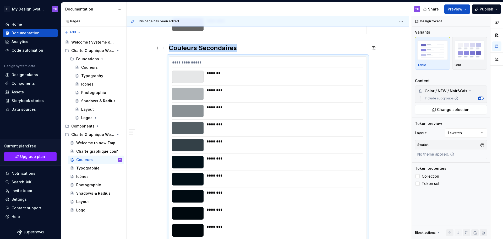
click at [241, 48] on h2 "Couleurs Secondaires" at bounding box center [268, 48] width 198 height 8
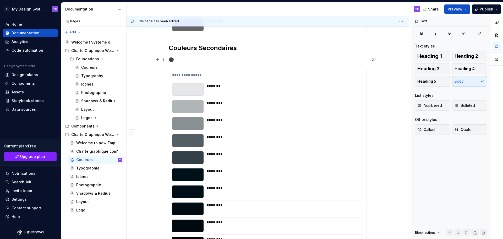
click at [184, 62] on p "⚫" at bounding box center [268, 59] width 198 height 6
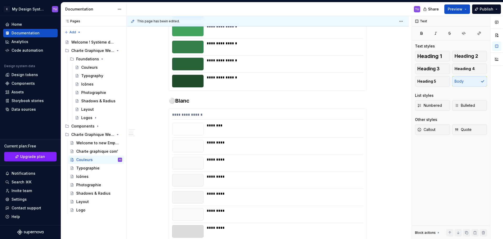
scroll to position [455, 0]
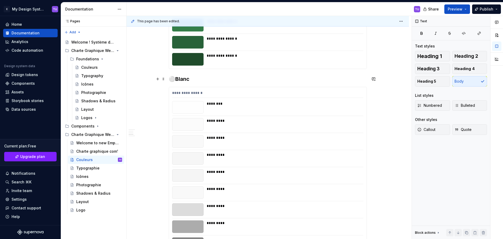
click at [176, 79] on h3 "⚪Blanc" at bounding box center [268, 78] width 198 height 7
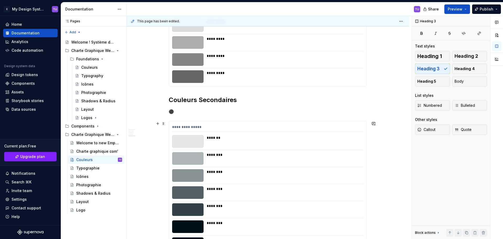
scroll to position [664, 0]
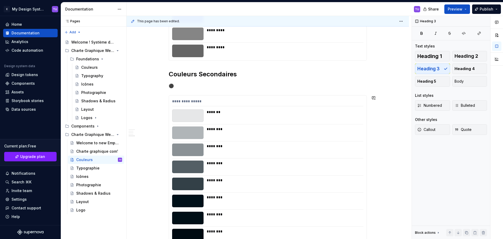
click at [185, 87] on p "⚫" at bounding box center [268, 86] width 198 height 6
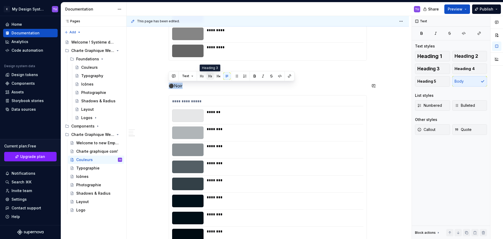
click at [209, 75] on button "button" at bounding box center [209, 75] width 7 height 7
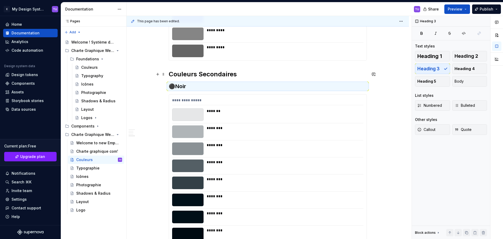
click at [190, 78] on h2 "Couleurs Secondaires" at bounding box center [268, 74] width 198 height 8
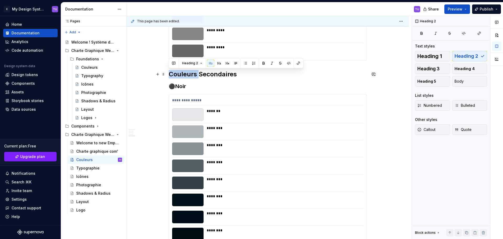
click at [190, 78] on h2 "Couleurs Secondaires" at bounding box center [268, 74] width 198 height 8
click at [185, 89] on h3 "⚫Noir" at bounding box center [268, 86] width 198 height 7
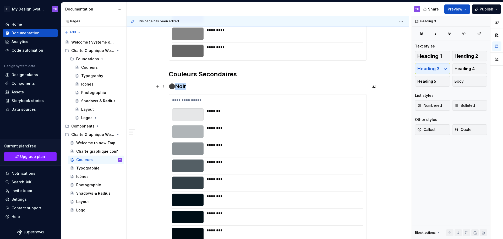
click at [185, 89] on h3 "⚫Noir" at bounding box center [268, 86] width 198 height 7
click at [198, 88] on h3 "⚫Noir" at bounding box center [268, 86] width 198 height 7
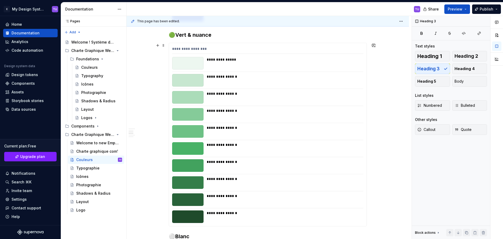
scroll to position [402, 0]
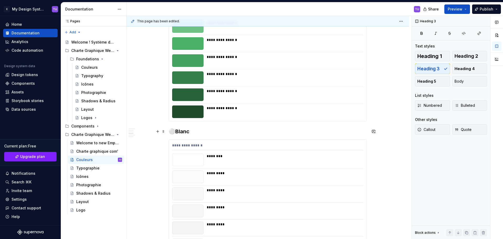
click at [195, 133] on h3 "⚪Blanc" at bounding box center [268, 131] width 198 height 7
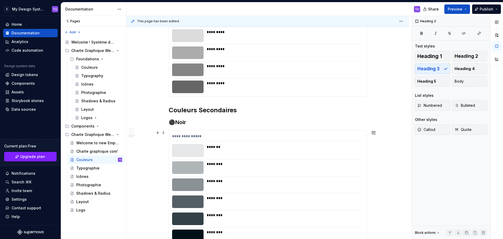
scroll to position [664, 0]
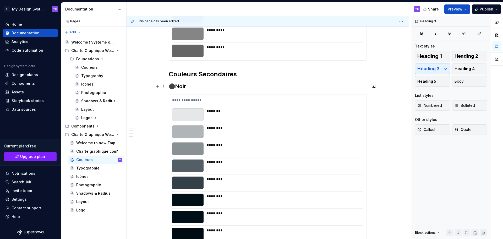
click at [200, 88] on h3 "⚫Noir" at bounding box center [268, 86] width 198 height 7
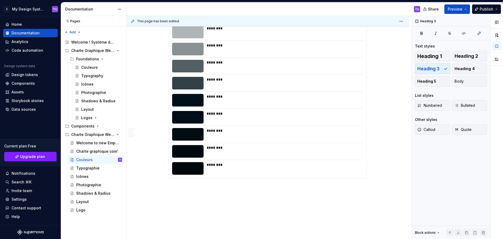
scroll to position [780, 0]
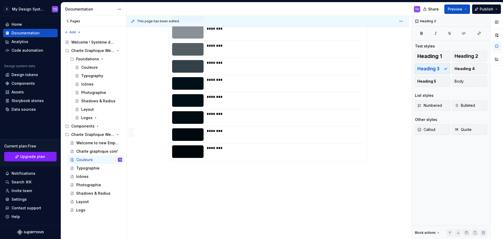
click at [182, 170] on p at bounding box center [268, 170] width 198 height 6
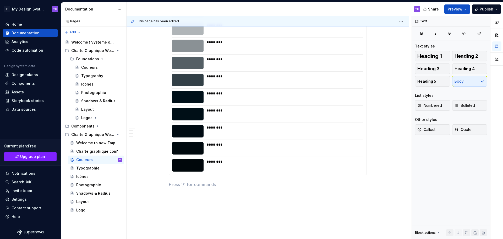
scroll to position [793, 0]
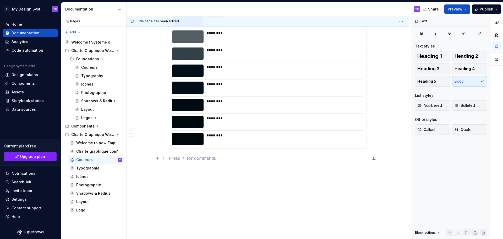
click at [170, 160] on p at bounding box center [268, 158] width 198 height 6
click at [177, 159] on p at bounding box center [268, 158] width 198 height 6
click at [175, 159] on p "Rose" at bounding box center [268, 158] width 198 height 6
click at [178, 159] on p "Rose" at bounding box center [268, 158] width 198 height 6
click at [173, 158] on p "Rose" at bounding box center [268, 158] width 198 height 6
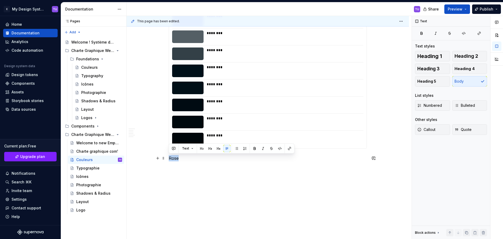
click at [173, 158] on p "Rose" at bounding box center [268, 158] width 198 height 6
click at [209, 148] on button "button" at bounding box center [209, 148] width 7 height 7
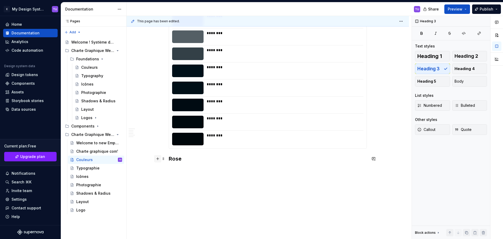
click at [158, 159] on button "button" at bounding box center [157, 158] width 7 height 7
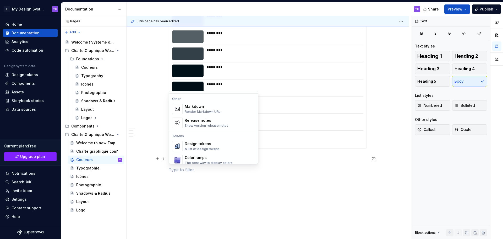
scroll to position [341, 0]
click at [188, 146] on div "Design tokens" at bounding box center [202, 143] width 35 height 5
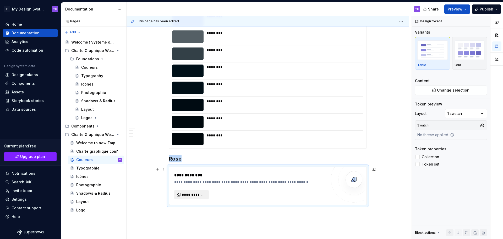
click at [194, 198] on button "**********" at bounding box center [191, 194] width 35 height 9
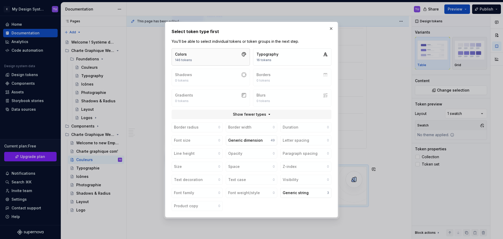
click at [229, 53] on button "Colors 146 tokens" at bounding box center [211, 56] width 78 height 17
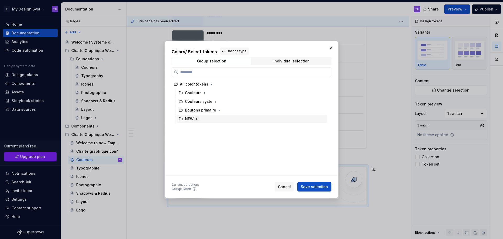
click at [198, 119] on icon "button" at bounding box center [197, 119] width 4 height 4
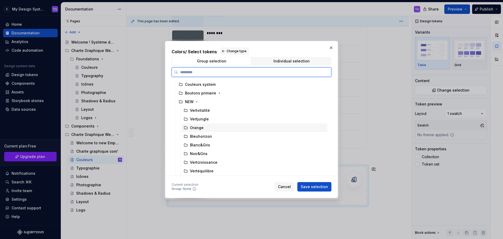
click at [201, 128] on div "Orange" at bounding box center [197, 127] width 14 height 5
click at [303, 185] on span "Save selection" at bounding box center [314, 186] width 27 height 5
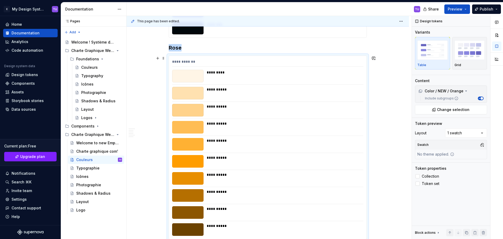
scroll to position [878, 0]
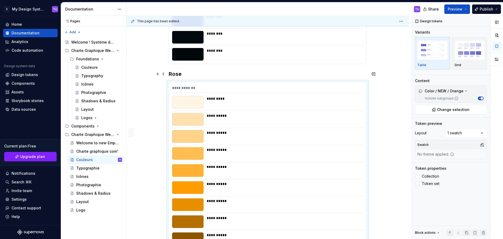
click at [177, 75] on h3 "Rose" at bounding box center [268, 73] width 198 height 7
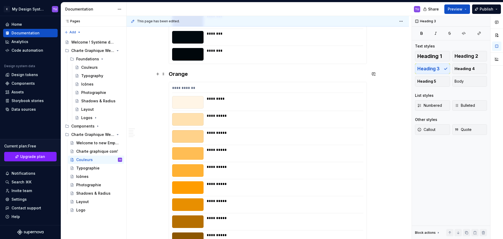
click at [170, 75] on h3 "Orange" at bounding box center [268, 73] width 198 height 7
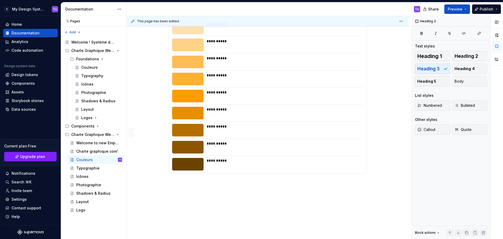
scroll to position [982, 0]
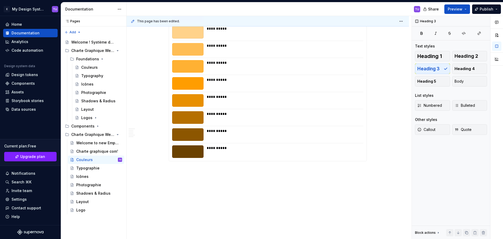
click at [187, 171] on div "**********" at bounding box center [269, 127] width 285 height 223
click at [186, 170] on p at bounding box center [268, 170] width 198 height 6
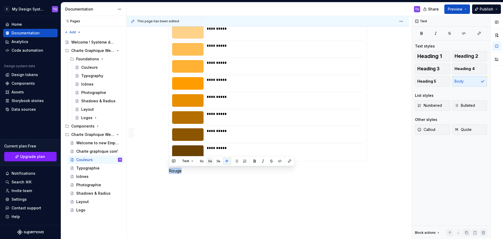
click at [212, 161] on button "button" at bounding box center [209, 160] width 7 height 7
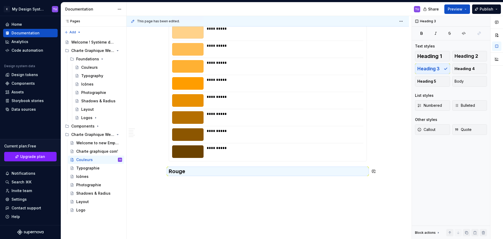
click at [157, 170] on button "button" at bounding box center [157, 170] width 7 height 7
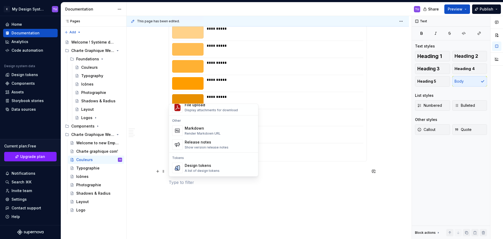
scroll to position [341, 0]
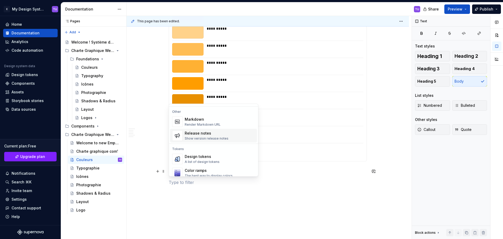
click at [193, 153] on span "Design tokens A list of design tokens" at bounding box center [213, 159] width 87 height 14
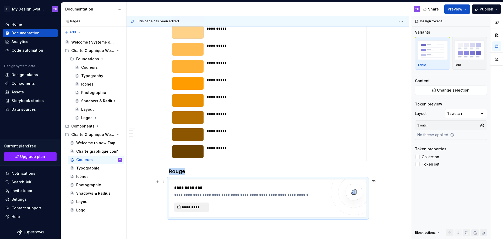
click at [184, 206] on span "**********" at bounding box center [194, 206] width 24 height 5
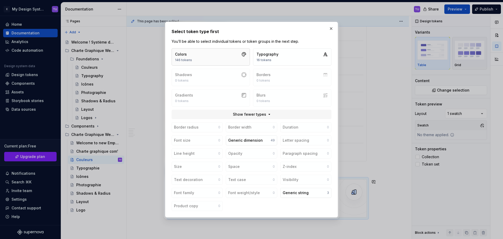
click at [239, 57] on button "Colors 146 tokens" at bounding box center [211, 56] width 78 height 17
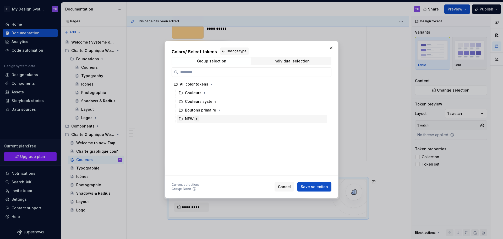
click at [198, 118] on icon "button" at bounding box center [197, 119] width 4 height 4
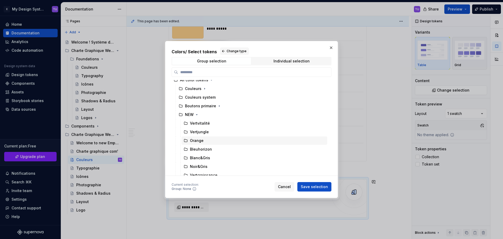
scroll to position [17, 0]
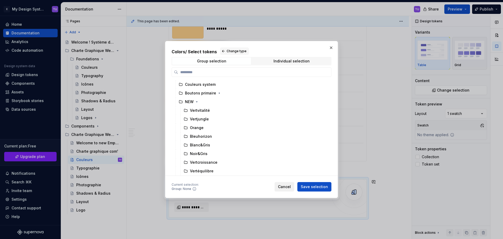
click at [287, 188] on span "Cancel" at bounding box center [284, 186] width 13 height 5
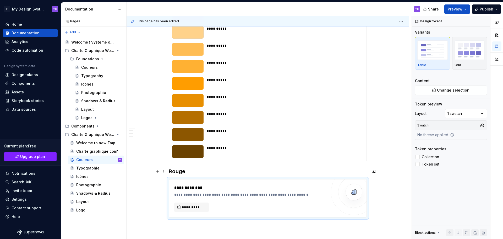
click at [180, 173] on h3 "Rouge" at bounding box center [268, 170] width 198 height 7
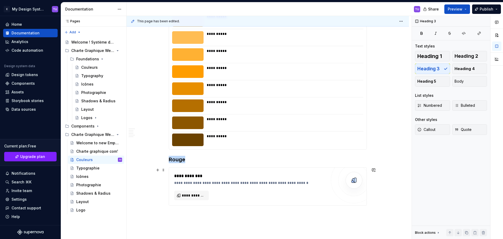
drag, startPoint x: 180, startPoint y: 173, endPoint x: 210, endPoint y: 215, distance: 51.7
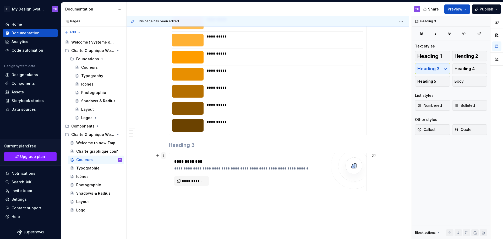
click at [162, 153] on span at bounding box center [163, 155] width 4 height 7
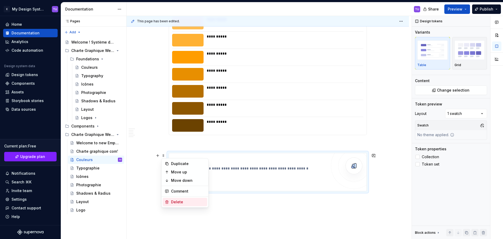
click at [169, 200] on div "Delete" at bounding box center [185, 202] width 45 height 8
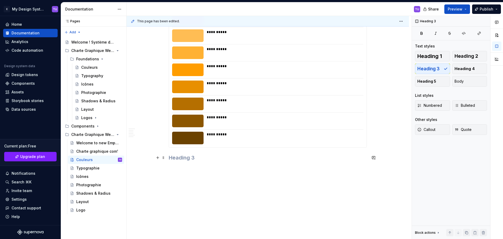
click at [171, 159] on h3 at bounding box center [268, 157] width 198 height 7
click at [162, 156] on span at bounding box center [163, 157] width 4 height 7
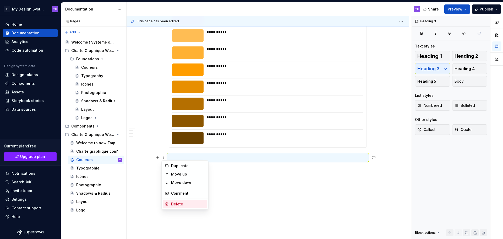
click at [179, 204] on div "Delete" at bounding box center [188, 203] width 34 height 5
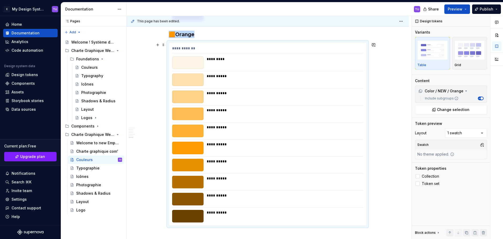
scroll to position [982, 0]
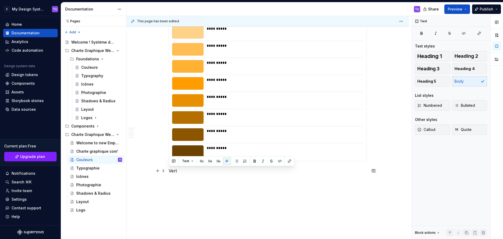
click at [177, 171] on p "Vert" at bounding box center [268, 170] width 198 height 6
click at [182, 173] on p "Vert" at bounding box center [268, 170] width 198 height 6
click at [208, 161] on button "button" at bounding box center [209, 160] width 7 height 7
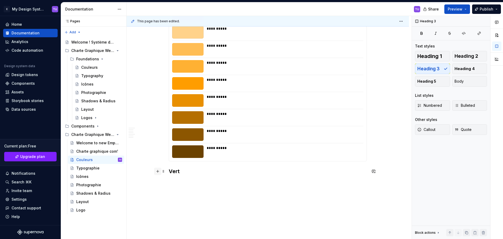
click at [157, 171] on button "button" at bounding box center [157, 170] width 7 height 7
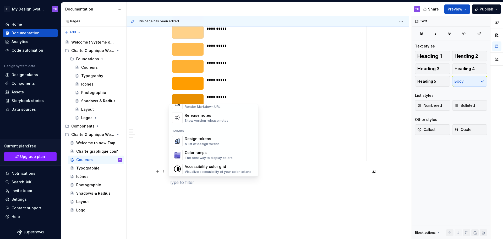
scroll to position [367, 0]
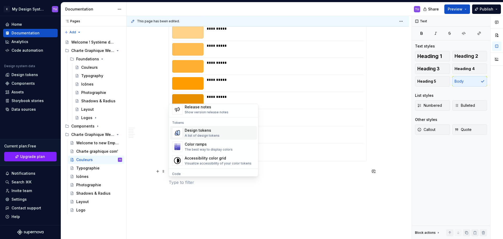
click at [205, 129] on div "Design tokens" at bounding box center [202, 130] width 35 height 5
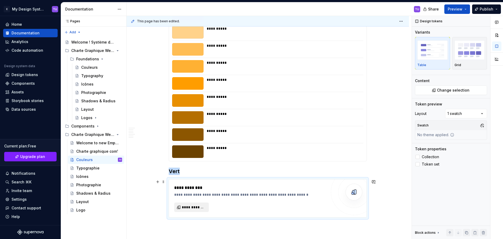
click at [188, 207] on span "**********" at bounding box center [194, 206] width 24 height 5
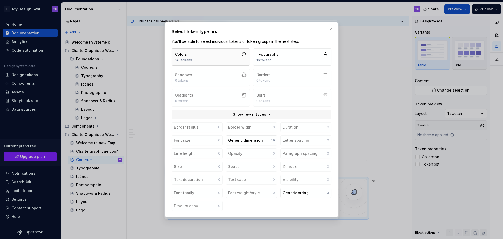
click at [228, 56] on button "Colors 146 tokens" at bounding box center [211, 56] width 78 height 17
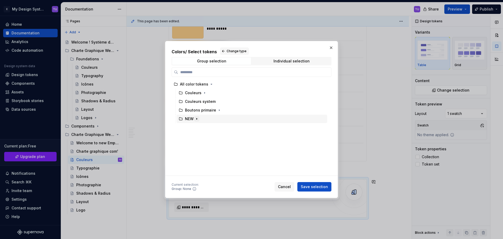
click at [195, 118] on icon "button" at bounding box center [197, 119] width 4 height 4
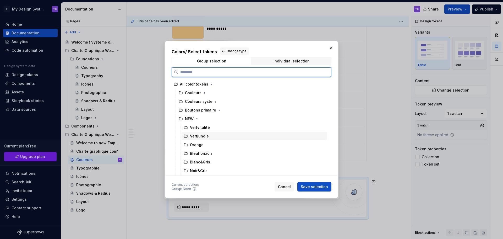
click at [210, 136] on div "Vertjungle" at bounding box center [255, 136] width 146 height 8
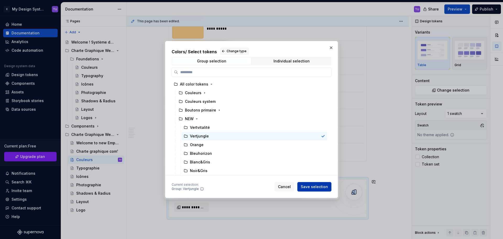
click at [306, 187] on span "Save selection" at bounding box center [314, 186] width 27 height 5
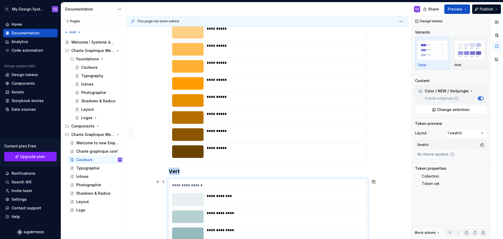
scroll to position [1105, 0]
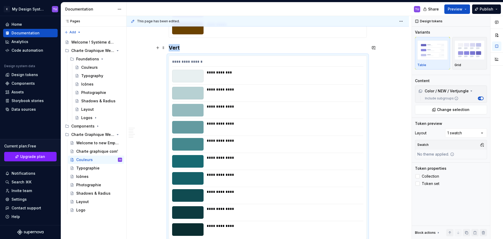
click at [184, 48] on h3 "Vert" at bounding box center [268, 47] width 198 height 7
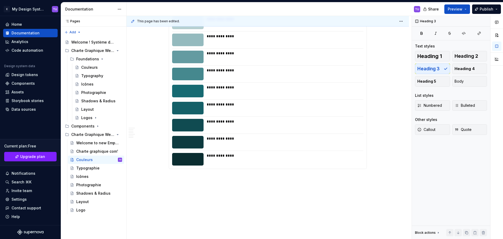
scroll to position [1183, 0]
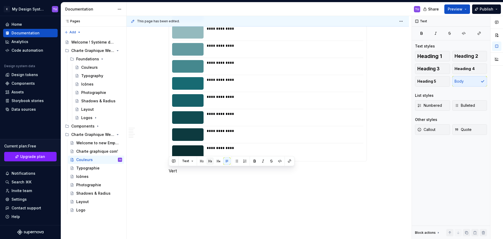
click at [211, 162] on button "button" at bounding box center [209, 160] width 7 height 7
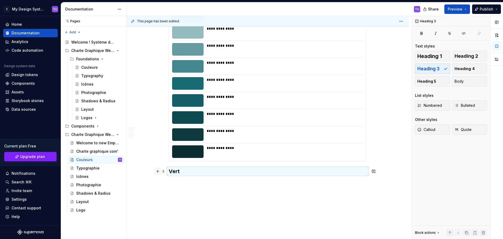
click at [158, 171] on button "button" at bounding box center [157, 170] width 7 height 7
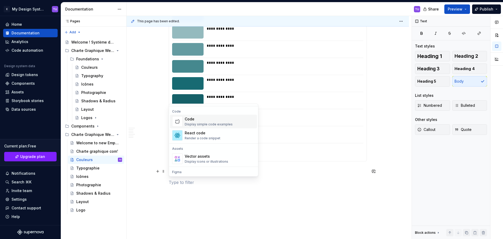
scroll to position [417, 0]
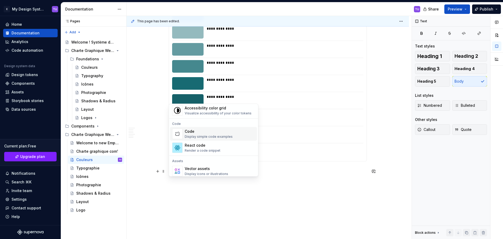
click at [201, 133] on div "Code" at bounding box center [209, 131] width 48 height 5
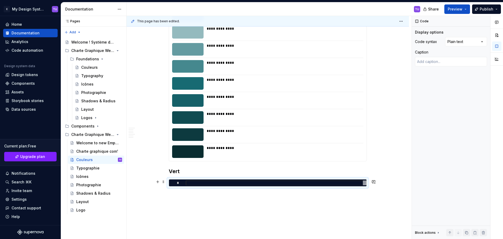
click at [187, 186] on div "*" at bounding box center [268, 182] width 198 height 7
click at [182, 183] on div at bounding box center [177, 182] width 17 height 5
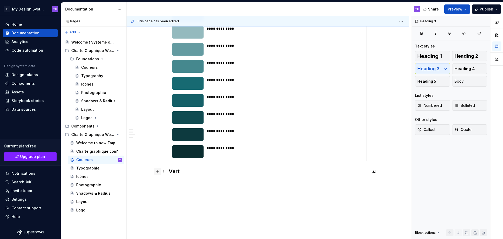
click at [160, 173] on button "button" at bounding box center [157, 170] width 7 height 7
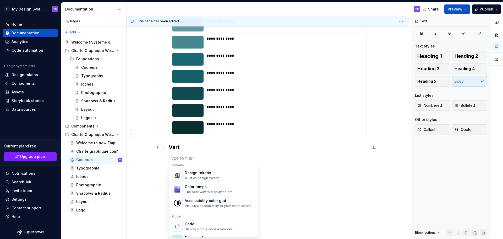
scroll to position [393, 0]
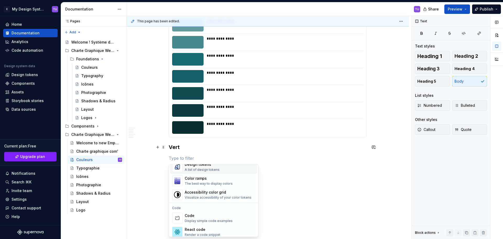
click at [206, 168] on div "A list of design tokens" at bounding box center [202, 169] width 35 height 4
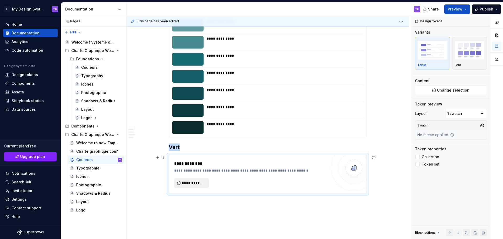
click at [192, 184] on span "**********" at bounding box center [194, 182] width 24 height 5
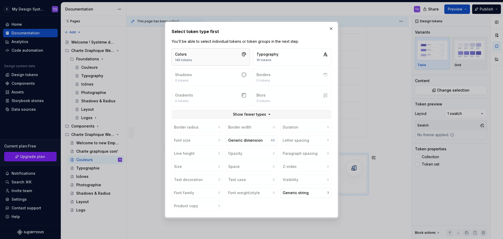
click at [209, 52] on button "Colors 146 tokens" at bounding box center [211, 56] width 78 height 17
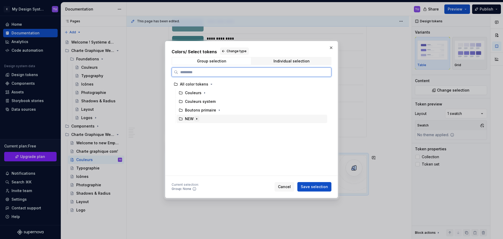
click at [199, 119] on div "NEW" at bounding box center [252, 118] width 151 height 8
click at [198, 119] on icon "button" at bounding box center [197, 119] width 4 height 4
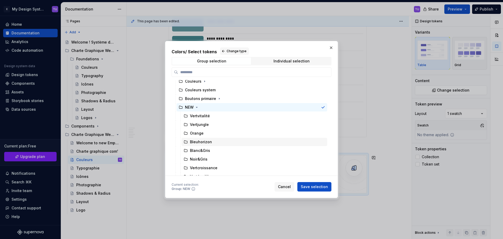
scroll to position [17, 0]
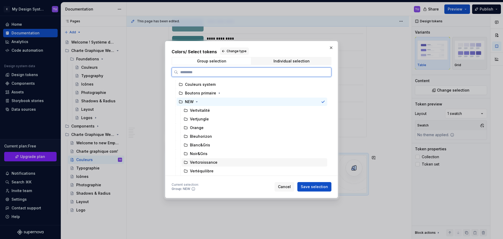
click at [205, 163] on div "Vertcroissance" at bounding box center [204, 162] width 28 height 5
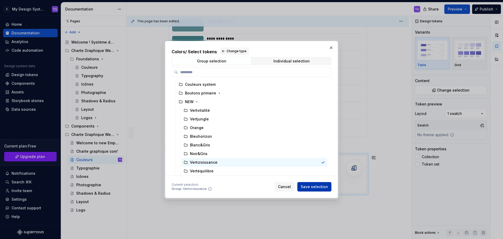
click at [305, 183] on button "Save selection" at bounding box center [314, 186] width 34 height 9
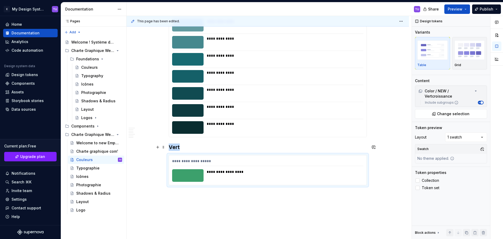
click at [191, 149] on h3 "Vert" at bounding box center [268, 146] width 198 height 7
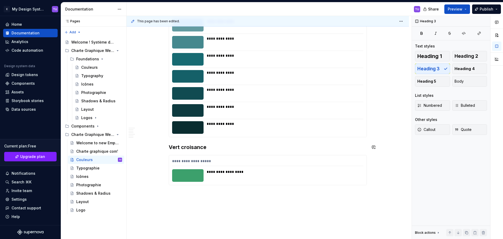
click at [192, 147] on h3 "Vert croisance" at bounding box center [268, 146] width 198 height 7
click at [218, 146] on h3 "Vert croissance" at bounding box center [268, 146] width 198 height 7
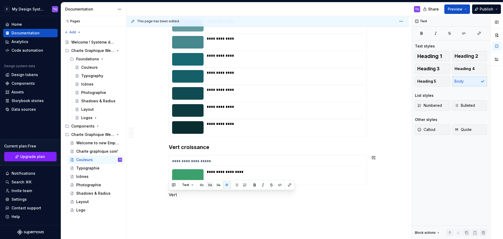
click at [207, 185] on button "button" at bounding box center [209, 184] width 7 height 7
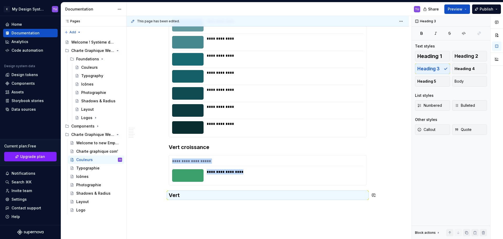
click at [157, 194] on button "button" at bounding box center [157, 194] width 7 height 7
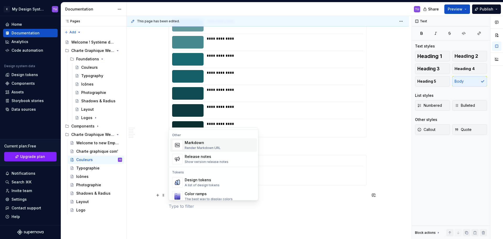
scroll to position [367, 0]
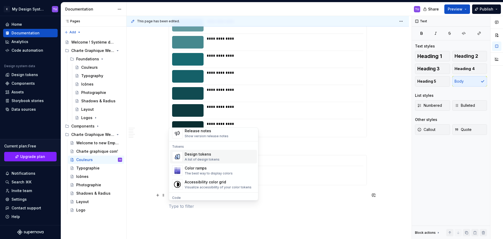
click at [202, 154] on div "Design tokens" at bounding box center [202, 153] width 35 height 5
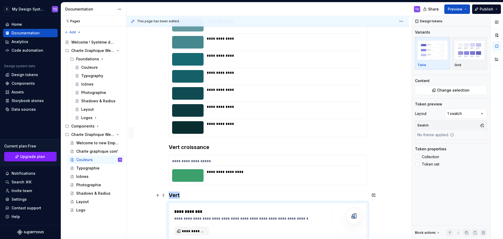
scroll to position [1209, 0]
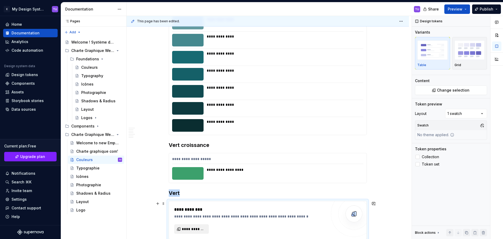
click at [195, 227] on span "**********" at bounding box center [194, 228] width 24 height 5
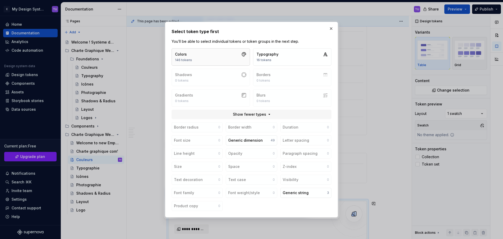
click at [209, 51] on button "Colors 146 tokens" at bounding box center [211, 56] width 78 height 17
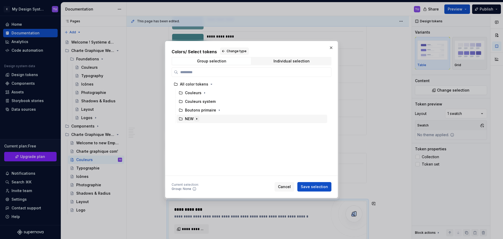
click at [198, 119] on icon "button" at bounding box center [197, 119] width 4 height 4
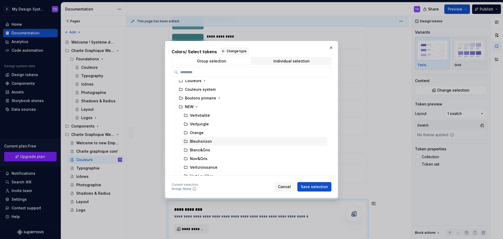
scroll to position [17, 0]
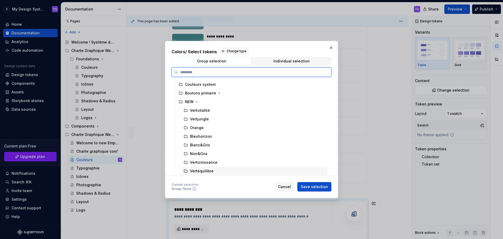
click at [201, 173] on div "Vertéquilibre" at bounding box center [202, 170] width 24 height 5
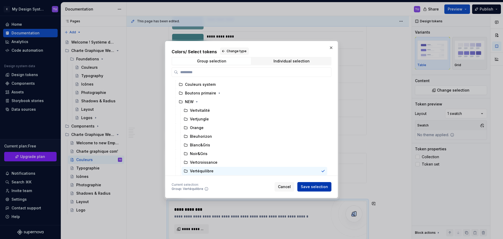
click at [310, 184] on span "Save selection" at bounding box center [314, 186] width 27 height 5
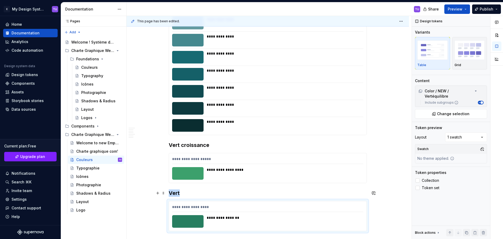
click at [187, 193] on h3 "Vert" at bounding box center [268, 192] width 198 height 7
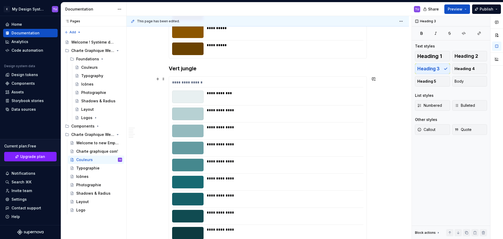
scroll to position [1026, 0]
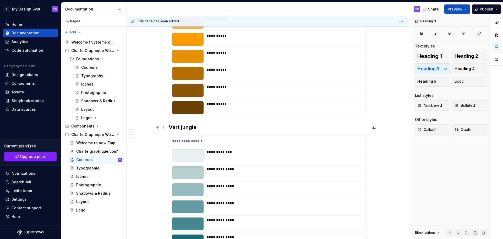
click at [174, 126] on h3 "Vert jungle" at bounding box center [268, 126] width 198 height 7
drag, startPoint x: 174, startPoint y: 126, endPoint x: 198, endPoint y: 128, distance: 24.0
click at [198, 128] on h3 "Vert jungle" at bounding box center [268, 126] width 198 height 7
click at [164, 125] on span at bounding box center [163, 126] width 4 height 7
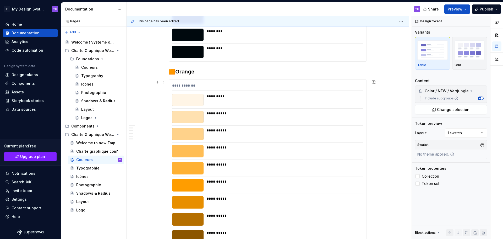
scroll to position [1011, 0]
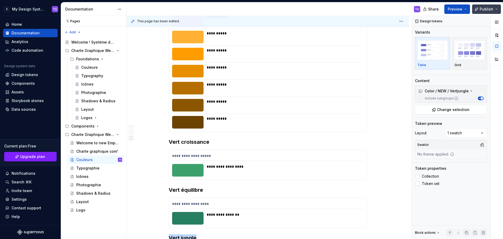
click at [480, 10] on button "Publish" at bounding box center [486, 8] width 29 height 9
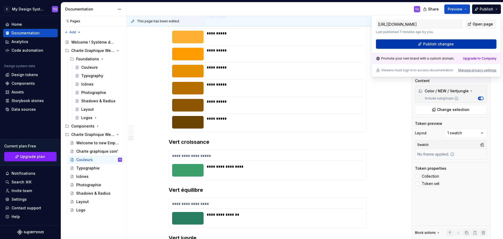
click at [448, 42] on span "Publish changes" at bounding box center [438, 43] width 31 height 5
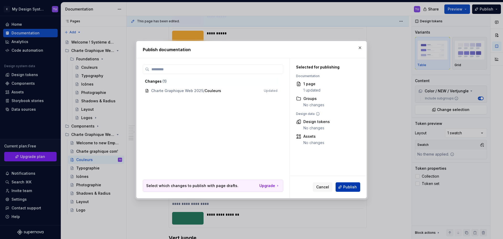
click at [350, 186] on span "Publish" at bounding box center [350, 186] width 14 height 5
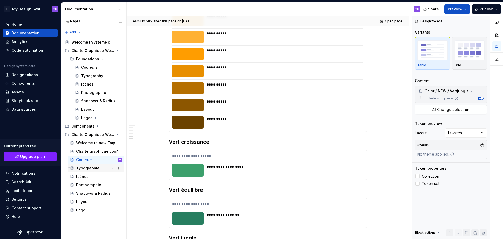
click at [84, 167] on div "Typographie" at bounding box center [87, 167] width 23 height 5
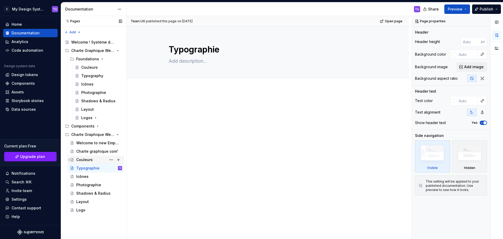
click at [89, 160] on div "Couleurs" at bounding box center [84, 159] width 17 height 5
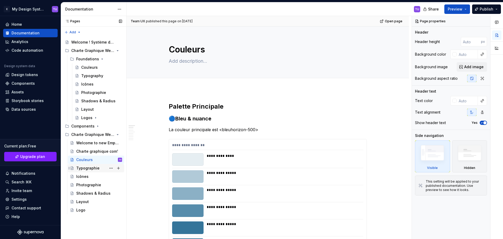
click at [94, 168] on div "Typographie" at bounding box center [87, 167] width 23 height 5
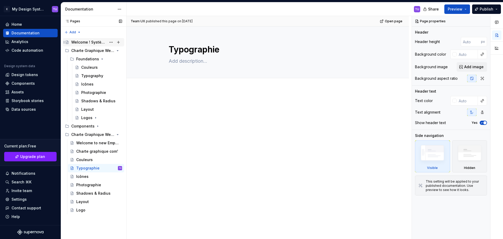
click at [84, 39] on div "Welcome ! Système de conception - Empruntis" at bounding box center [96, 42] width 51 height 7
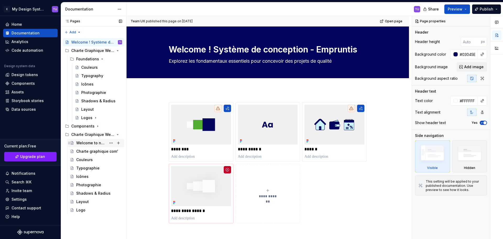
click at [86, 142] on div "Welcome to new Empruntis 2025" at bounding box center [91, 142] width 30 height 5
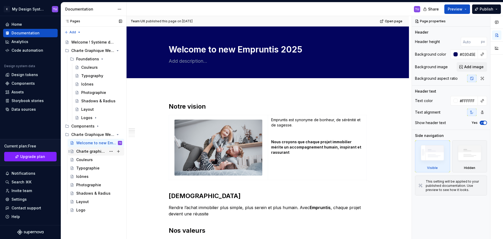
click at [88, 154] on div "Charte graphique com'" at bounding box center [99, 150] width 46 height 7
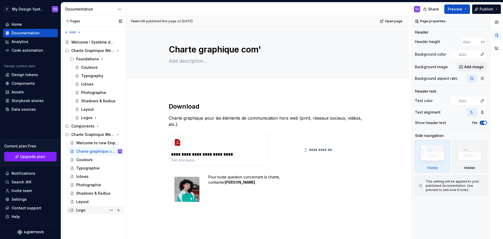
click at [86, 210] on div "Logo" at bounding box center [99, 209] width 46 height 7
click at [81, 209] on div "Logo" at bounding box center [80, 209] width 9 height 5
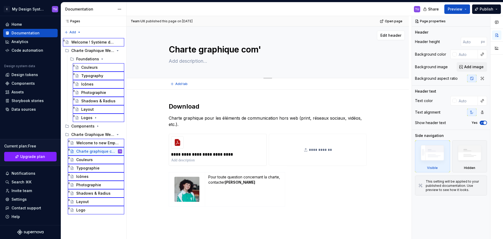
click at [280, 36] on div "Edit header" at bounding box center [266, 35] width 278 height 9
click at [186, 32] on div "Edit header" at bounding box center [266, 35] width 278 height 9
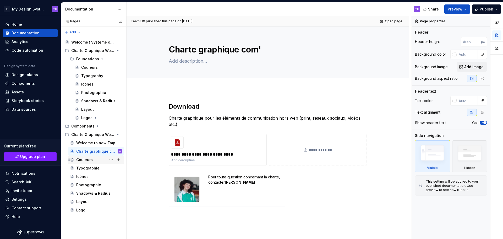
click at [84, 161] on div "Couleurs" at bounding box center [84, 159] width 17 height 5
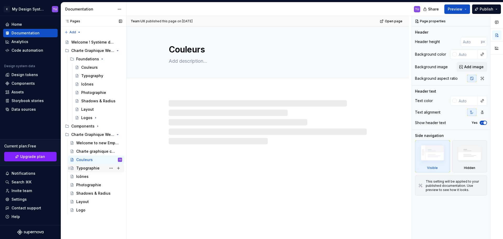
click at [84, 168] on div "Typographie" at bounding box center [87, 167] width 23 height 5
click at [83, 176] on div "Icônes" at bounding box center [82, 176] width 12 height 5
click at [83, 183] on div "Photographie" at bounding box center [88, 184] width 25 height 5
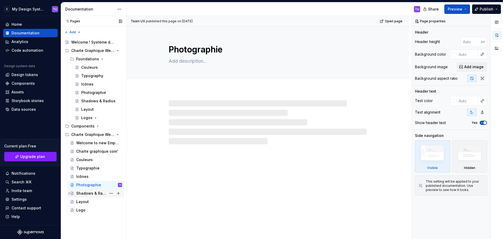
click at [81, 194] on div "Shadows & Radius" at bounding box center [91, 192] width 30 height 5
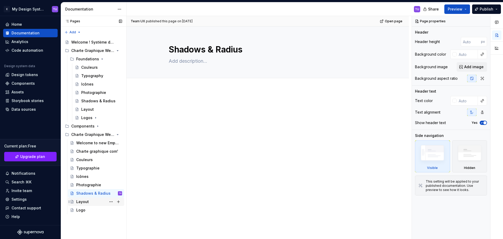
click at [81, 200] on div "Layout" at bounding box center [82, 201] width 13 height 5
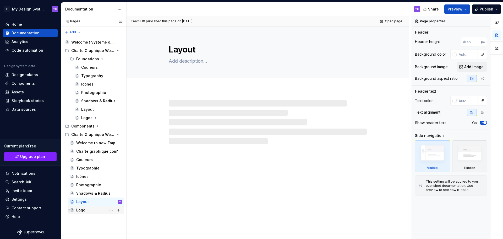
click at [79, 208] on div "Logo" at bounding box center [80, 209] width 9 height 5
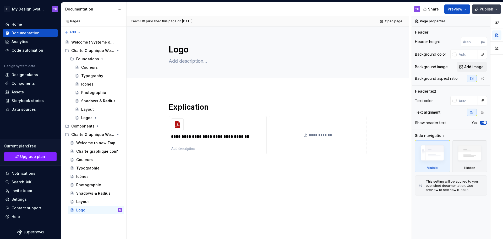
click at [489, 13] on button "Publish" at bounding box center [486, 8] width 29 height 9
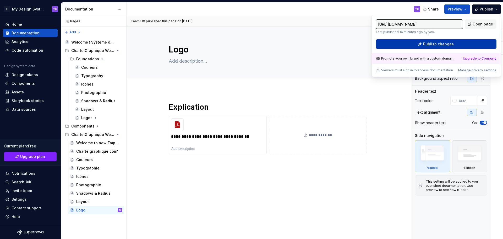
click at [439, 43] on span "Publish changes" at bounding box center [438, 43] width 31 height 5
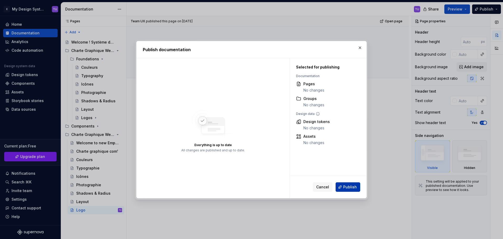
click at [345, 190] on button "Publish" at bounding box center [348, 186] width 25 height 9
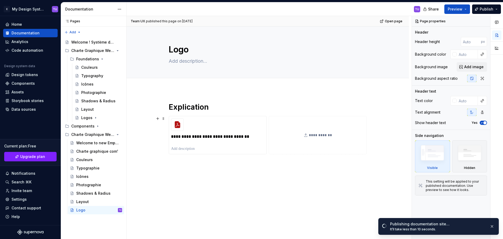
type textarea "*"
